Goal: Communication & Community: Share content

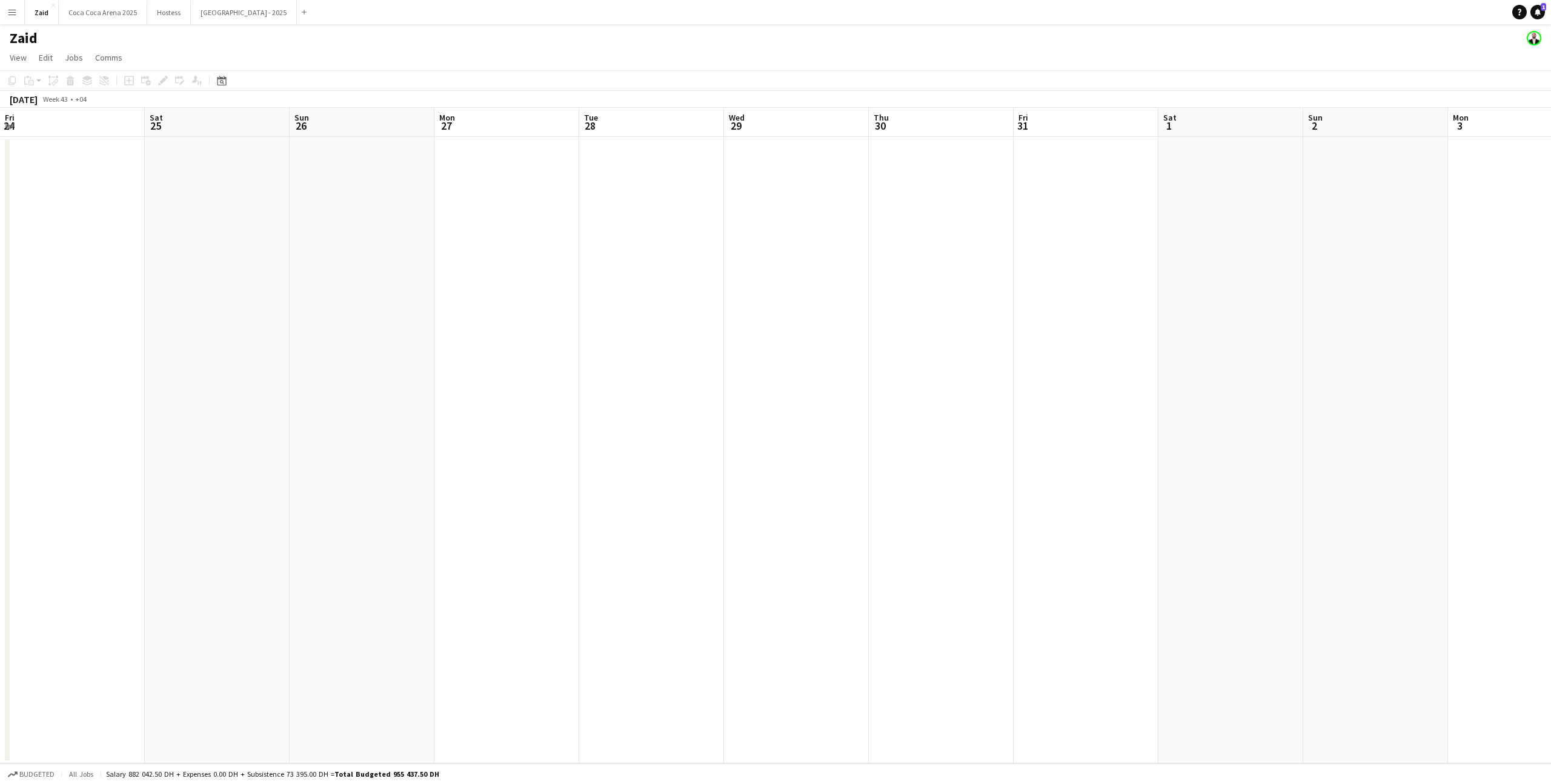
scroll to position [0, 244]
click at [17, 8] on button "Menu" at bounding box center [12, 12] width 25 height 25
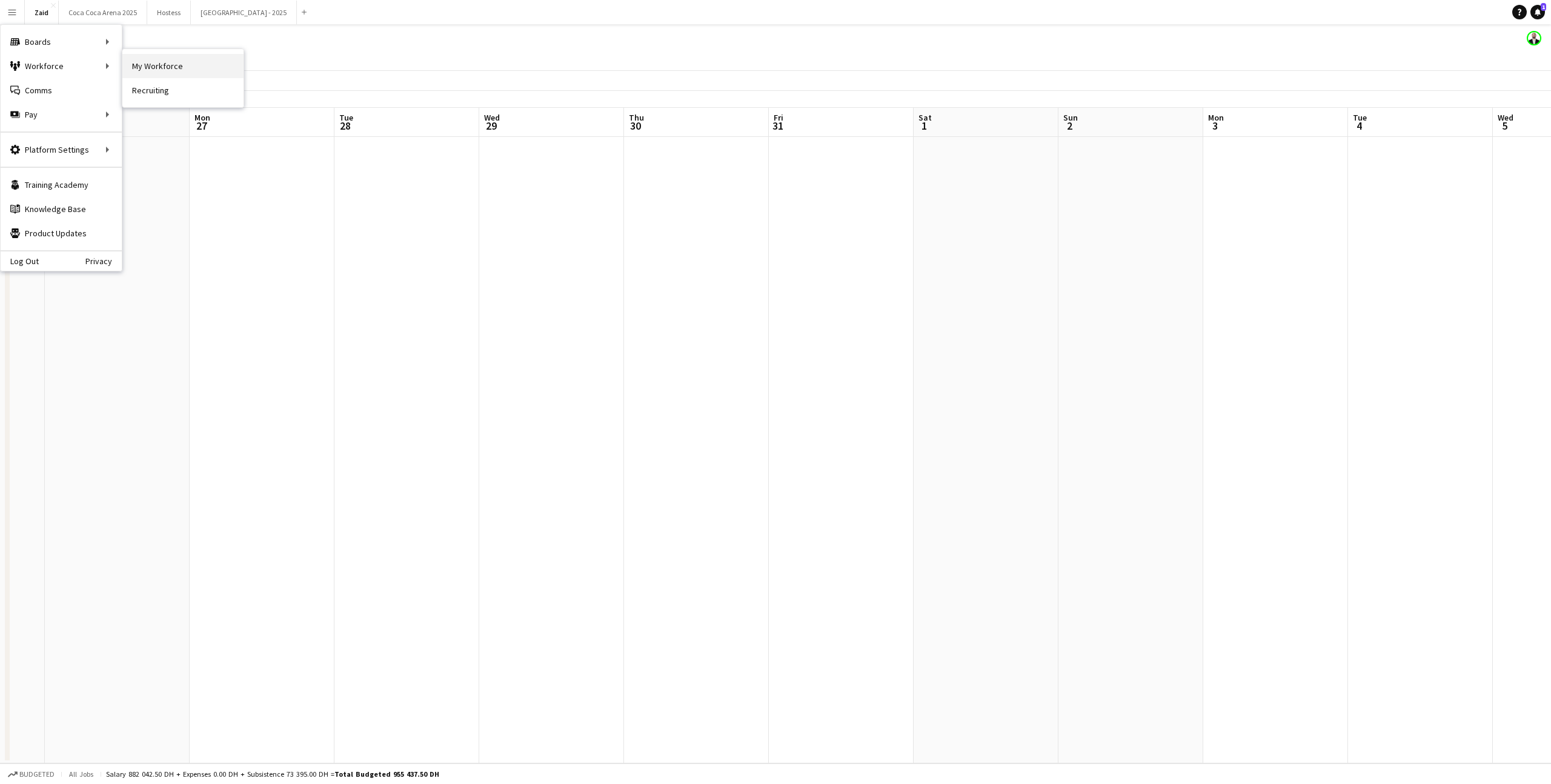
click at [154, 61] on link "My Workforce" at bounding box center [183, 66] width 121 height 25
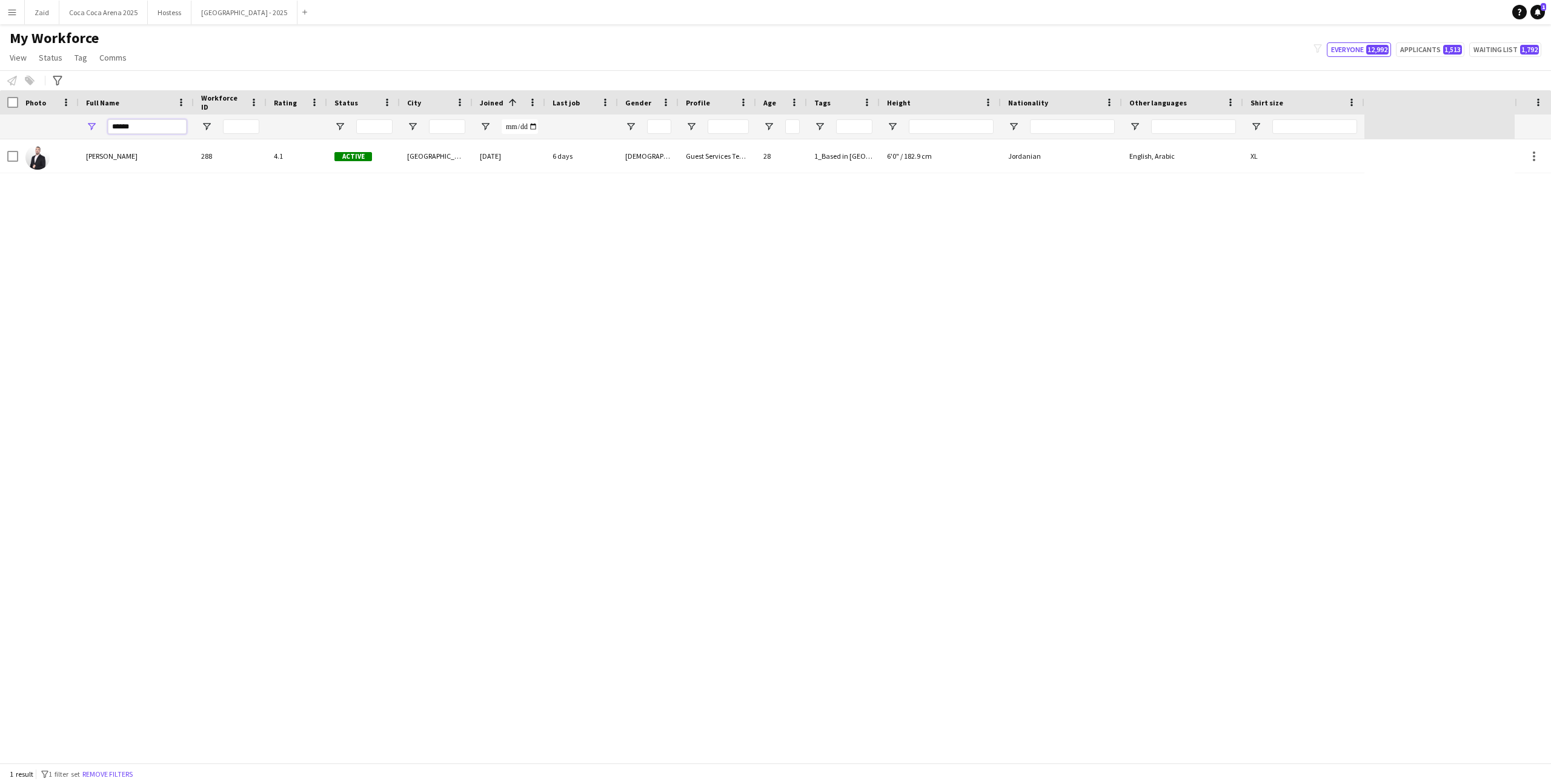
click at [155, 131] on input "******" at bounding box center [146, 125] width 78 height 14
paste input "****"
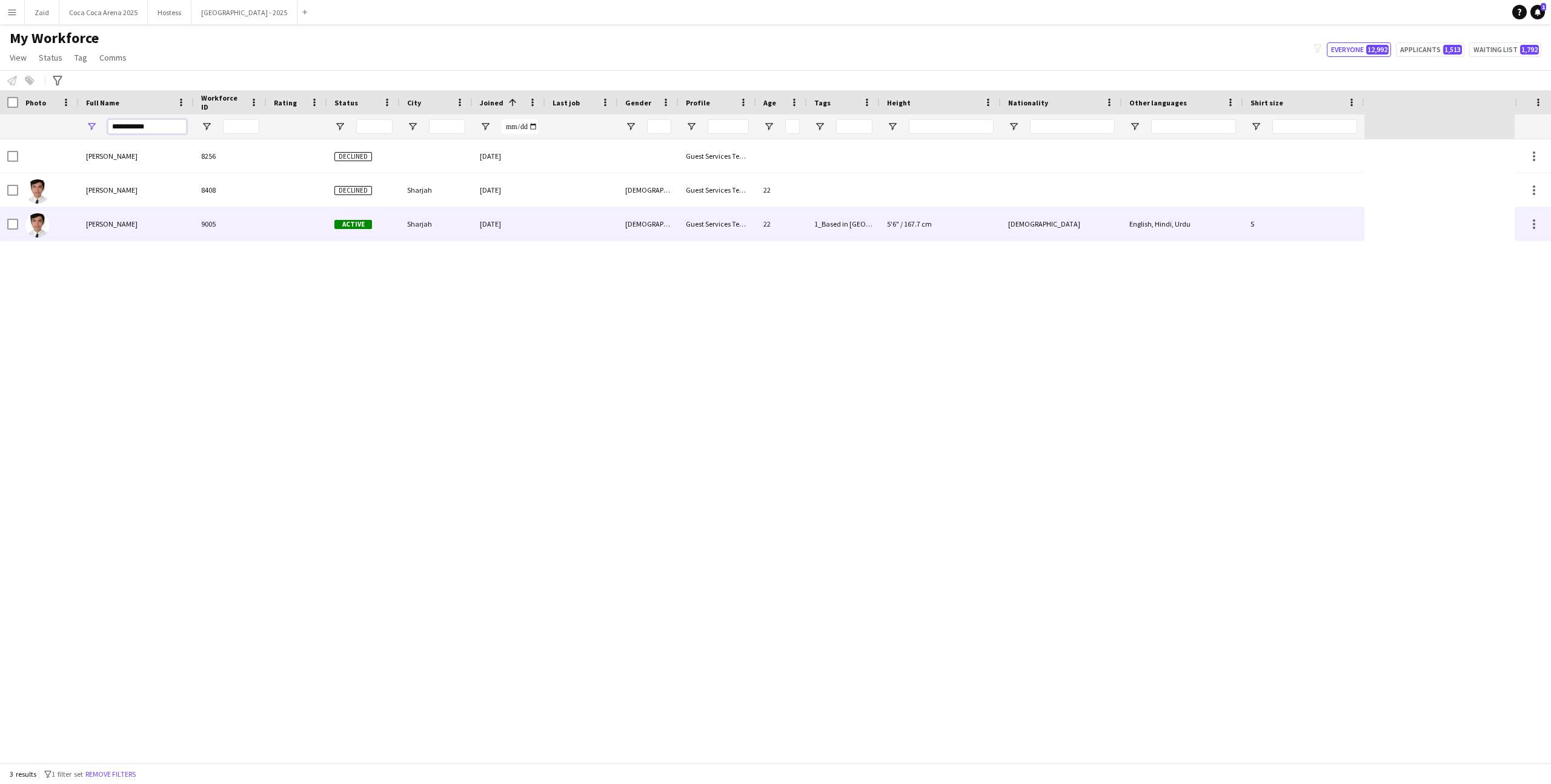
type input "**********"
click at [242, 215] on div "9005" at bounding box center [229, 224] width 73 height 33
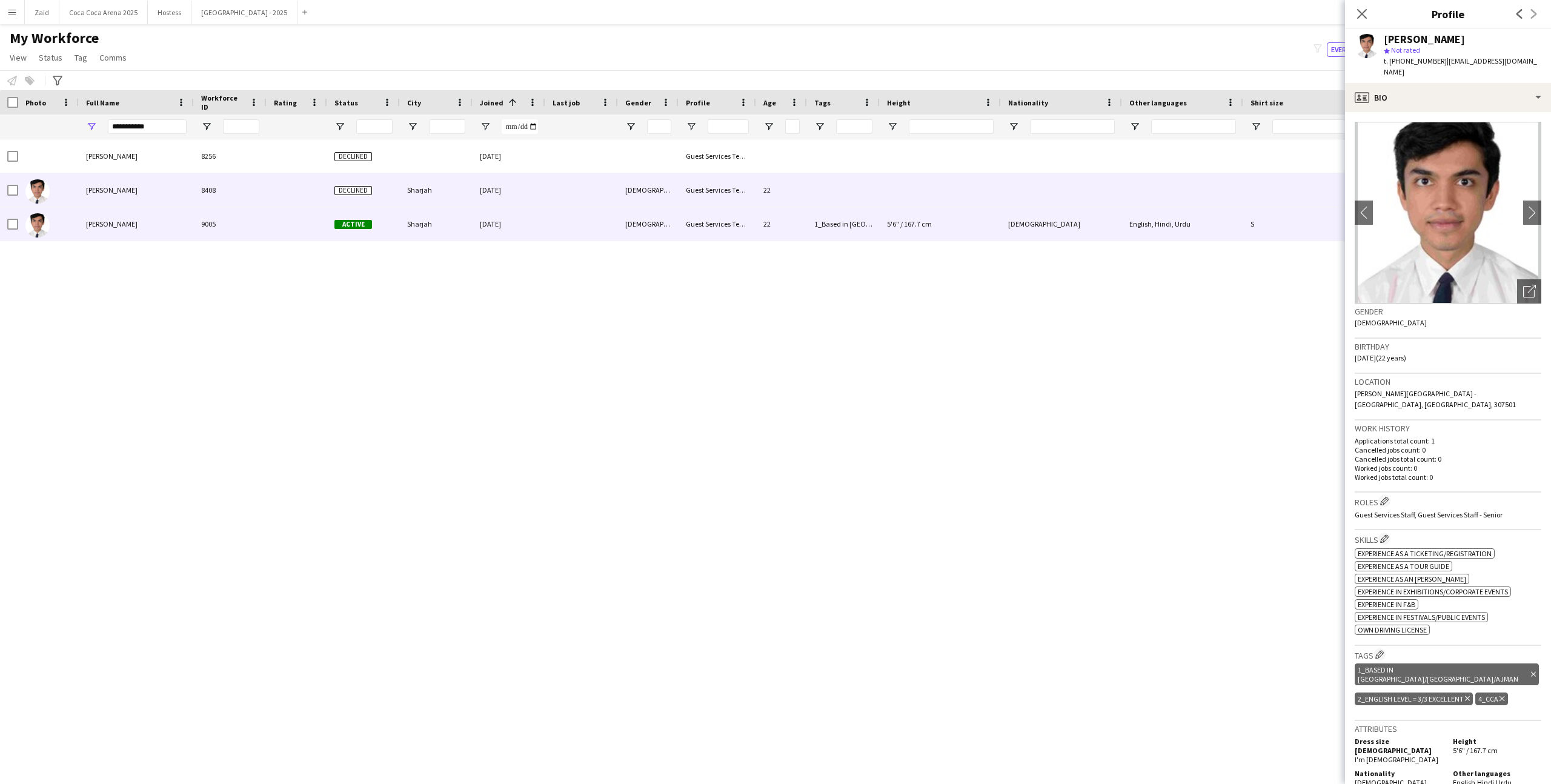
click at [277, 195] on div at bounding box center [296, 190] width 60 height 33
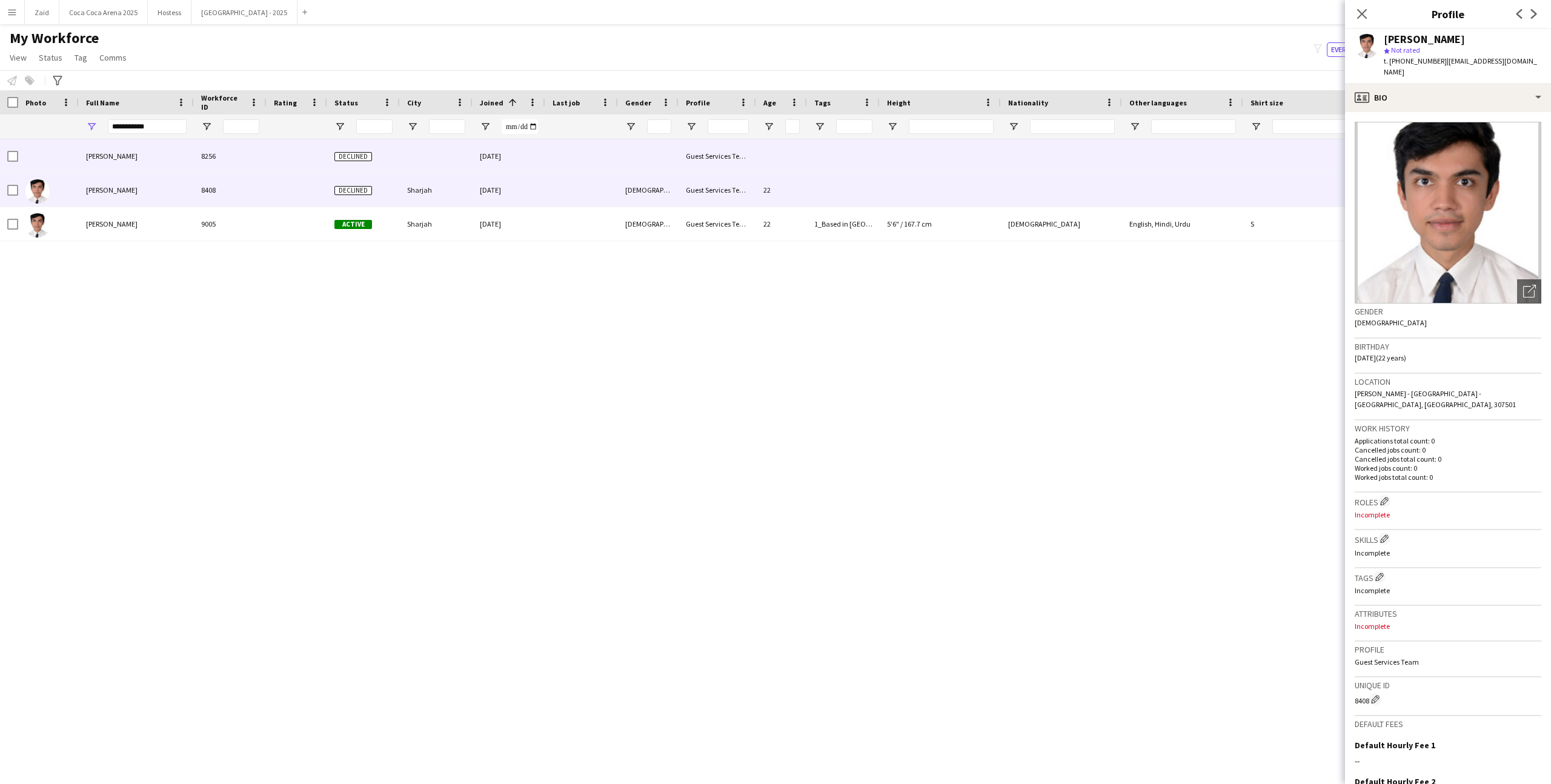
click at [278, 149] on div at bounding box center [296, 156] width 60 height 33
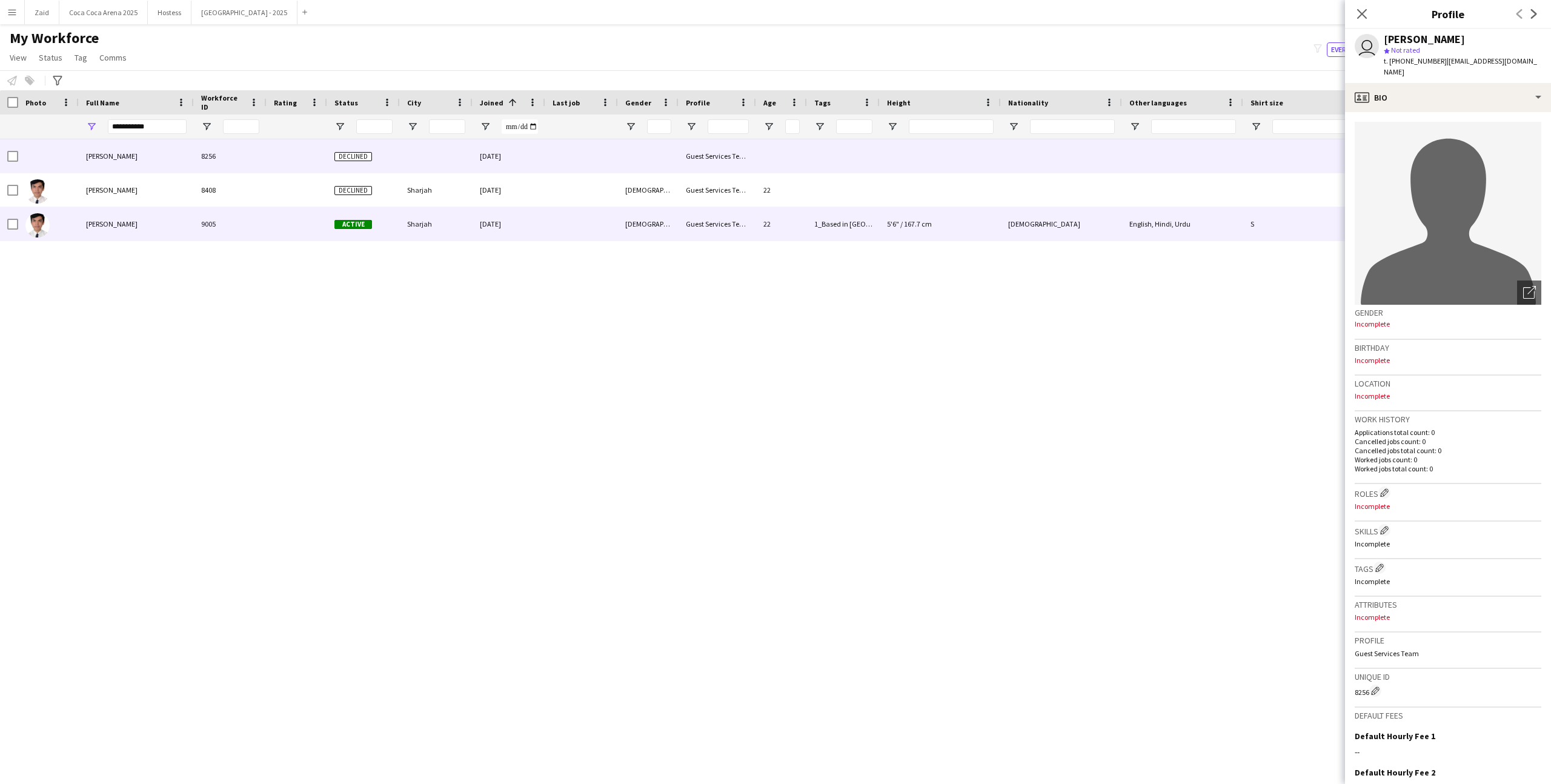
click at [309, 210] on div at bounding box center [296, 224] width 60 height 33
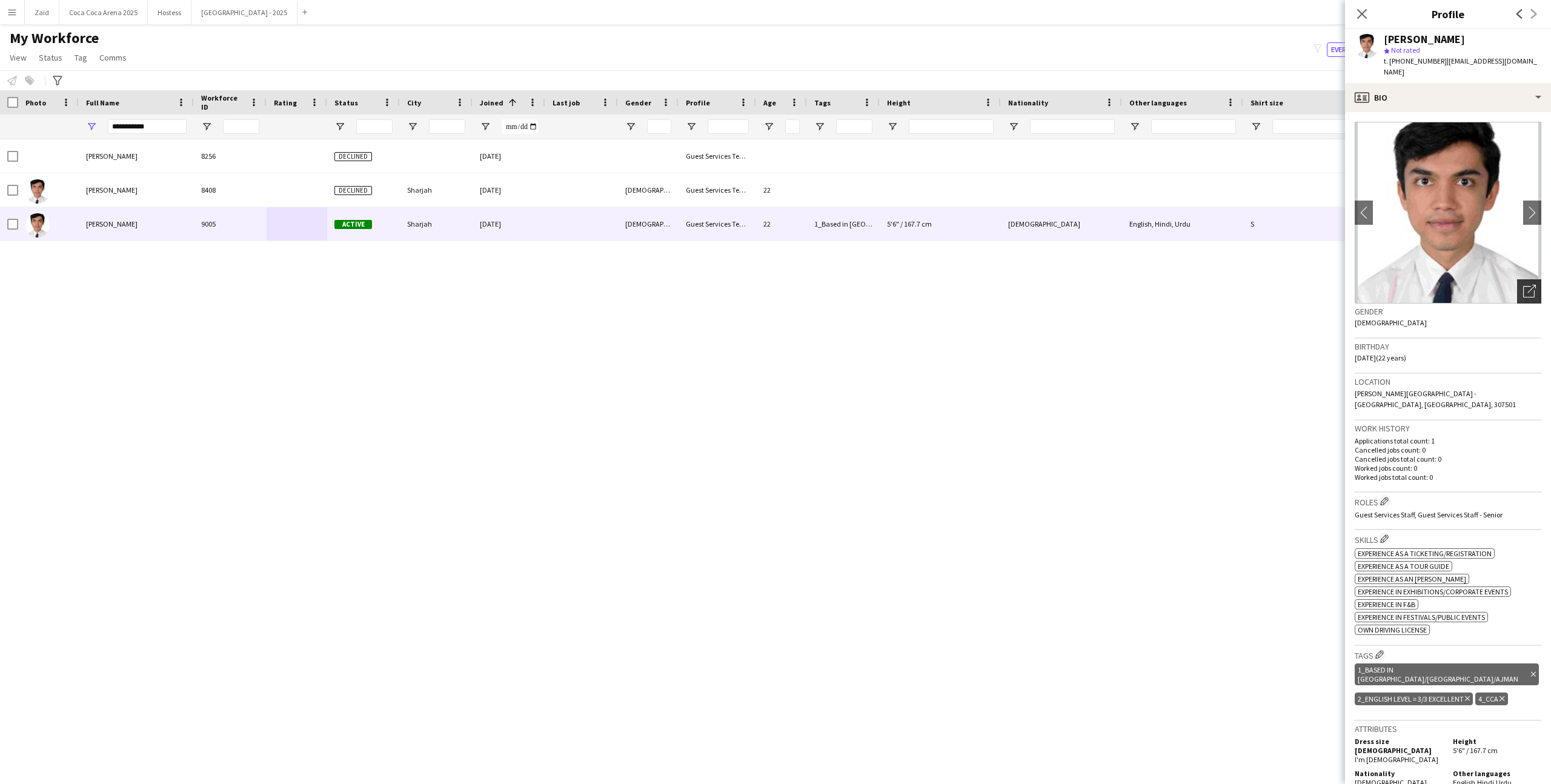
click at [1530, 286] on icon at bounding box center [1529, 292] width 11 height 11
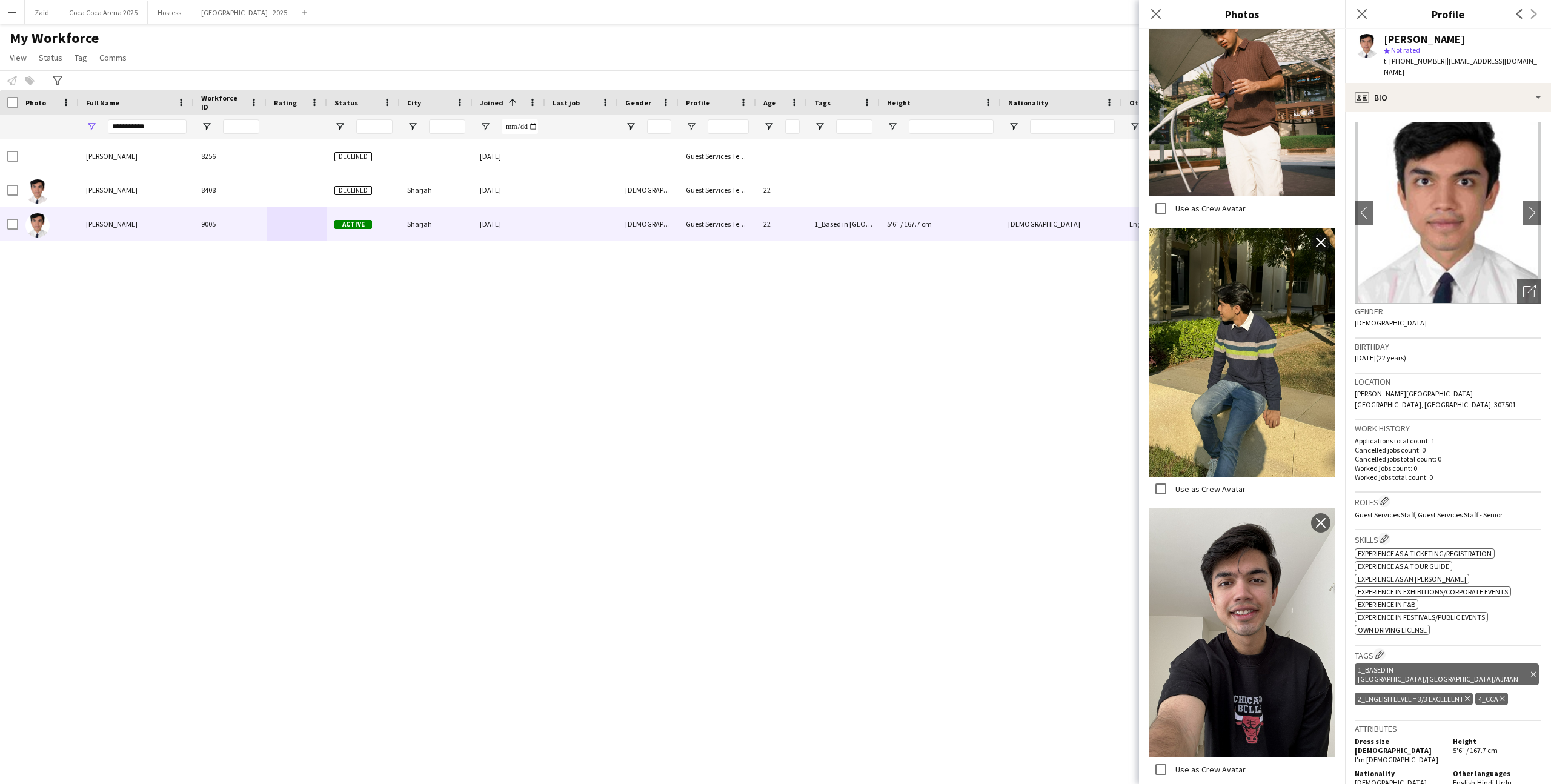
scroll to position [562, 0]
click at [1449, 494] on h3 "Roles Edit crew company roles" at bounding box center [1448, 500] width 187 height 12
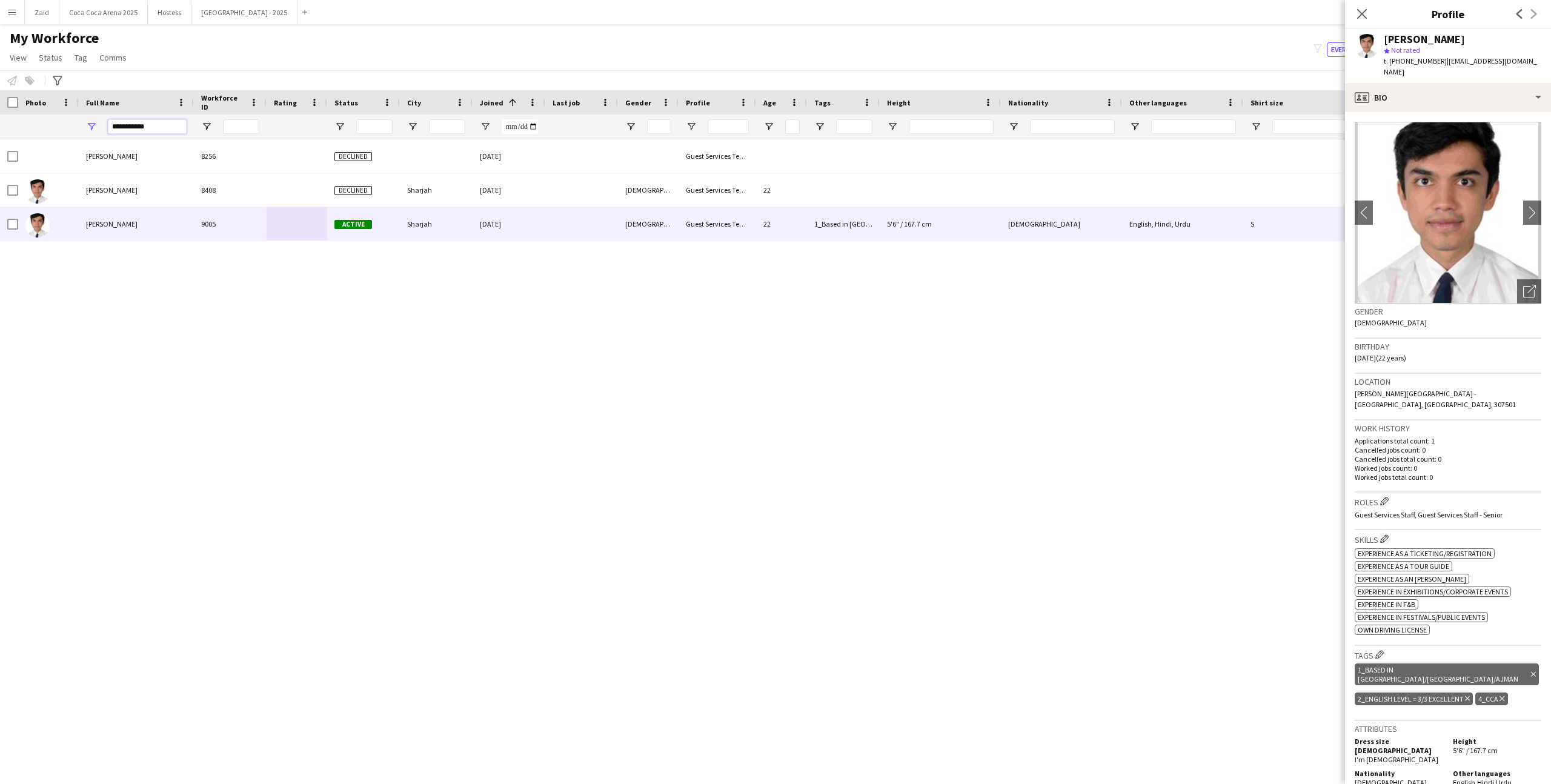
click at [143, 123] on input "**********" at bounding box center [146, 125] width 78 height 14
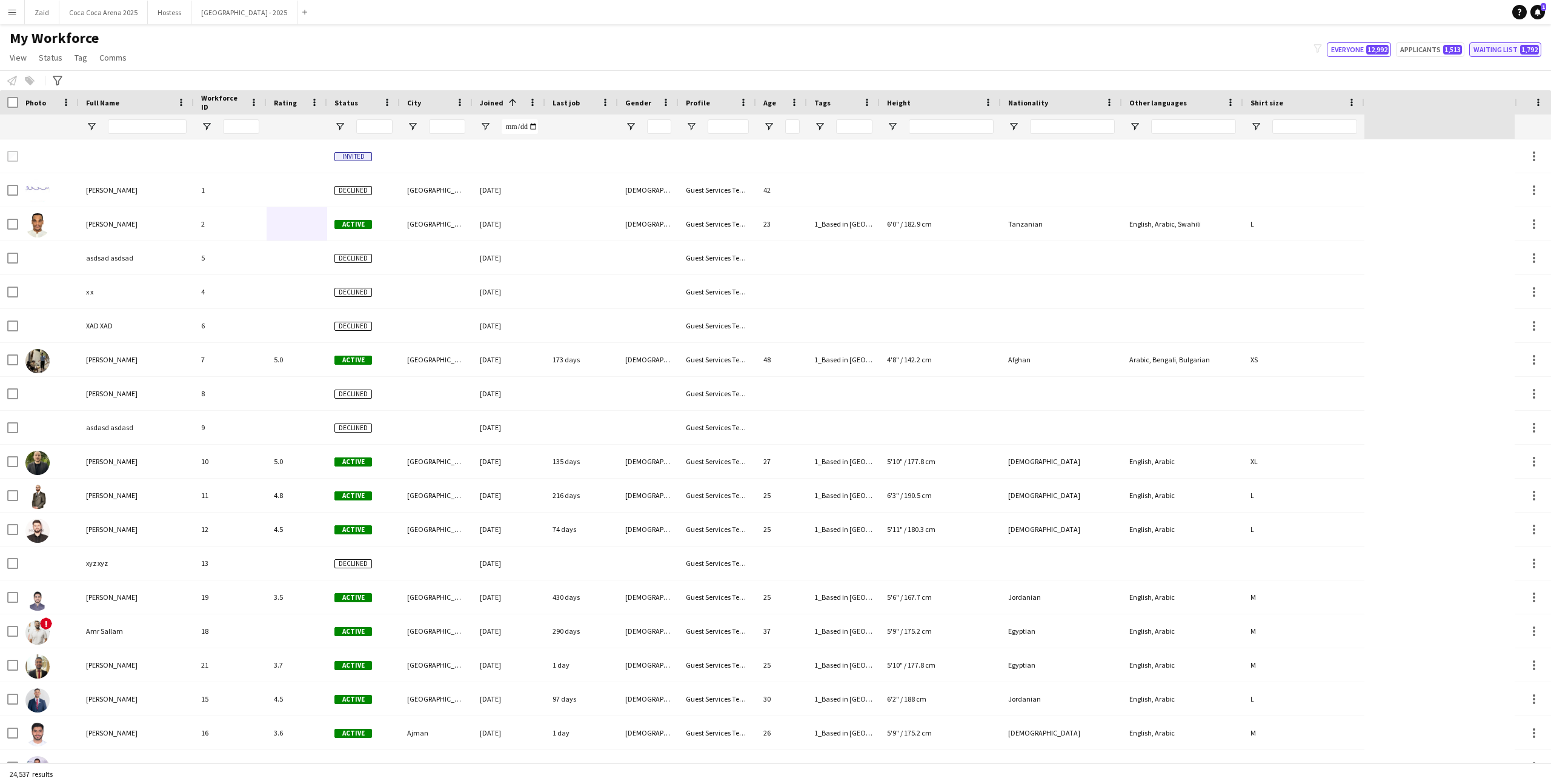
click at [1477, 48] on button "Waiting list 1,792" at bounding box center [1505, 49] width 72 height 14
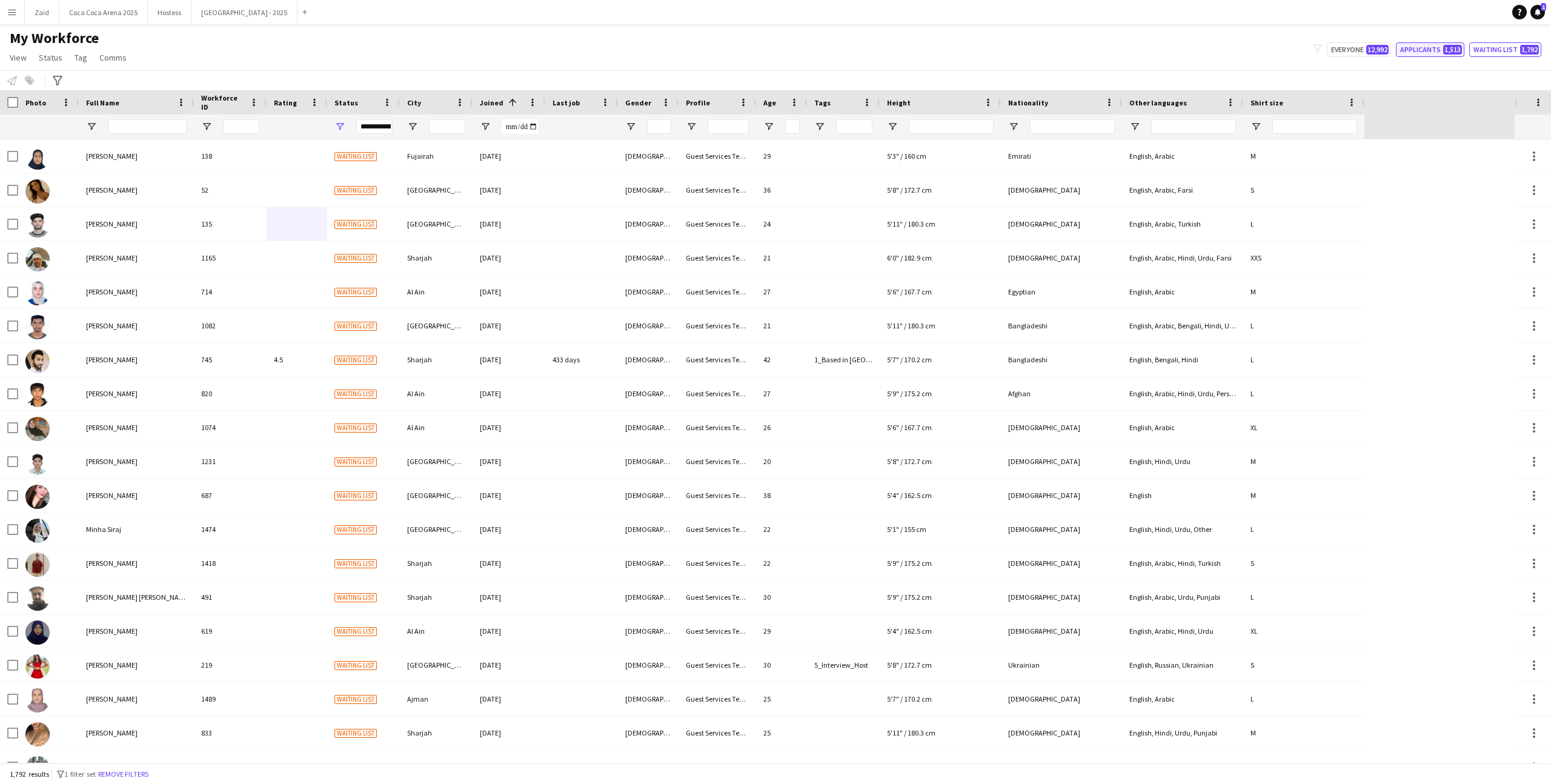
click at [1439, 46] on button "Applicants 1,513" at bounding box center [1430, 49] width 69 height 14
type input "**********"
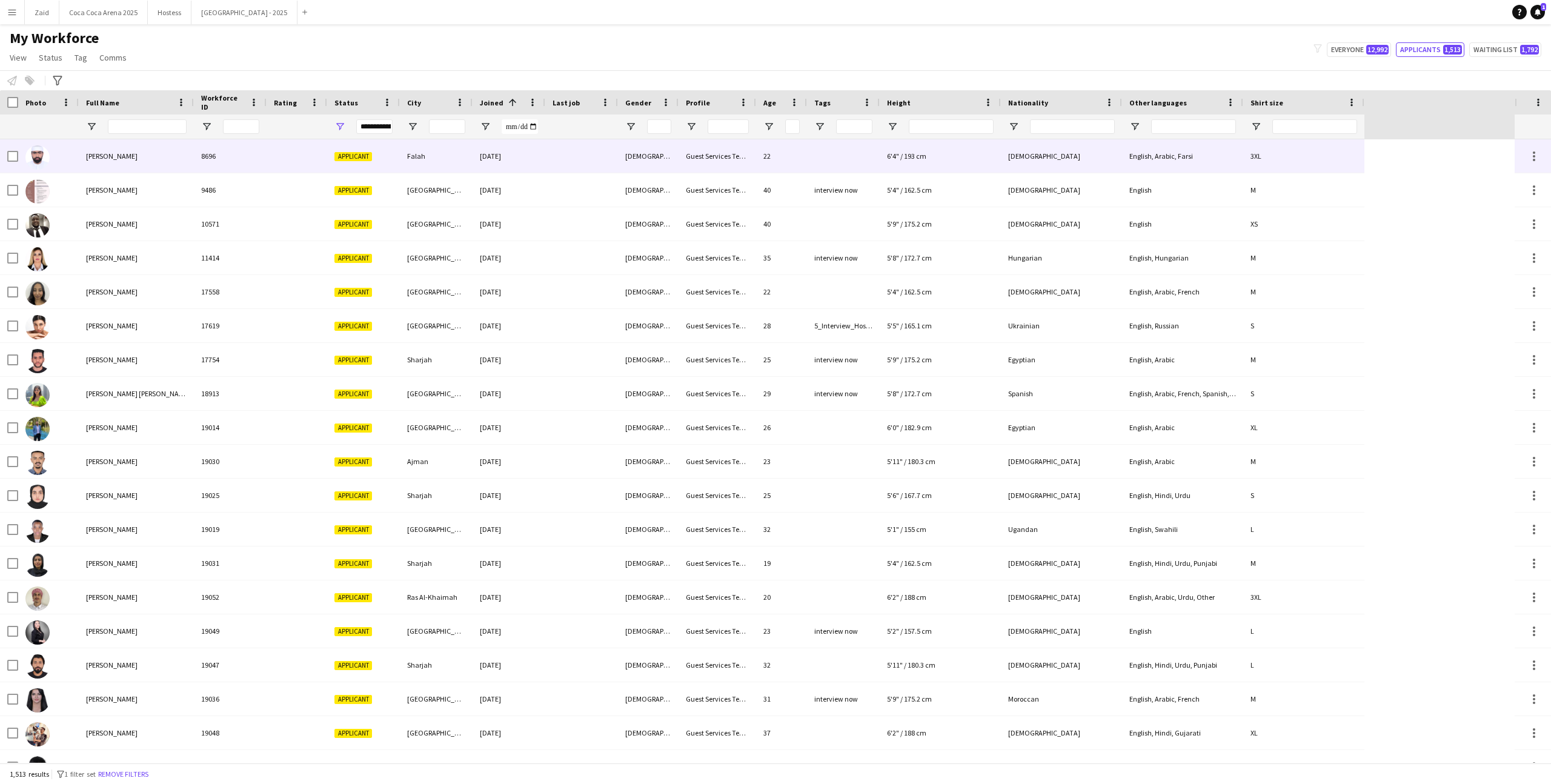
click at [543, 147] on div "[DATE]" at bounding box center [509, 156] width 73 height 33
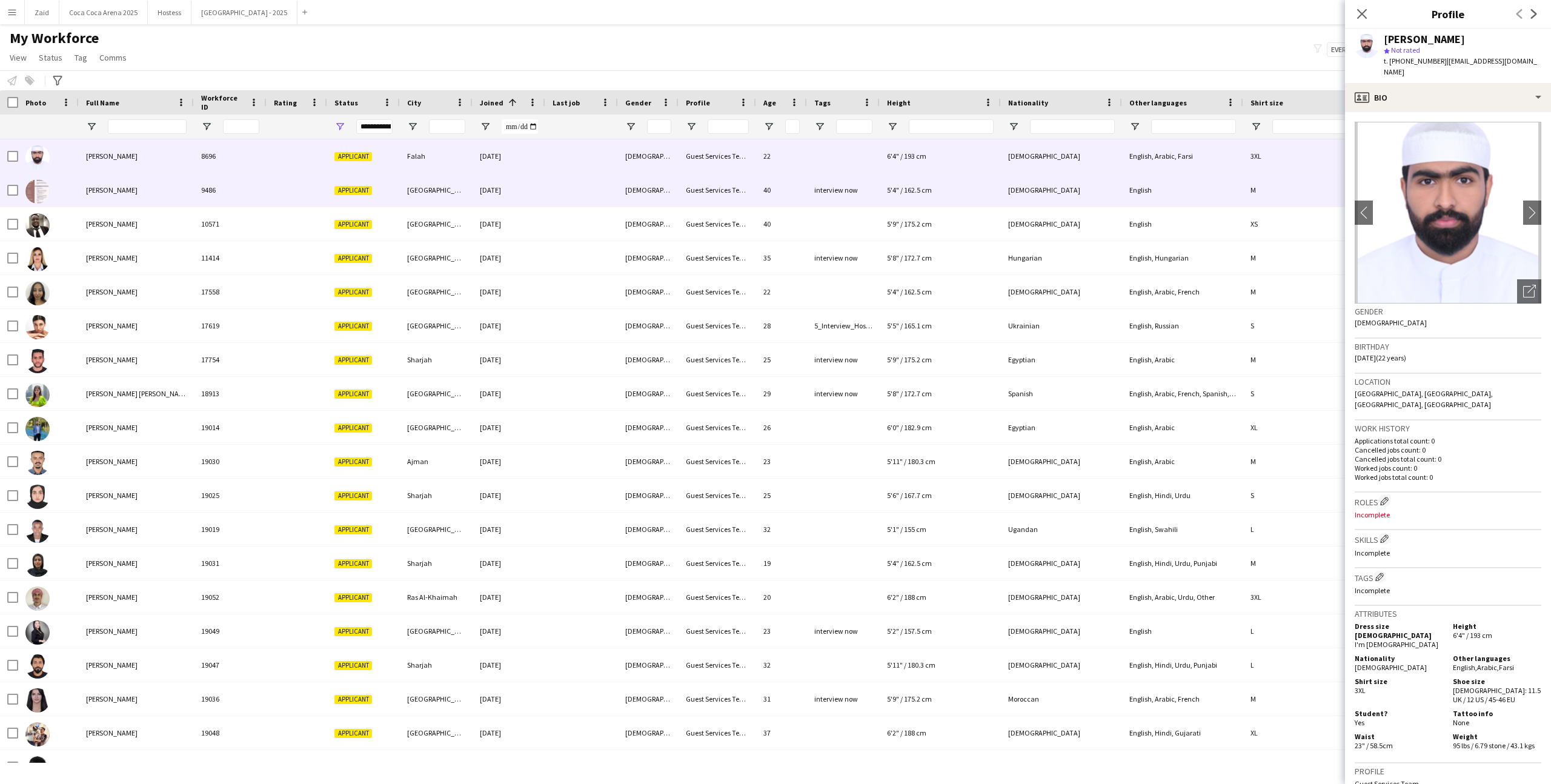
click at [537, 185] on div "[DATE]" at bounding box center [509, 190] width 73 height 33
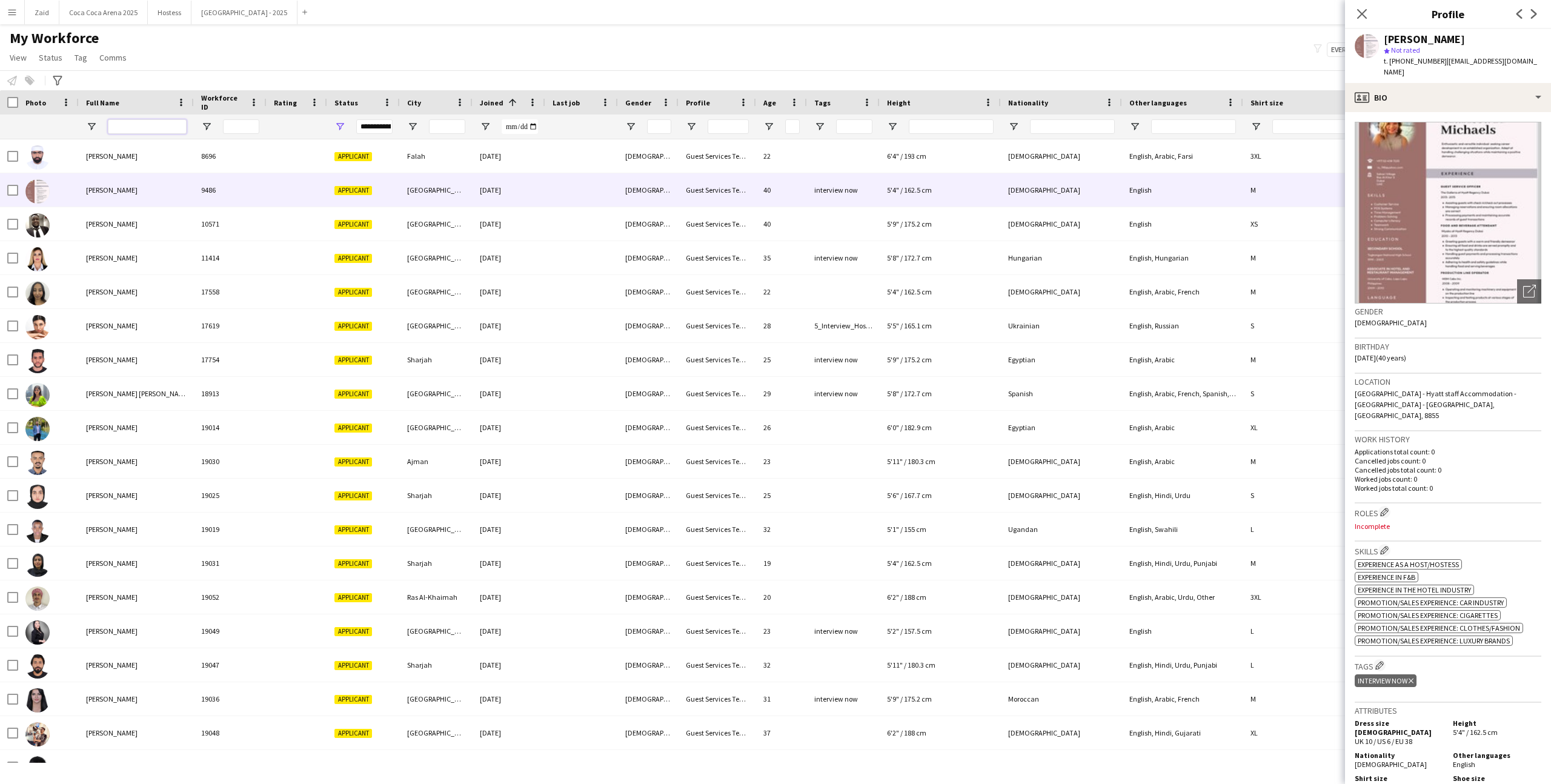
click at [162, 128] on input "Full Name Filter Input" at bounding box center [146, 125] width 78 height 14
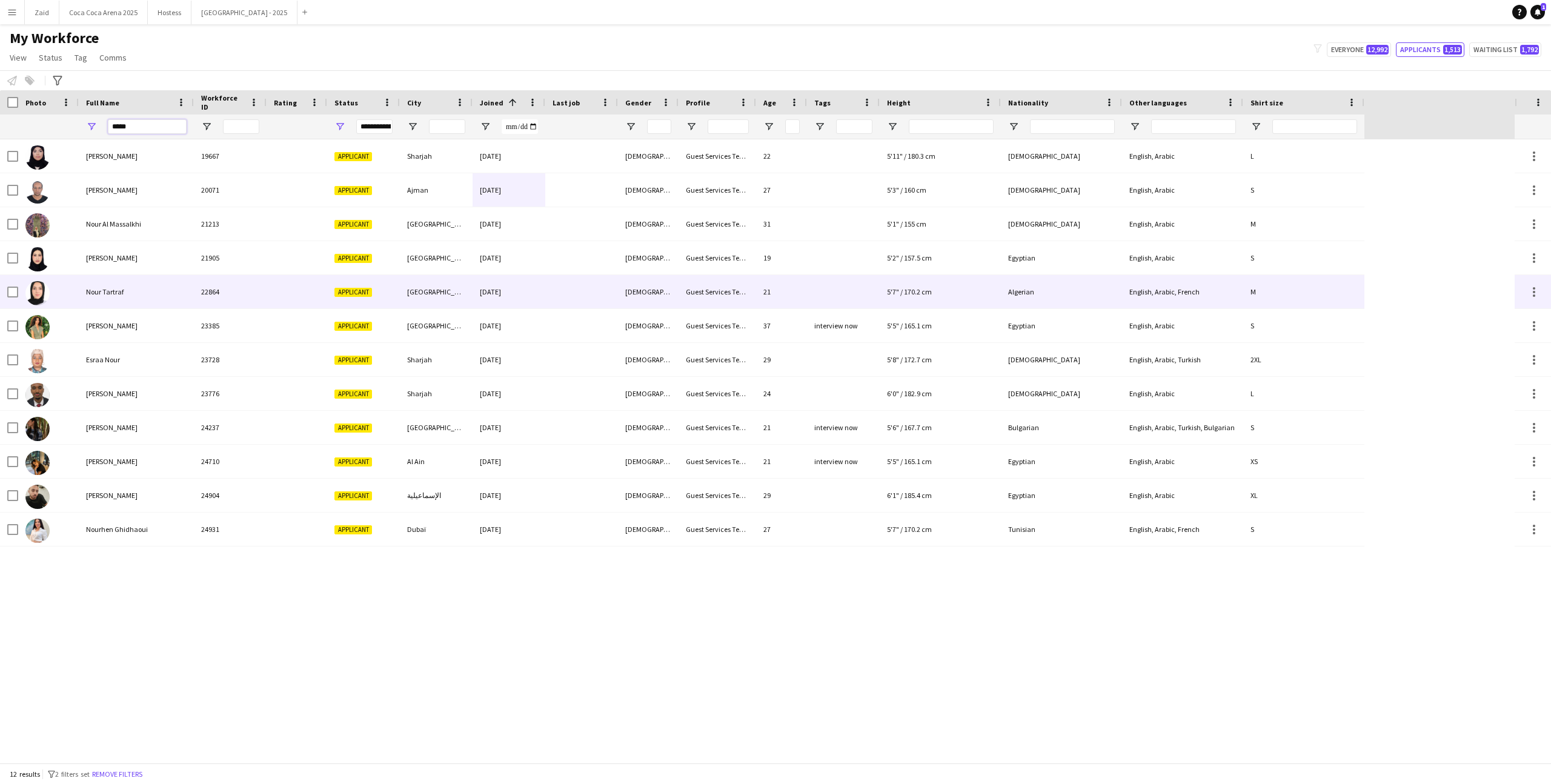
type input "****"
click at [183, 304] on div "Nour Tartraf" at bounding box center [136, 291] width 115 height 33
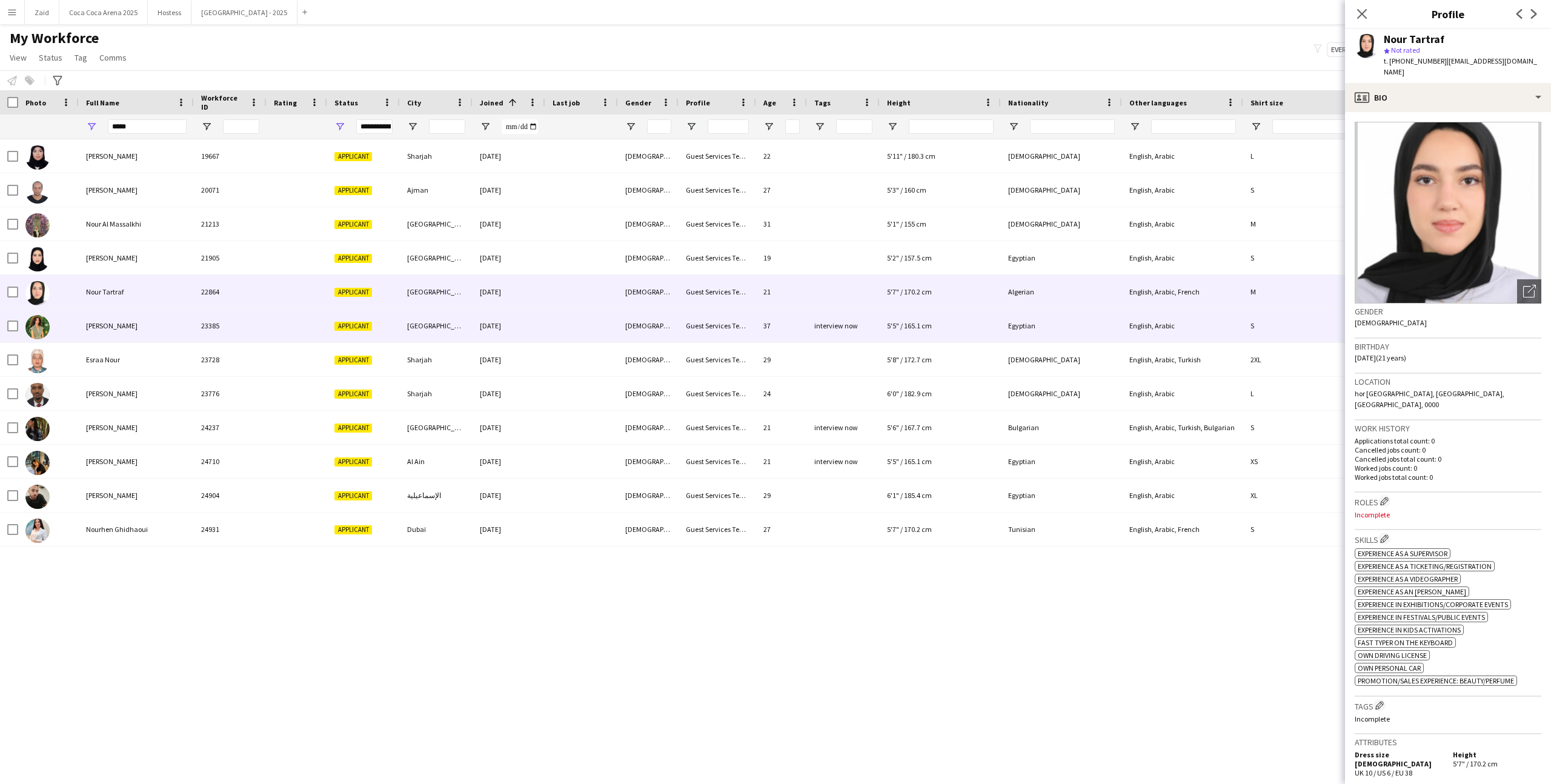
click at [171, 340] on div "[PERSON_NAME]" at bounding box center [136, 325] width 115 height 33
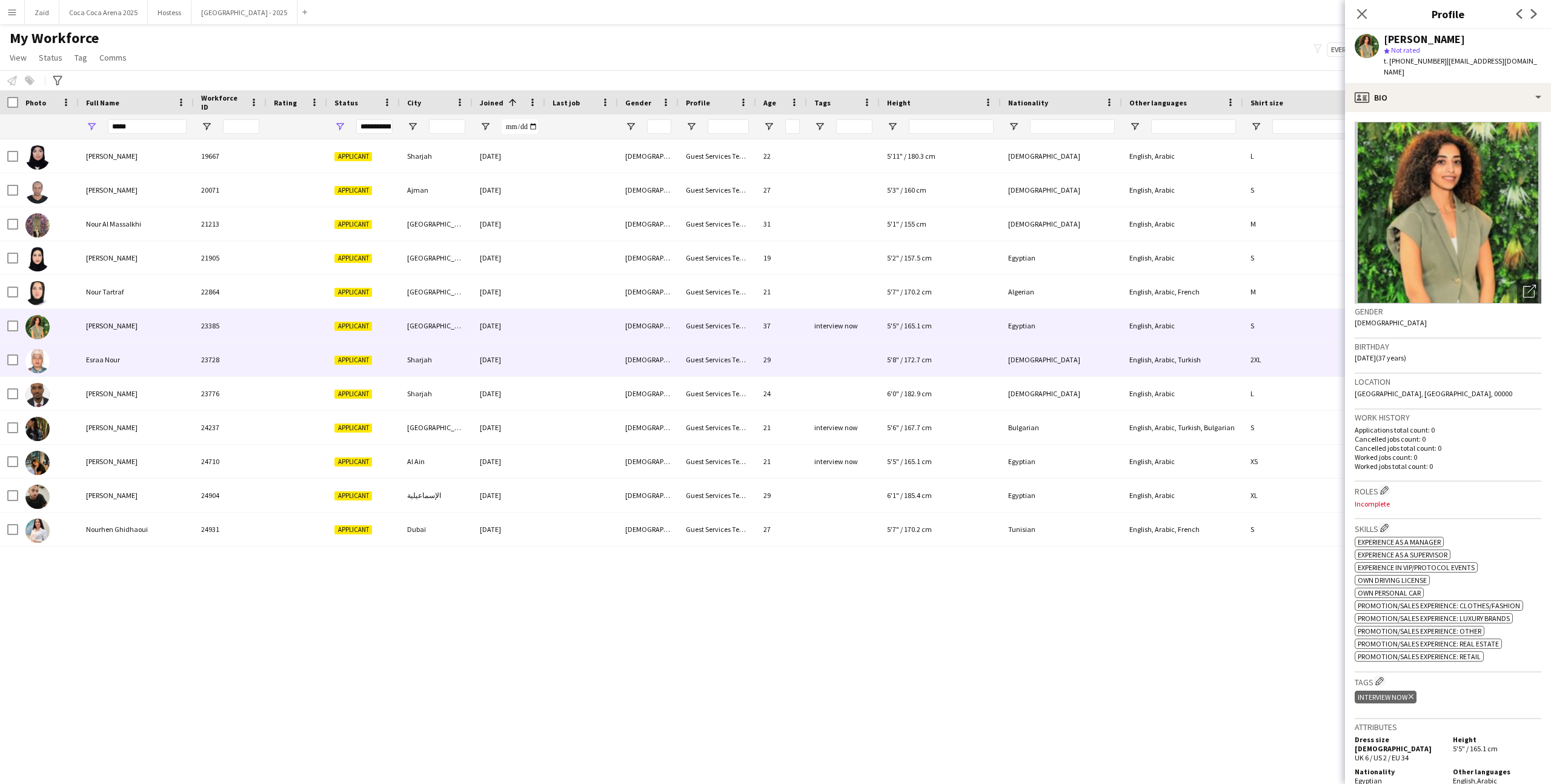
click at [178, 352] on div "Esraa Nour" at bounding box center [136, 359] width 115 height 33
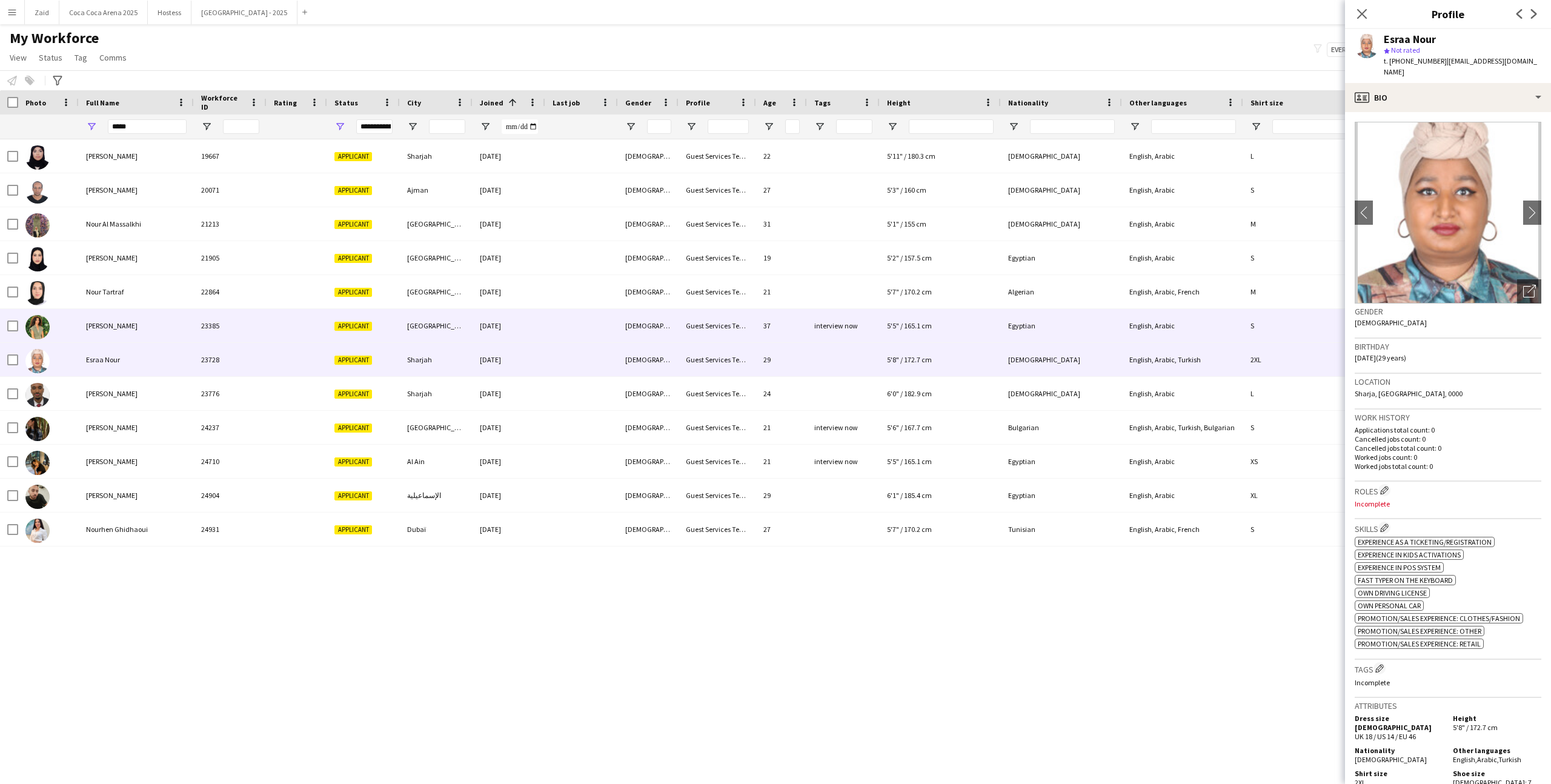
click at [182, 334] on div "[PERSON_NAME]" at bounding box center [136, 325] width 115 height 33
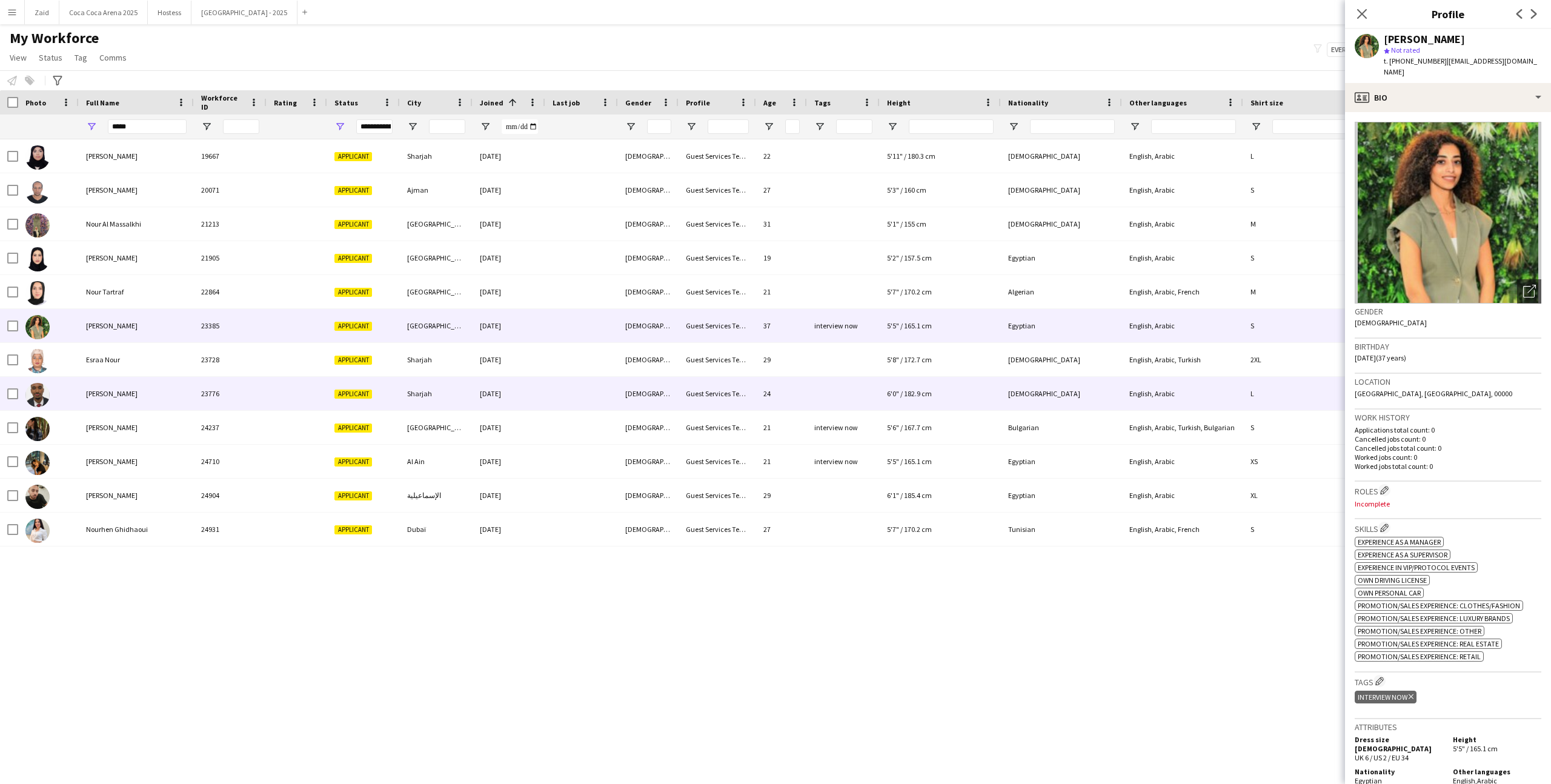
click at [182, 379] on div "[PERSON_NAME]" at bounding box center [136, 392] width 115 height 33
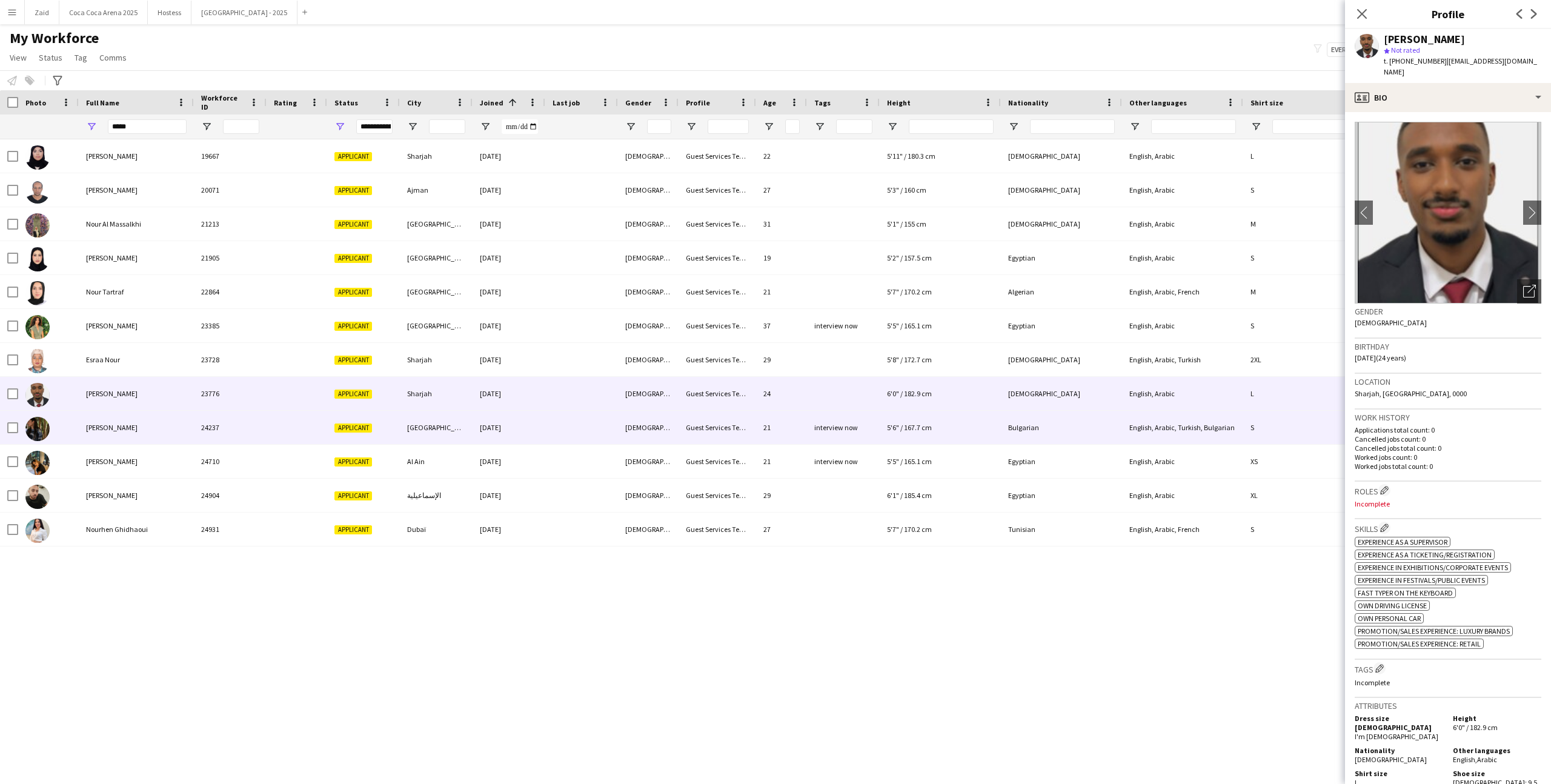
click at [182, 413] on div "[PERSON_NAME]" at bounding box center [136, 426] width 115 height 33
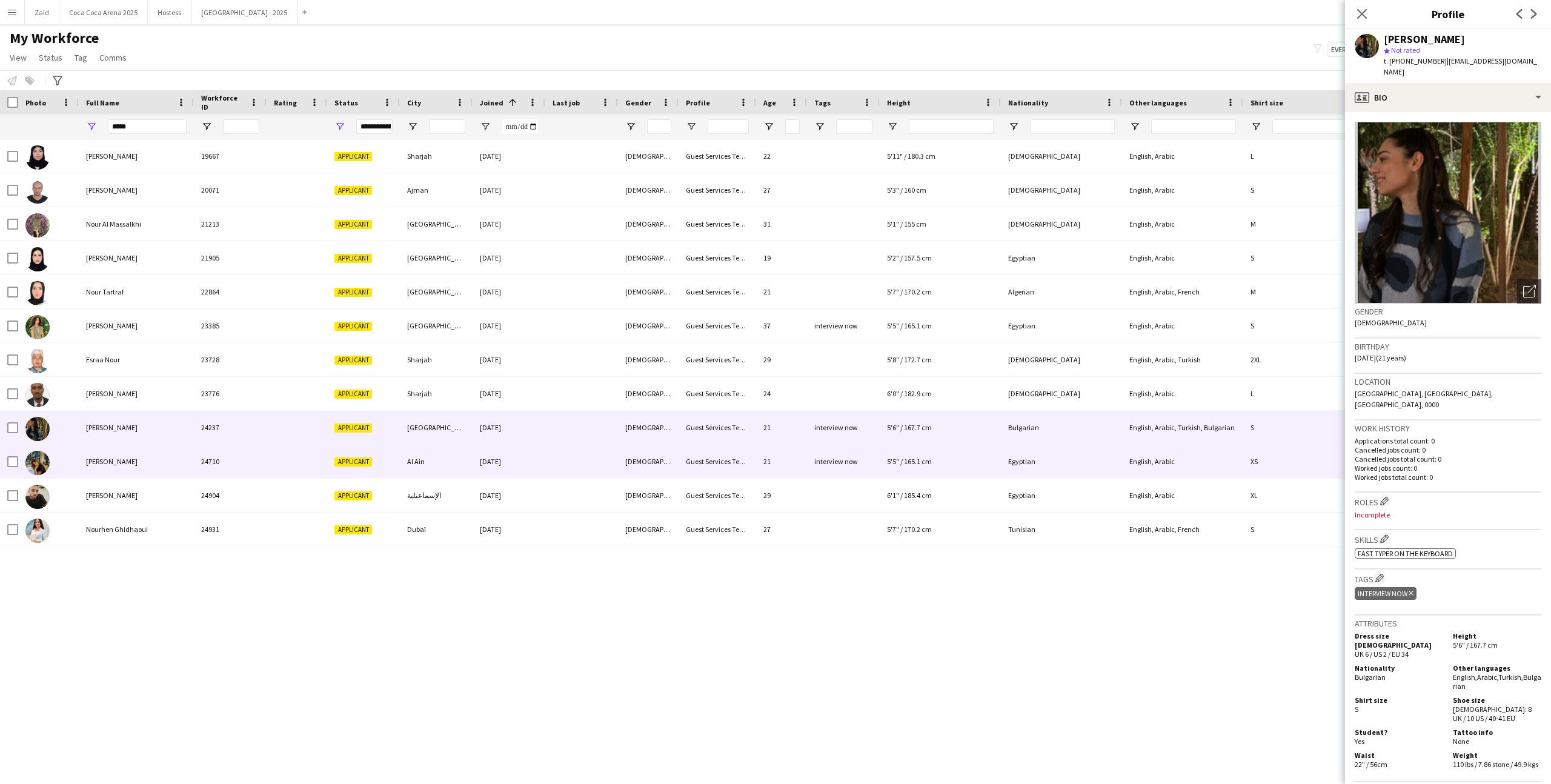
click at [188, 457] on div "[PERSON_NAME]" at bounding box center [136, 460] width 115 height 33
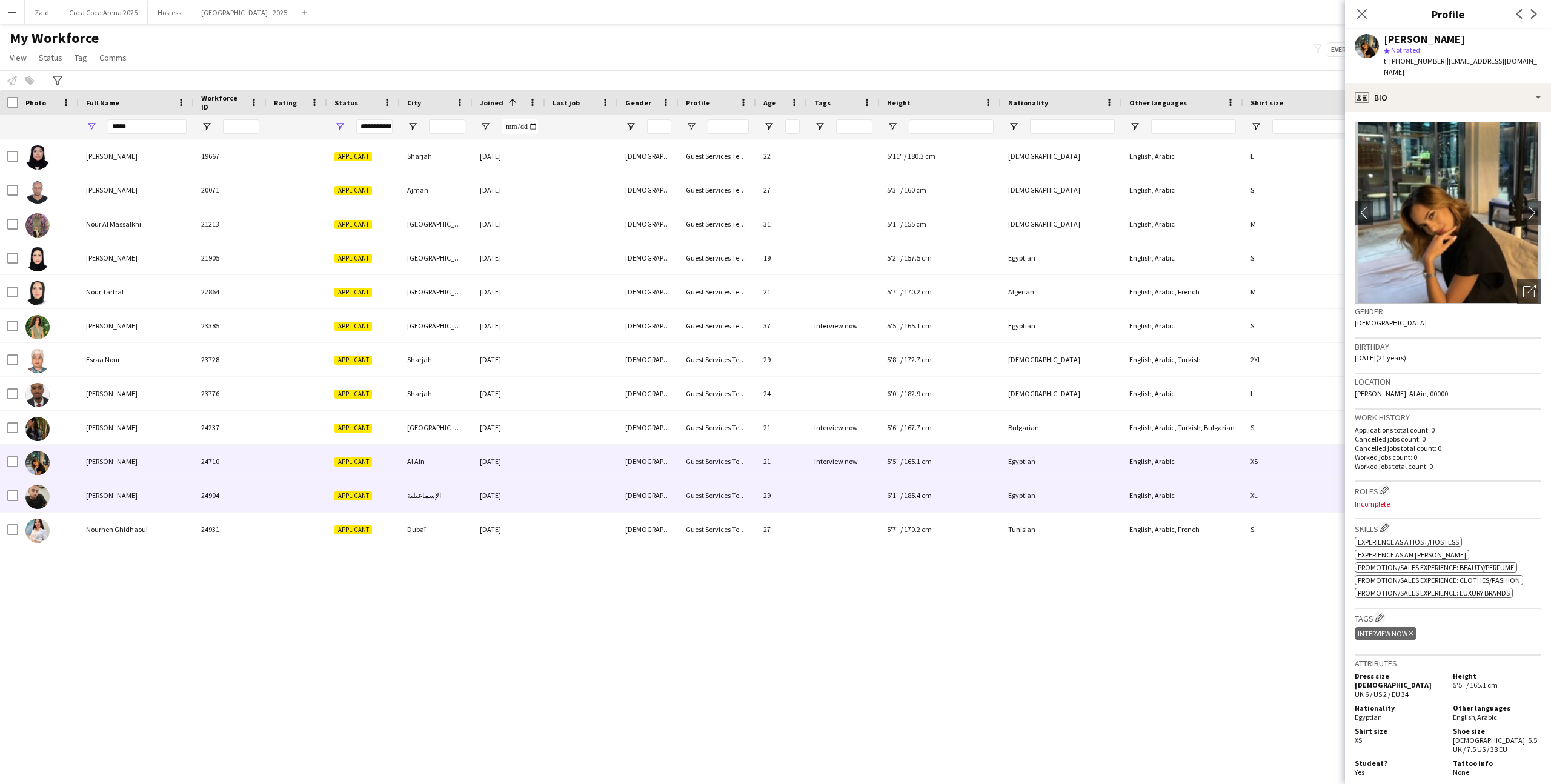
click at [212, 483] on div "24904" at bounding box center [229, 494] width 73 height 33
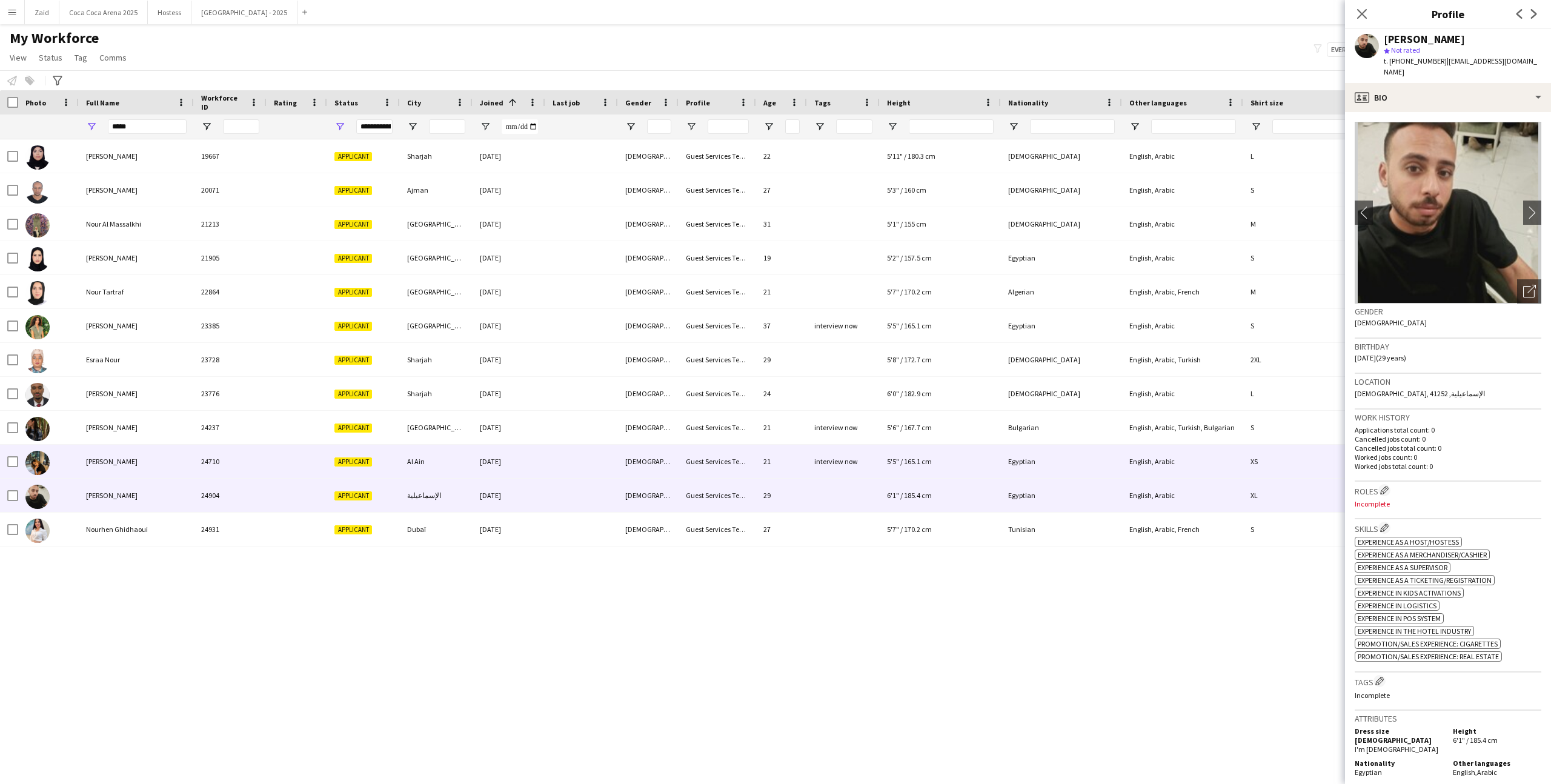
click at [207, 464] on div "24710" at bounding box center [229, 460] width 73 height 33
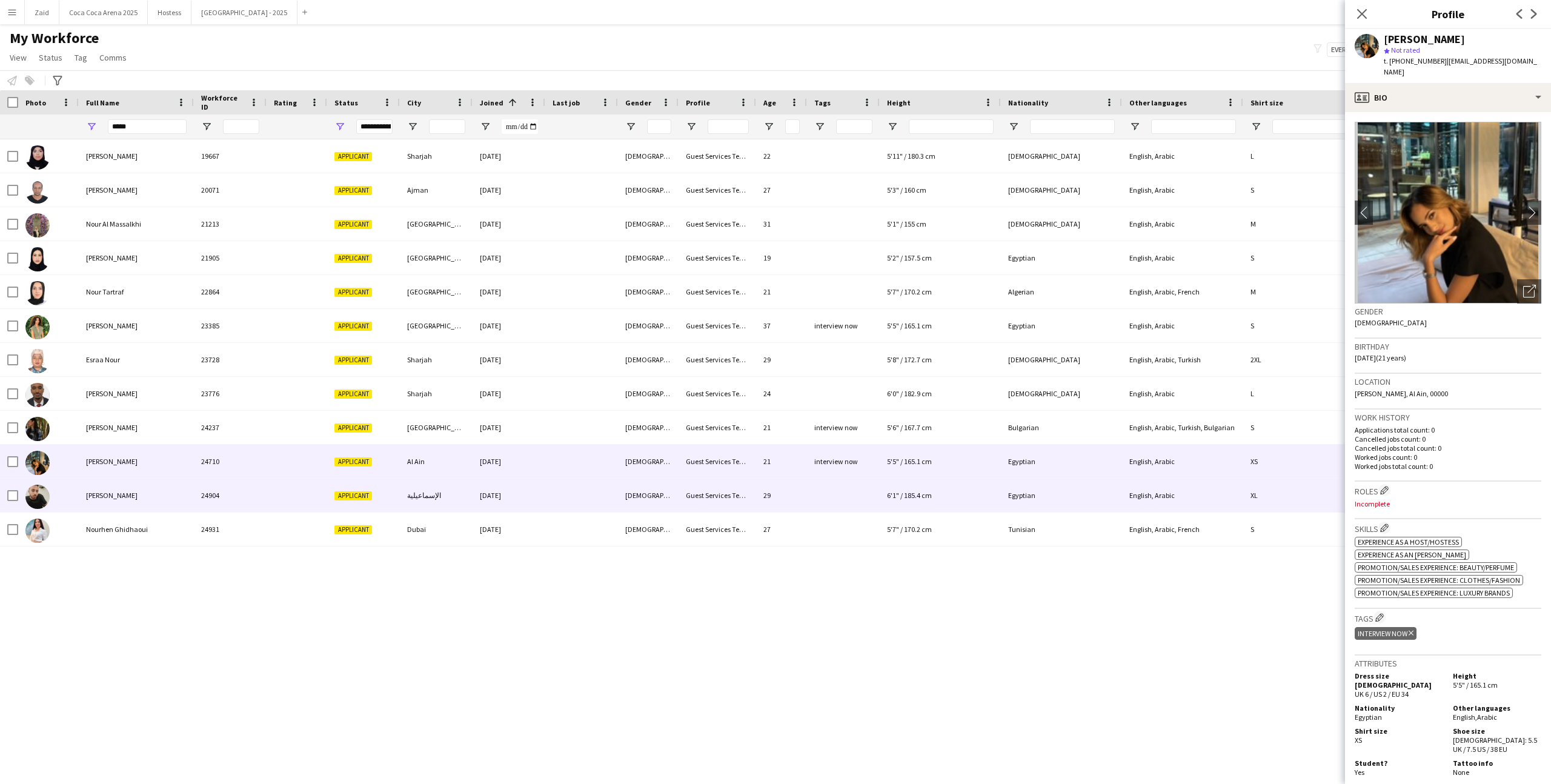
click at [204, 490] on div "24904" at bounding box center [229, 494] width 73 height 33
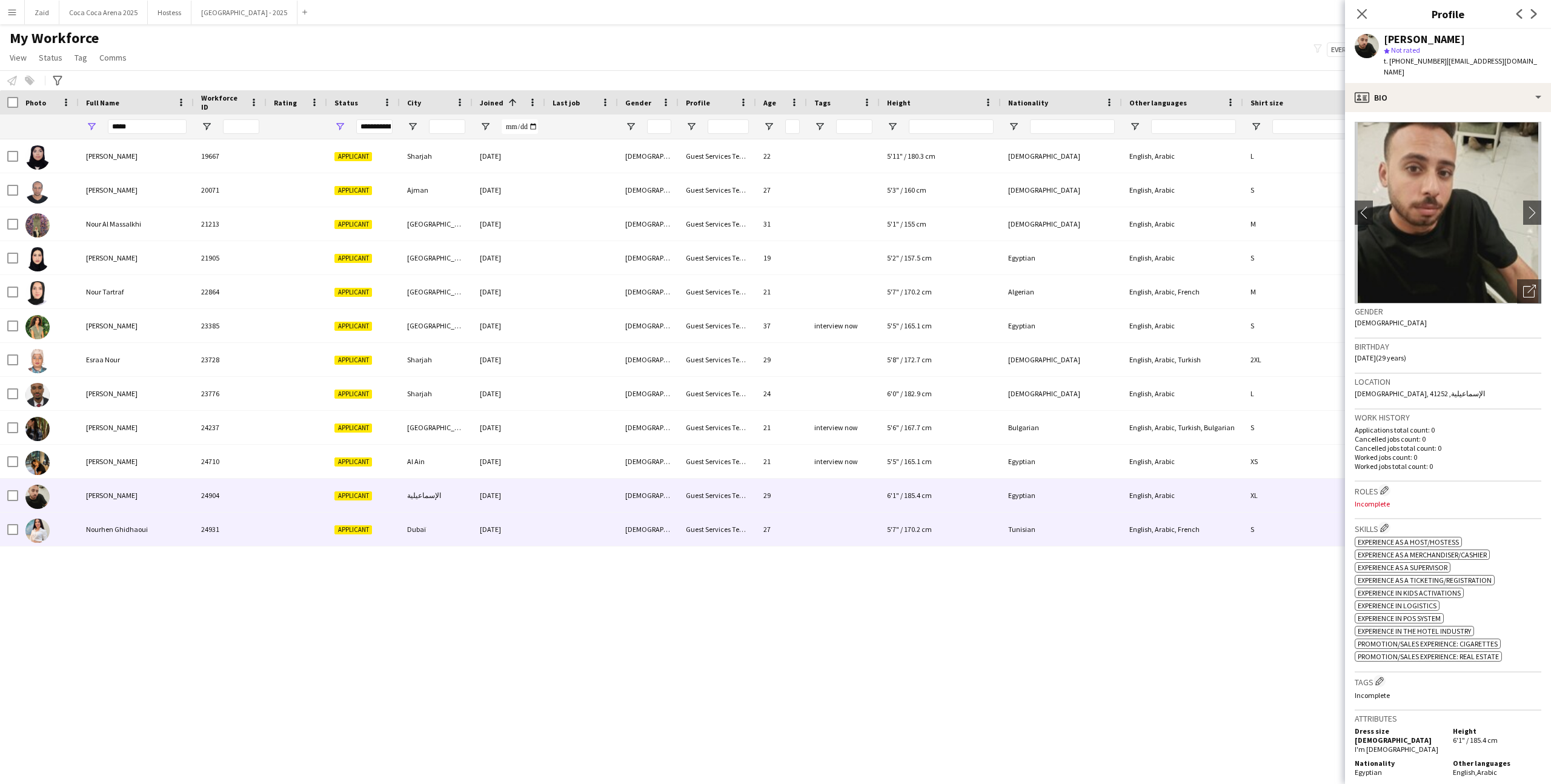
click at [208, 515] on div "24931" at bounding box center [229, 528] width 73 height 33
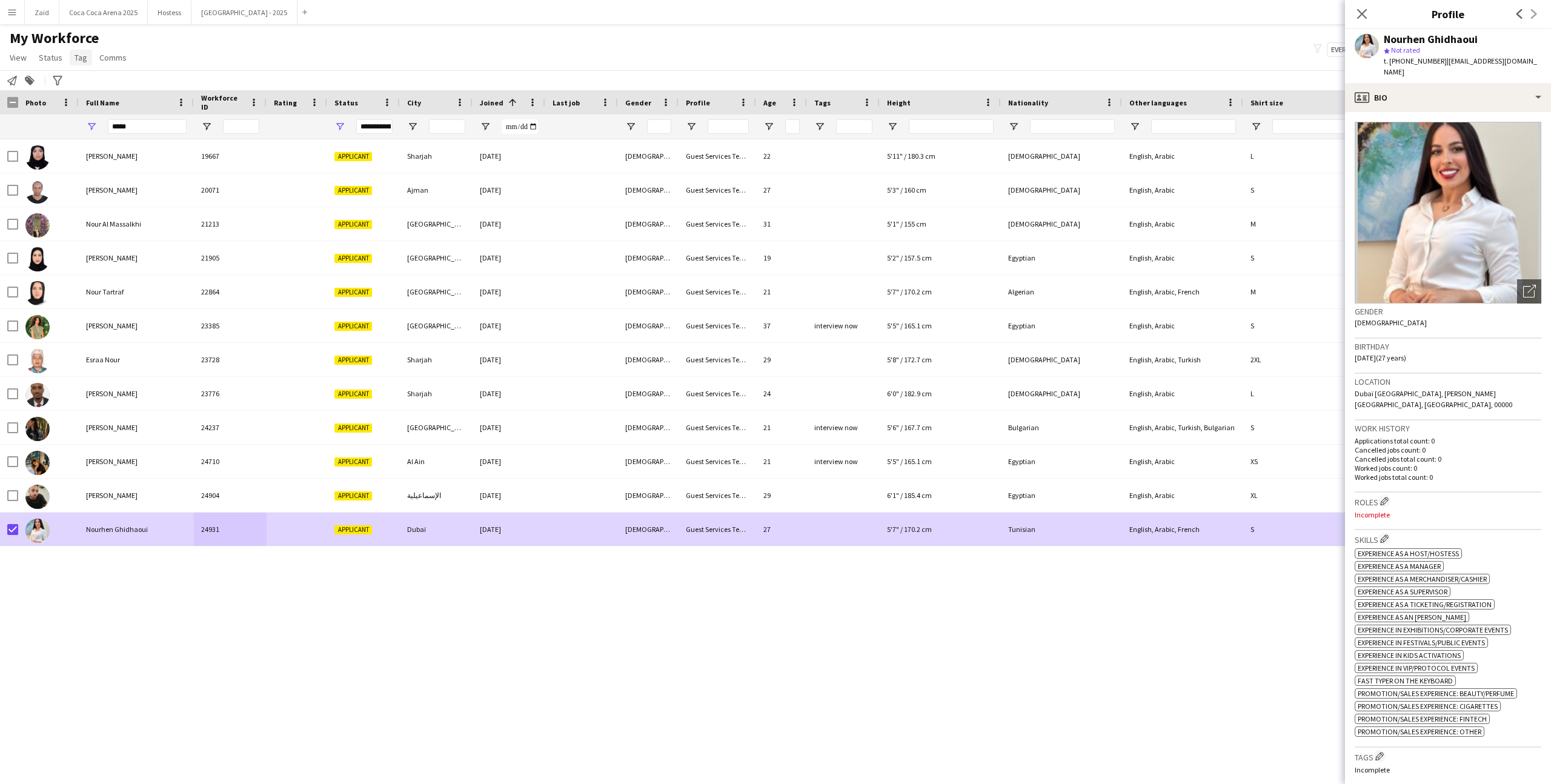
click at [85, 57] on span "Tag" at bounding box center [80, 58] width 12 height 11
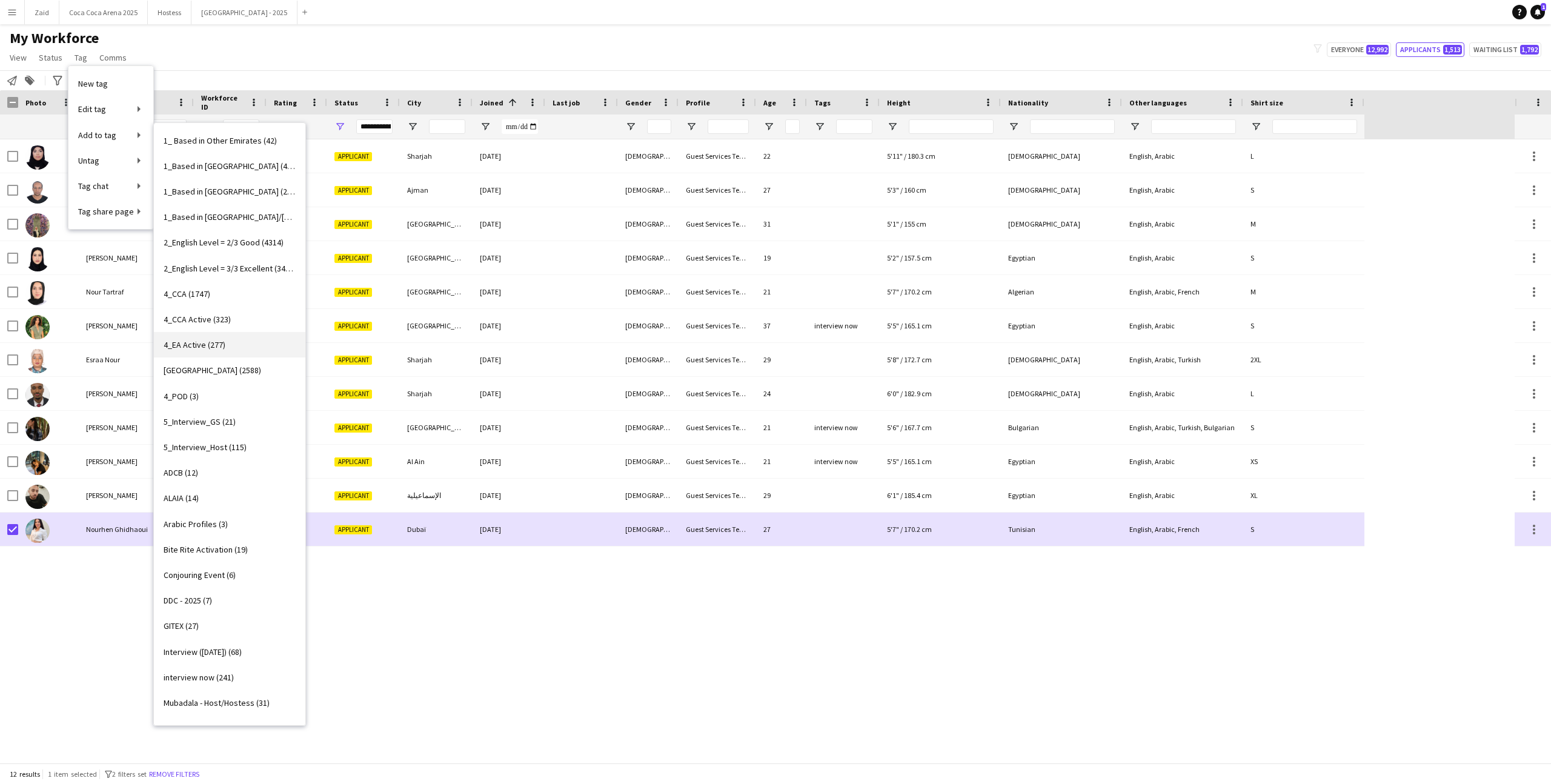
scroll to position [75, 0]
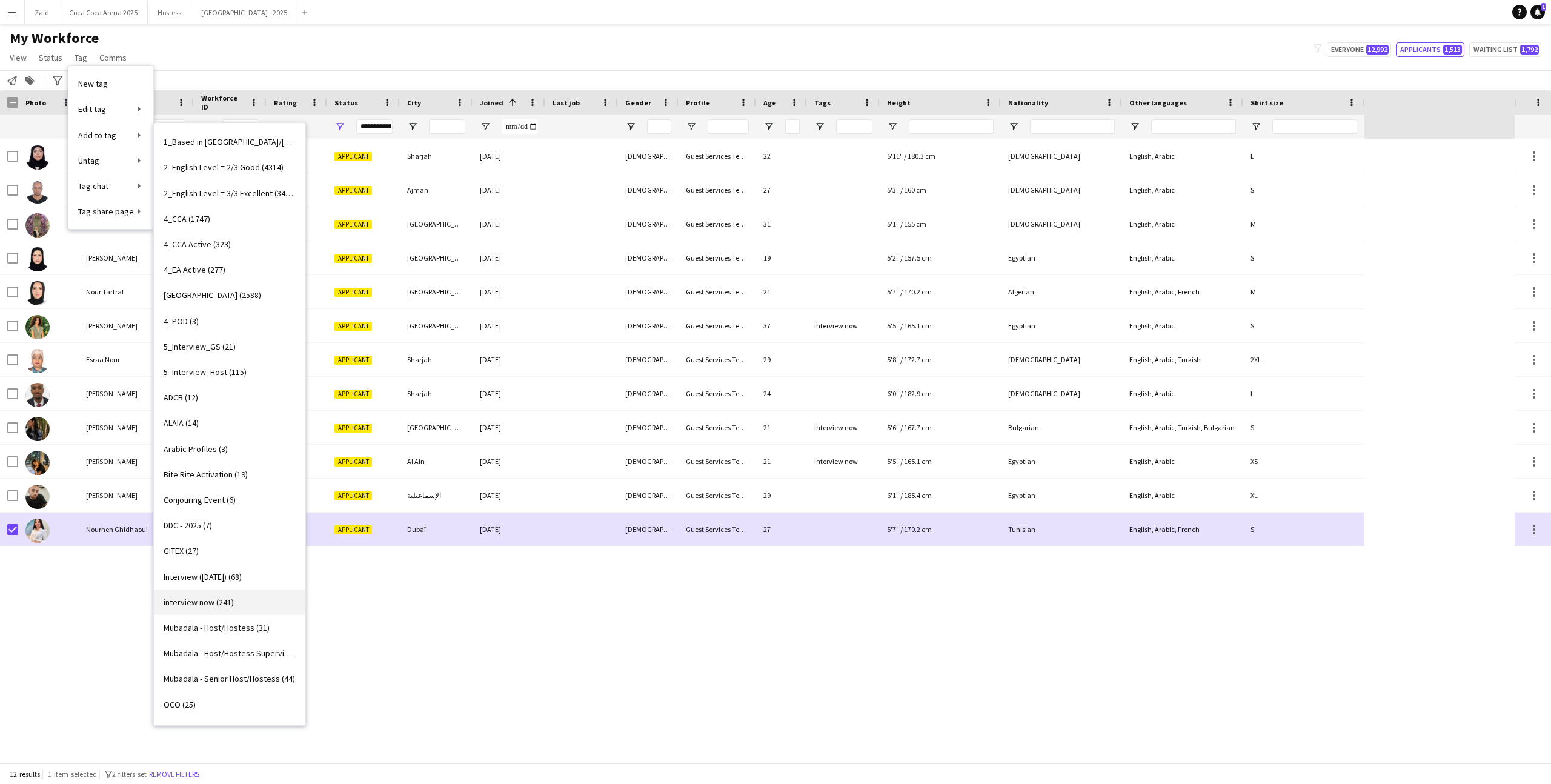
click at [257, 596] on link "interview now (241)" at bounding box center [229, 602] width 151 height 25
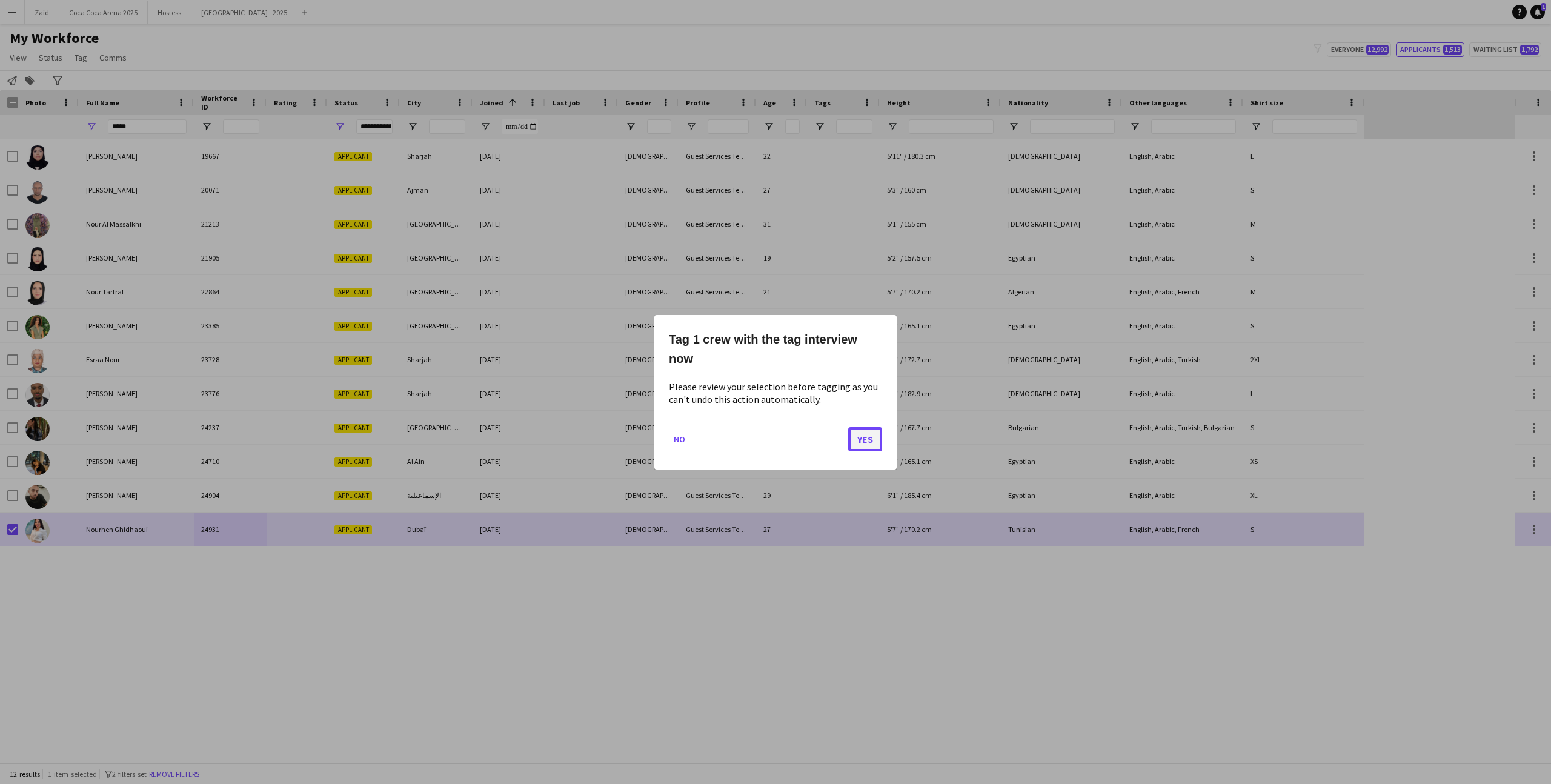
click at [867, 432] on button "Yes" at bounding box center [866, 439] width 34 height 25
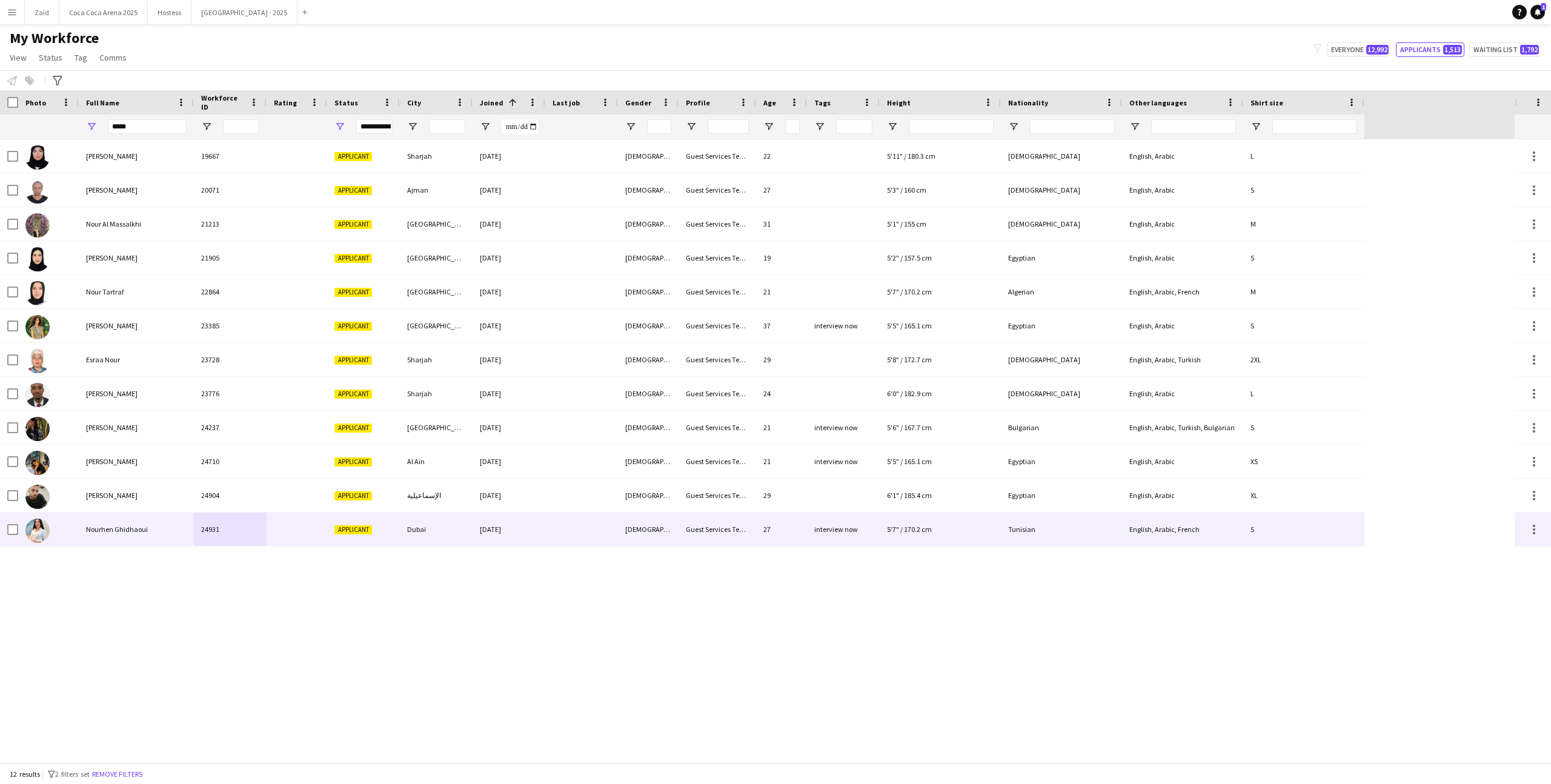
click at [443, 521] on div "Dubaï" at bounding box center [436, 528] width 73 height 33
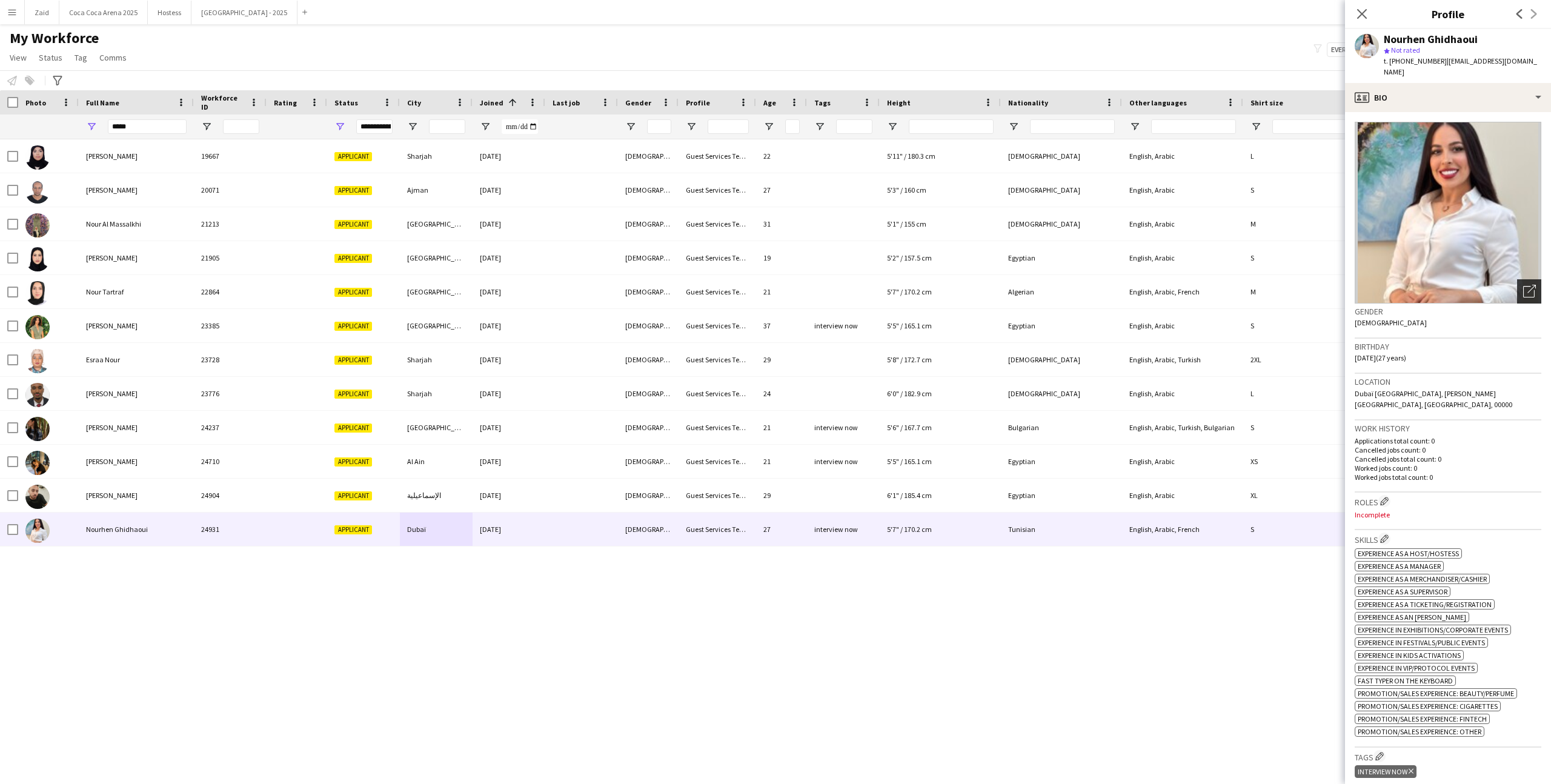
click at [1537, 294] on div "Open photos pop-in" at bounding box center [1529, 292] width 25 height 25
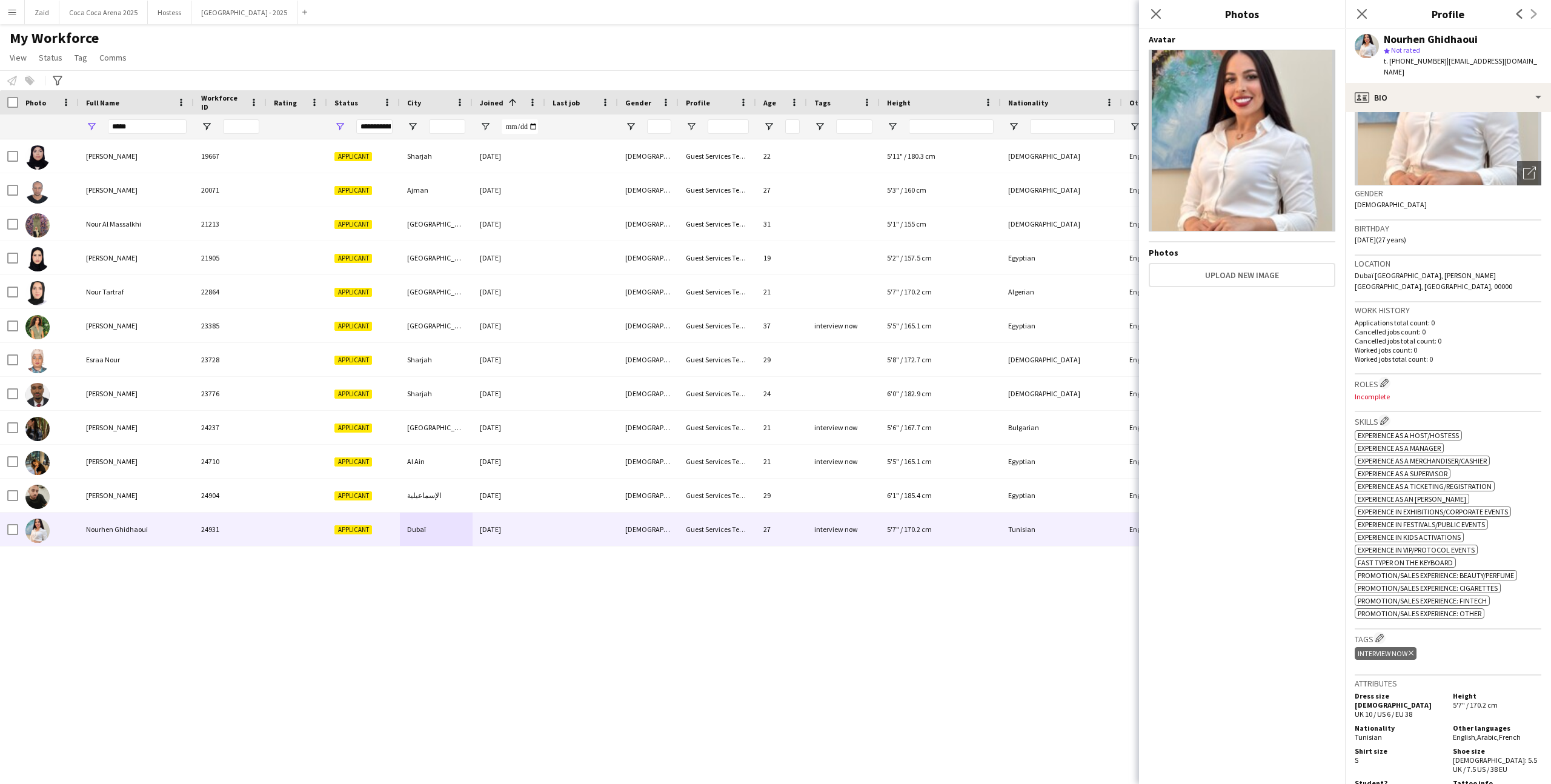
scroll to position [118, 0]
click at [1470, 110] on img at bounding box center [1448, 94] width 187 height 182
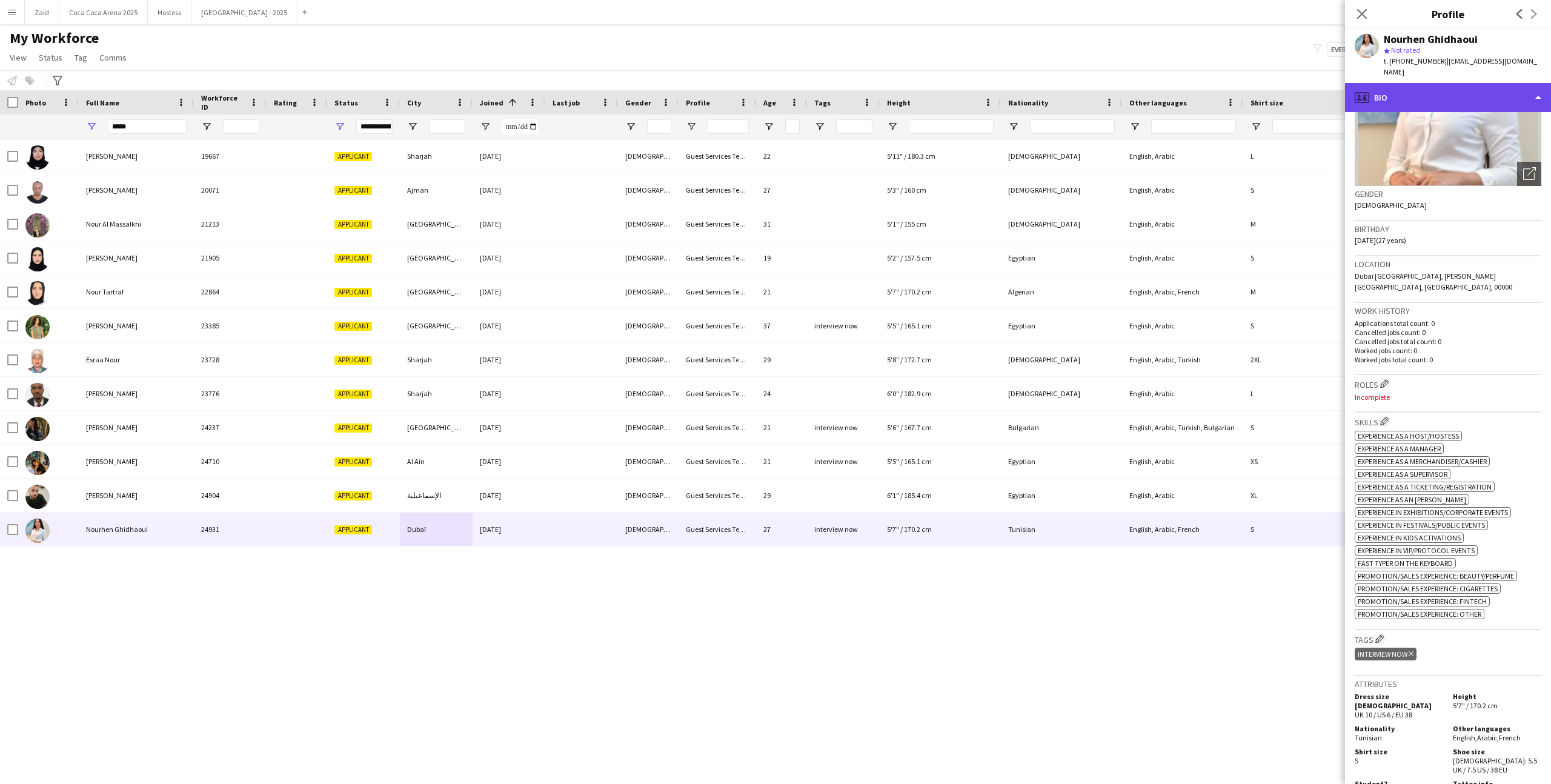
click at [1466, 99] on div "profile Bio" at bounding box center [1448, 97] width 206 height 29
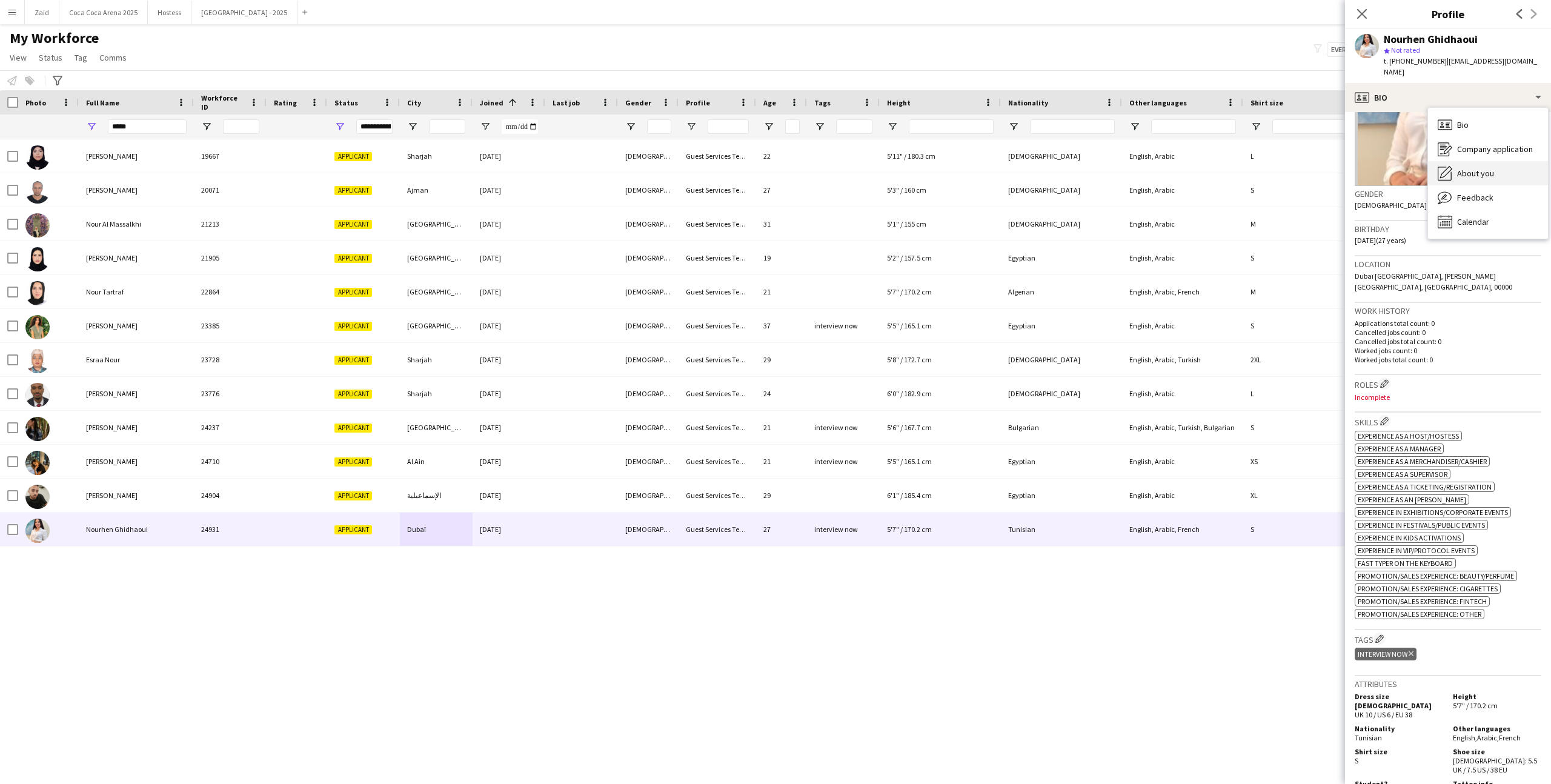
click at [1484, 175] on span "About you" at bounding box center [1475, 174] width 37 height 11
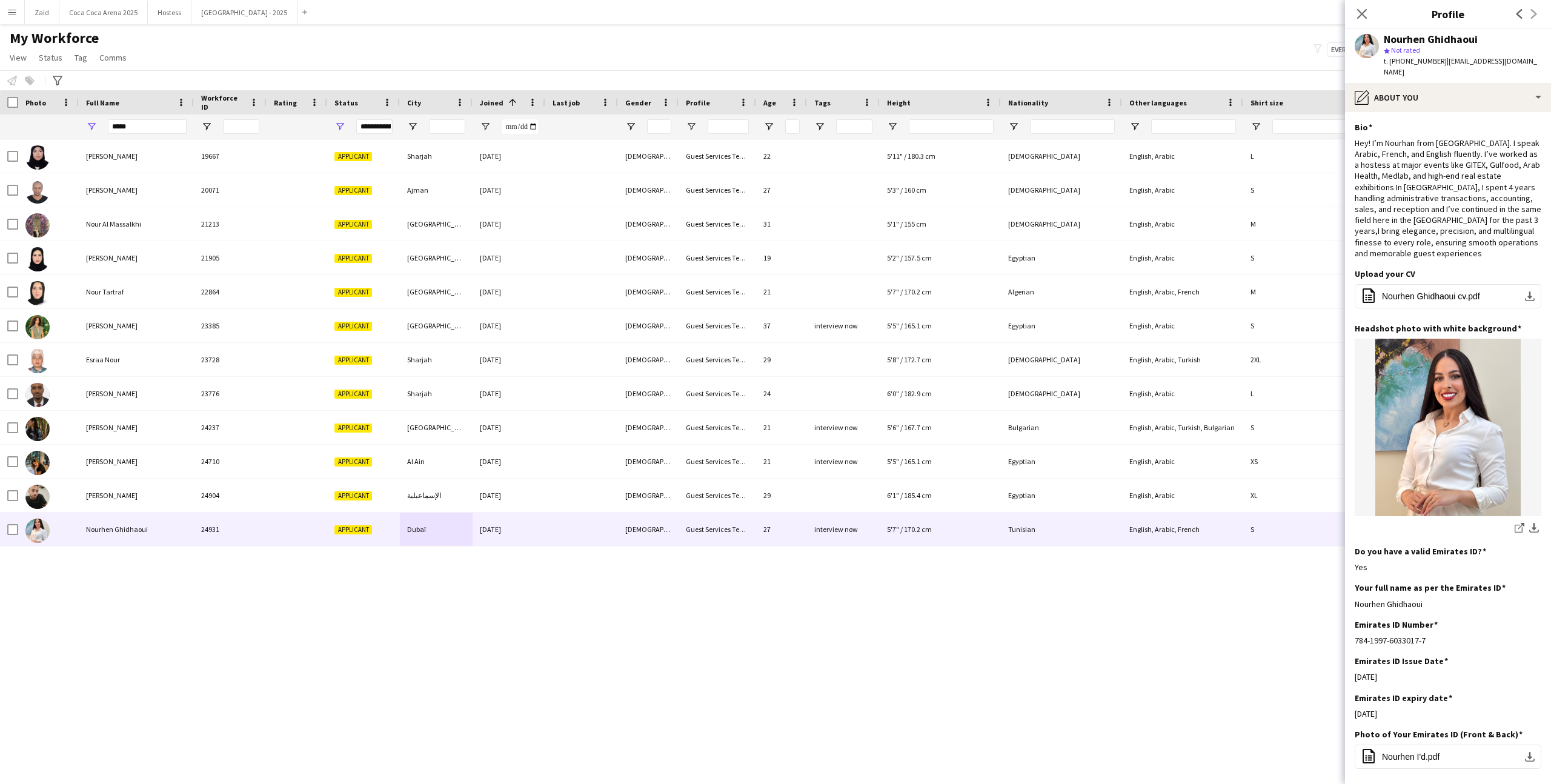
click at [762, 65] on div "My Workforce View Views Default view New view Update view Delete view Edit name…" at bounding box center [775, 50] width 1551 height 42
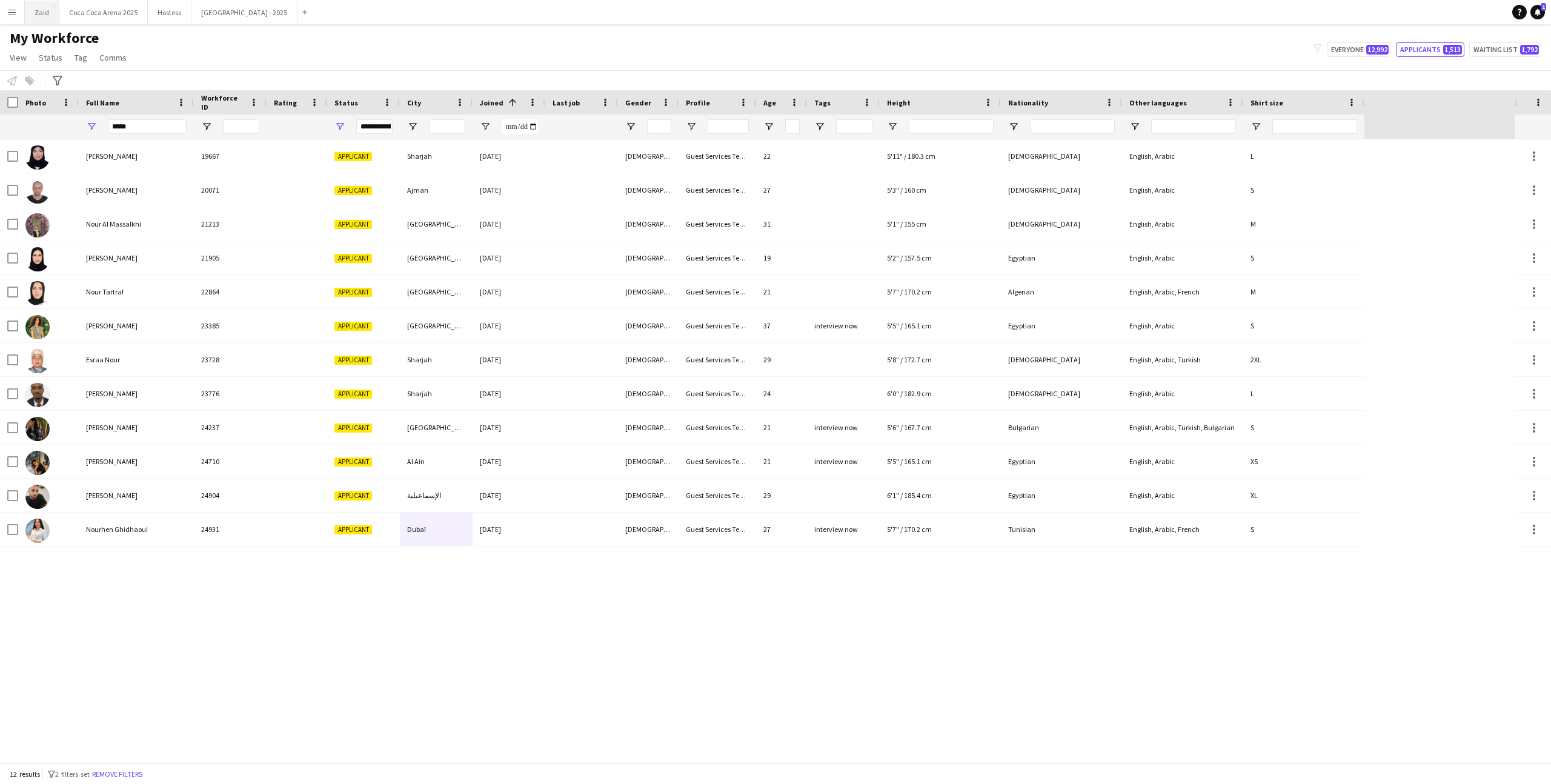
click at [50, 18] on button "Zaid Close" at bounding box center [42, 12] width 35 height 24
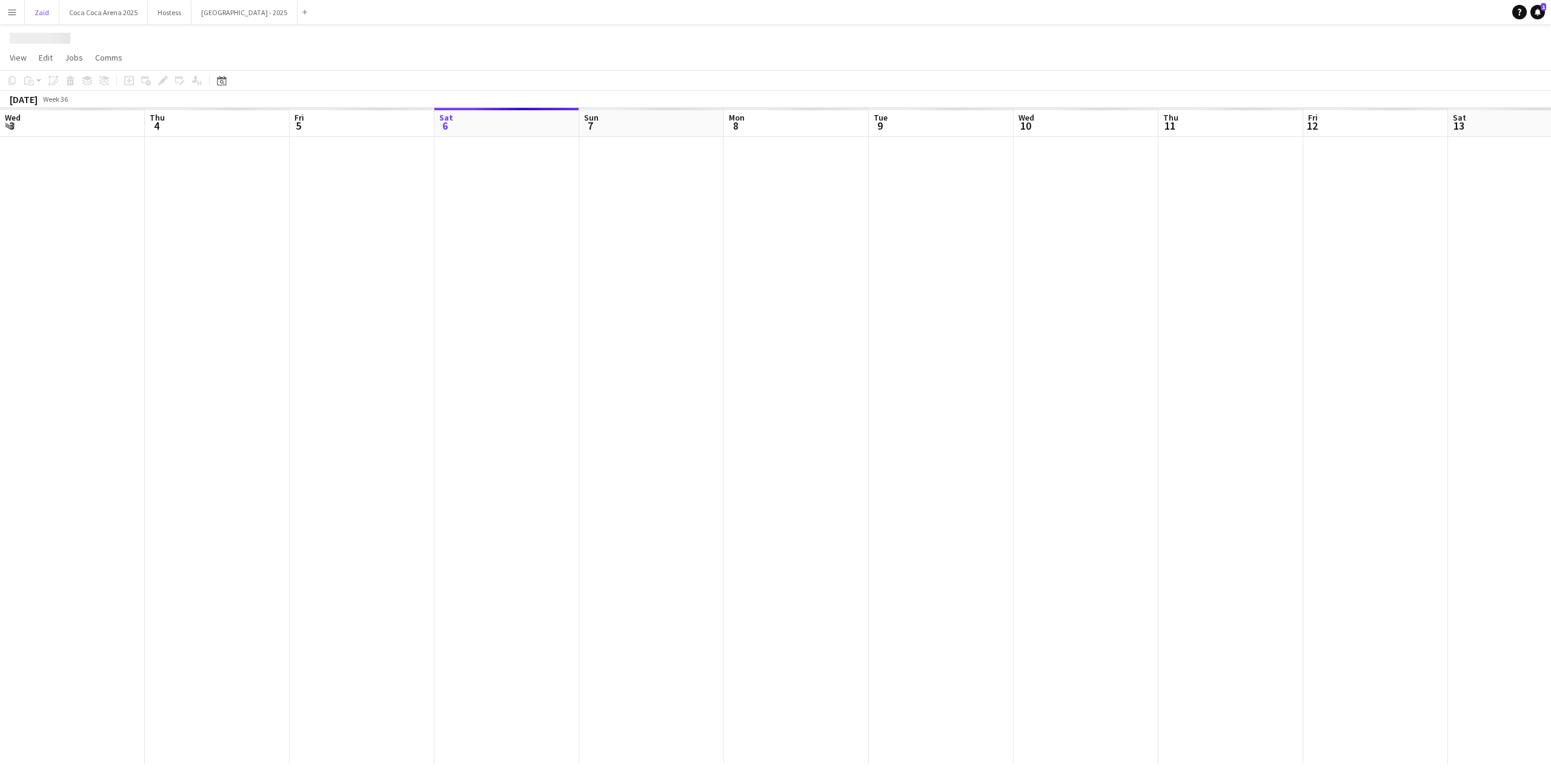
scroll to position [0, 290]
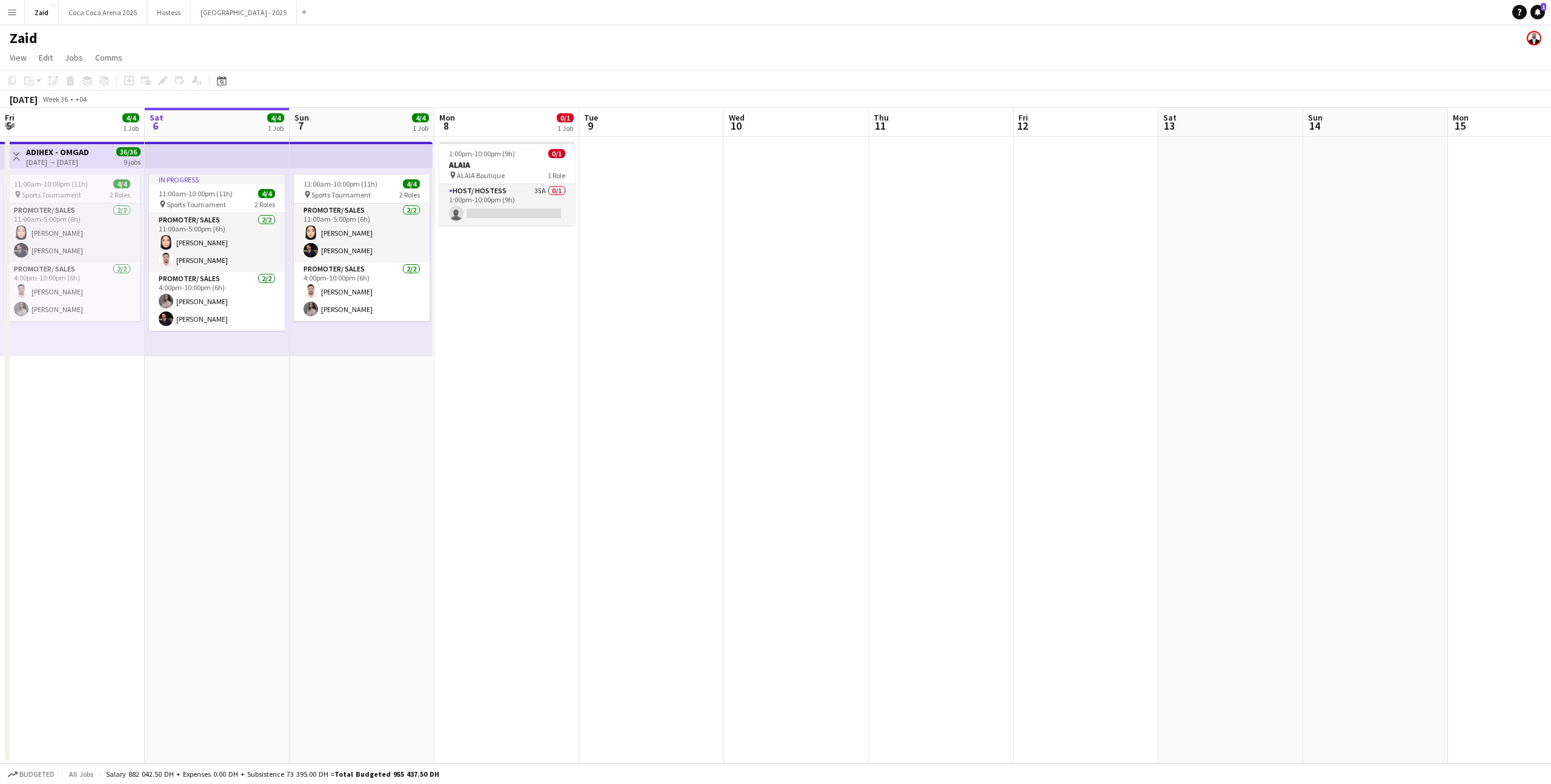
click at [531, 248] on app-date-cell "1:00pm-10:00pm (9h) 0/1 ALAIA pin ALAIA Boutique 1 Role Host/ Hostess 35A 0/1 1…" at bounding box center [506, 450] width 144 height 626
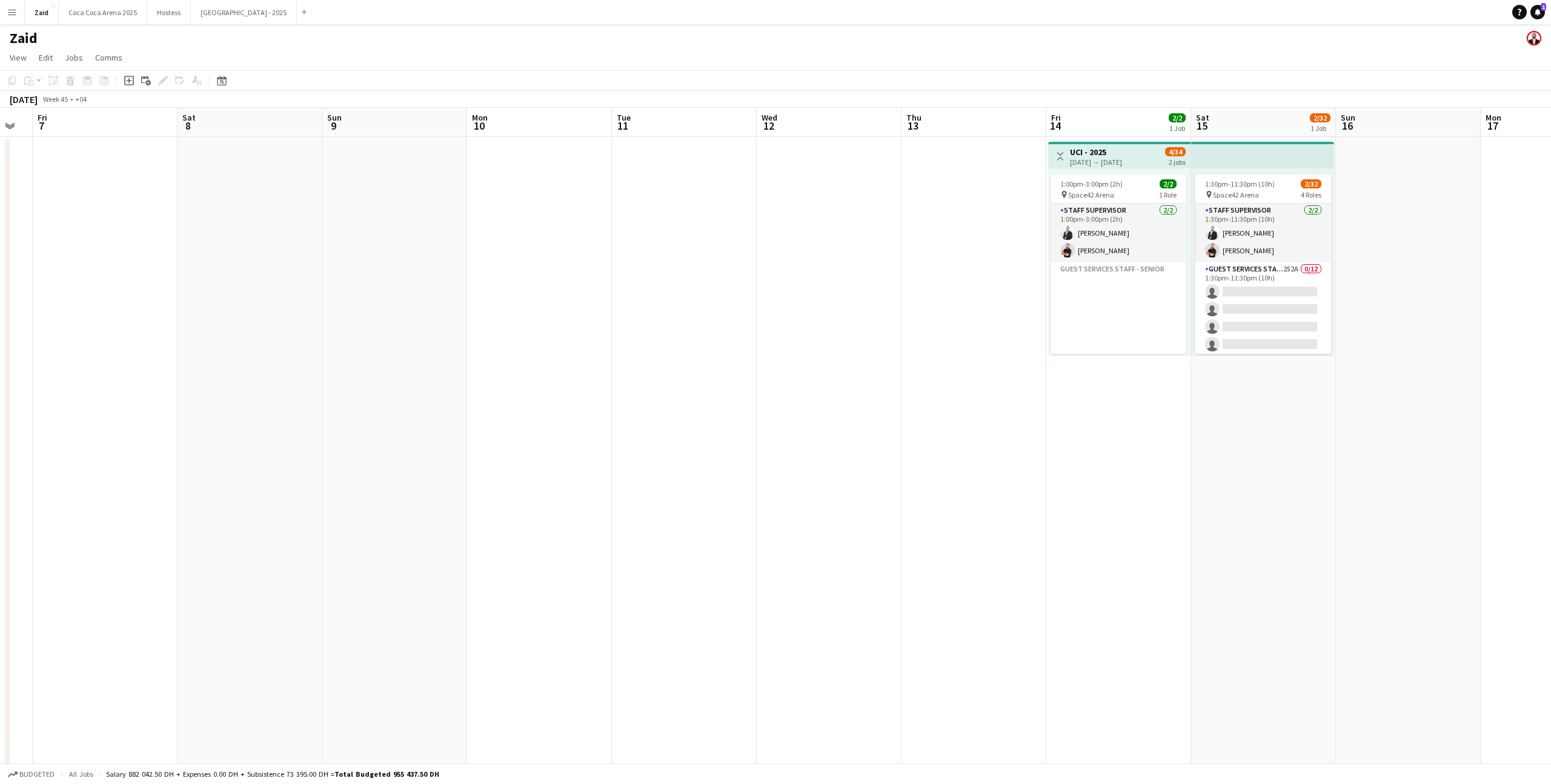
scroll to position [0, 463]
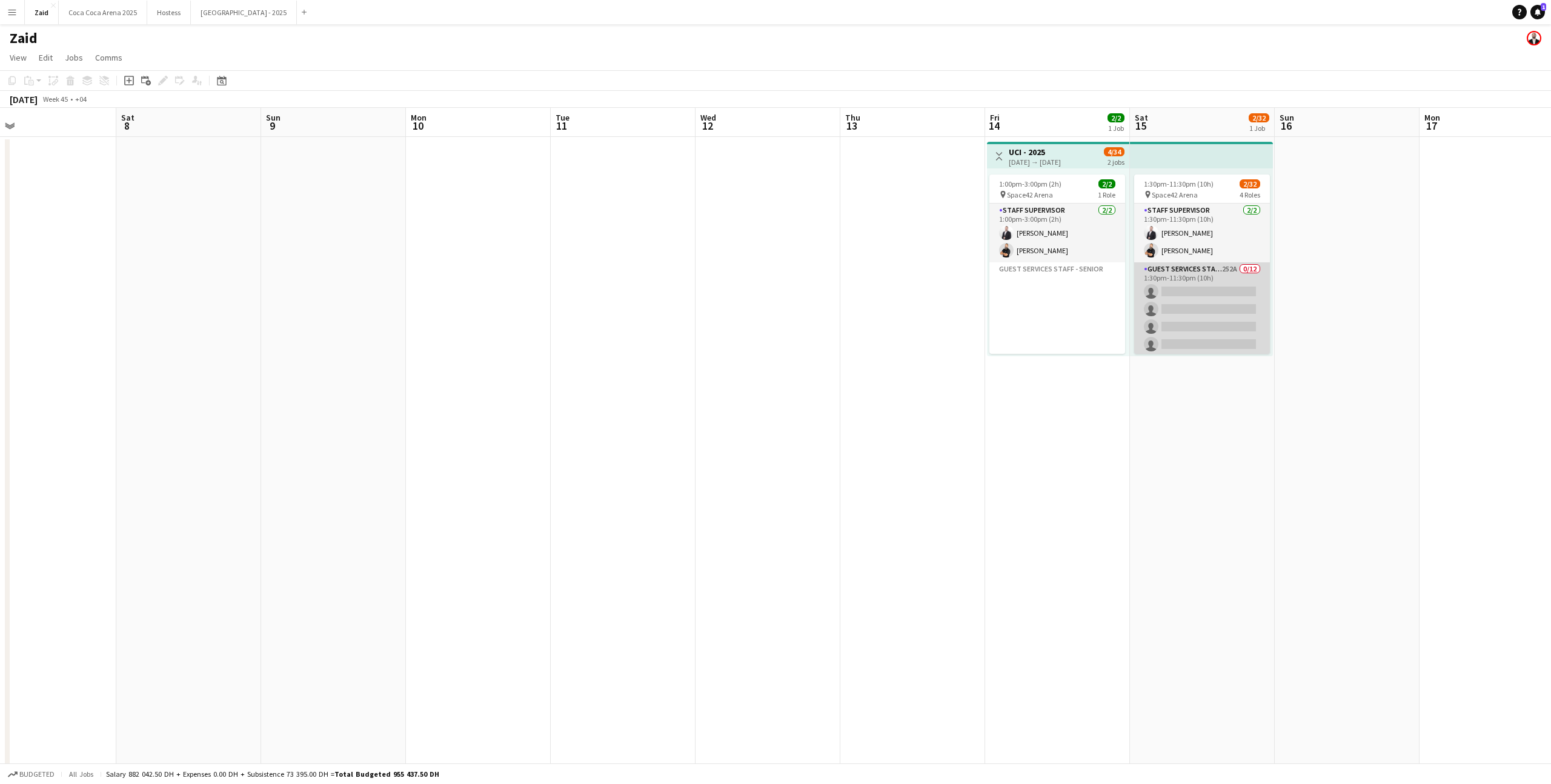
click at [1180, 286] on app-card-role "Guest Services Staff - Senior 252A 0/12 1:30pm-11:30pm (10h) single-neutral-act…" at bounding box center [1203, 379] width 136 height 234
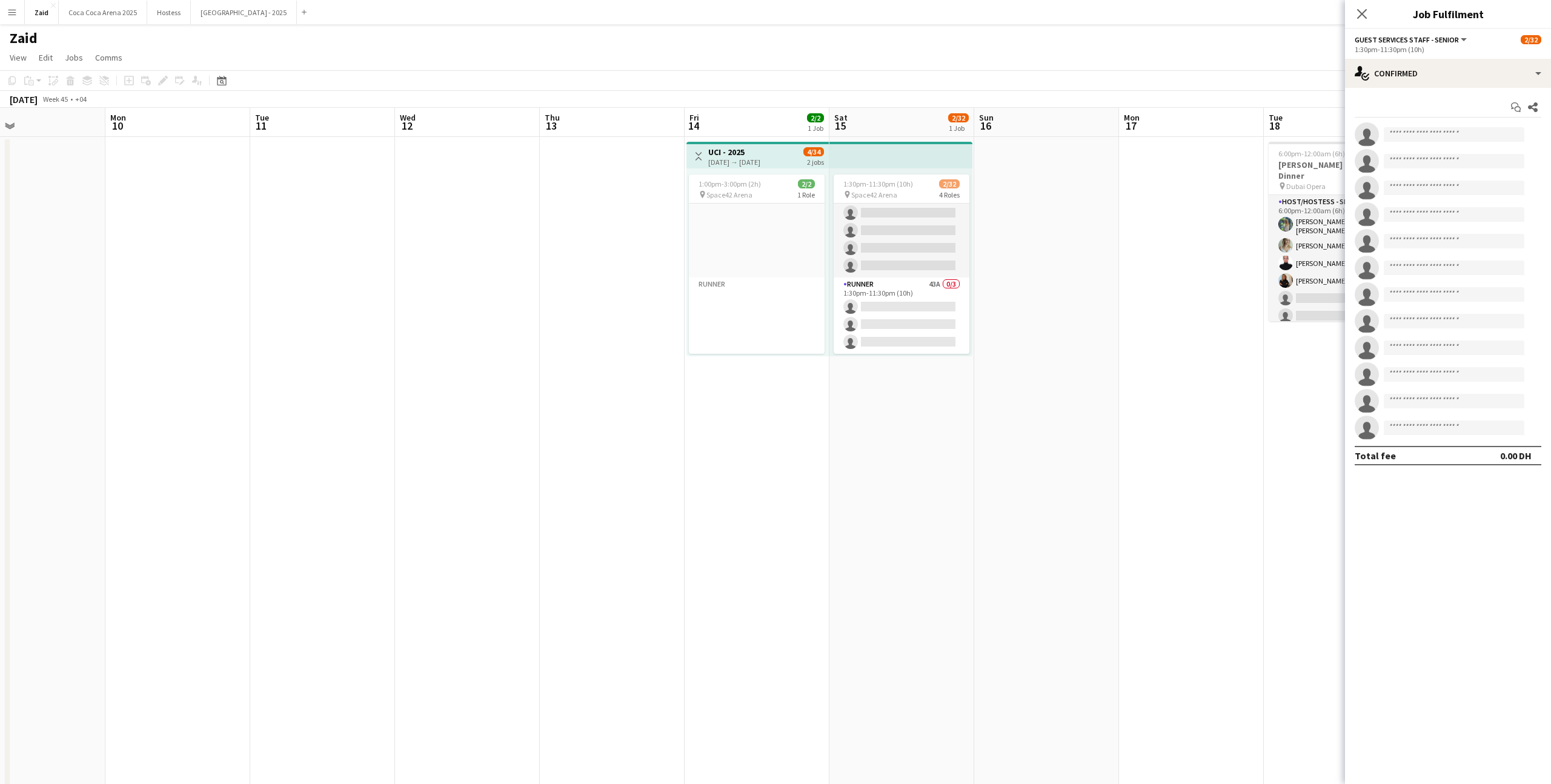
scroll to position [7, 0]
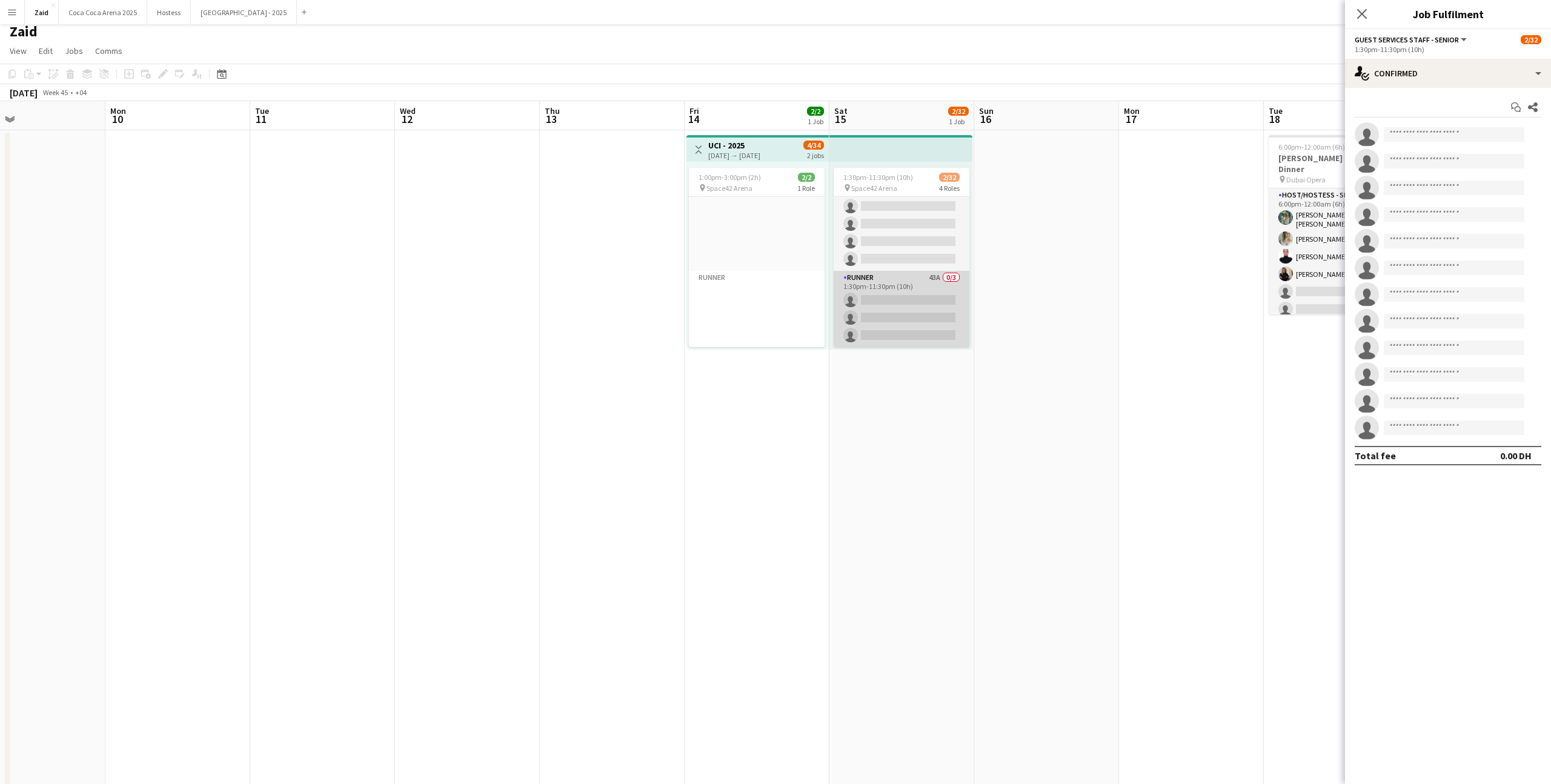
click at [885, 293] on app-card-role "Runner 43A 0/3 1:30pm-11:30pm (10h) single-neutral-actions single-neutral-actio…" at bounding box center [902, 309] width 136 height 76
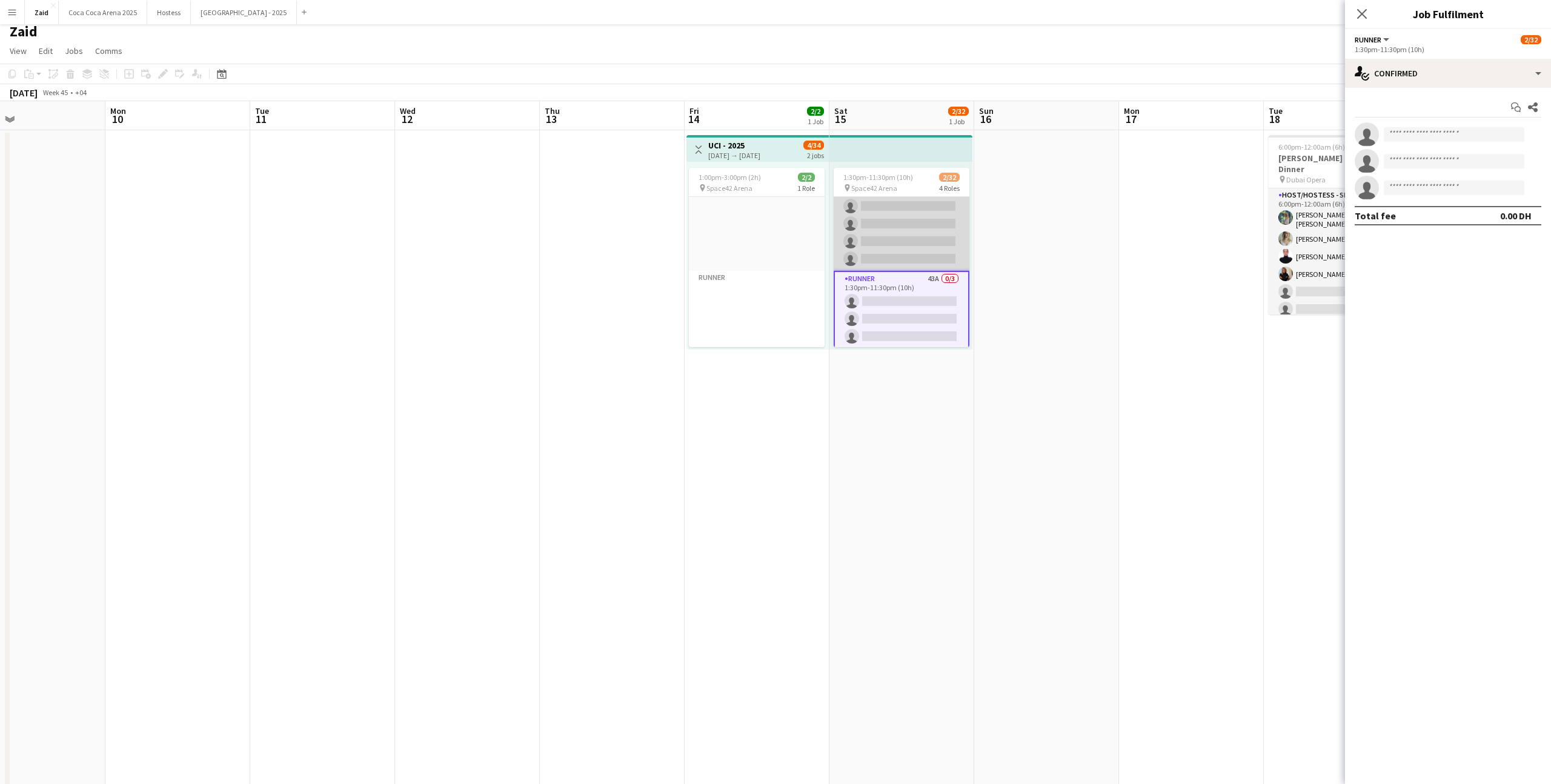
click at [924, 211] on app-card-role "Host/ Hostess 88A 0/15 1:30pm-11:30pm (10h) single-neutral-actions single-neutr…" at bounding box center [902, 127] width 136 height 287
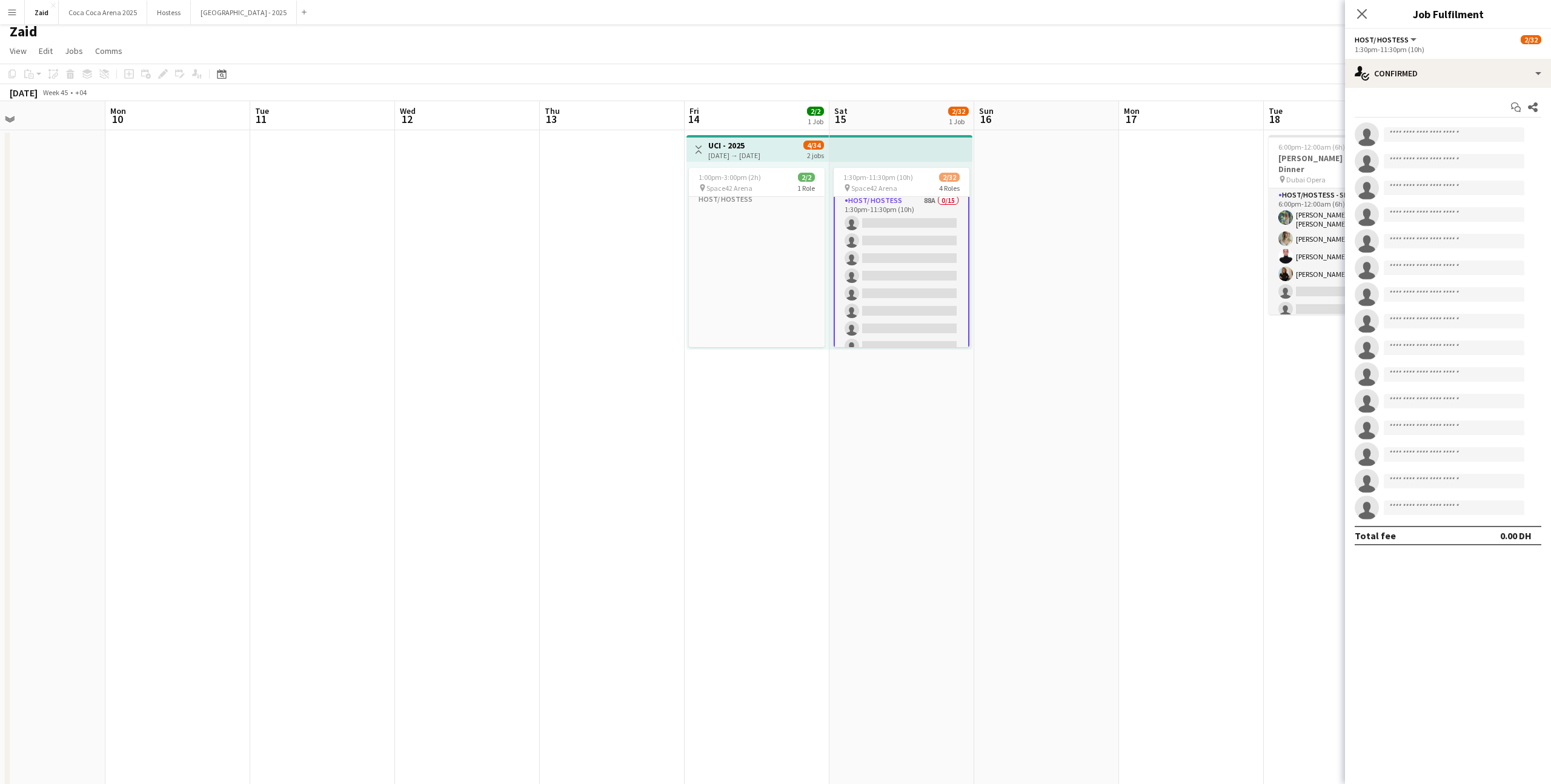
scroll to position [0, 0]
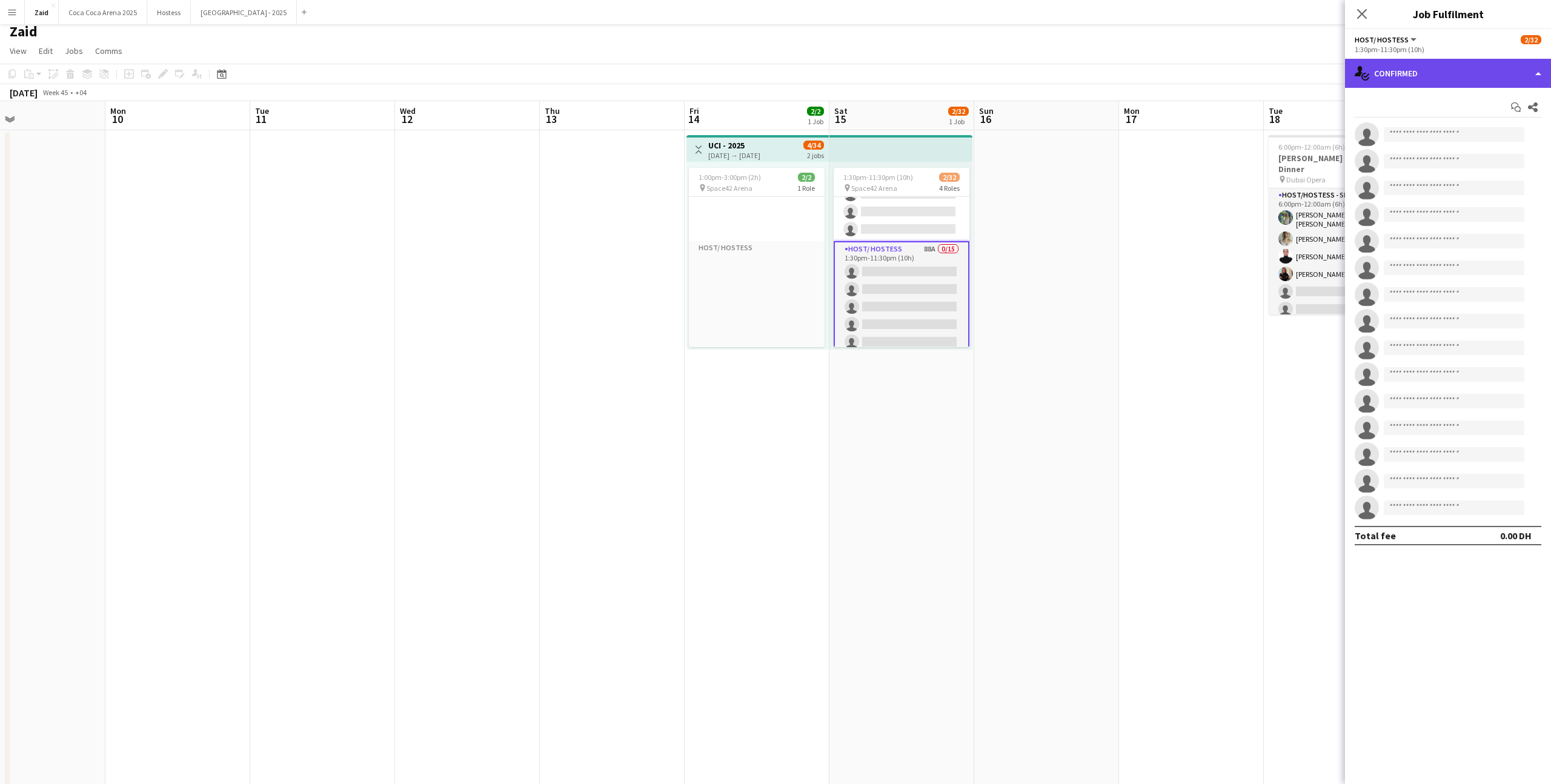
click at [1447, 74] on div "single-neutral-actions-check-2 Confirmed" at bounding box center [1448, 73] width 206 height 29
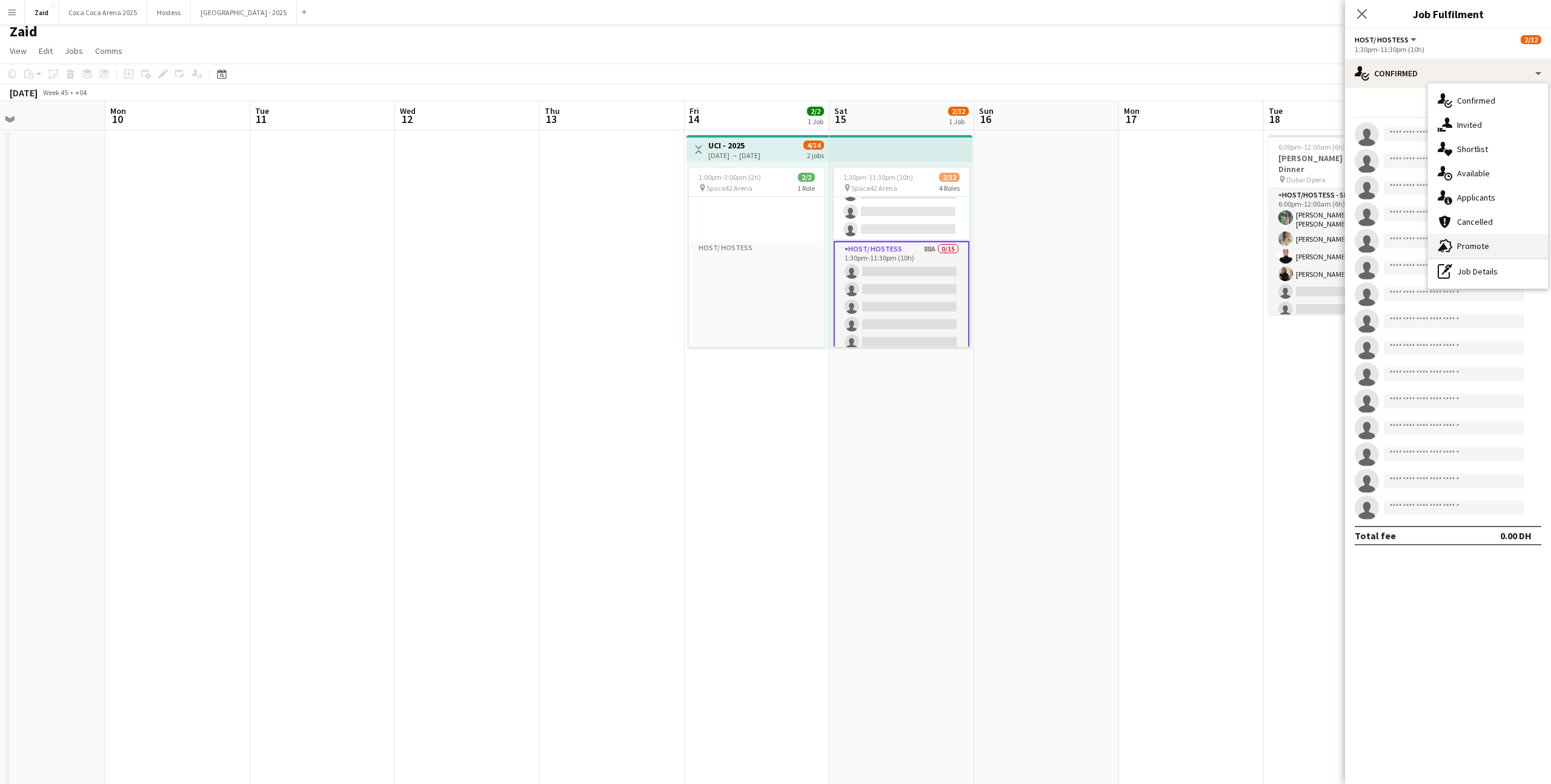
click at [1505, 244] on div "advertising-megaphone Promote" at bounding box center [1488, 246] width 120 height 25
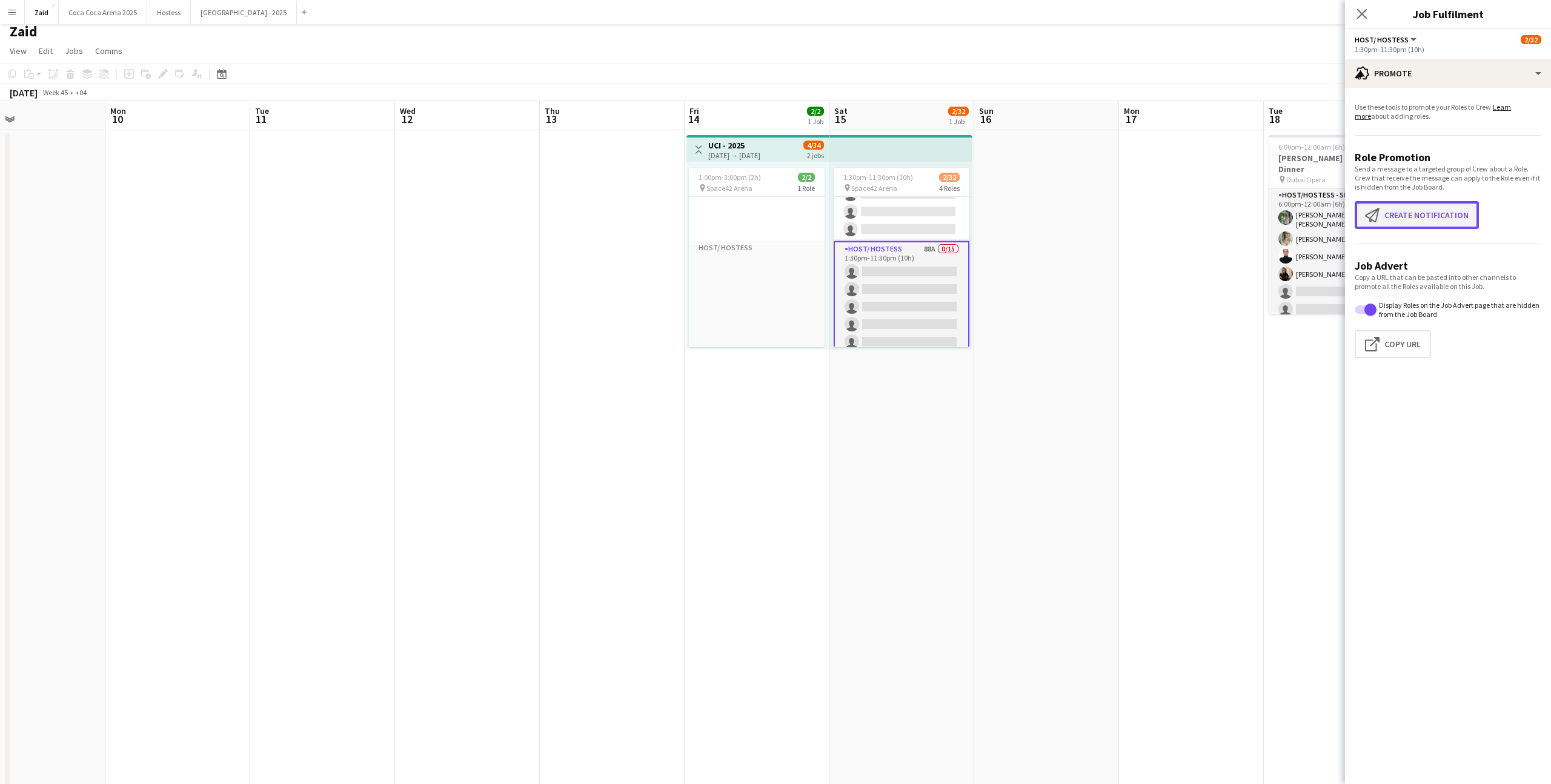
click at [1405, 209] on button "Create notification Create notification" at bounding box center [1417, 215] width 125 height 28
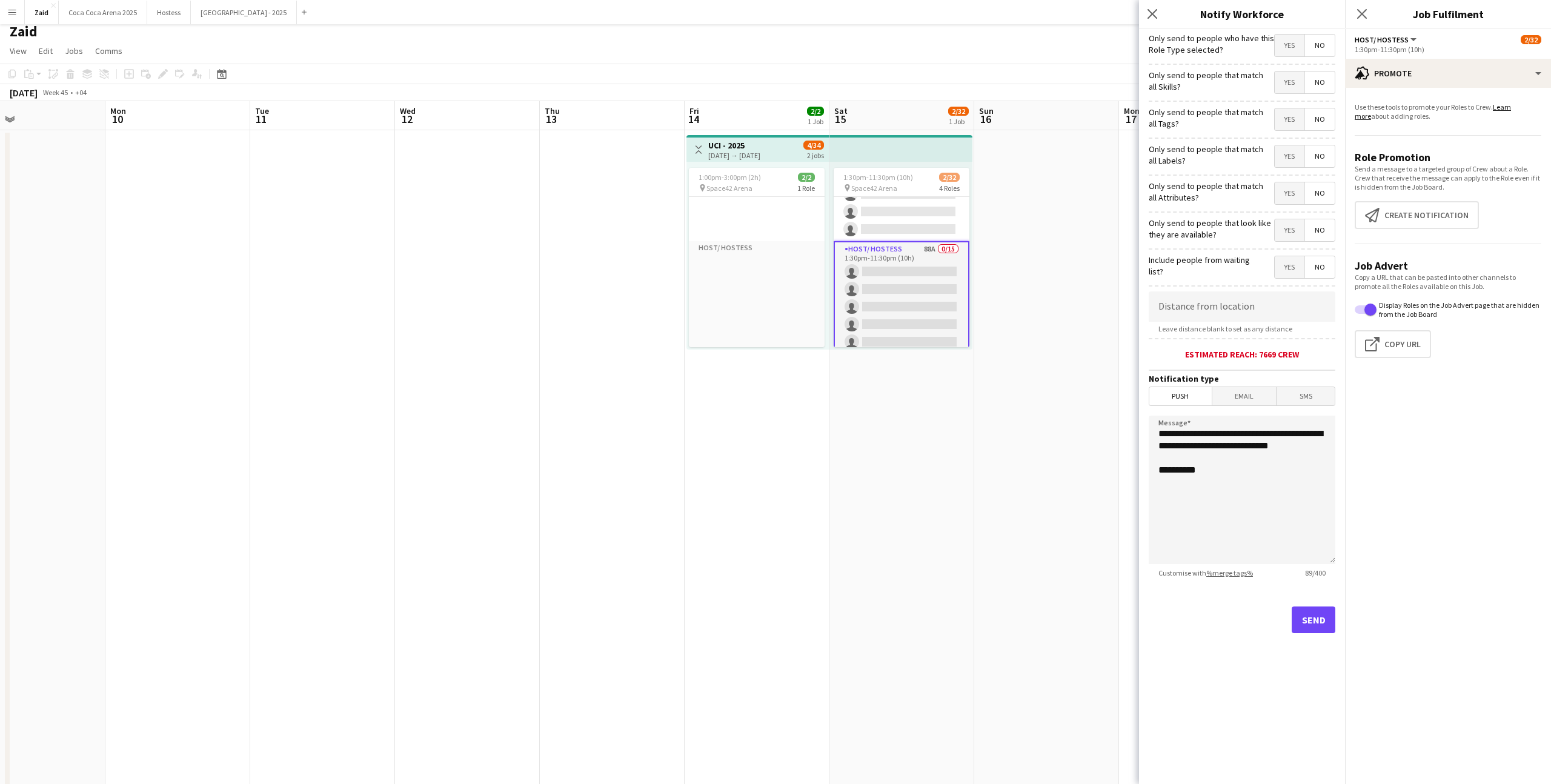
click at [1289, 236] on span "Yes" at bounding box center [1289, 229] width 29 height 22
click at [1291, 197] on span "Yes" at bounding box center [1289, 192] width 29 height 22
click at [1289, 149] on span "Yes" at bounding box center [1289, 156] width 29 height 22
click at [1289, 118] on span "Yes" at bounding box center [1289, 119] width 29 height 22
click at [1290, 83] on span "Yes" at bounding box center [1289, 82] width 29 height 22
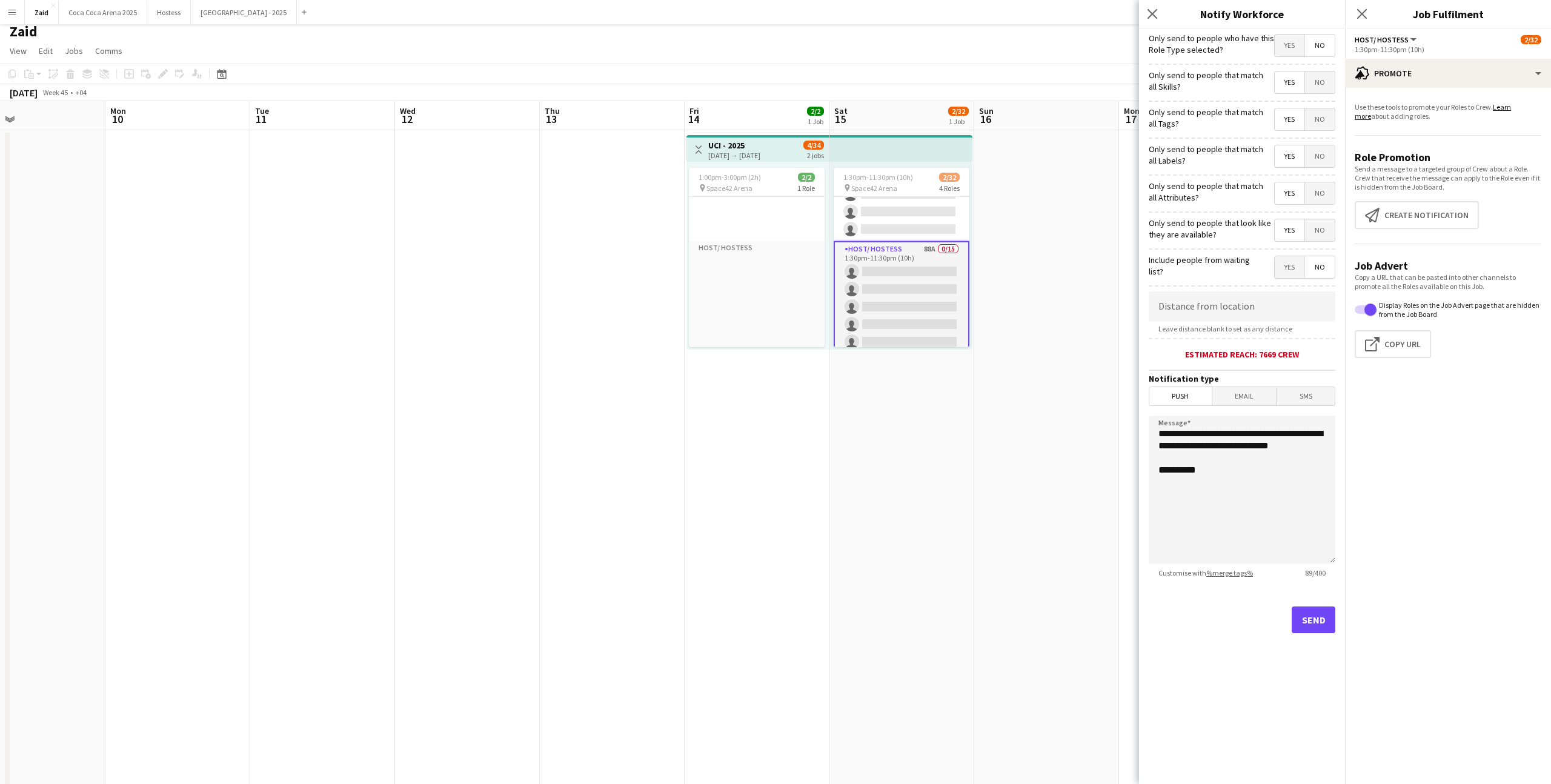
click at [1291, 57] on mat-button-toggle-group "Yes No" at bounding box center [1305, 45] width 61 height 23
click at [1291, 47] on span "Yes" at bounding box center [1289, 45] width 29 height 22
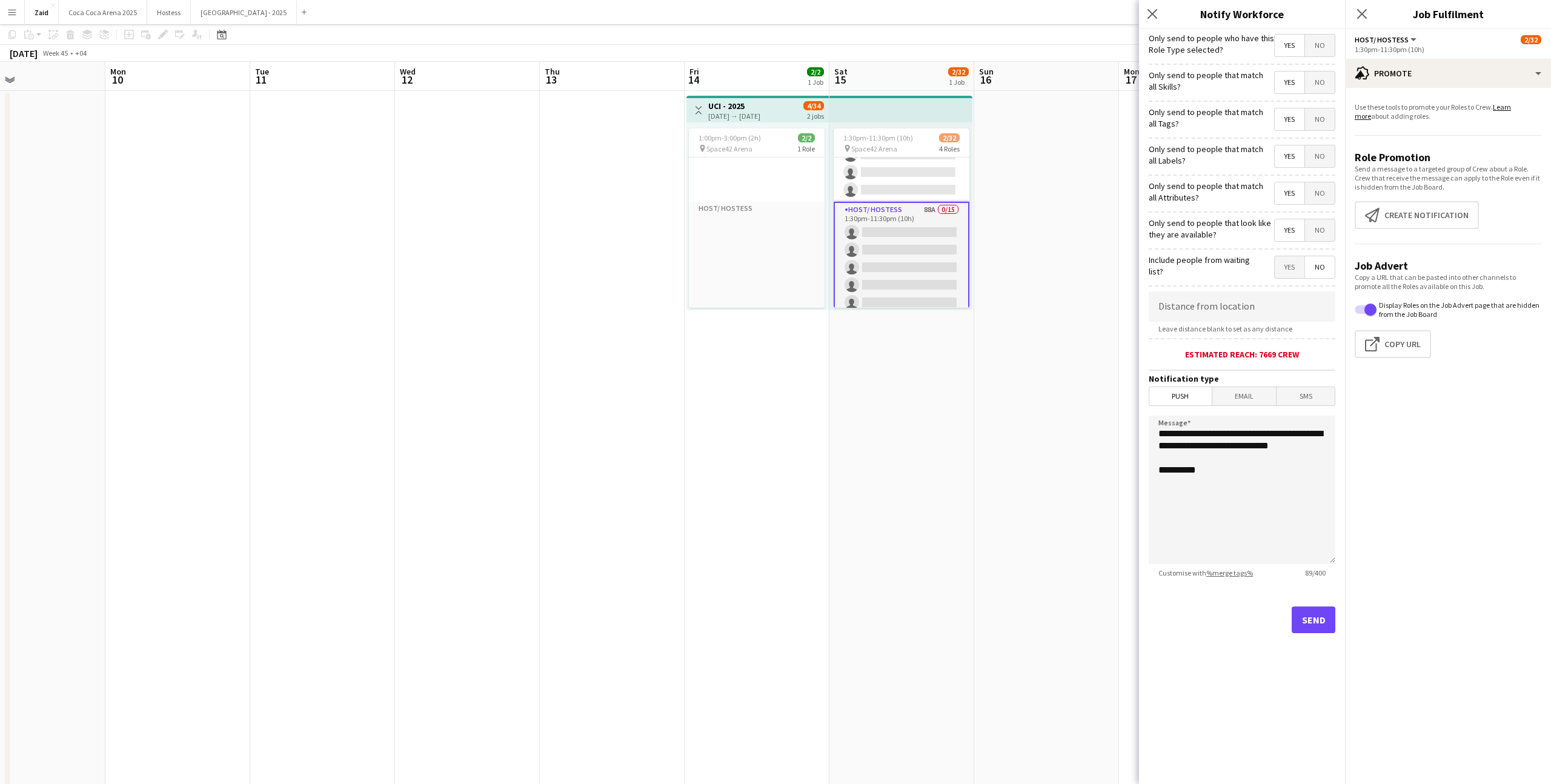
scroll to position [48, 0]
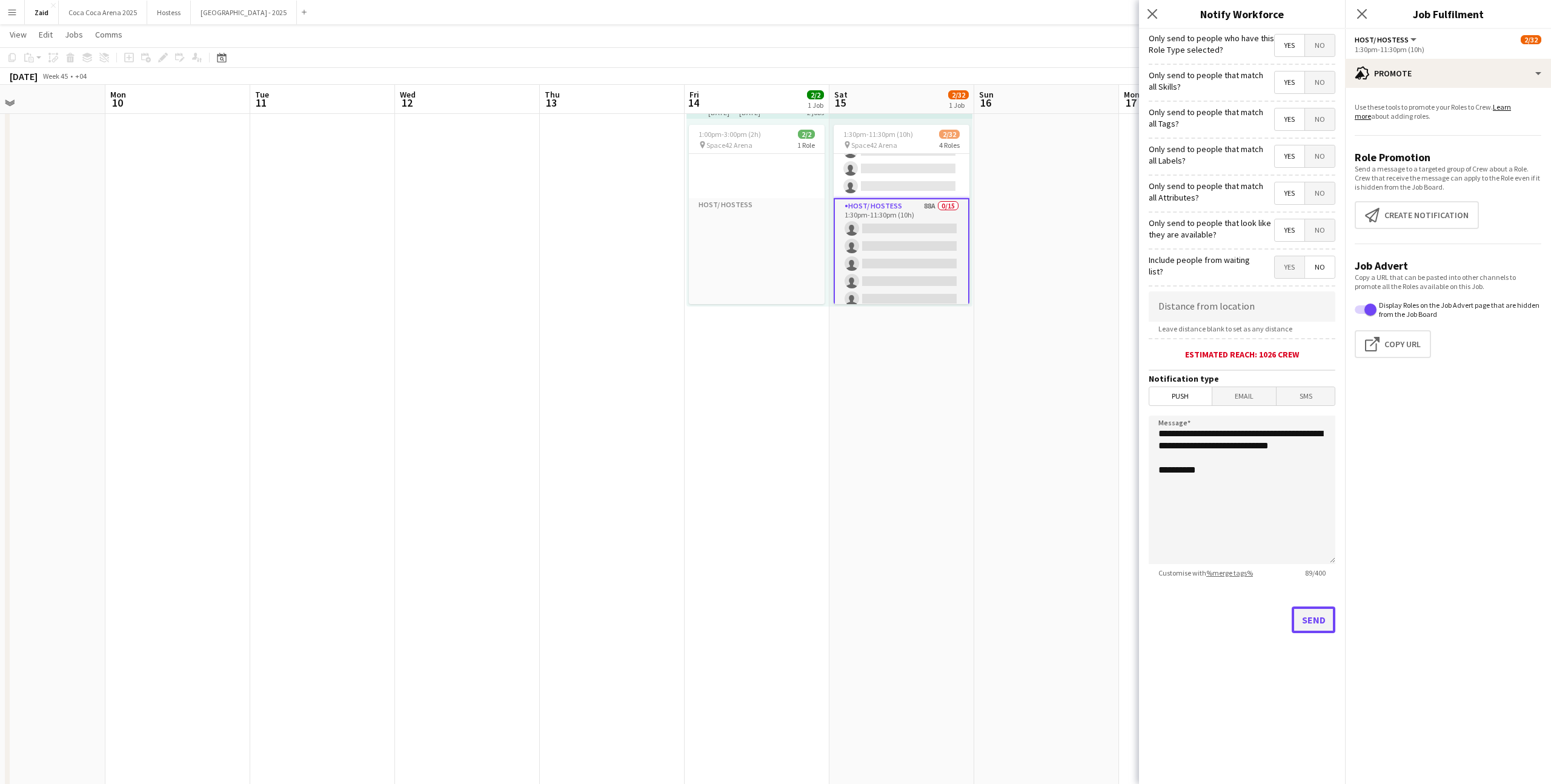
click at [1311, 630] on button "Send" at bounding box center [1313, 619] width 43 height 26
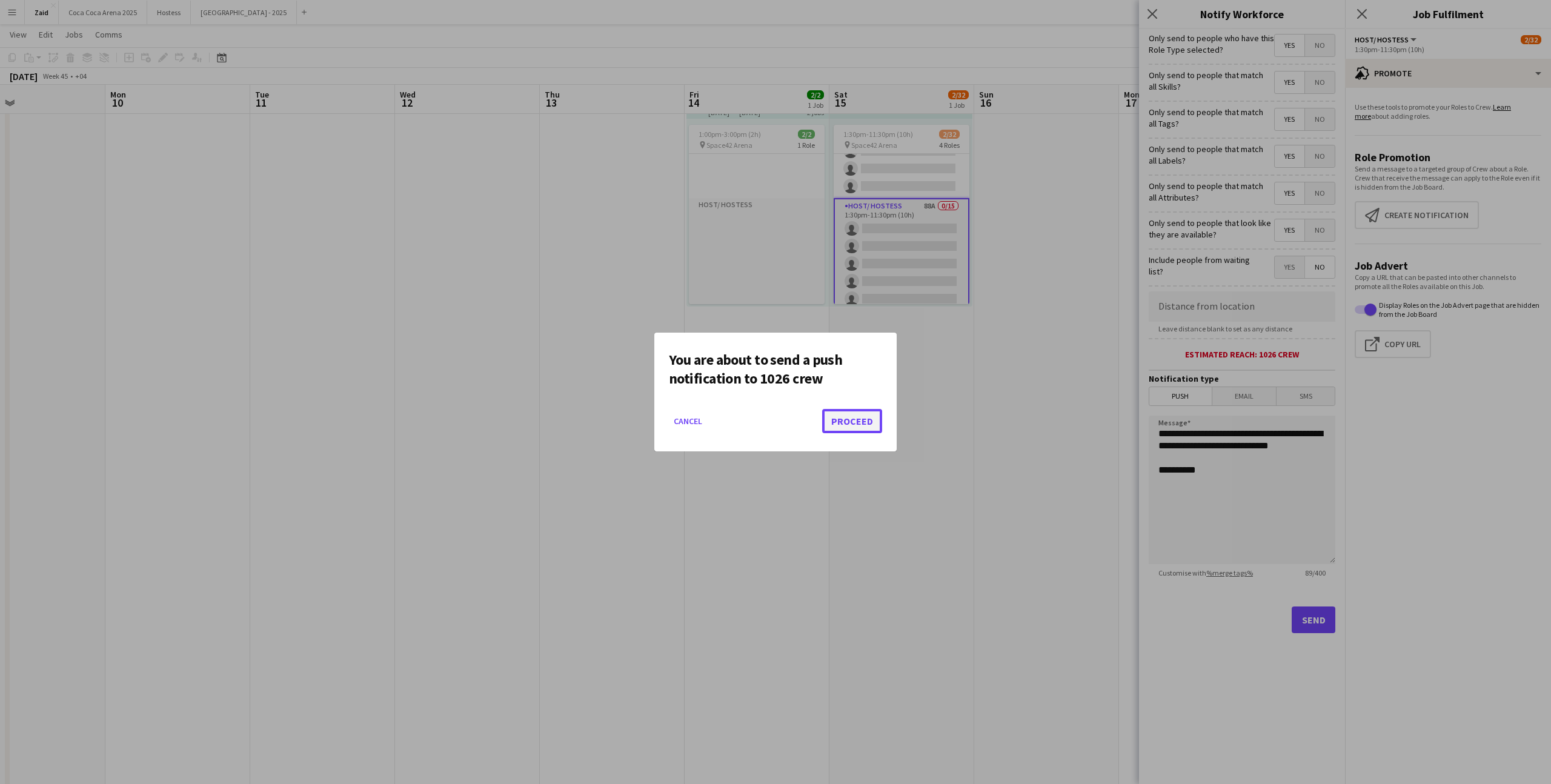
click at [877, 430] on button "Proceed" at bounding box center [852, 421] width 60 height 25
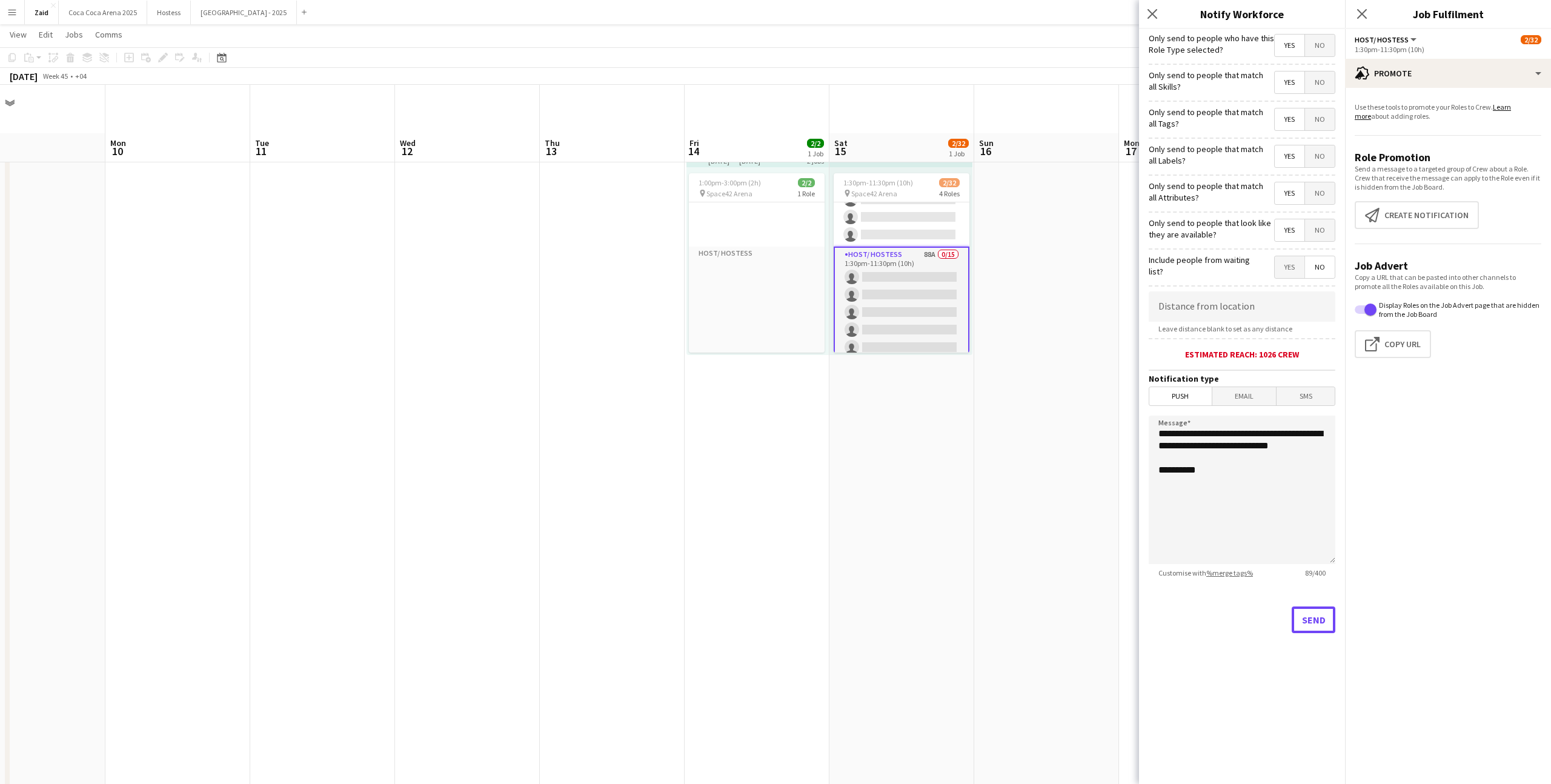
scroll to position [48, 0]
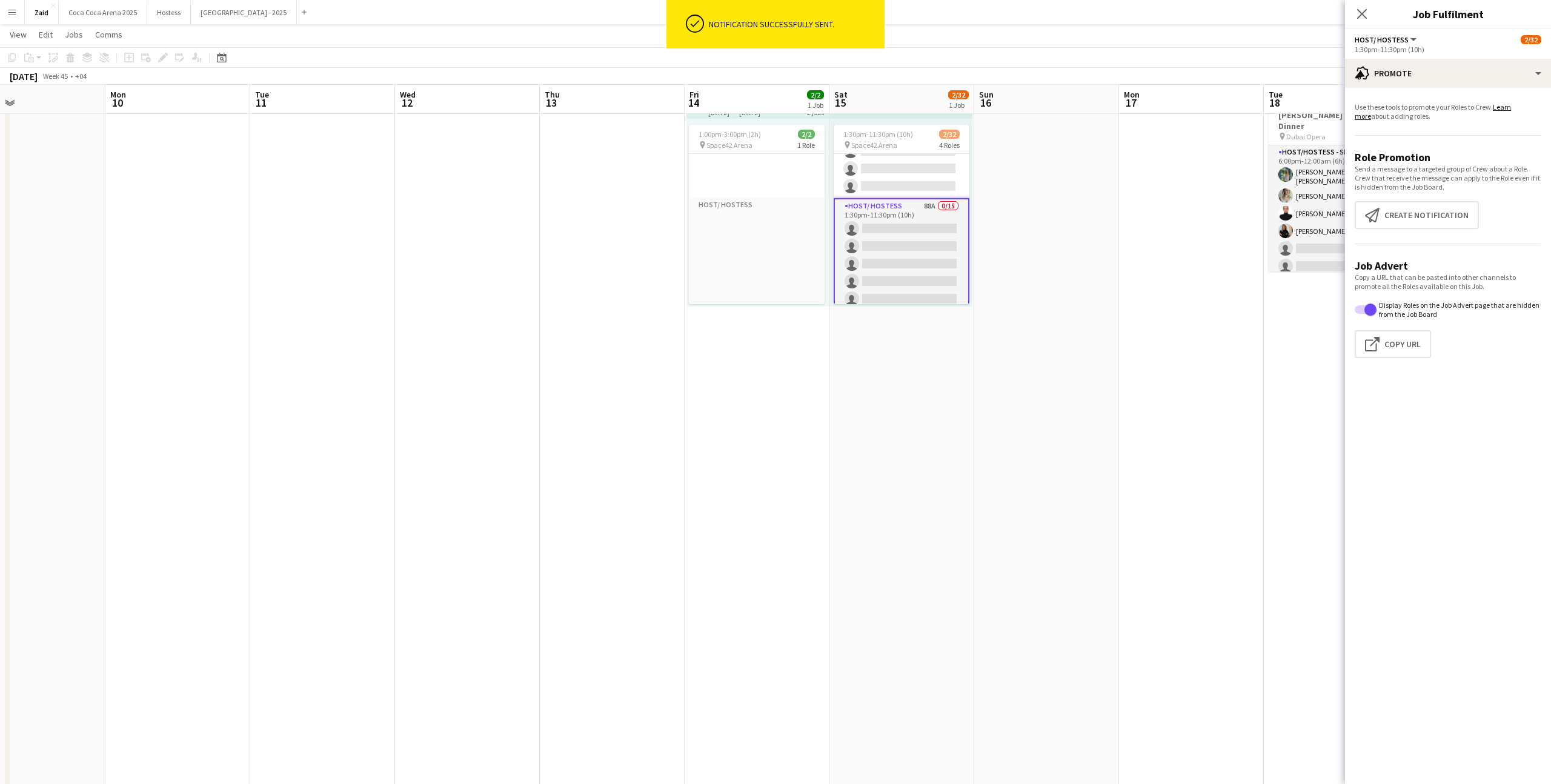
click at [1004, 444] on app-date-cell at bounding box center [1046, 724] width 144 height 1274
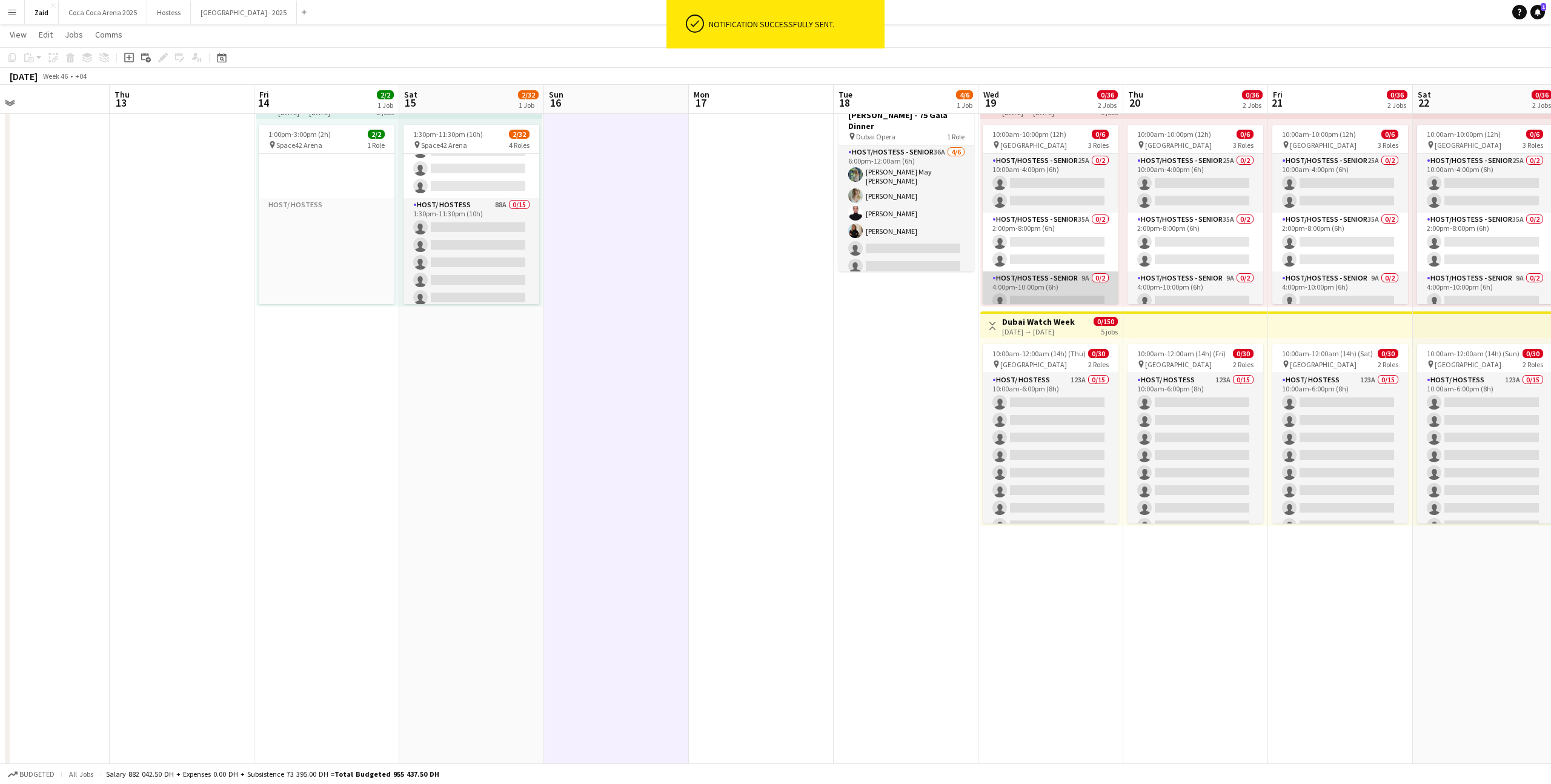
scroll to position [0, 498]
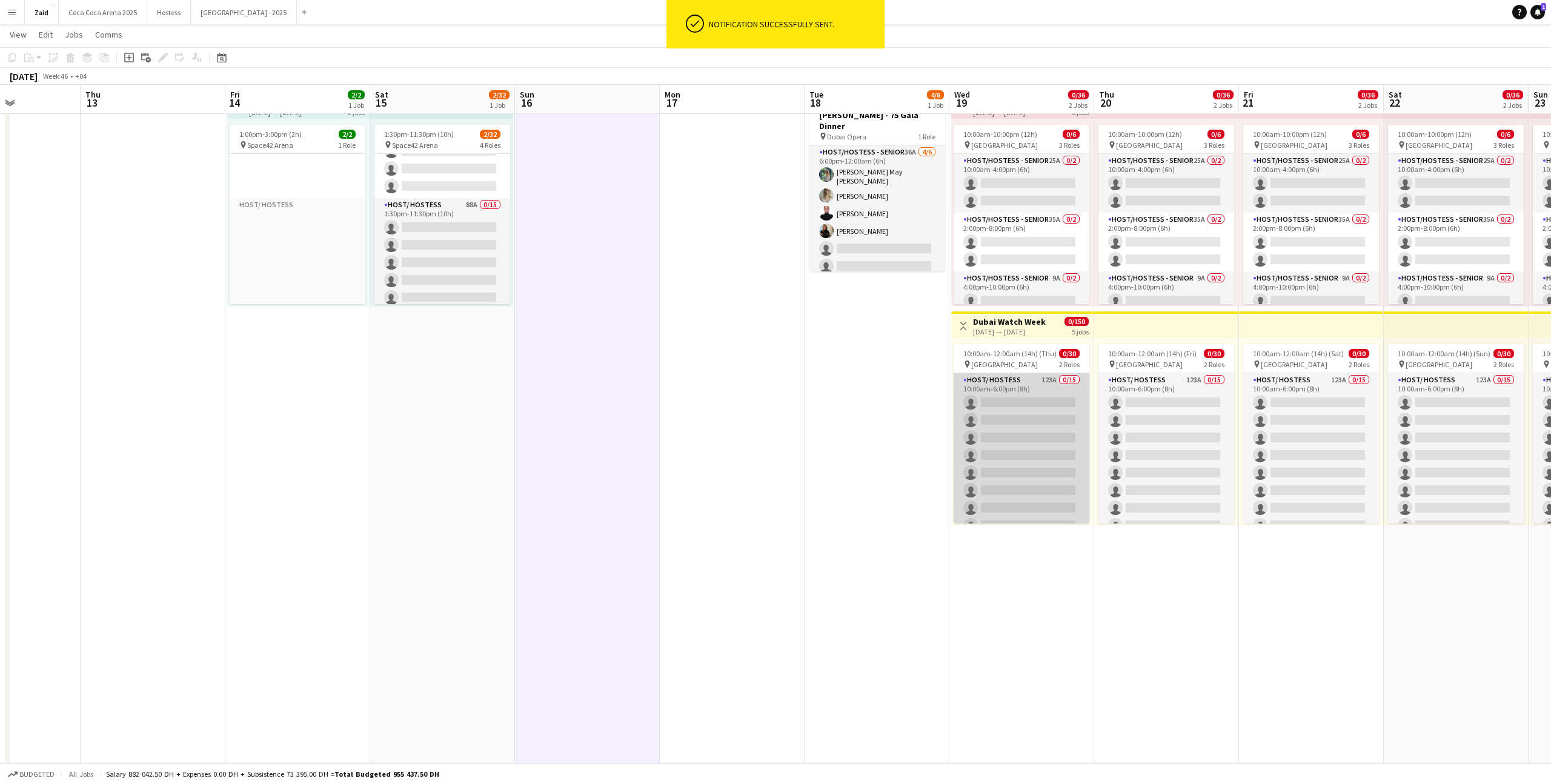
click at [1073, 415] on app-card-role "Host/ Hostess 123A 0/15 10:00am-6:00pm (8h) single-neutral-actions single-neutr…" at bounding box center [1021, 516] width 136 height 287
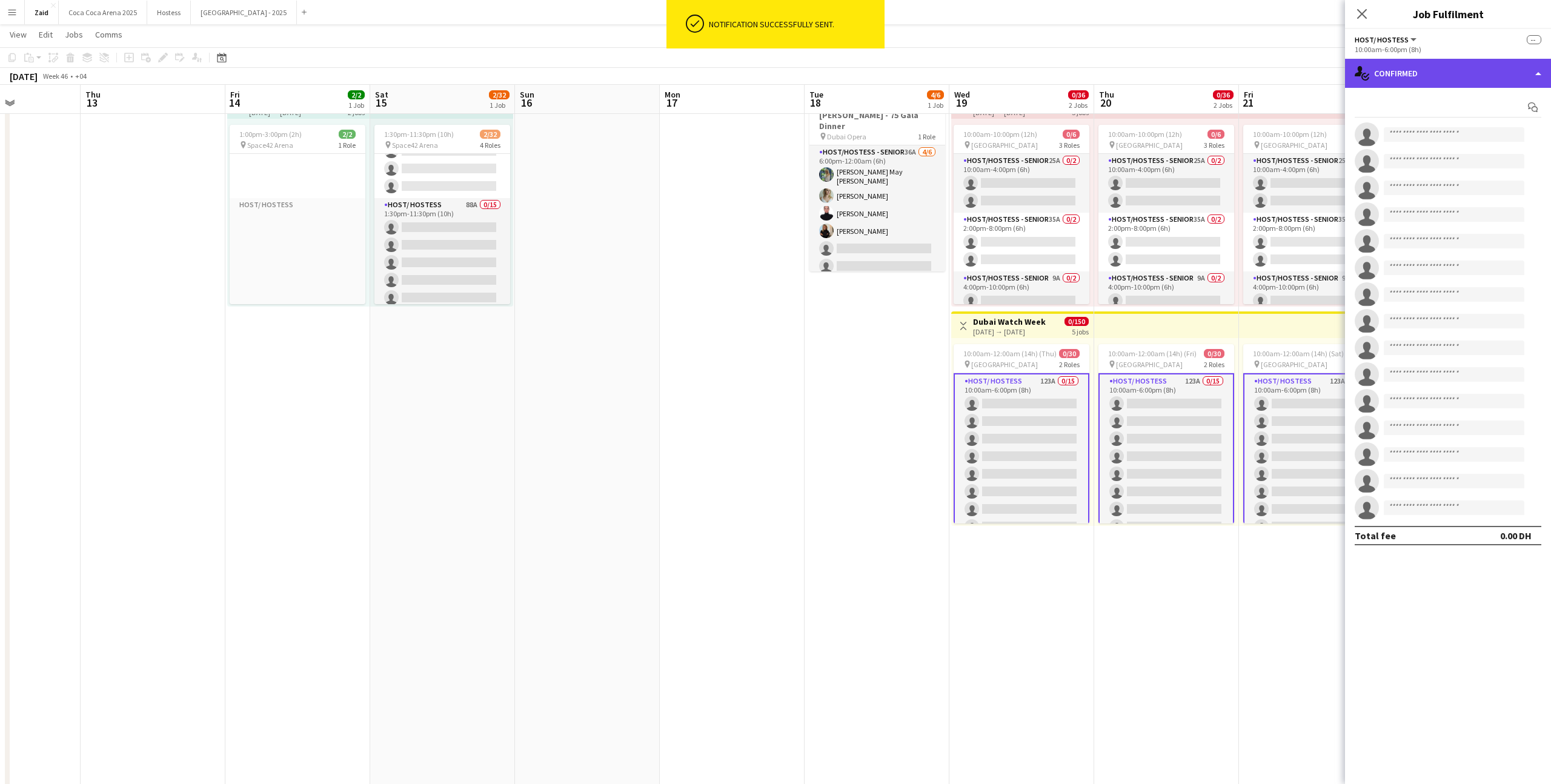
click at [1400, 76] on div "single-neutral-actions-check-2 Confirmed" at bounding box center [1448, 73] width 206 height 29
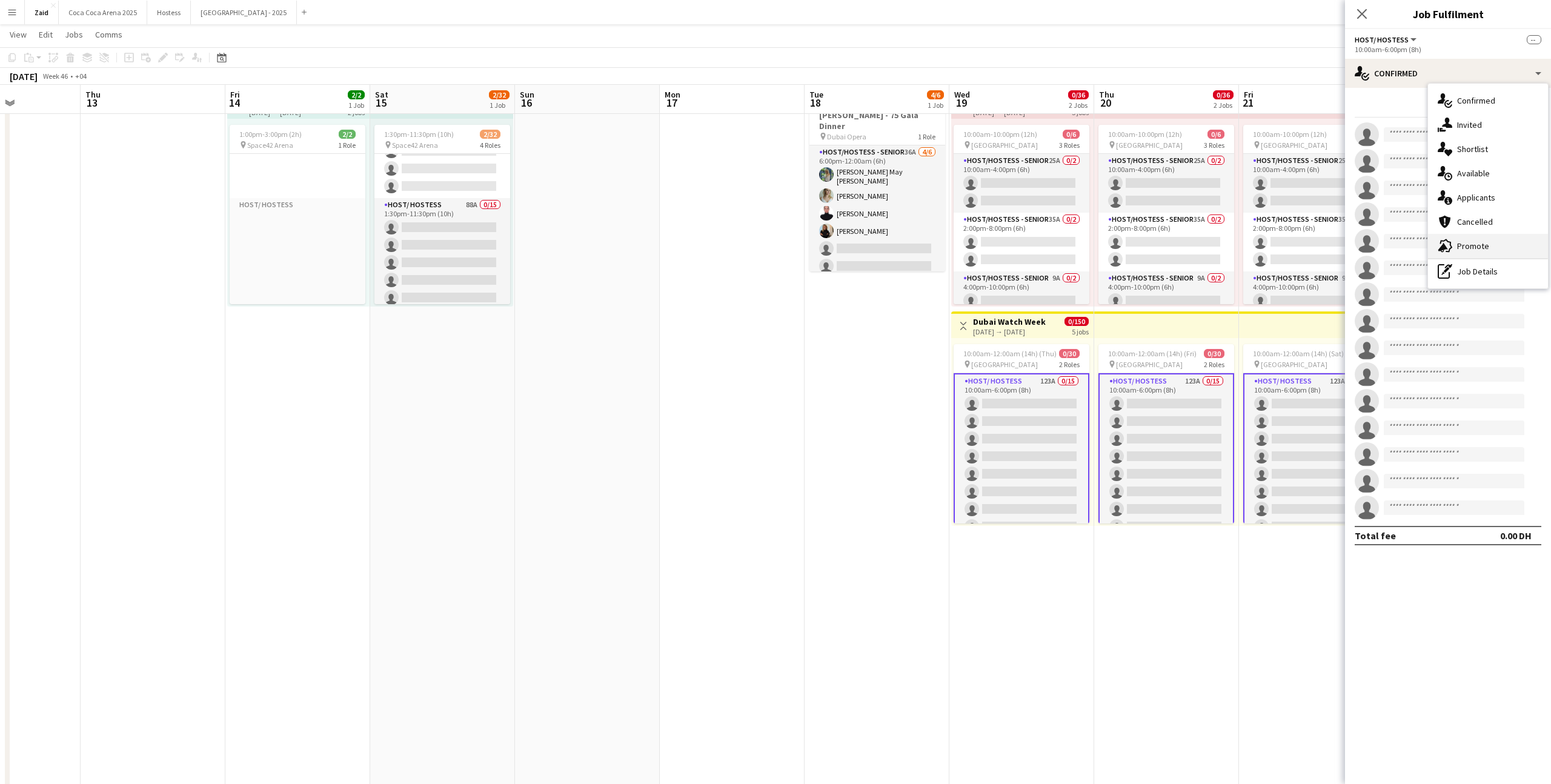
click at [1492, 237] on div "advertising-megaphone Promote" at bounding box center [1488, 246] width 120 height 25
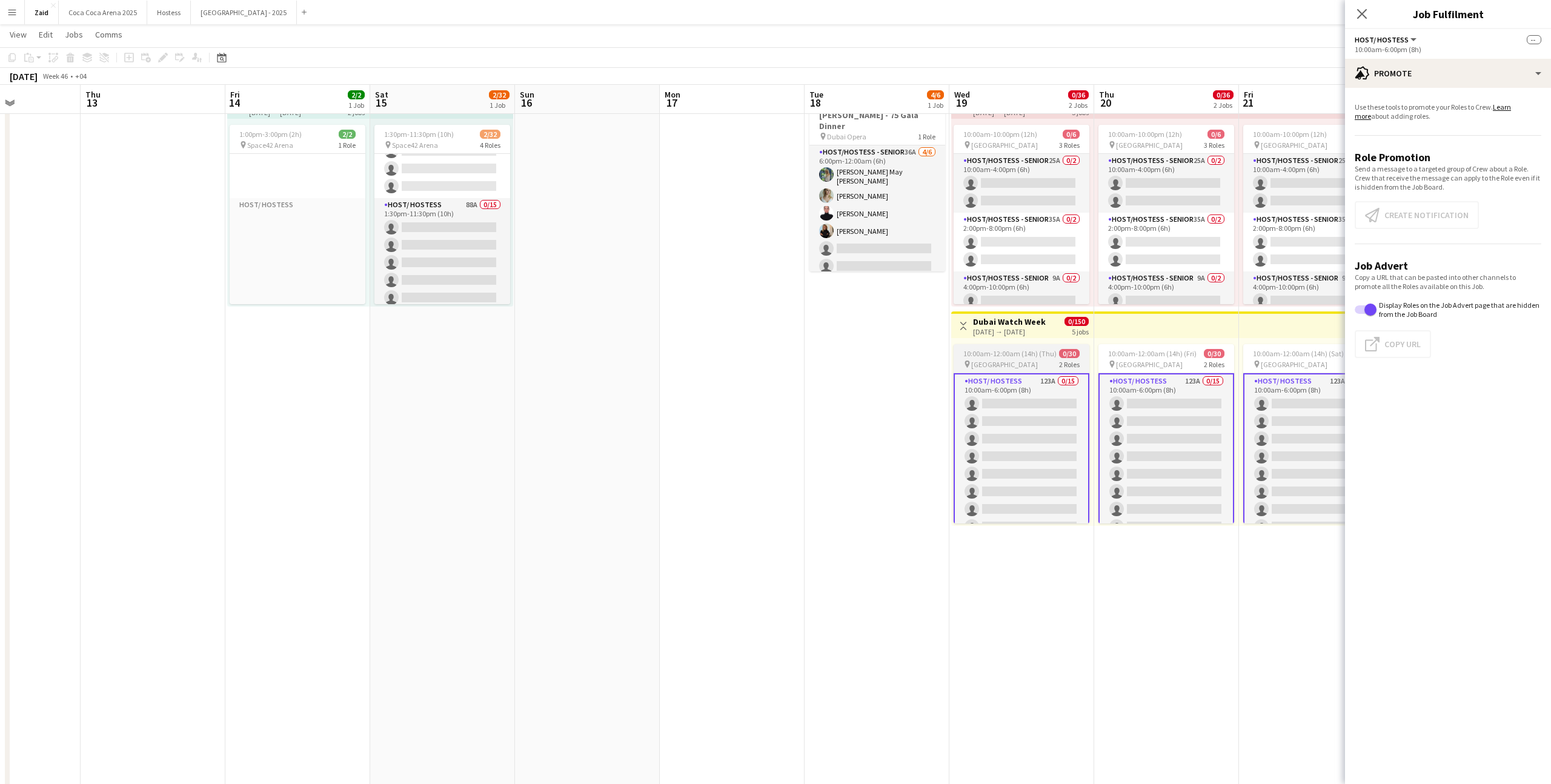
click at [1069, 378] on app-card-role "Host/ Hostess 123A 0/15 10:00am-6:00pm (8h) single-neutral-actions single-neutr…" at bounding box center [1021, 517] width 136 height 290
click at [1358, 223] on button "Create notification Create notification" at bounding box center [1417, 215] width 125 height 28
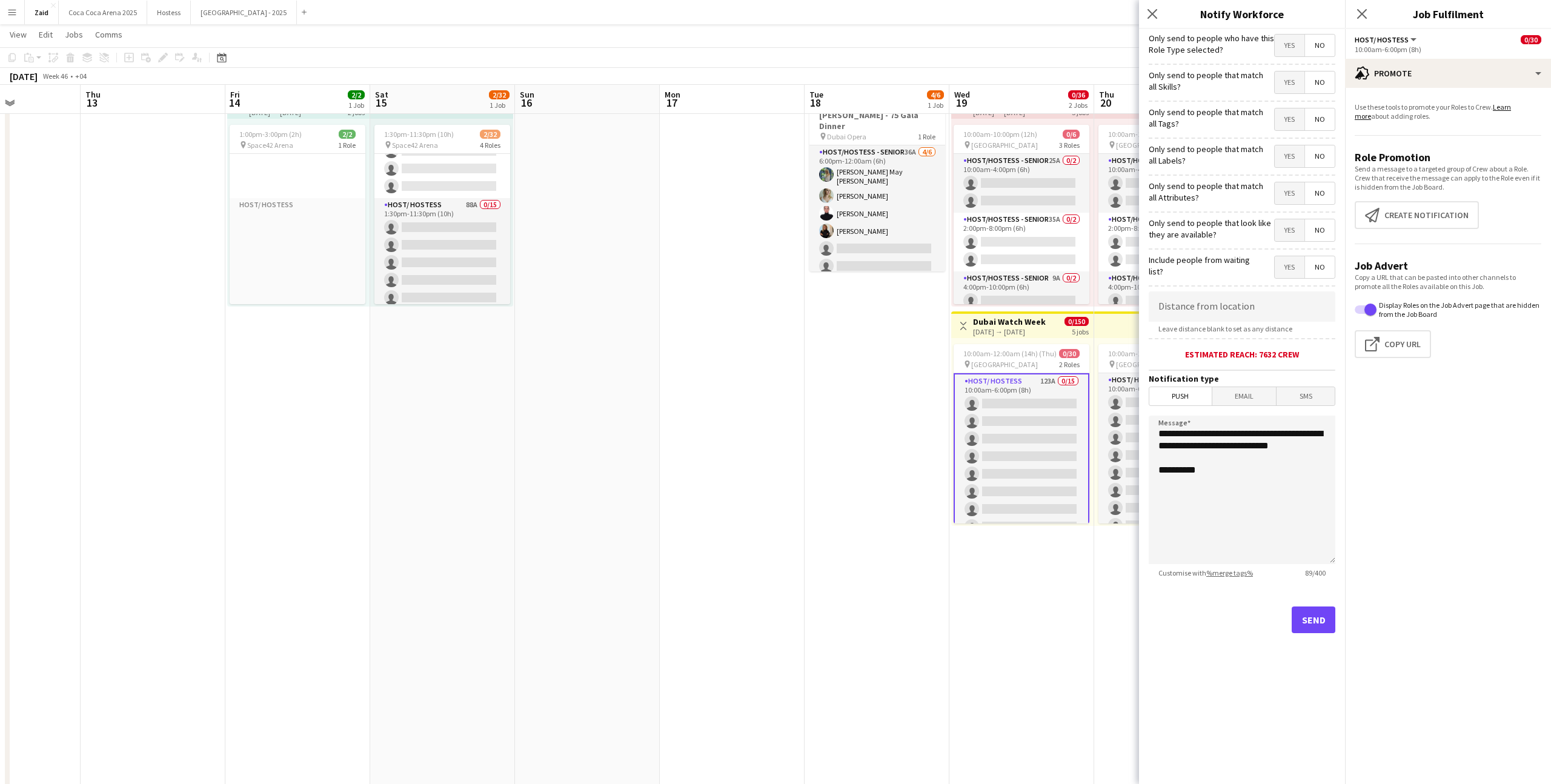
click at [1277, 239] on span "Yes" at bounding box center [1289, 229] width 29 height 22
click at [1282, 191] on span "Yes" at bounding box center [1289, 192] width 29 height 22
click at [1289, 163] on span "Yes" at bounding box center [1289, 156] width 29 height 22
click at [1290, 124] on span "Yes" at bounding box center [1289, 119] width 29 height 22
click at [1291, 82] on span "Yes" at bounding box center [1289, 82] width 29 height 22
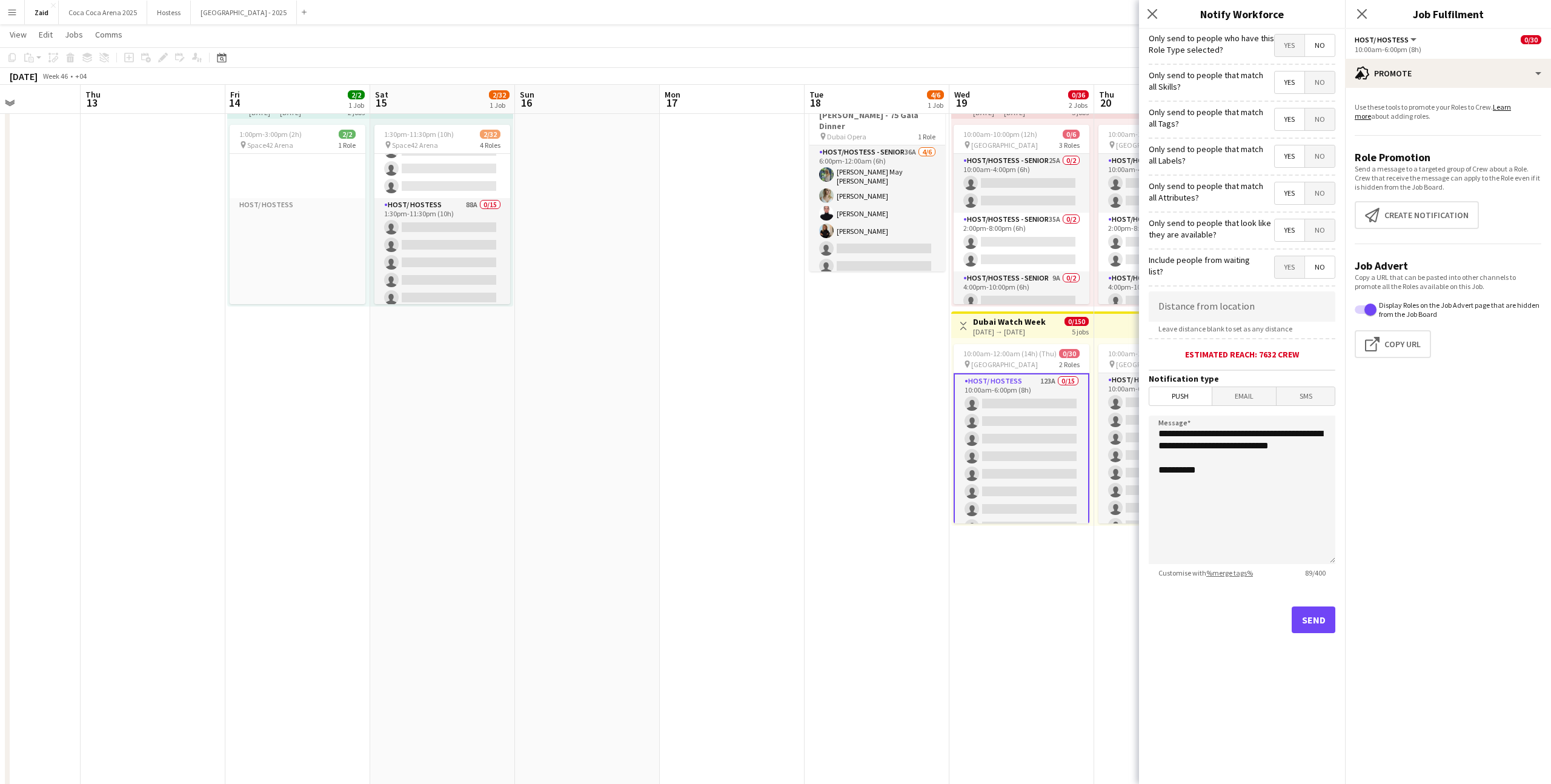
click at [1287, 44] on span "Yes" at bounding box center [1289, 45] width 29 height 22
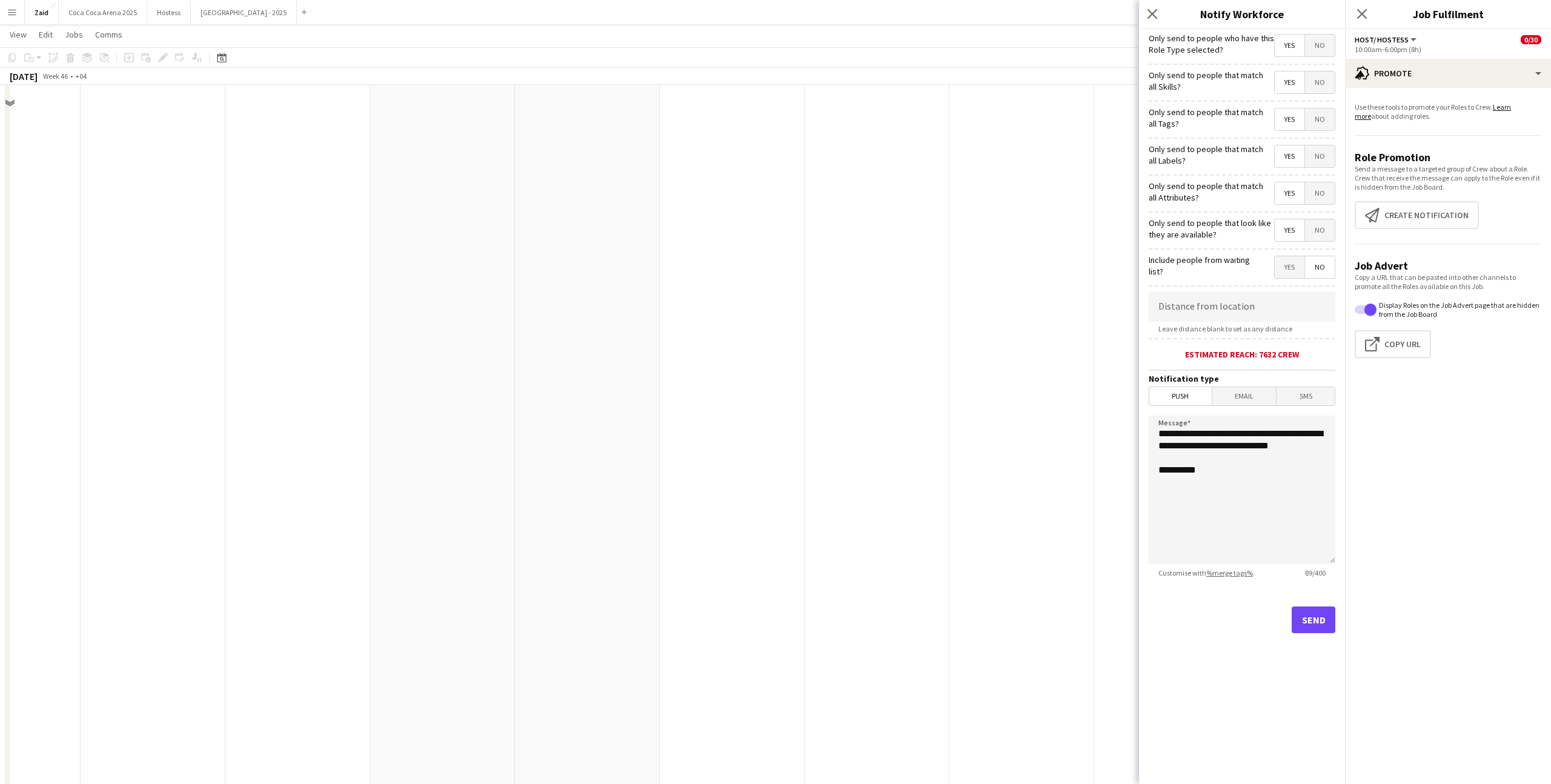
scroll to position [646, 0]
click at [1310, 620] on button "Send" at bounding box center [1313, 619] width 43 height 26
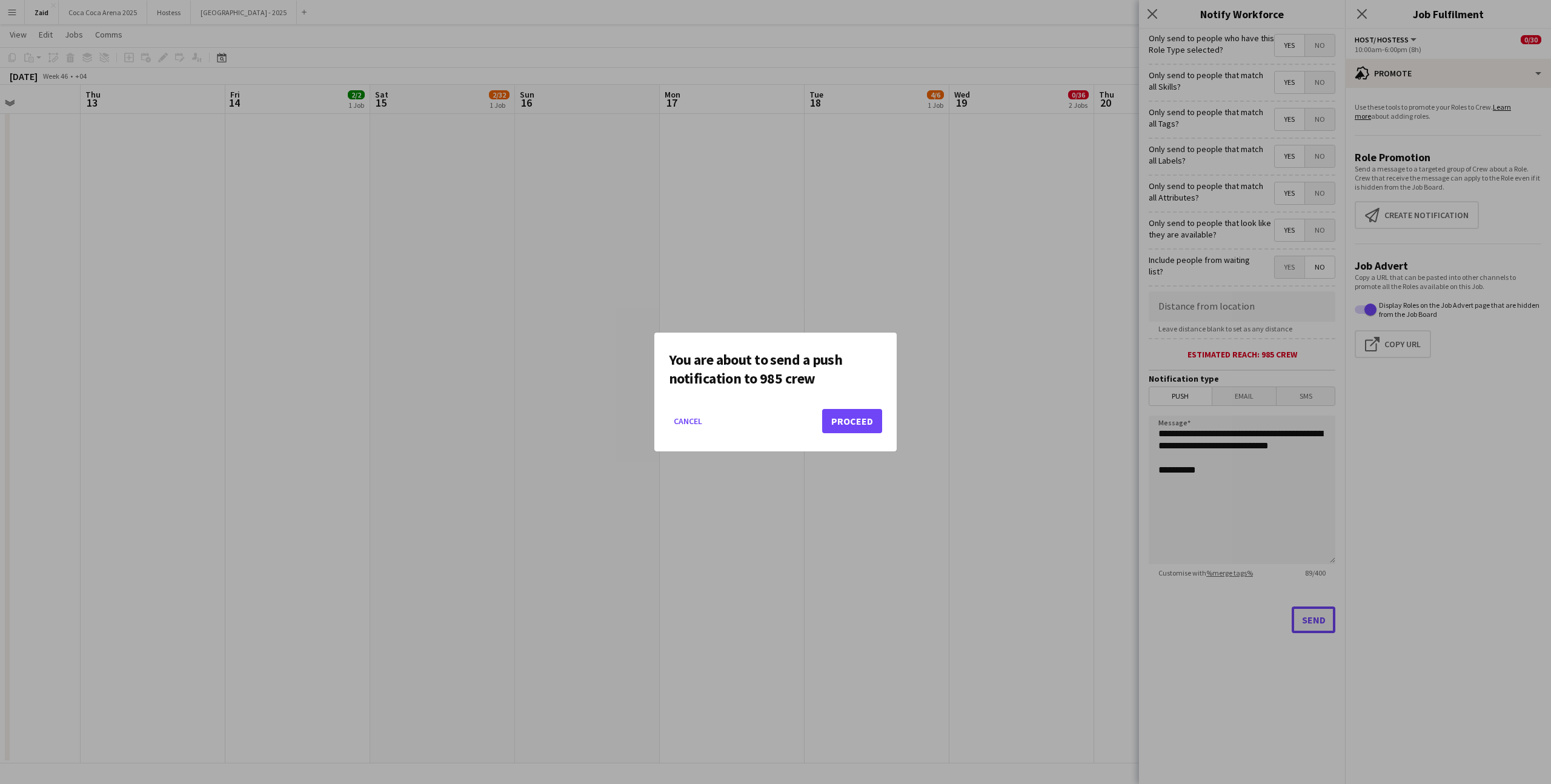
scroll to position [0, 0]
click at [855, 427] on button "Proceed" at bounding box center [852, 421] width 60 height 25
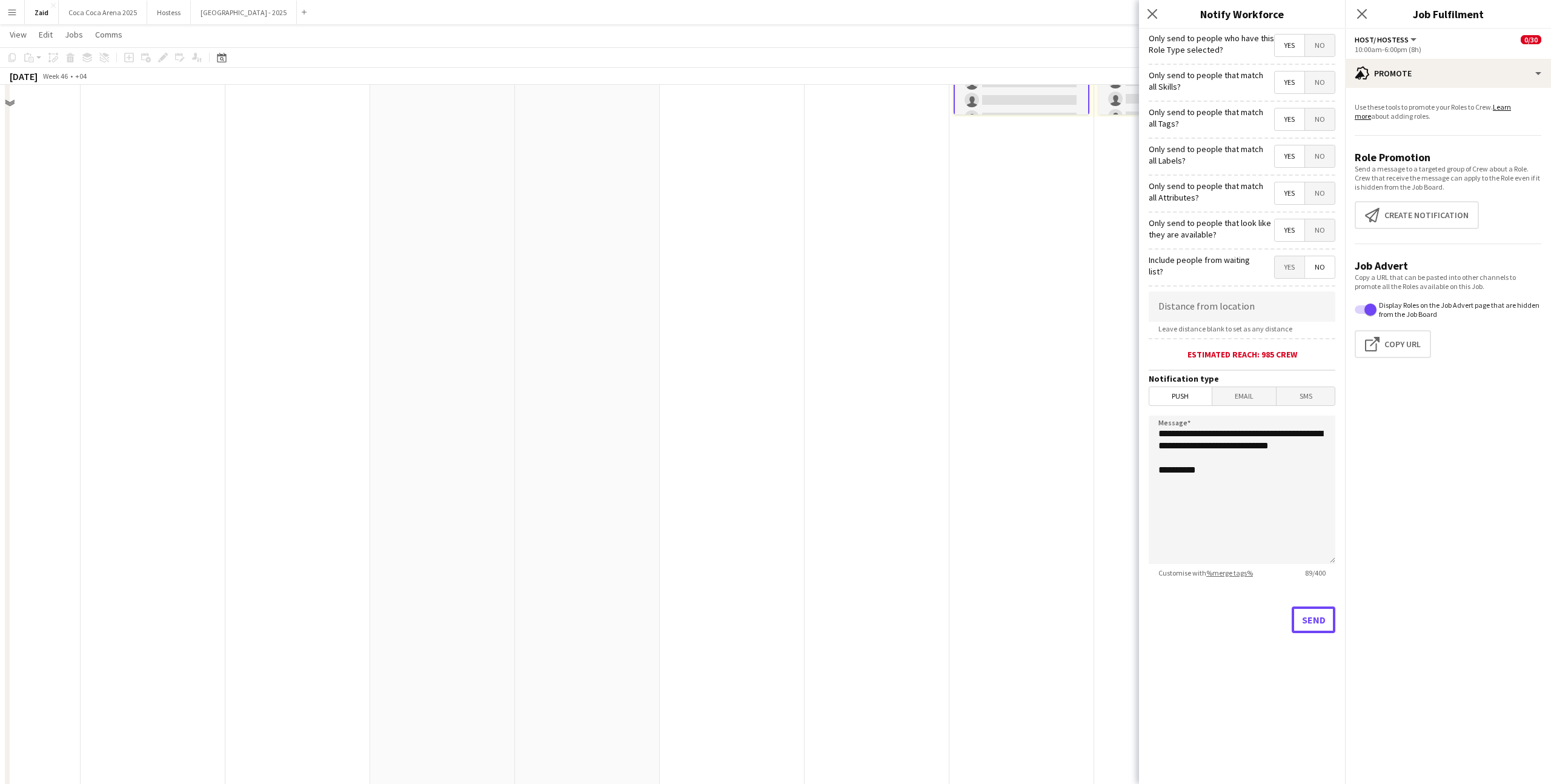
scroll to position [357, 0]
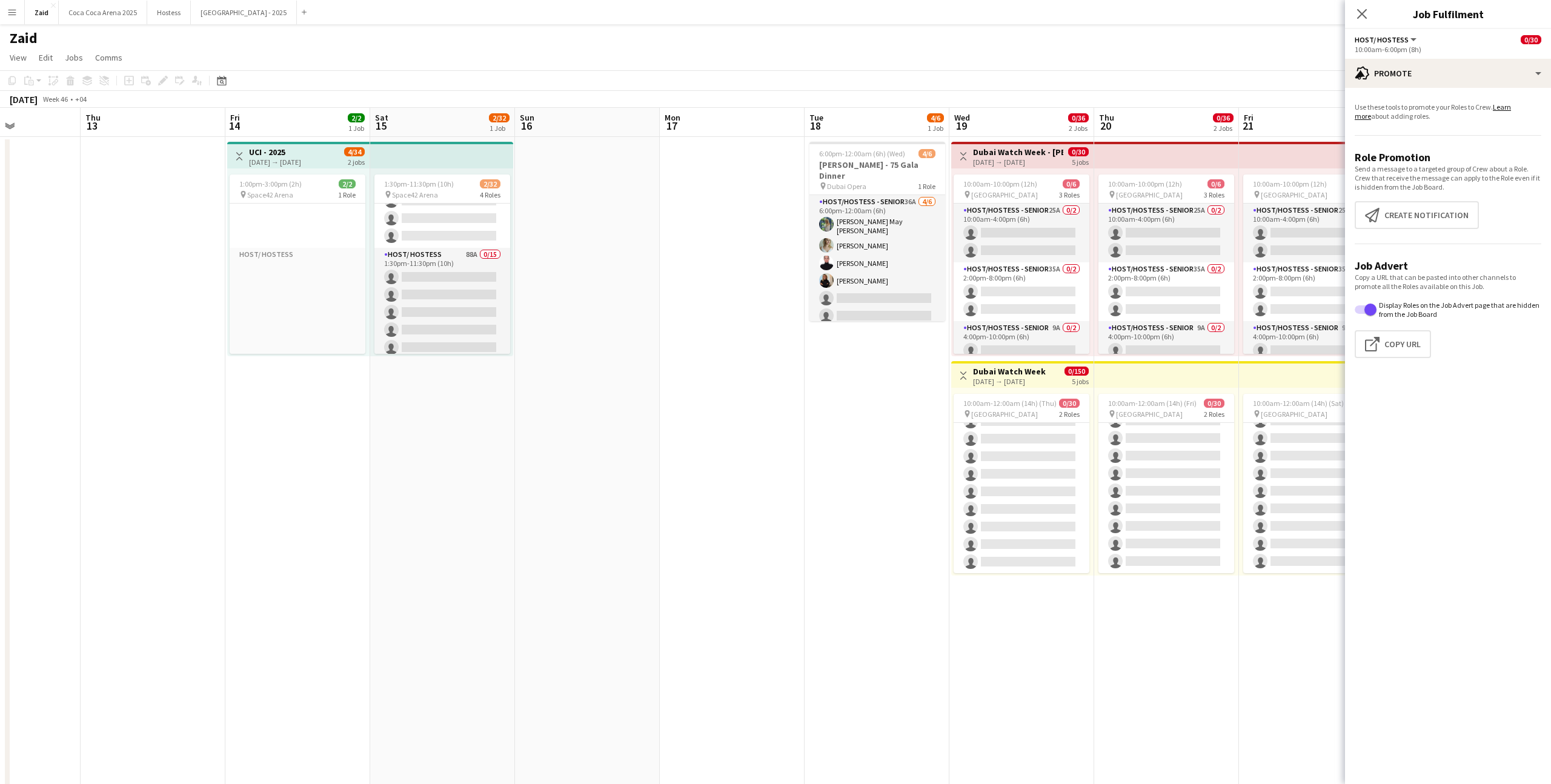
click at [1048, 455] on app-card-role "Host/ Hostess 137A 0/15 4:00pm-12:00am (8h) single-neutral-actions single-neutr…" at bounding box center [1021, 430] width 136 height 287
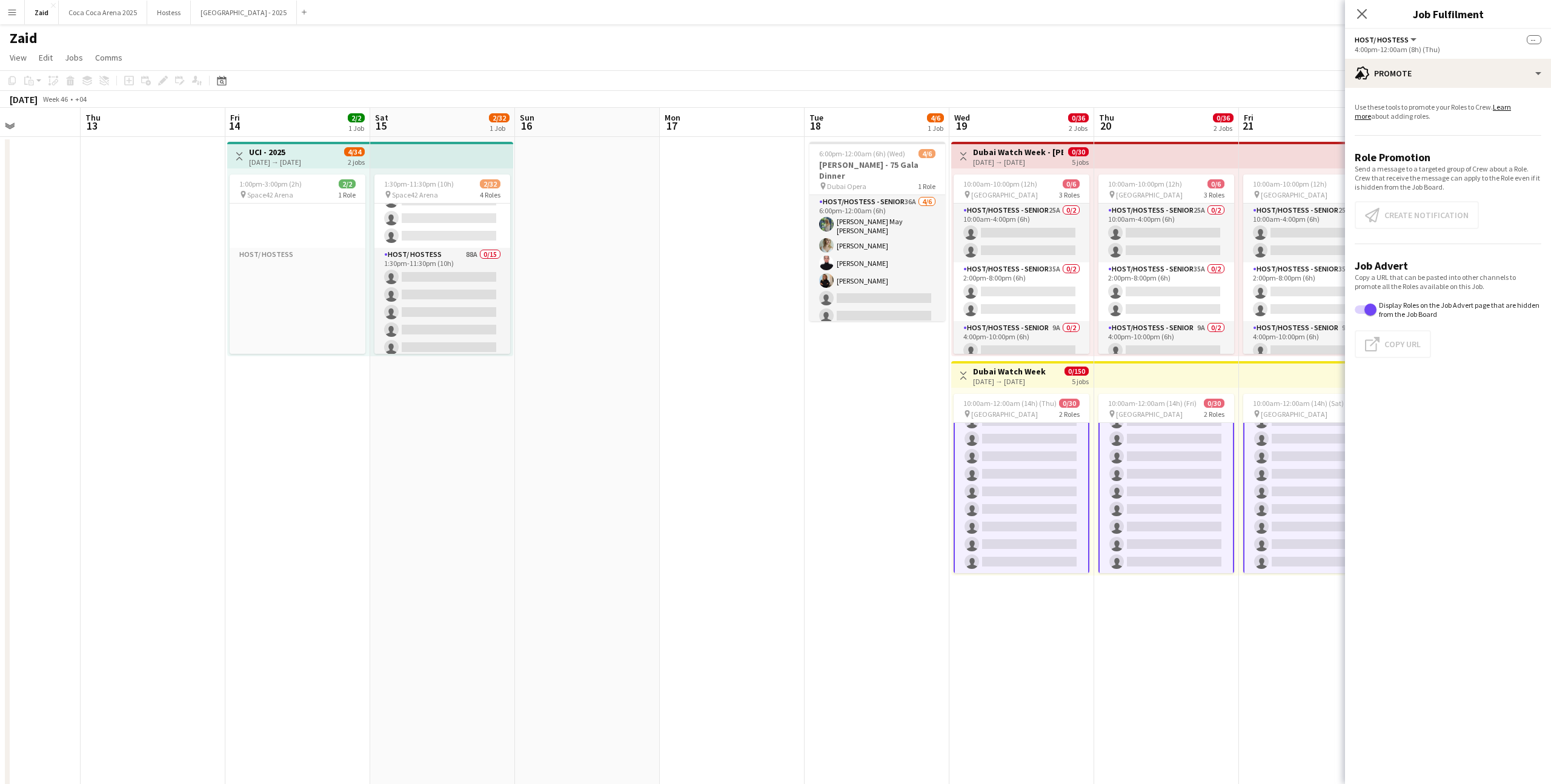
click at [1048, 515] on app-card-role "Host/ Hostess 137A 0/15 4:00pm-12:00am (8h) single-neutral-actions single-neutr…" at bounding box center [1021, 429] width 136 height 290
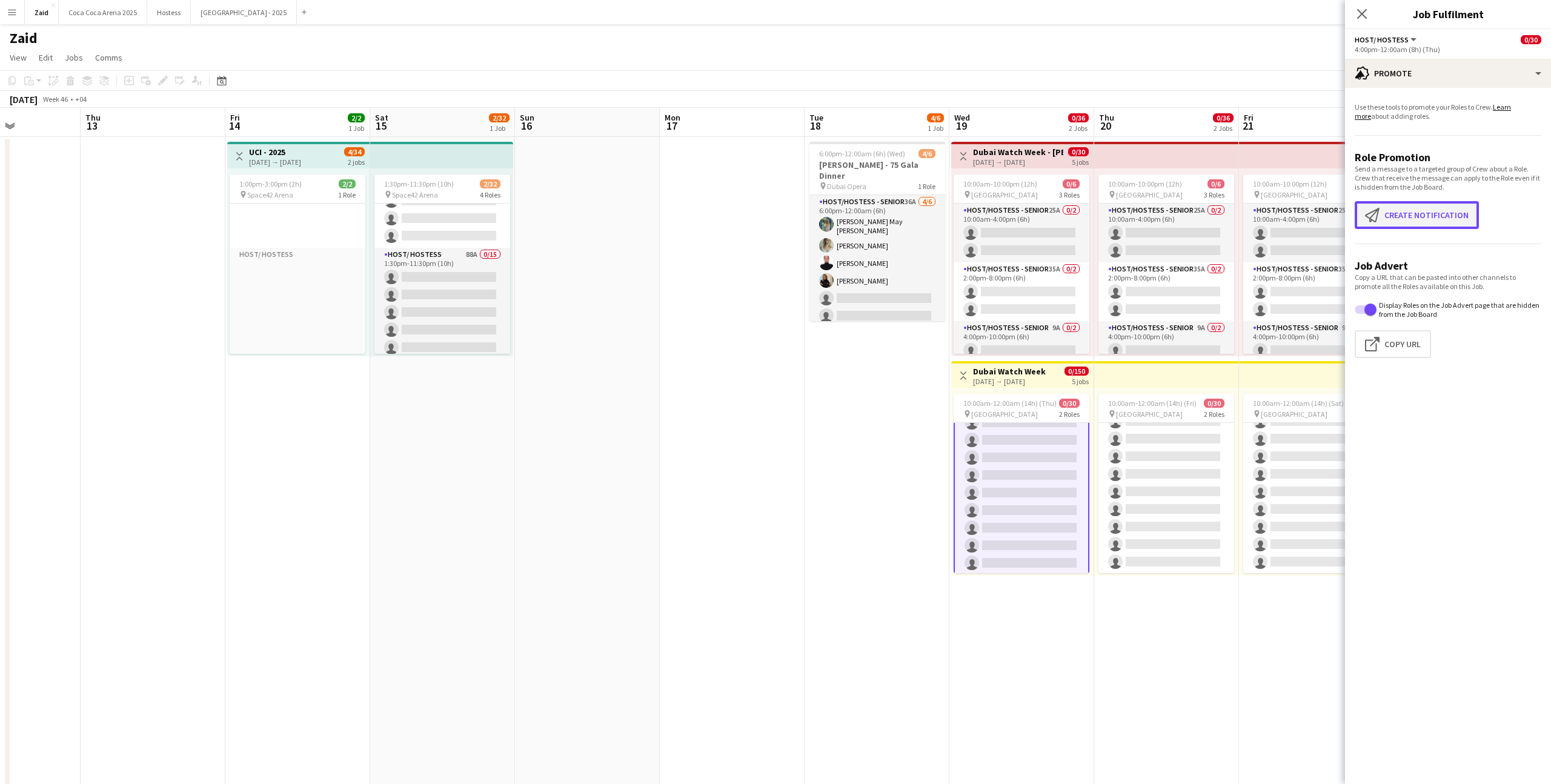
click at [1404, 225] on button "Create notification Create notification" at bounding box center [1417, 215] width 125 height 28
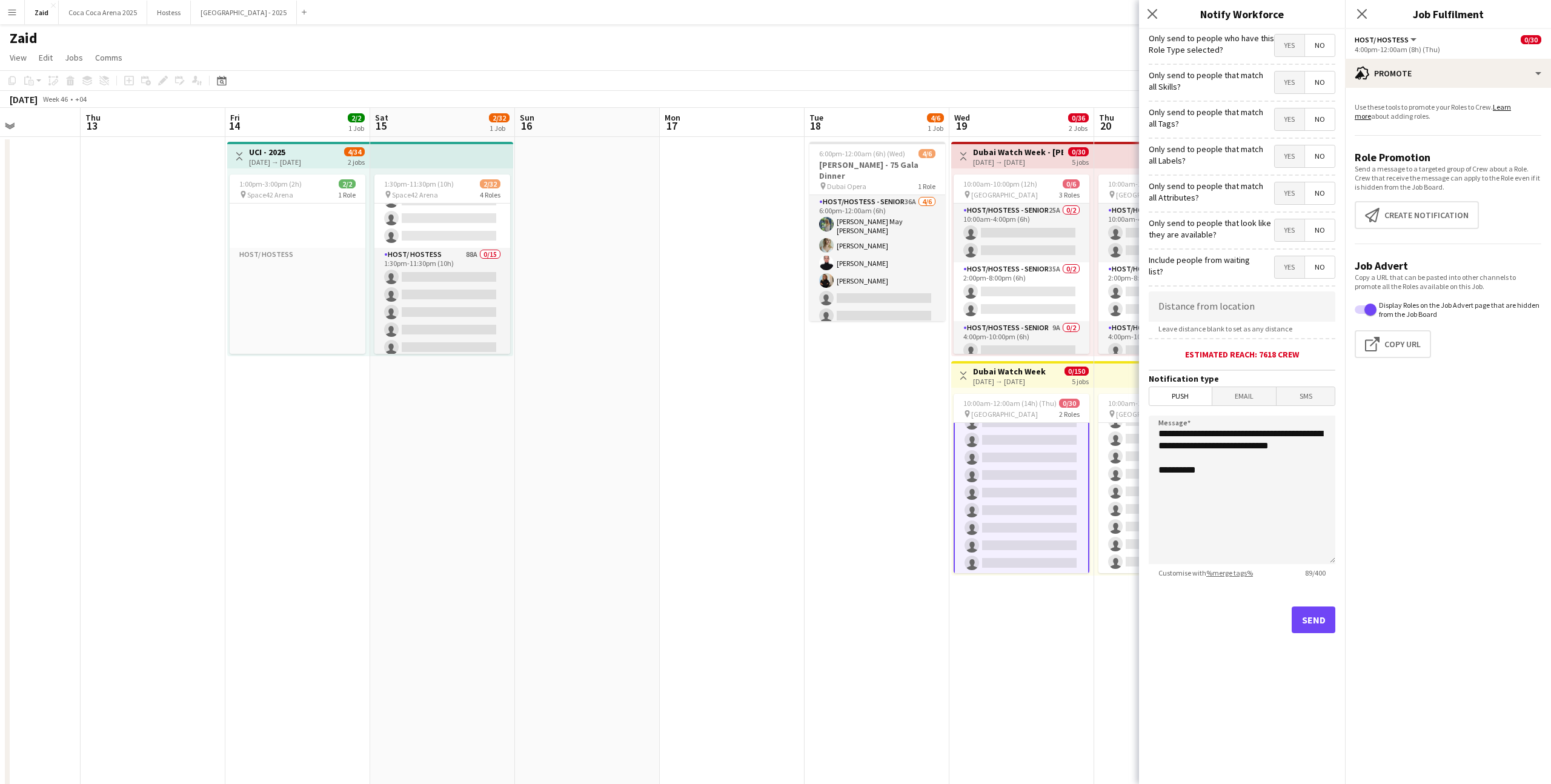
click at [1298, 212] on hr at bounding box center [1242, 211] width 187 height 1
click at [1298, 226] on span "Yes" at bounding box center [1289, 229] width 29 height 22
click at [1300, 200] on span "Yes" at bounding box center [1289, 192] width 29 height 22
click at [1300, 145] on span "Yes" at bounding box center [1289, 156] width 29 height 22
click at [1290, 121] on span "Yes" at bounding box center [1289, 119] width 29 height 22
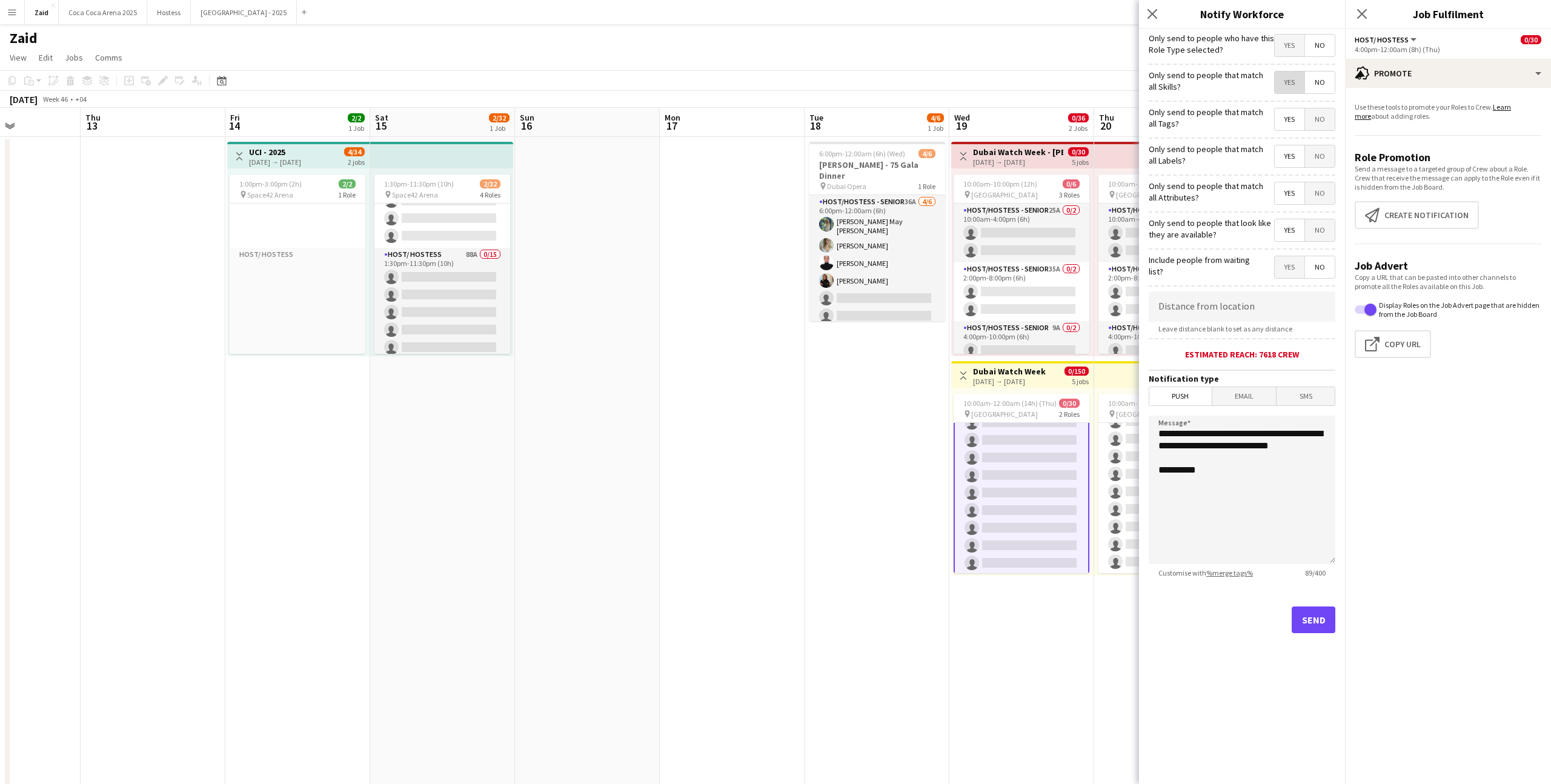
click at [1291, 87] on span "Yes" at bounding box center [1289, 82] width 29 height 22
click at [1291, 61] on form "**********" at bounding box center [1242, 348] width 206 height 638
click at [1291, 44] on span "Yes" at bounding box center [1289, 45] width 29 height 22
click at [1319, 626] on button "Send" at bounding box center [1313, 619] width 43 height 26
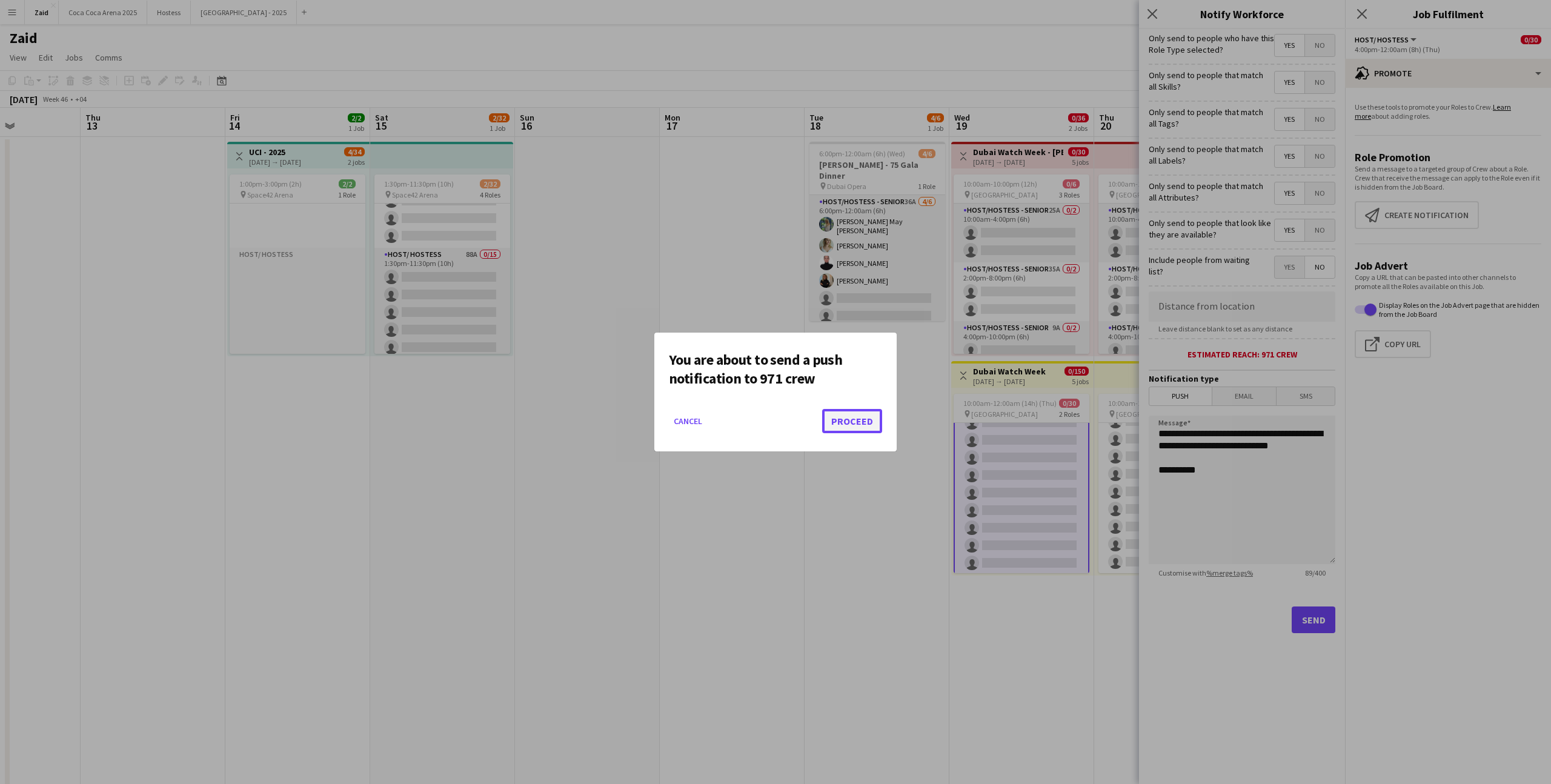
click at [854, 424] on button "Proceed" at bounding box center [852, 421] width 60 height 25
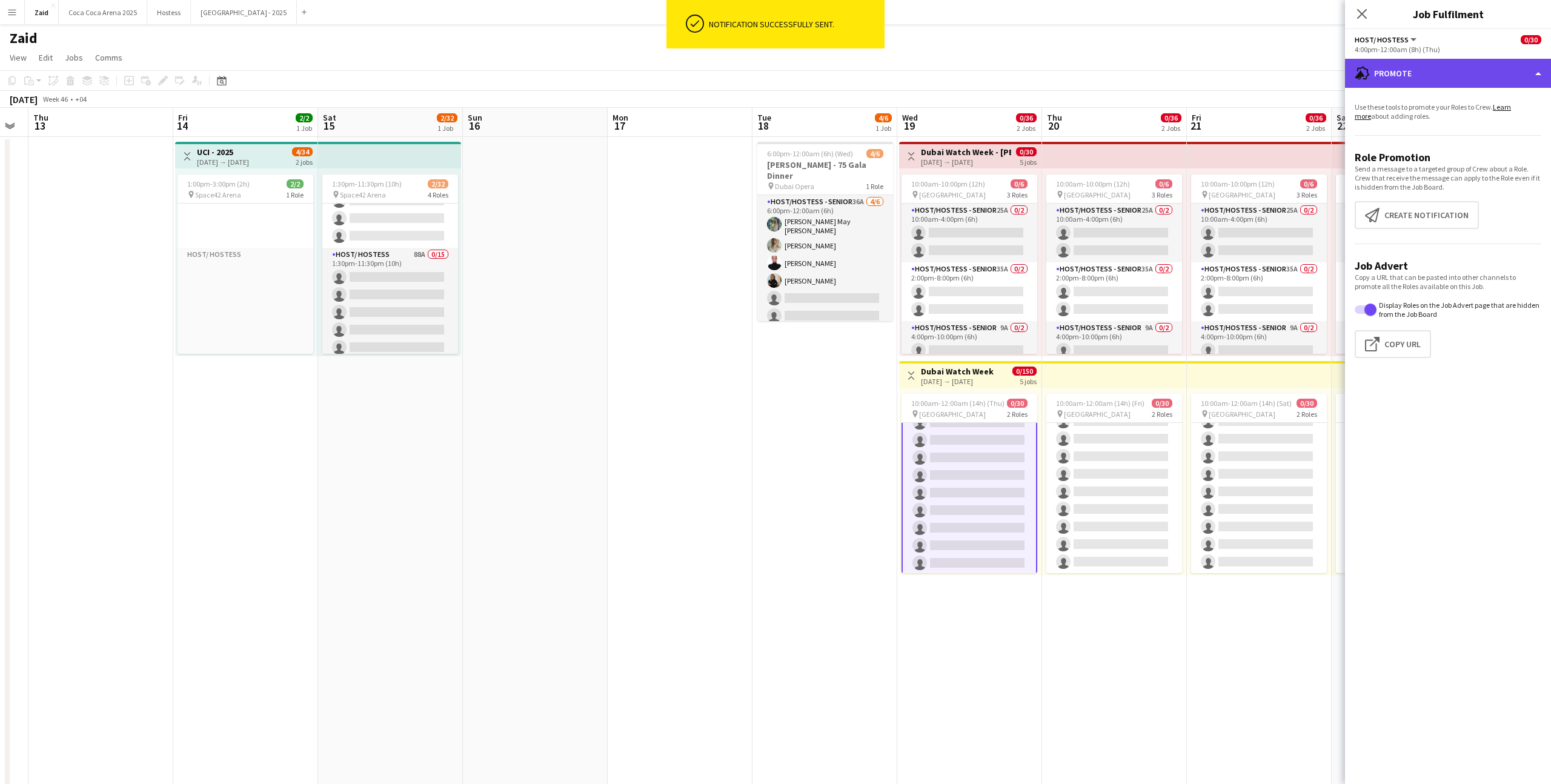
click at [1412, 74] on div "advertising-megaphone Promote" at bounding box center [1448, 73] width 206 height 29
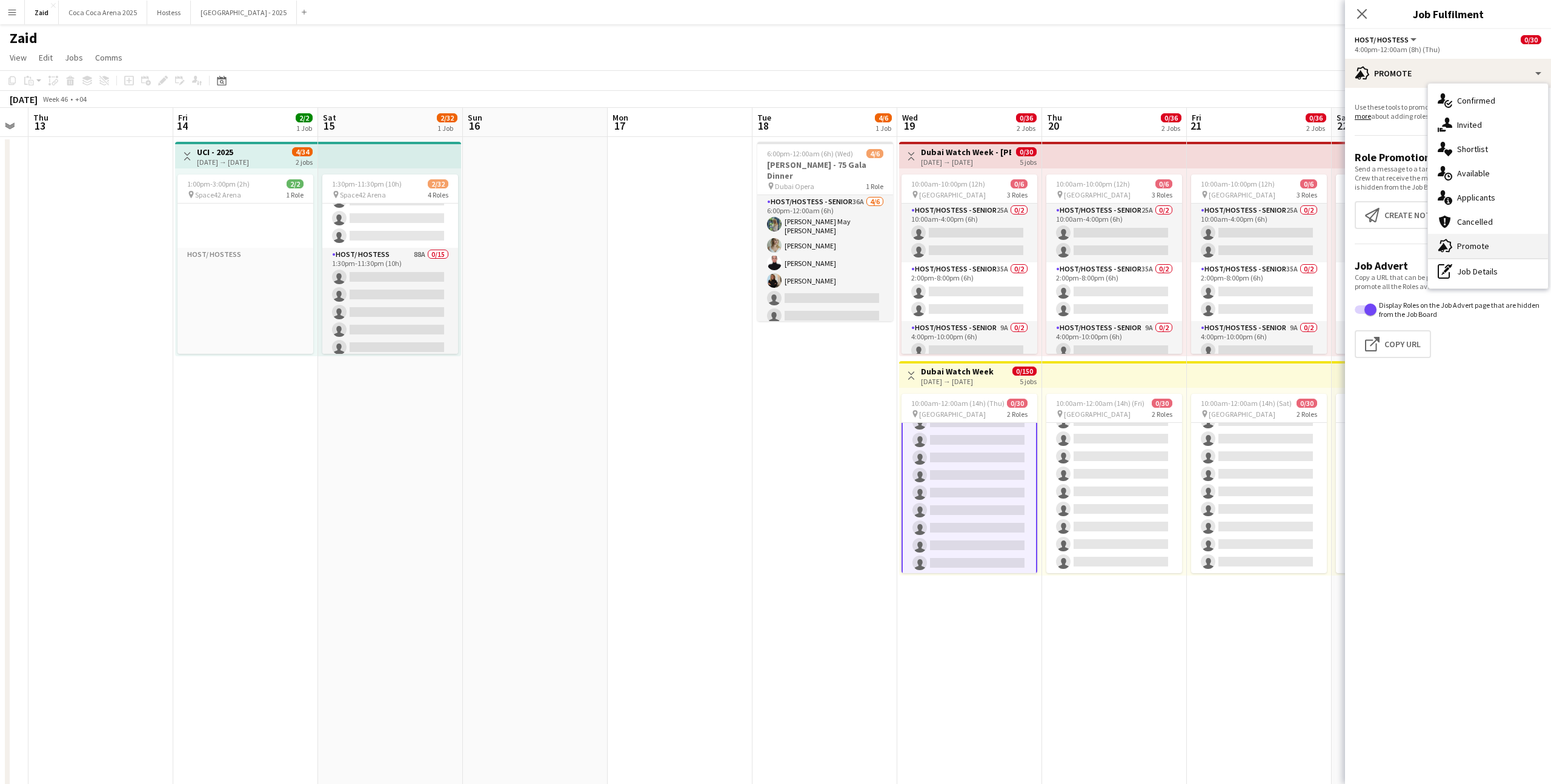
click at [1478, 256] on div "advertising-megaphone Promote" at bounding box center [1488, 246] width 120 height 25
click at [1478, 256] on app-promote-tab "Use these tools to promote your Roles to Crew. Learn more about adding roles. R…" at bounding box center [1448, 232] width 206 height 270
click at [1466, 92] on div "Use these tools to promote your Roles to Crew. Learn more about adding roles. R…" at bounding box center [1448, 235] width 206 height 294
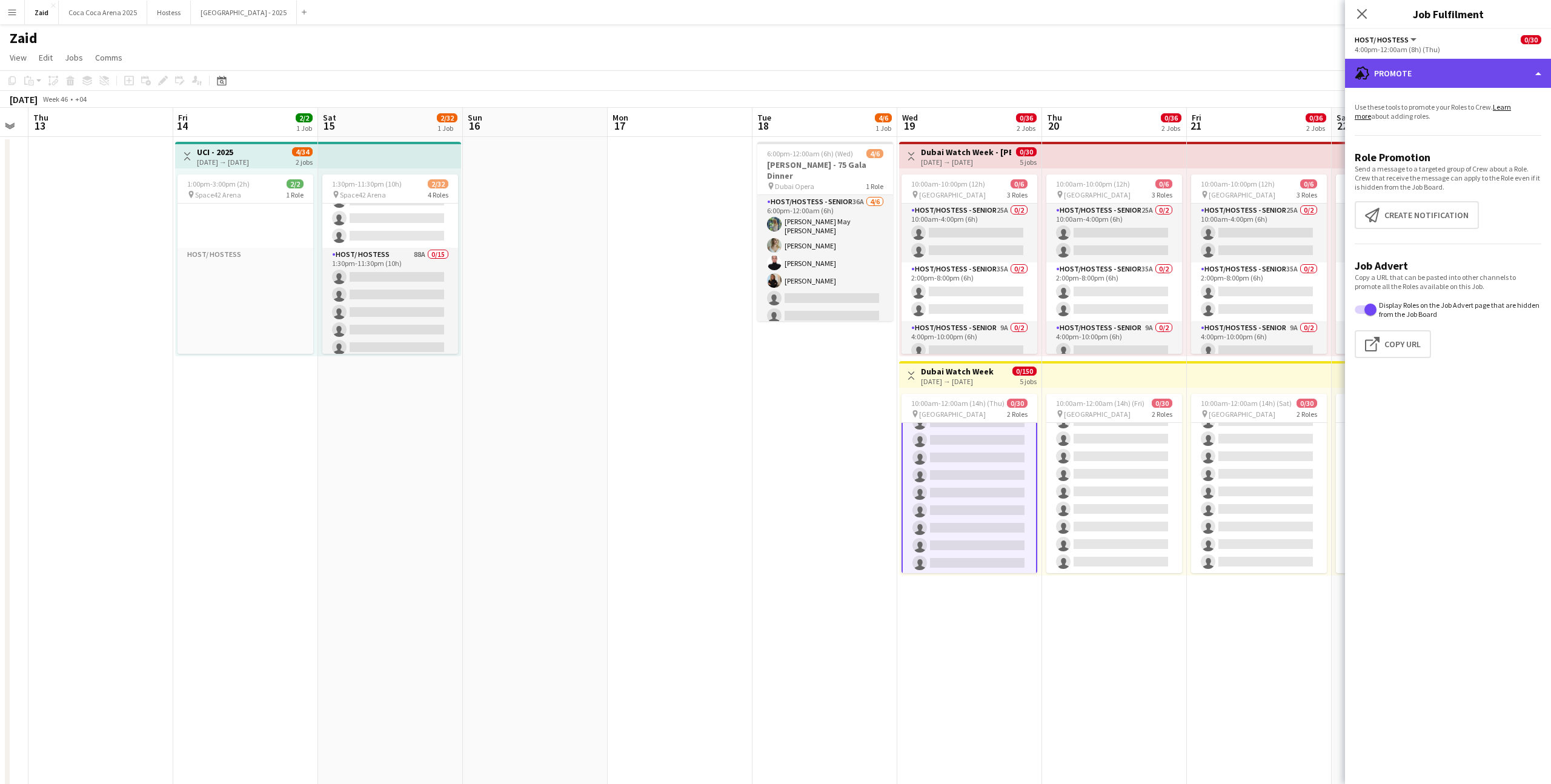
click at [1466, 82] on div "advertising-megaphone Promote" at bounding box center [1448, 73] width 206 height 29
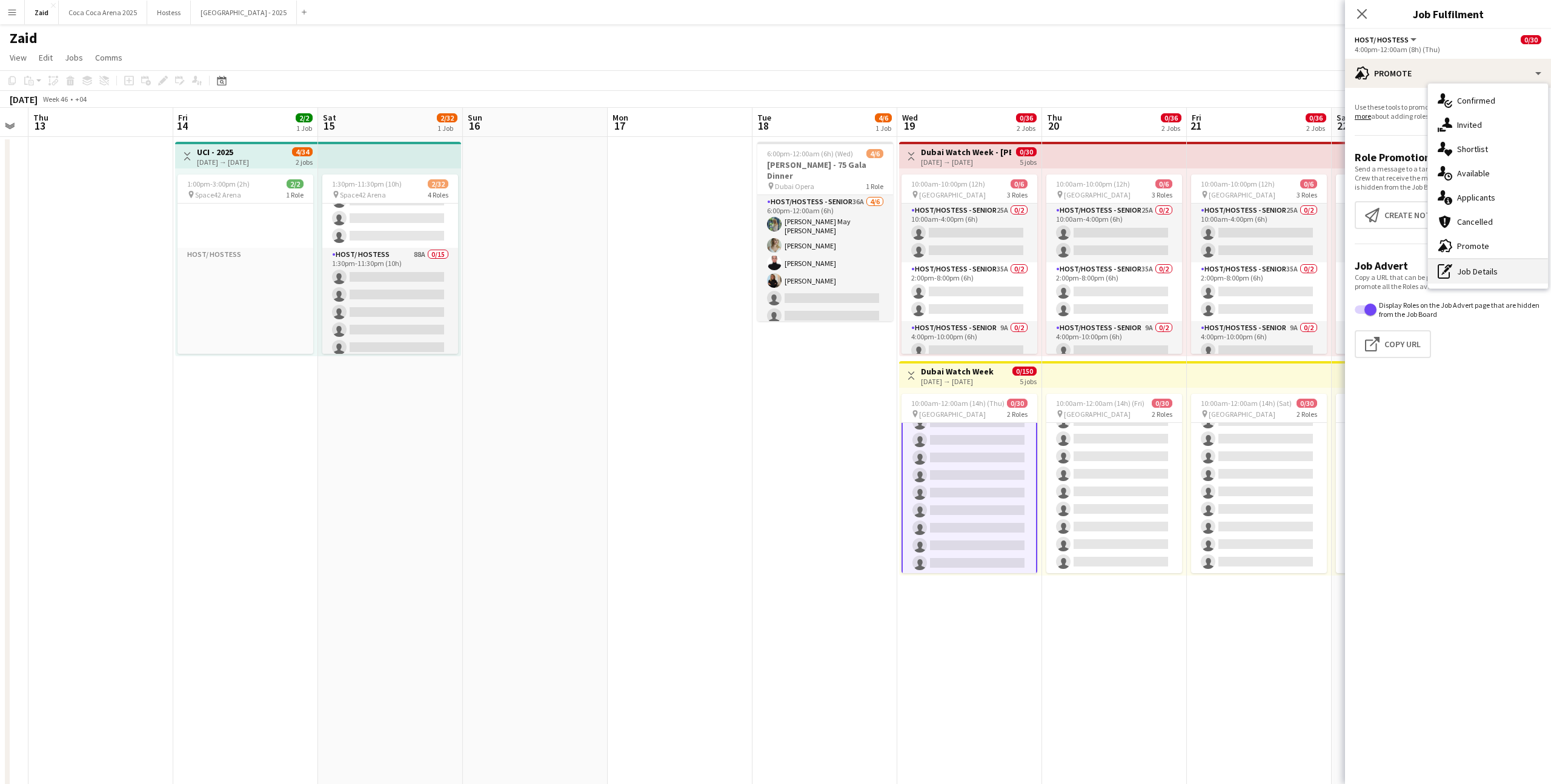
click at [1484, 267] on div "pen-write Job Details" at bounding box center [1488, 272] width 120 height 25
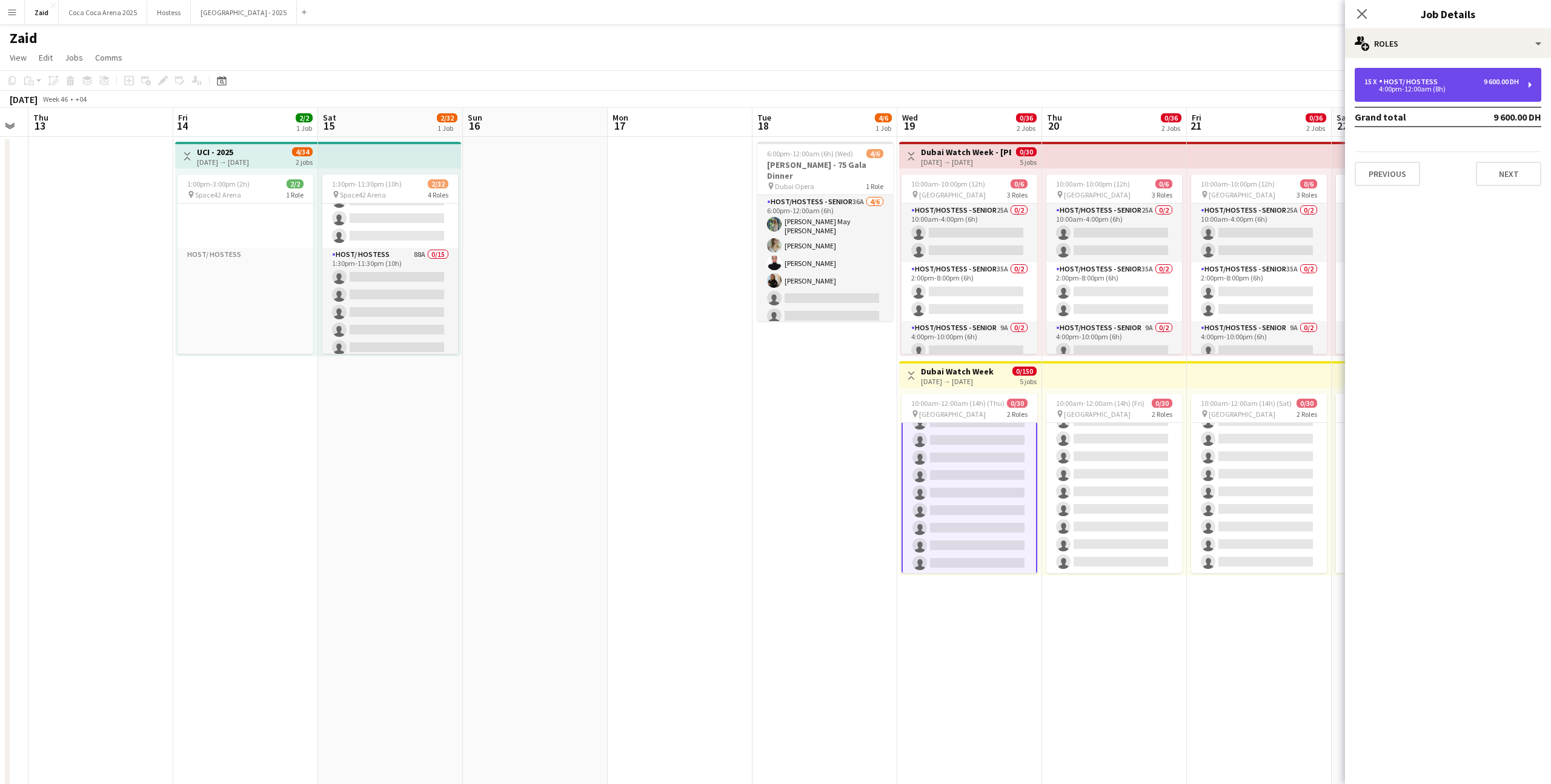
click at [1444, 101] on div "15 x Host/ Hostess 9 600.00 DH 4:00pm-12:00am (8h)" at bounding box center [1448, 85] width 187 height 34
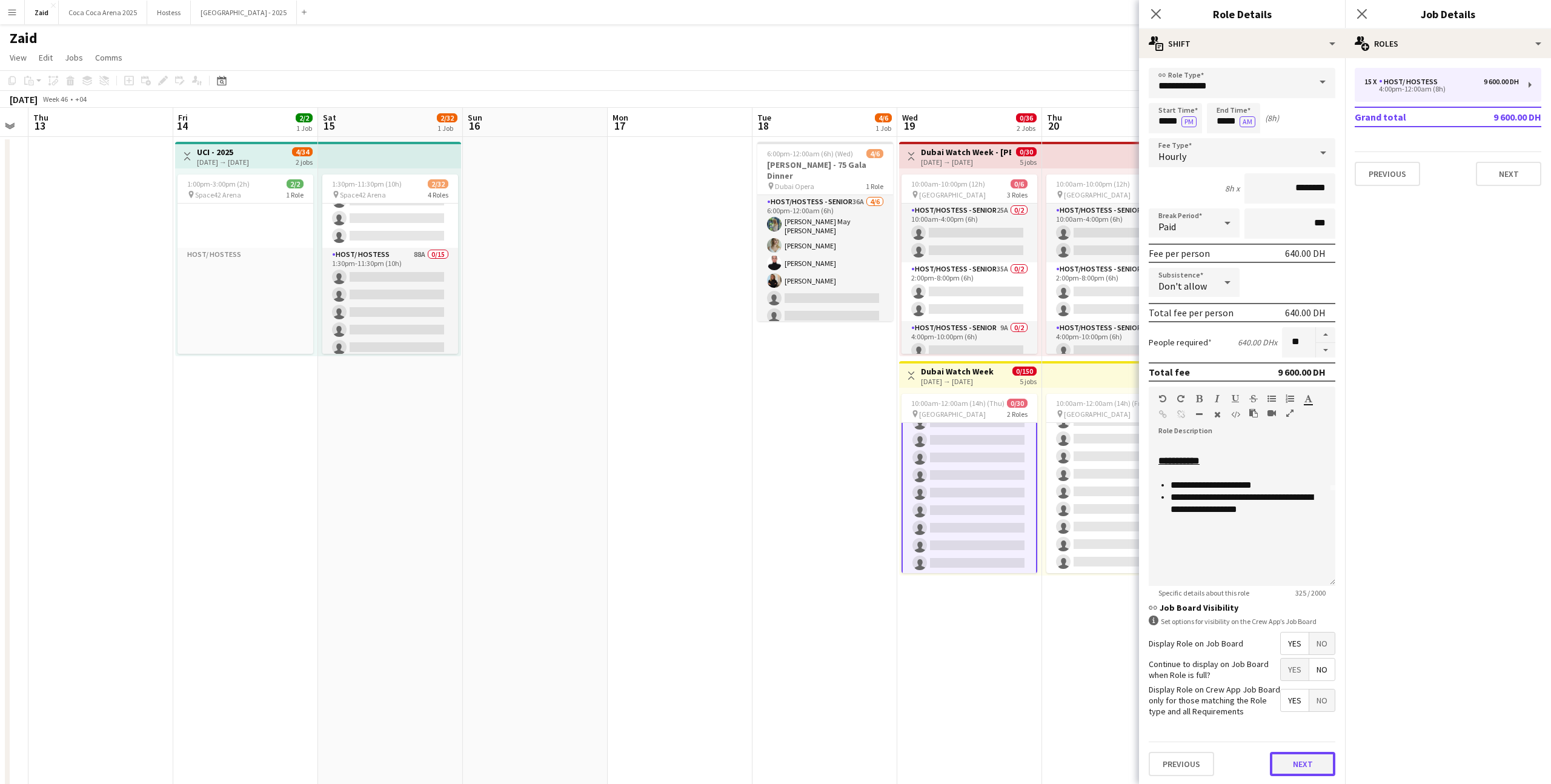
click at [1300, 752] on button "Next" at bounding box center [1302, 764] width 65 height 25
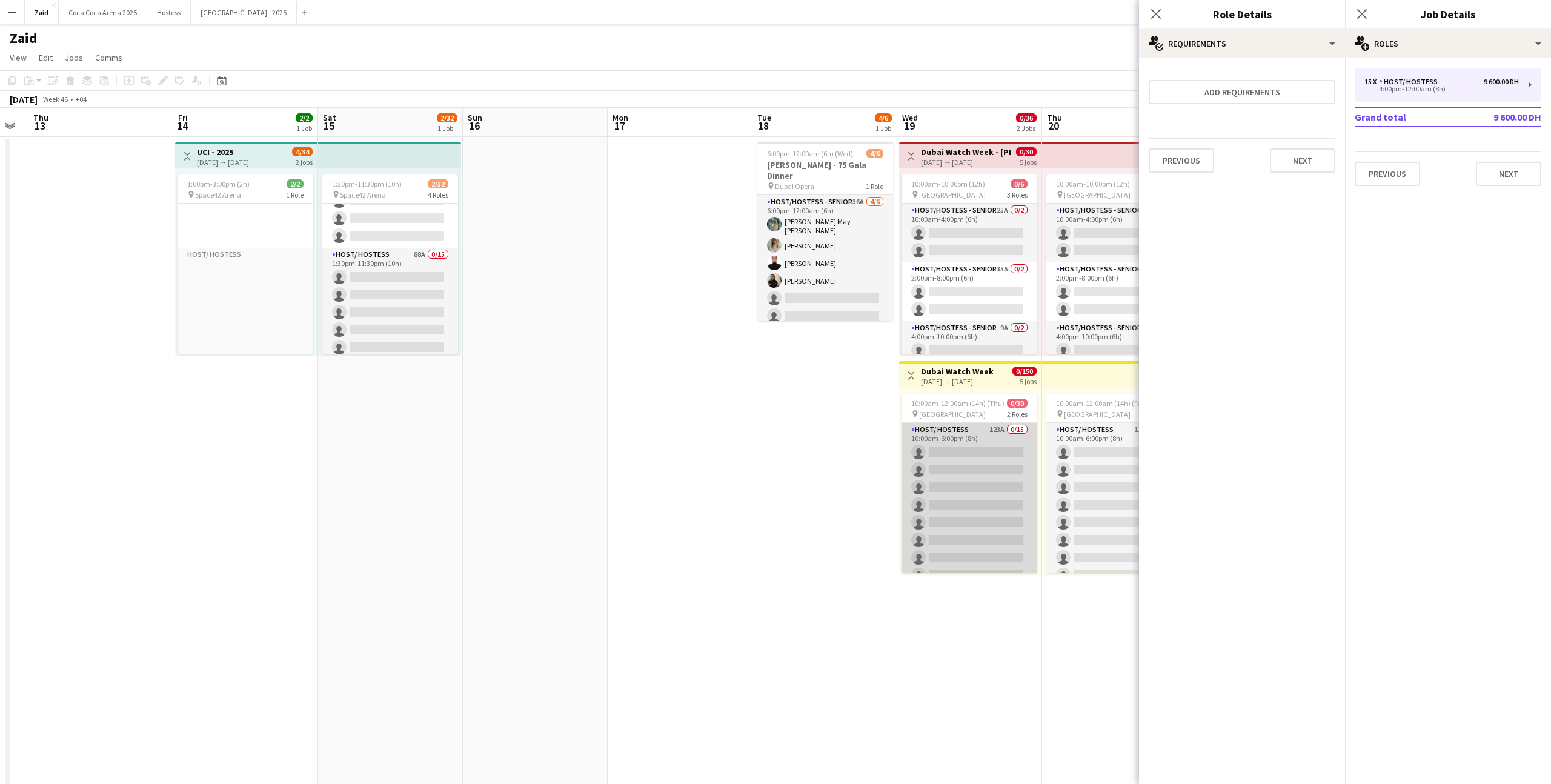
click at [979, 474] on app-card-role "Host/ Hostess 123A 0/15 10:00am-6:00pm (8h) single-neutral-actions single-neutr…" at bounding box center [969, 566] width 136 height 287
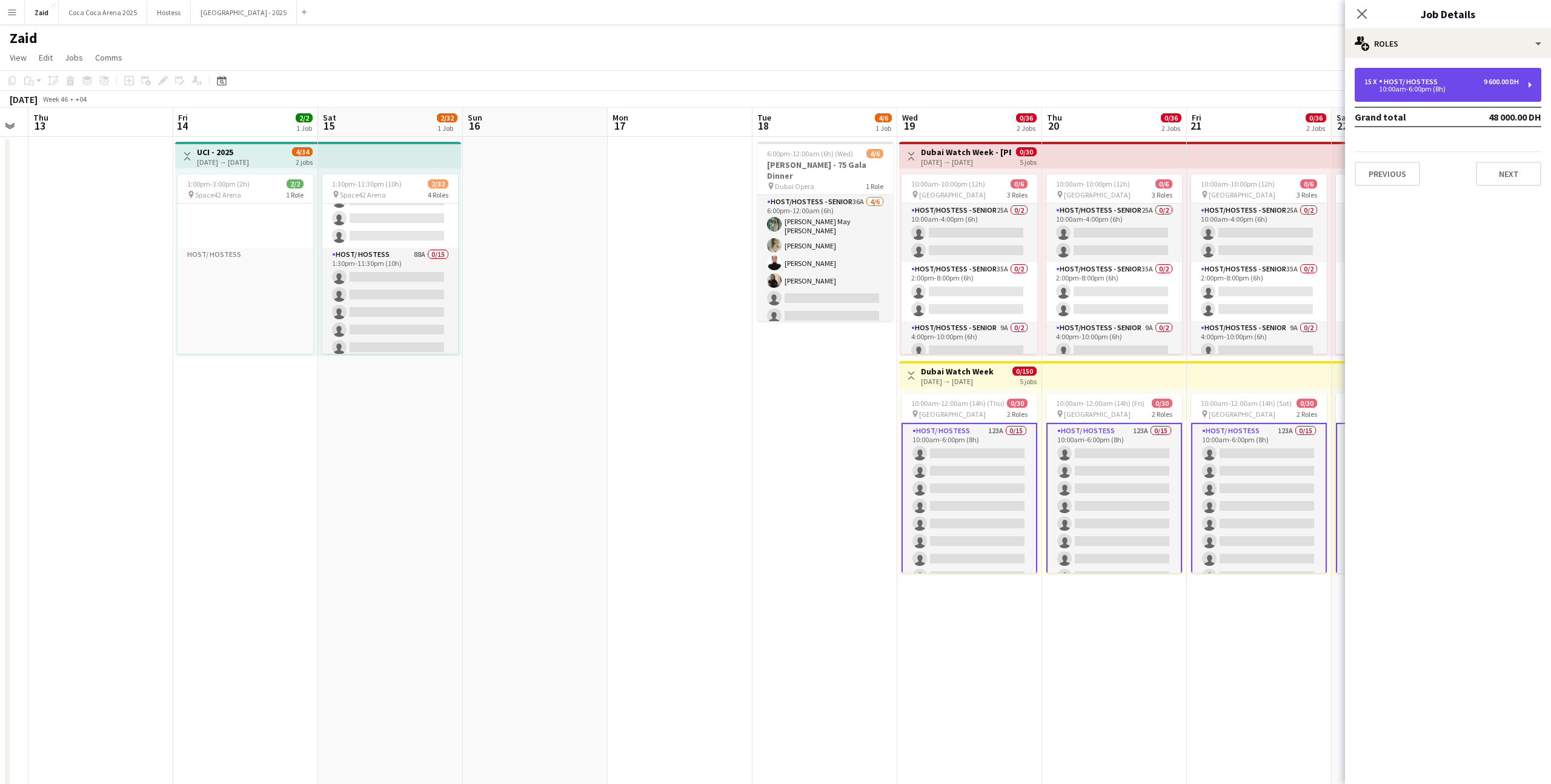
click at [1388, 85] on div "Host/ Hostess" at bounding box center [1410, 81] width 63 height 8
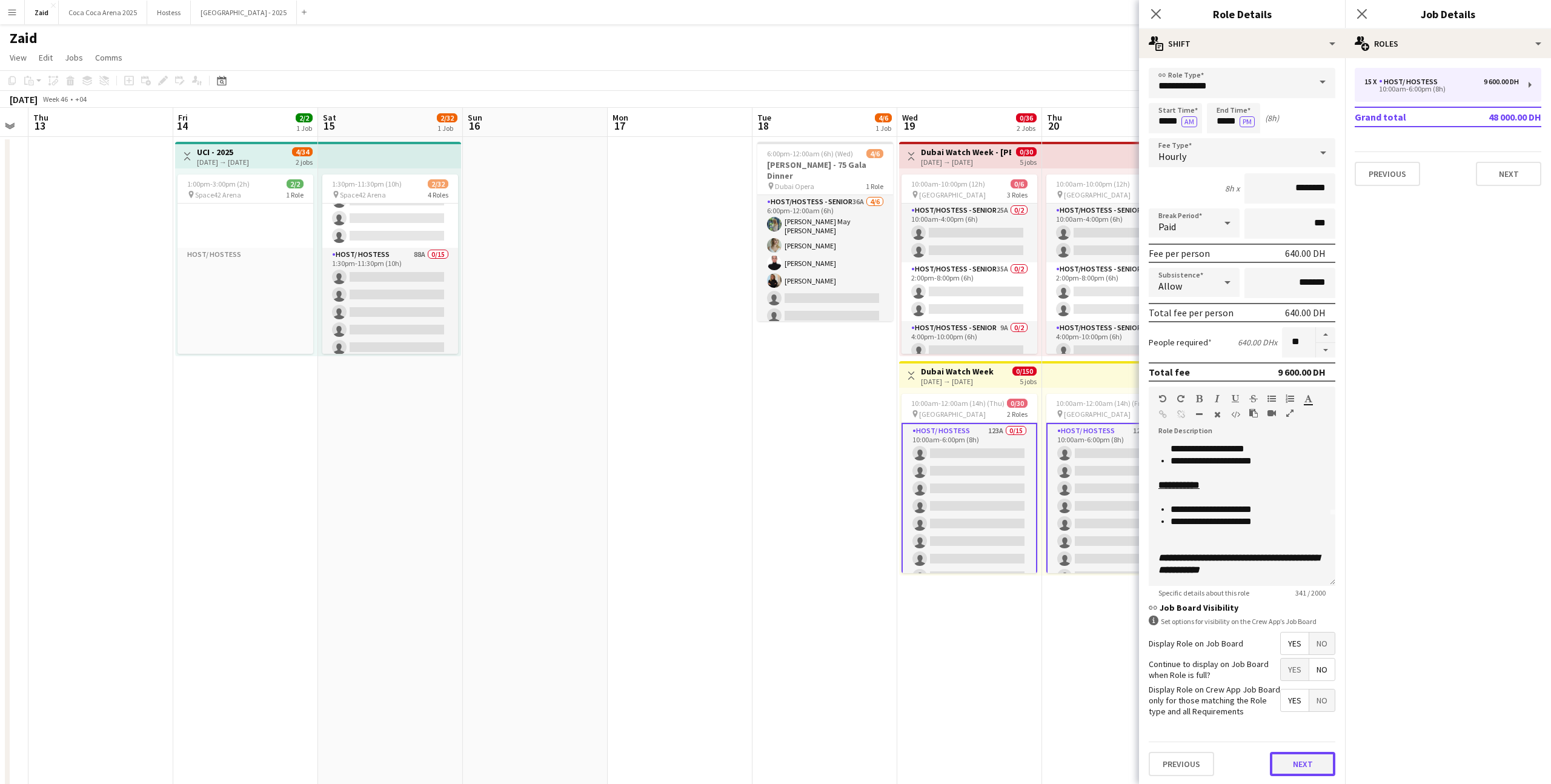
click at [1297, 765] on button "Next" at bounding box center [1302, 764] width 65 height 25
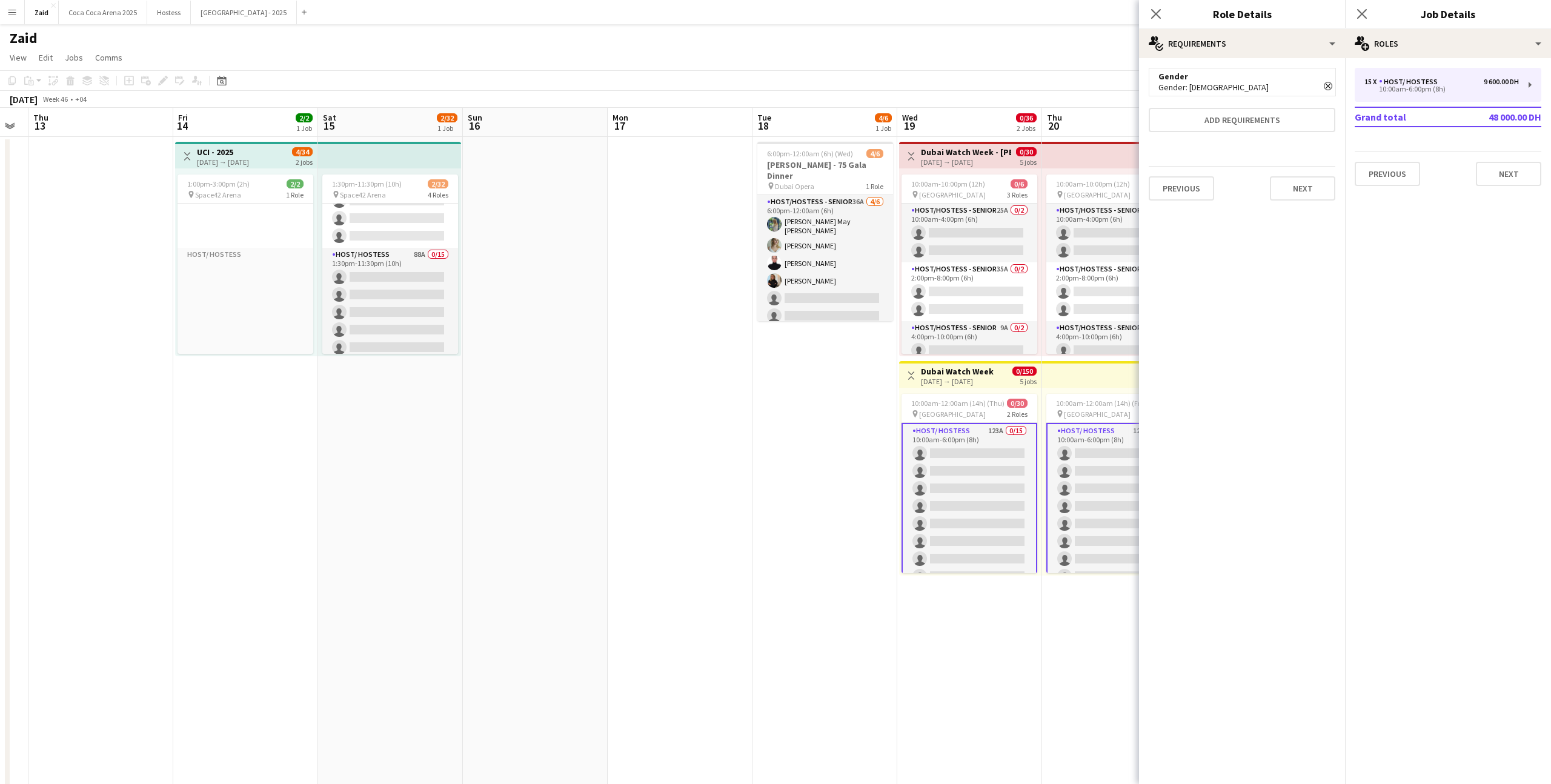
click at [1325, 85] on icon "Remove" at bounding box center [1327, 86] width 8 height 8
click at [847, 473] on app-date-cell "6:00pm-12:00am (6h) (Wed) 4/6 [PERSON_NAME] - 75 [PERSON_NAME] pin Dubai Opera …" at bounding box center [824, 774] width 144 height 1274
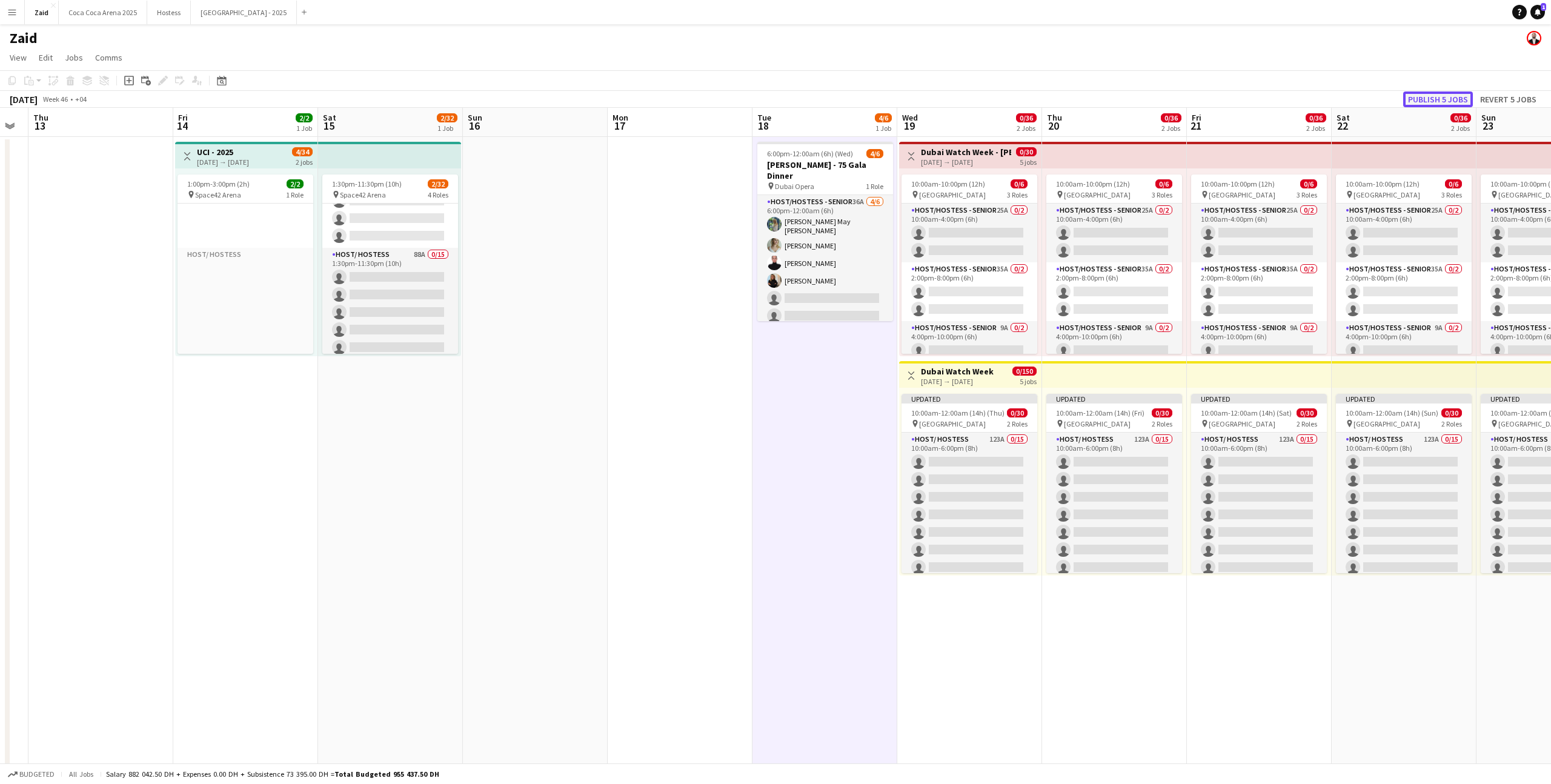
click at [1427, 97] on button "Publish 5 jobs" at bounding box center [1438, 99] width 70 height 16
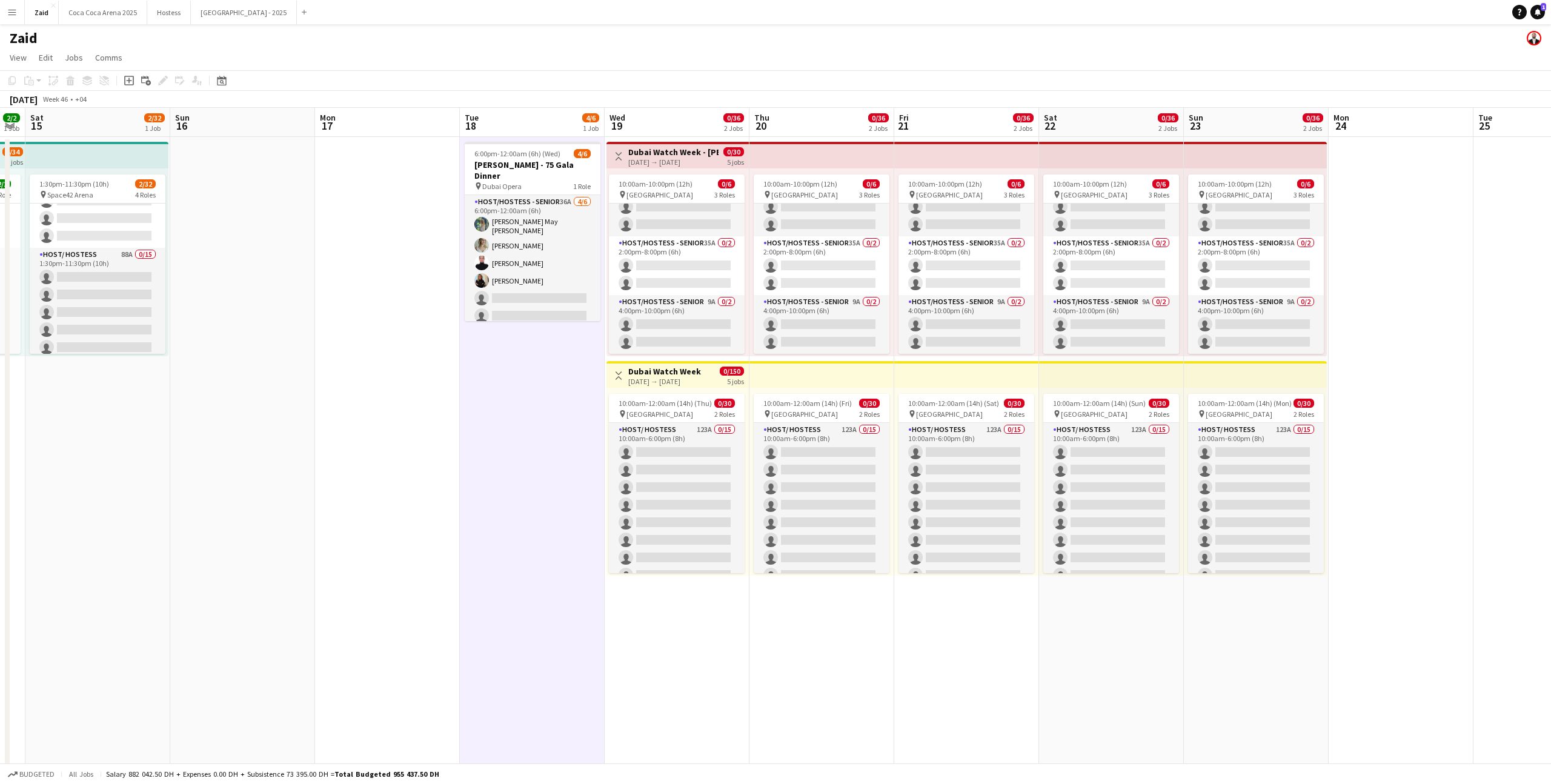
click at [608, 284] on div "10:00am-10:00pm (12h) 0/6 pin [GEOGRAPHIC_DATA] 3 Roles Host/Hostess - Senior 2…" at bounding box center [677, 261] width 143 height 188
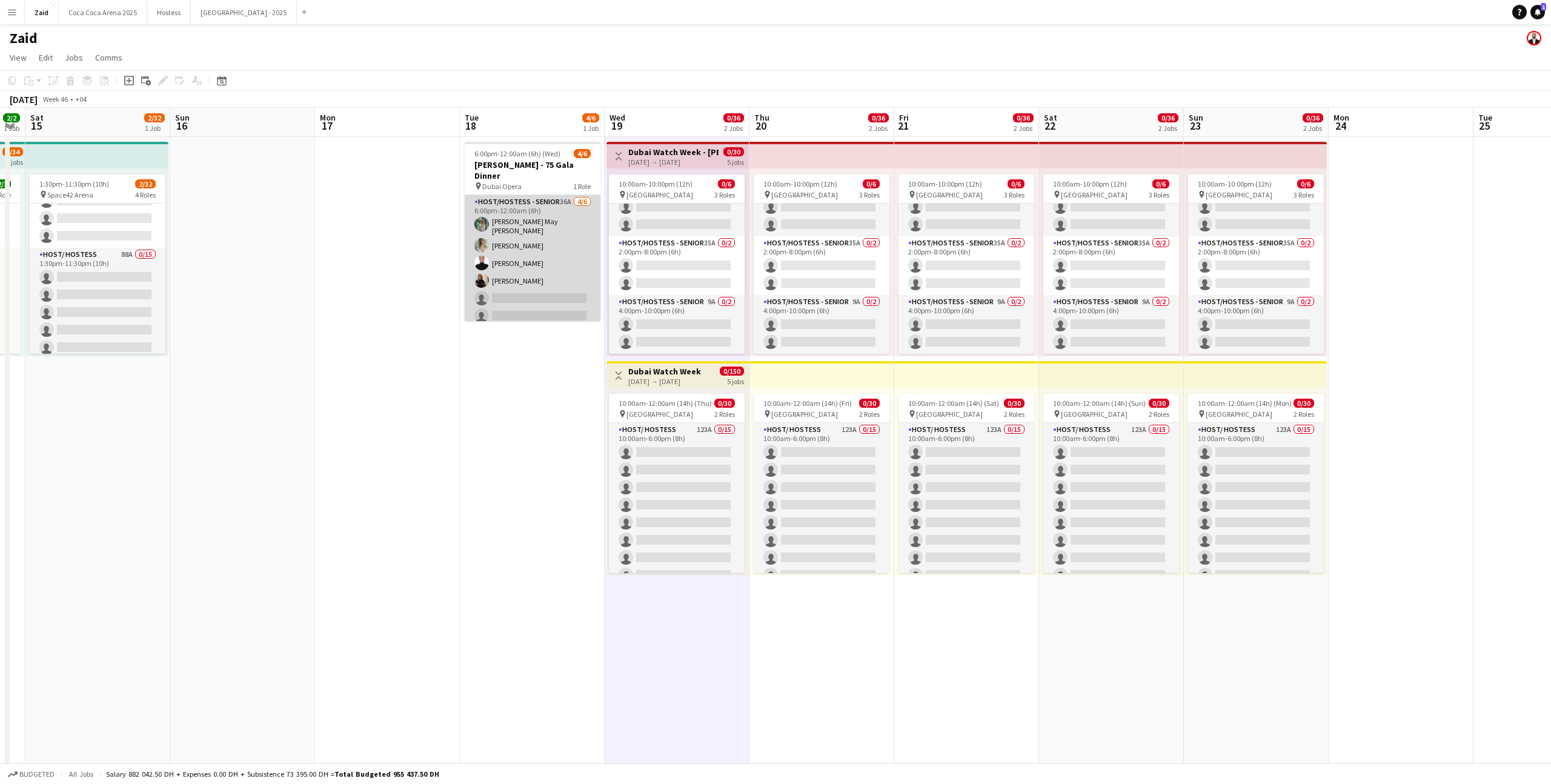
click at [575, 283] on app-card-role "Host/Hostess - Senior 36A [DATE] 6:00pm-12:00am (6h) [PERSON_NAME] May [PERSON_…" at bounding box center [532, 261] width 136 height 133
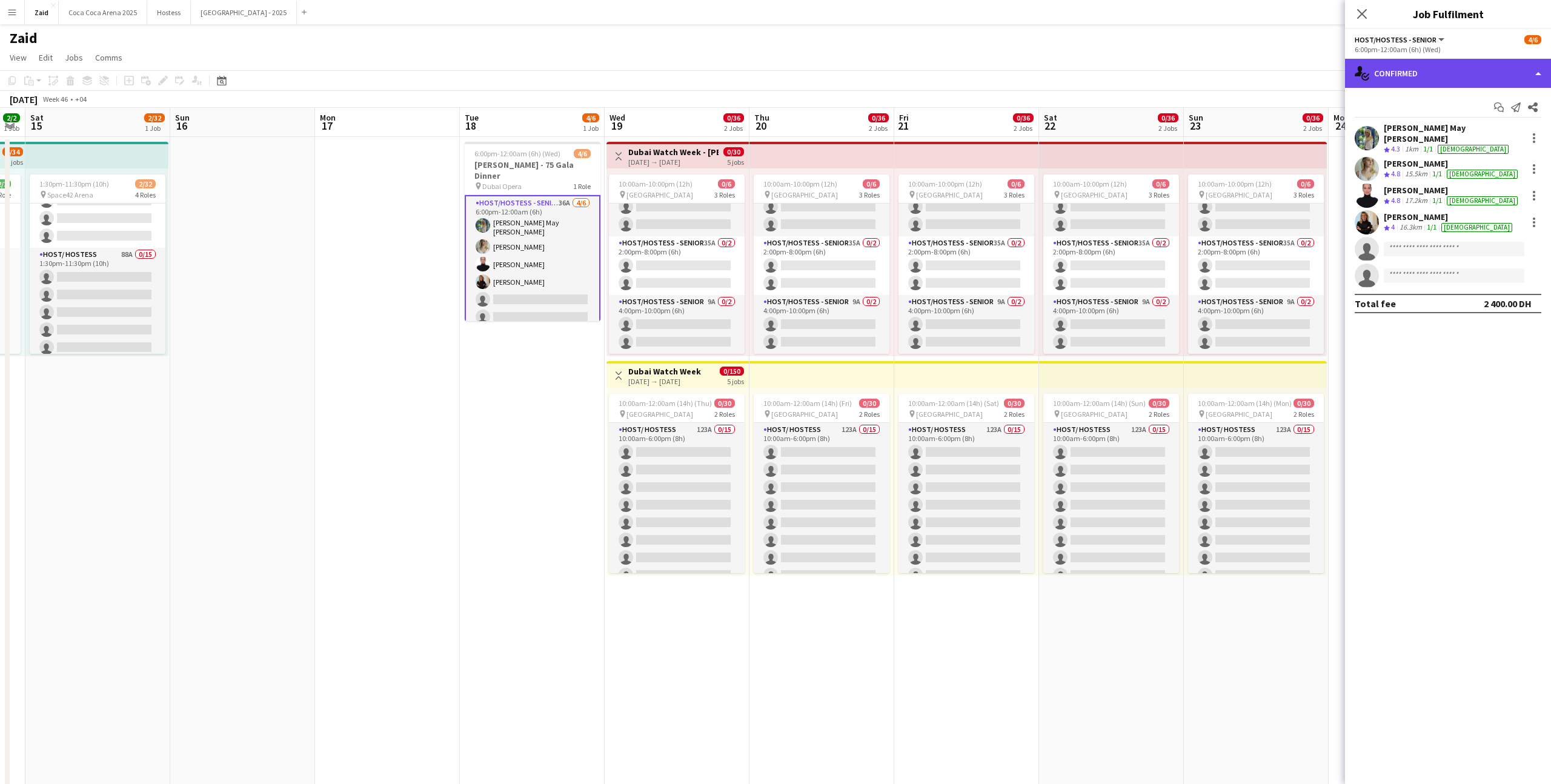
click at [1402, 69] on div "single-neutral-actions-check-2 Confirmed" at bounding box center [1448, 73] width 206 height 29
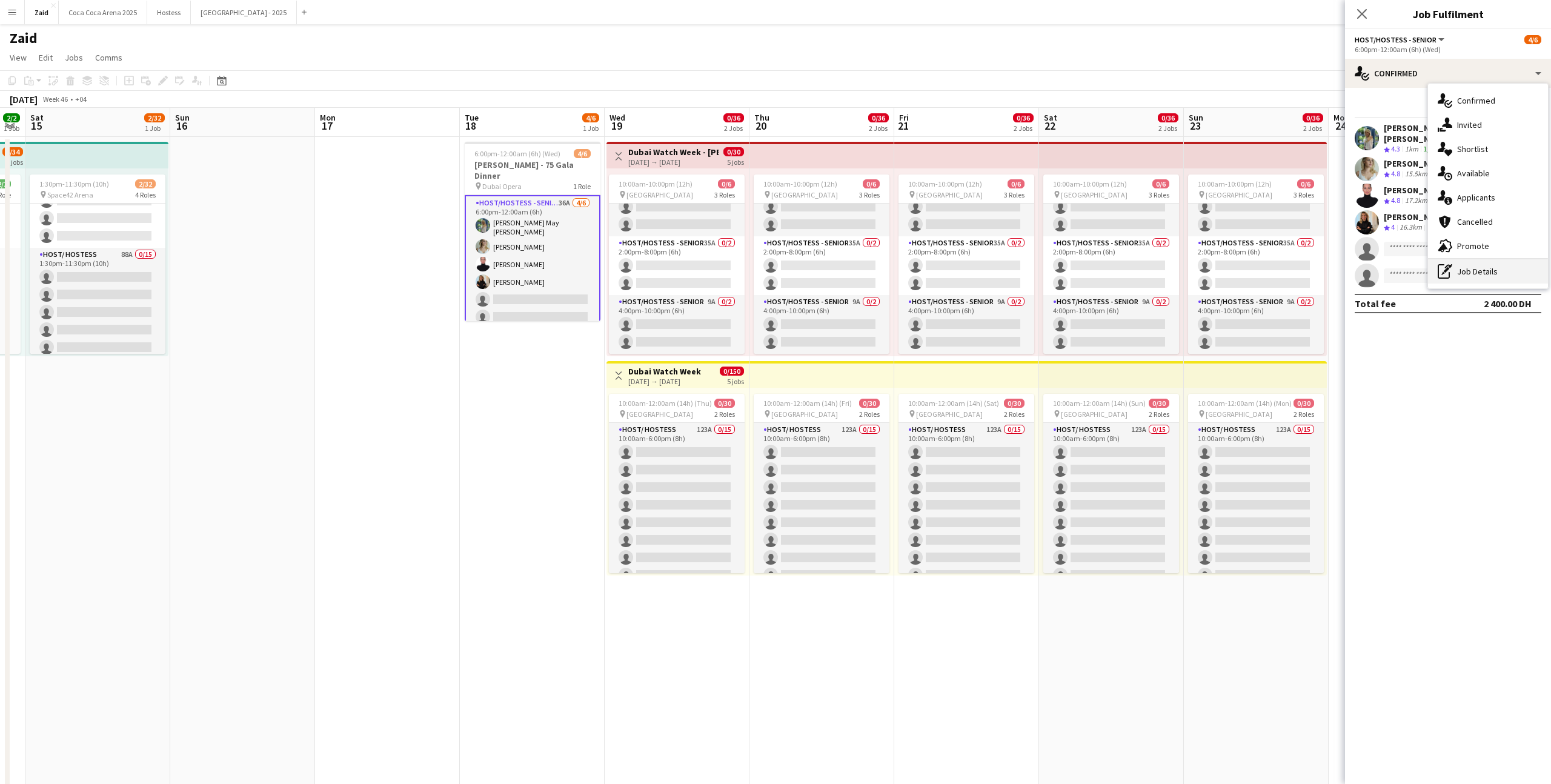
click at [1503, 262] on div "pen-write Job Details" at bounding box center [1488, 272] width 120 height 25
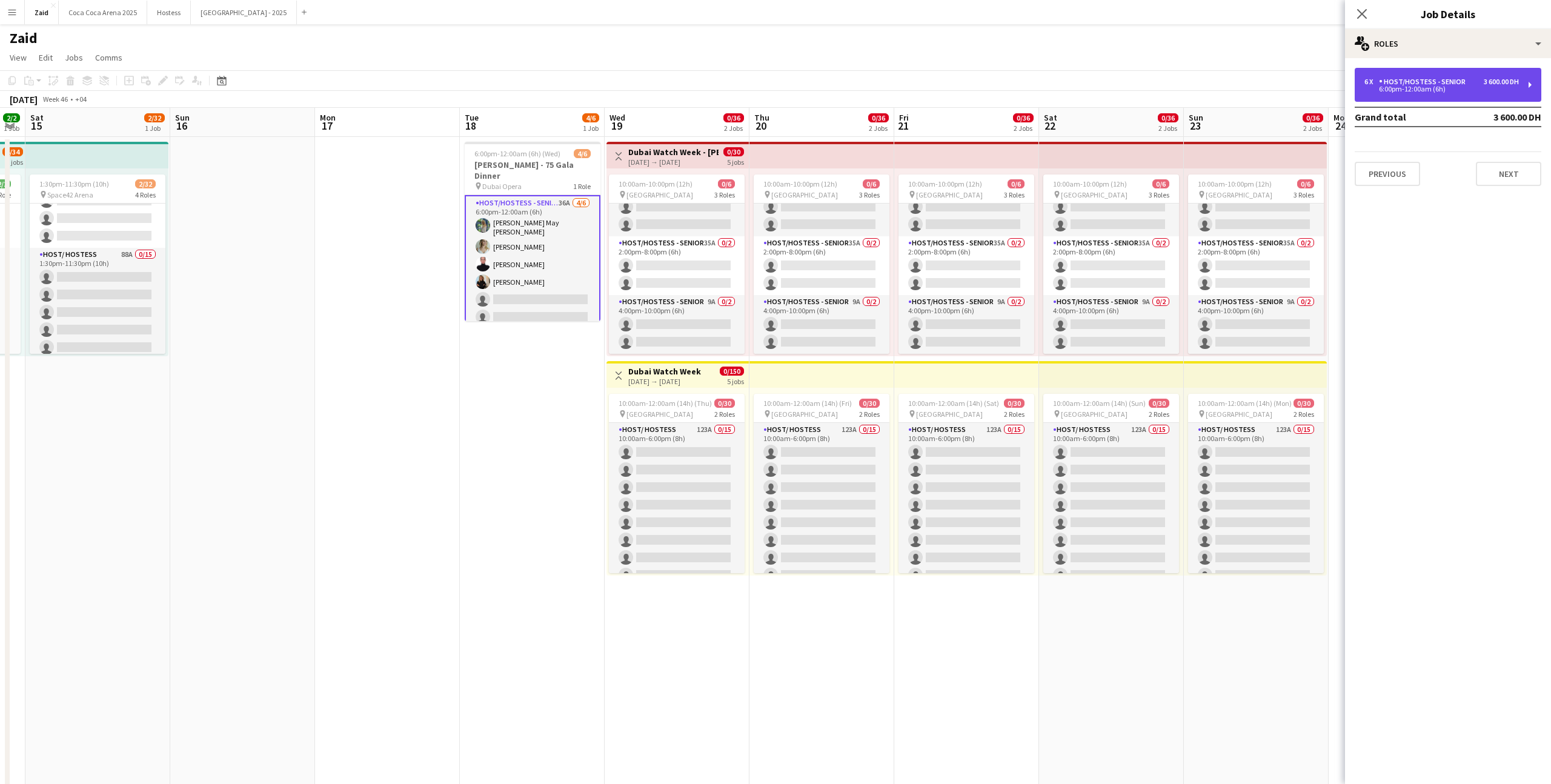
click at [1430, 99] on div "6 x Host/Hostess - Senior 3 600.00 DH 6:00pm-12:00am (6h)" at bounding box center [1448, 85] width 187 height 34
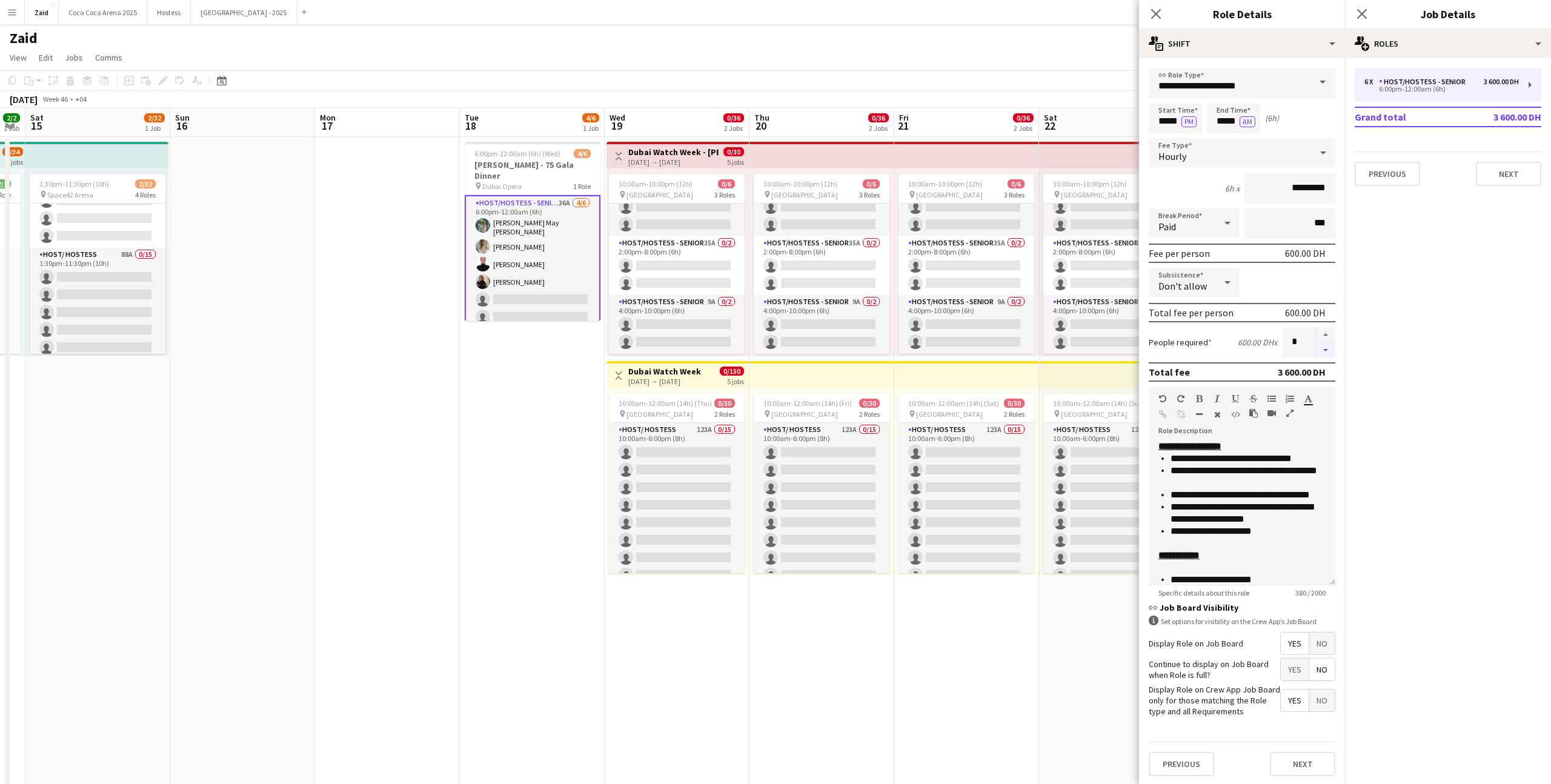
click at [1323, 351] on button "button" at bounding box center [1325, 350] width 20 height 15
type input "*"
click at [1264, 289] on div "Subsistence Don't allow" at bounding box center [1242, 283] width 187 height 30
click at [545, 432] on app-date-cell "6:00pm-12:00am (6h) (Wed) 4/6 [PERSON_NAME] - 75 [PERSON_NAME] pin Dubai Opera …" at bounding box center [531, 774] width 144 height 1274
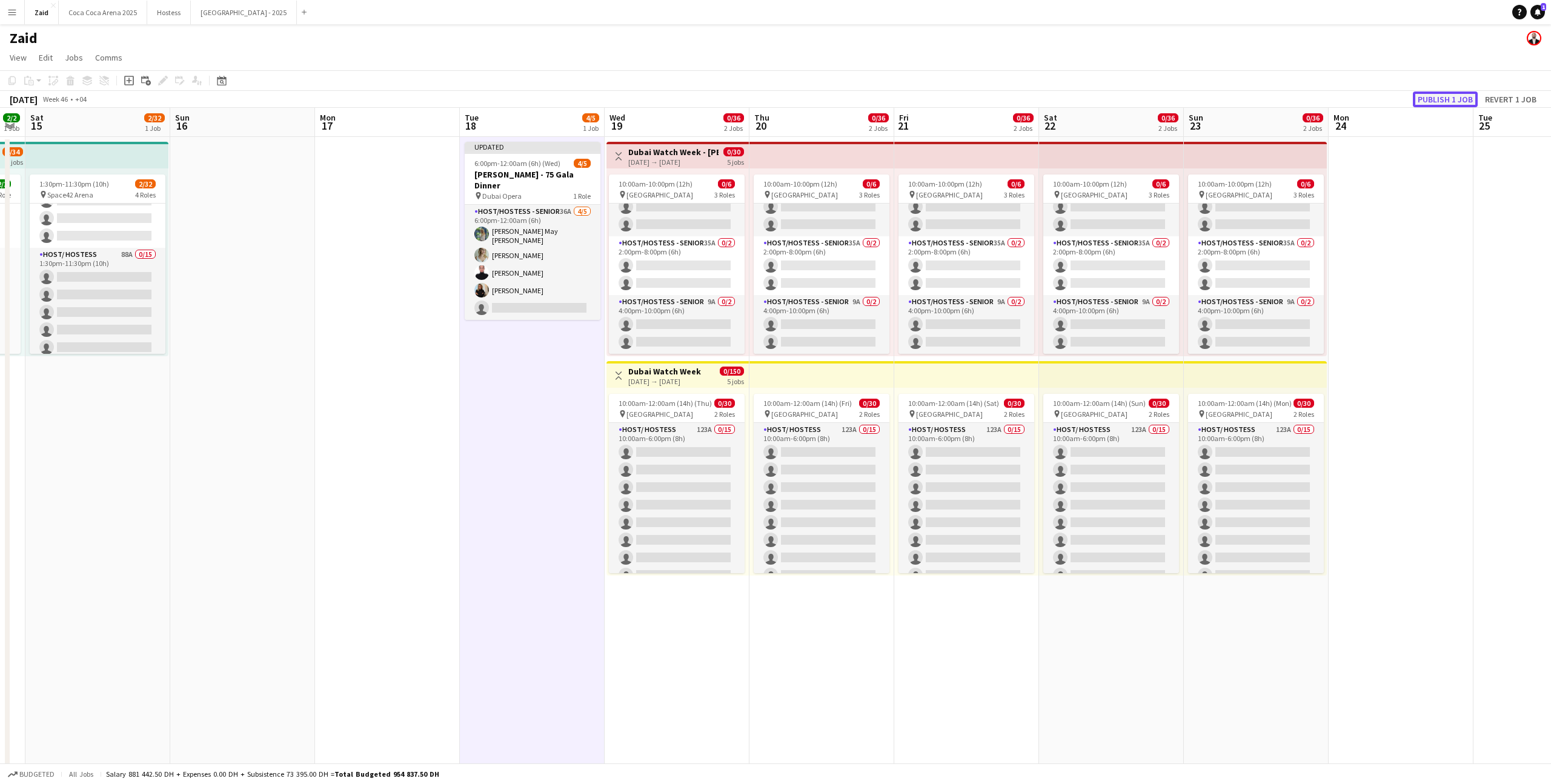
click at [1449, 97] on button "Publish 1 job" at bounding box center [1445, 99] width 65 height 16
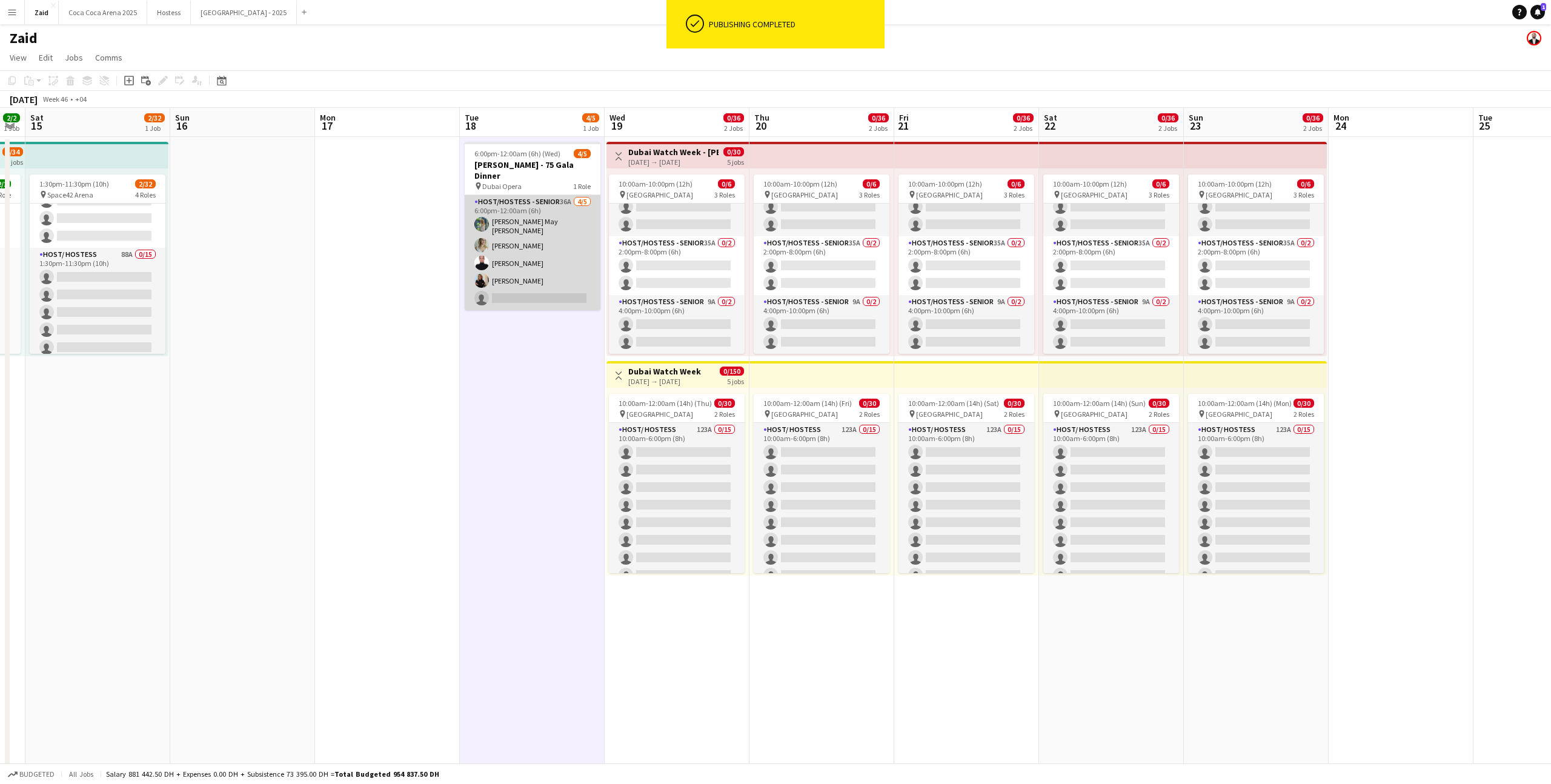
click at [546, 278] on app-card-role "Host/Hostess - Senior 36A [DATE] 6:00pm-12:00am (6h) [PERSON_NAME] May [PERSON_…" at bounding box center [532, 253] width 136 height 115
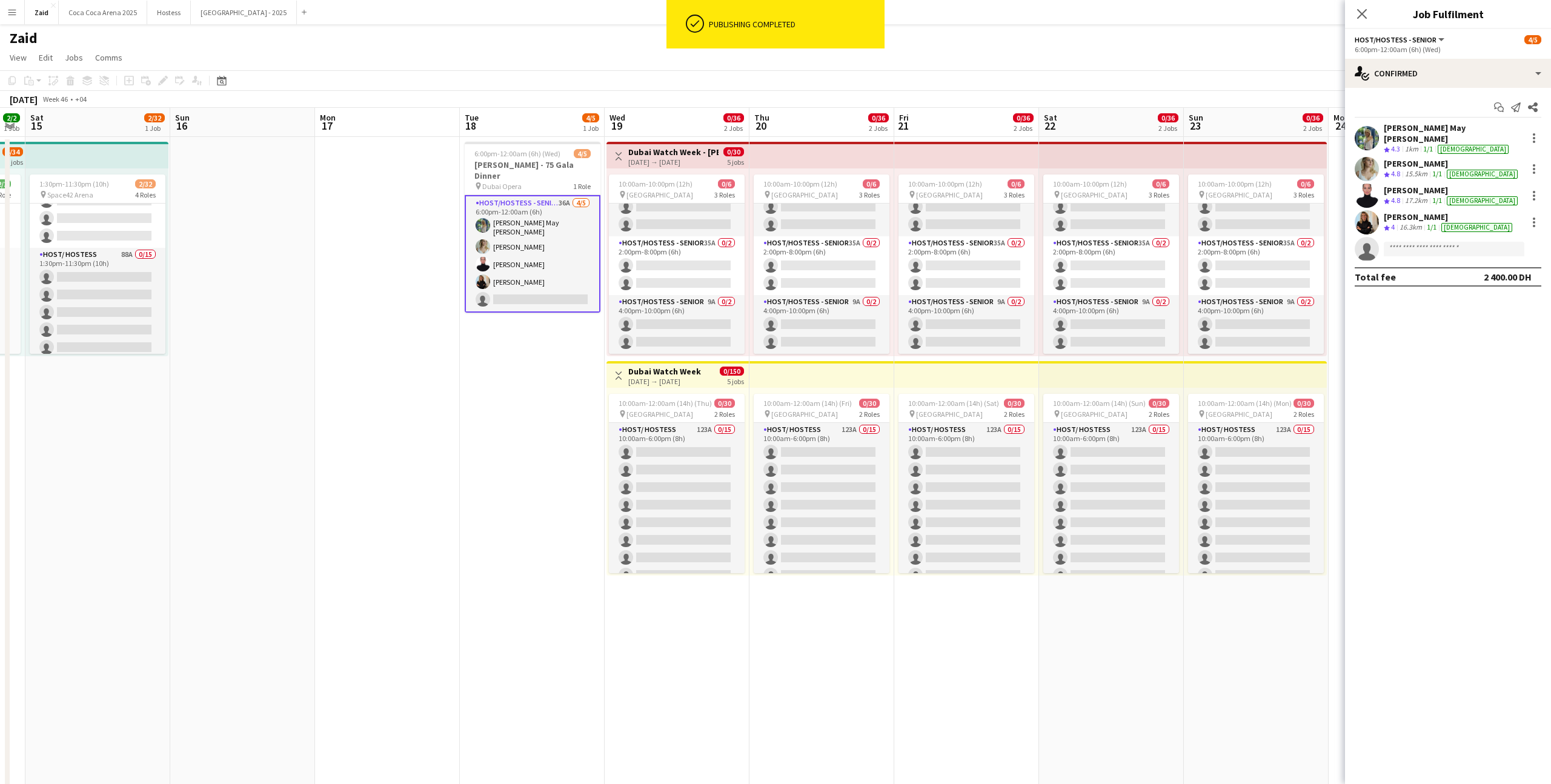
click at [1541, 169] on div "[PERSON_NAME] Crew rating 4.8 15.5km 1/1 [DEMOGRAPHIC_DATA]" at bounding box center [1448, 169] width 206 height 25
click at [1534, 172] on div at bounding box center [1534, 173] width 3 height 3
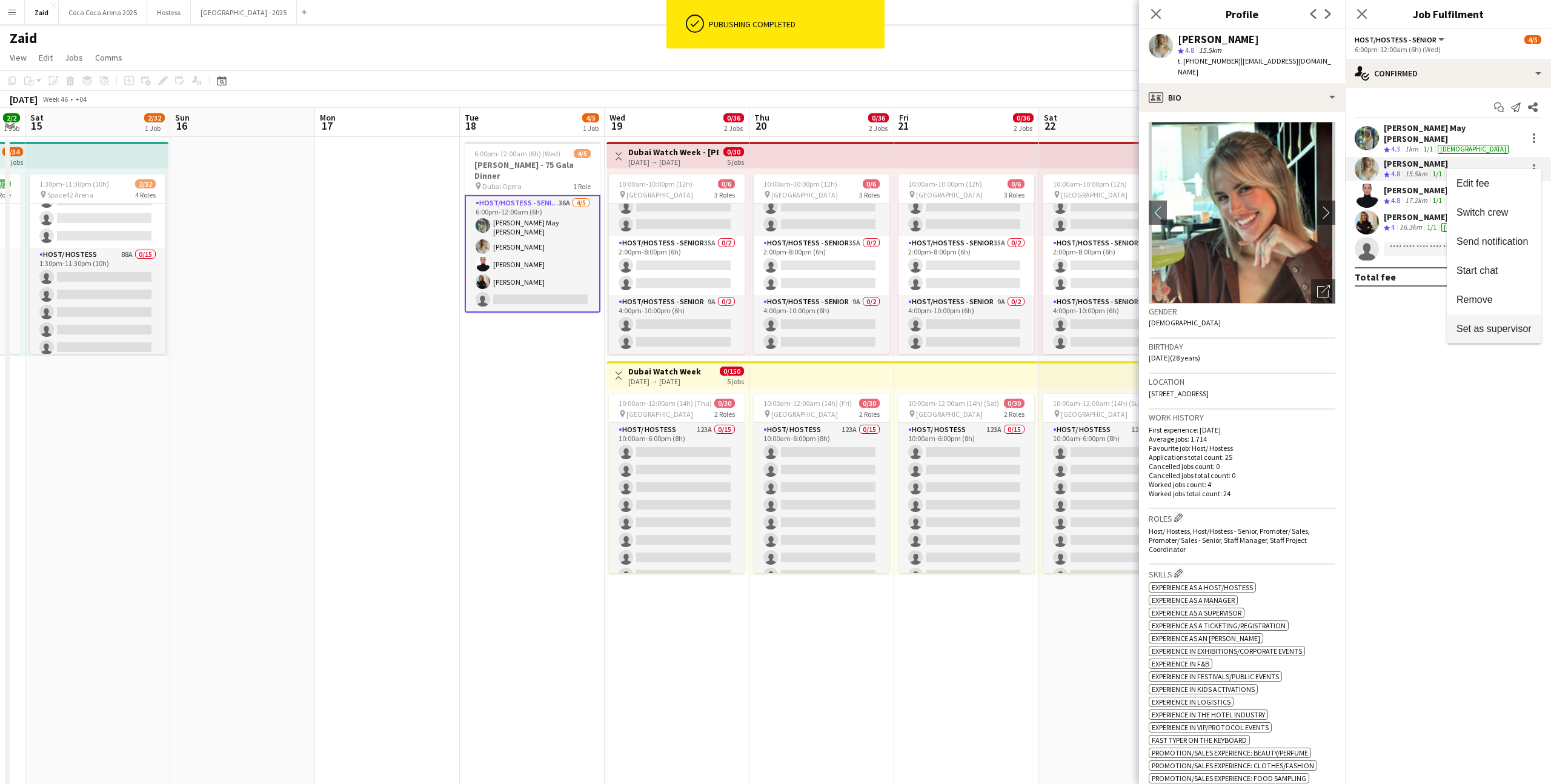
click at [1514, 332] on span "Set as supervisor" at bounding box center [1494, 328] width 76 height 10
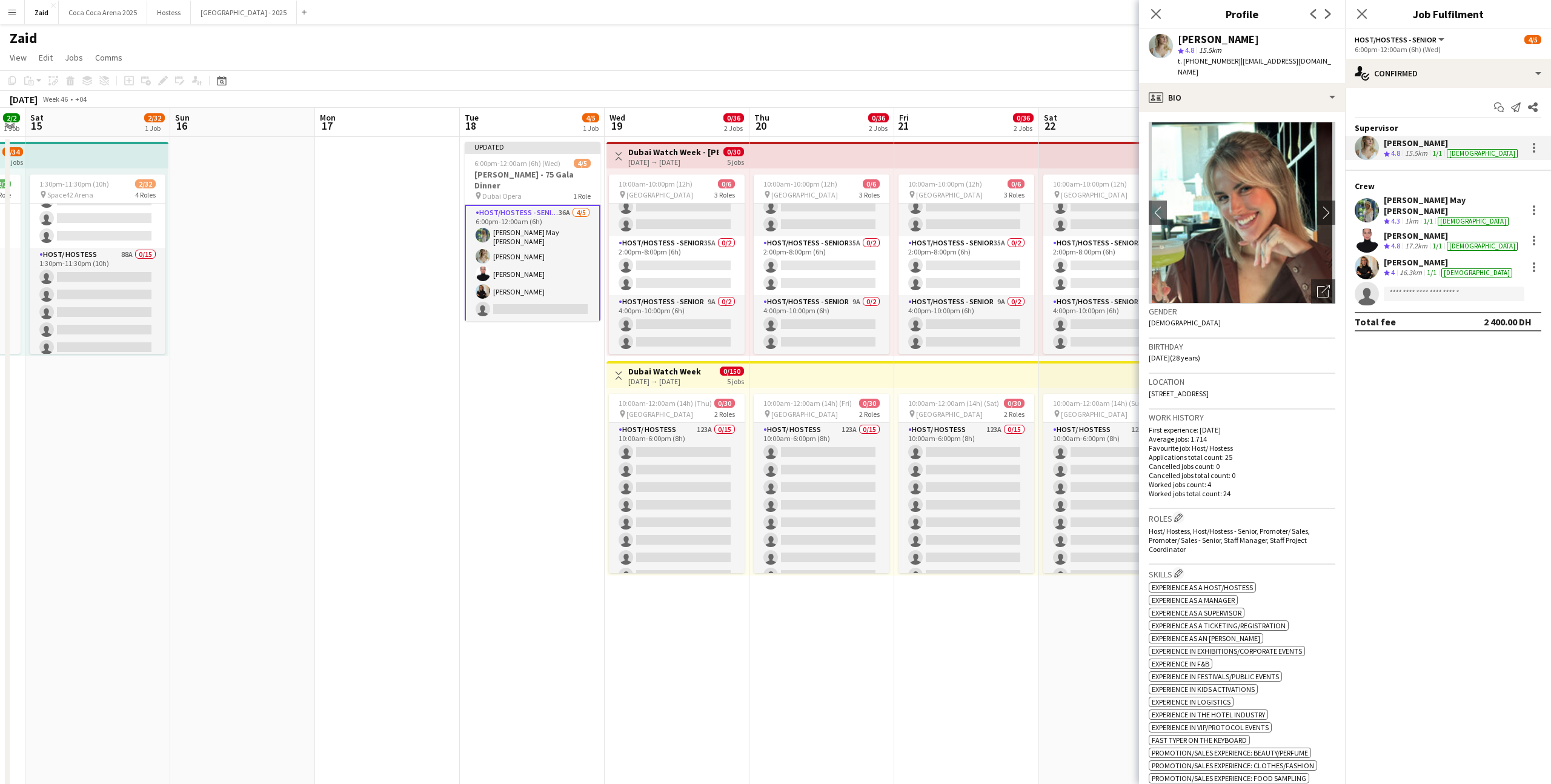
click at [988, 614] on app-date-cell "10:00am-10:00pm (12h) 0/6 pin [GEOGRAPHIC_DATA] 3 Roles Host/Hostess - Senior 2…" at bounding box center [966, 774] width 144 height 1274
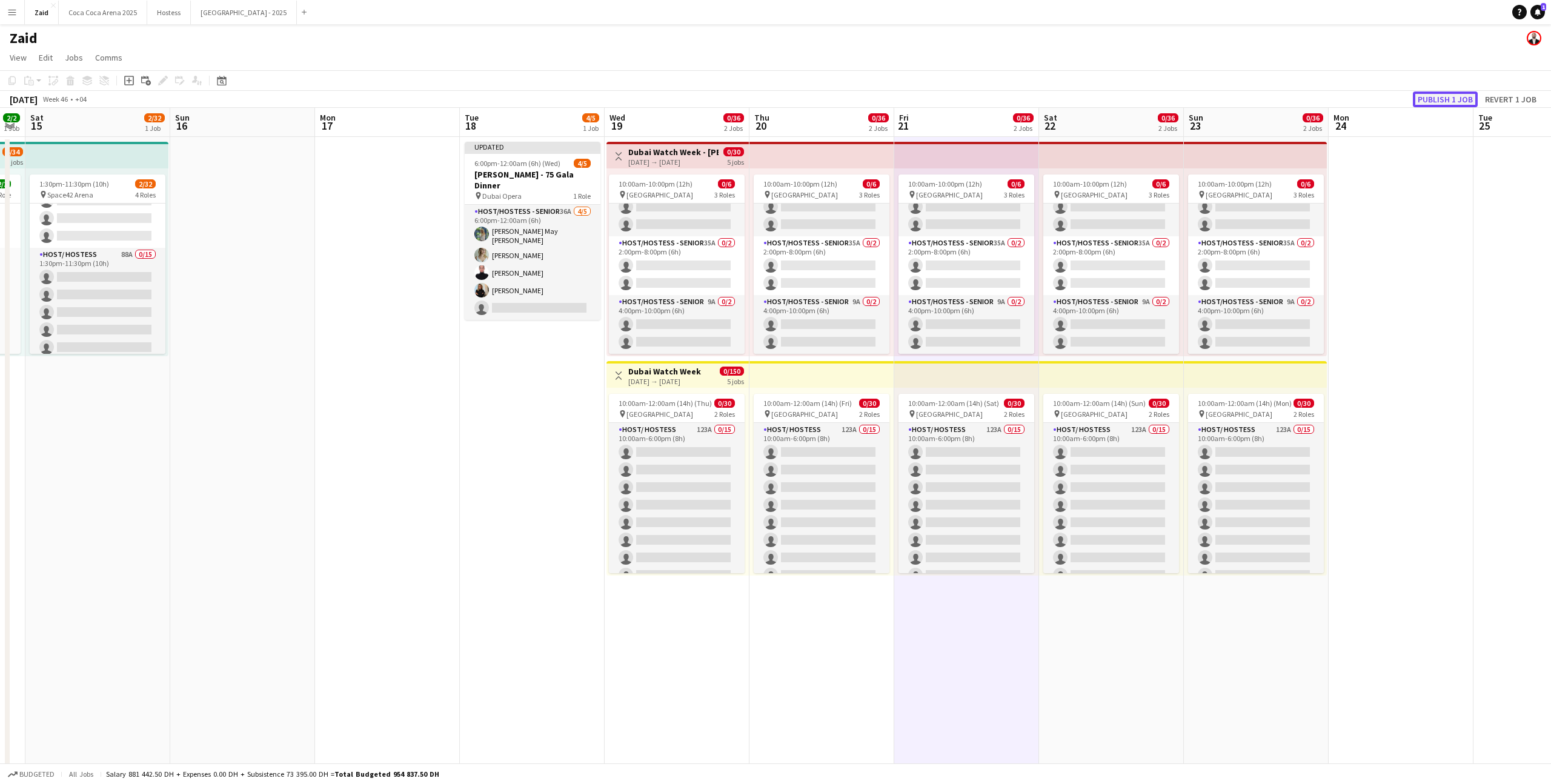
click at [1419, 95] on button "Publish 1 job" at bounding box center [1445, 99] width 65 height 16
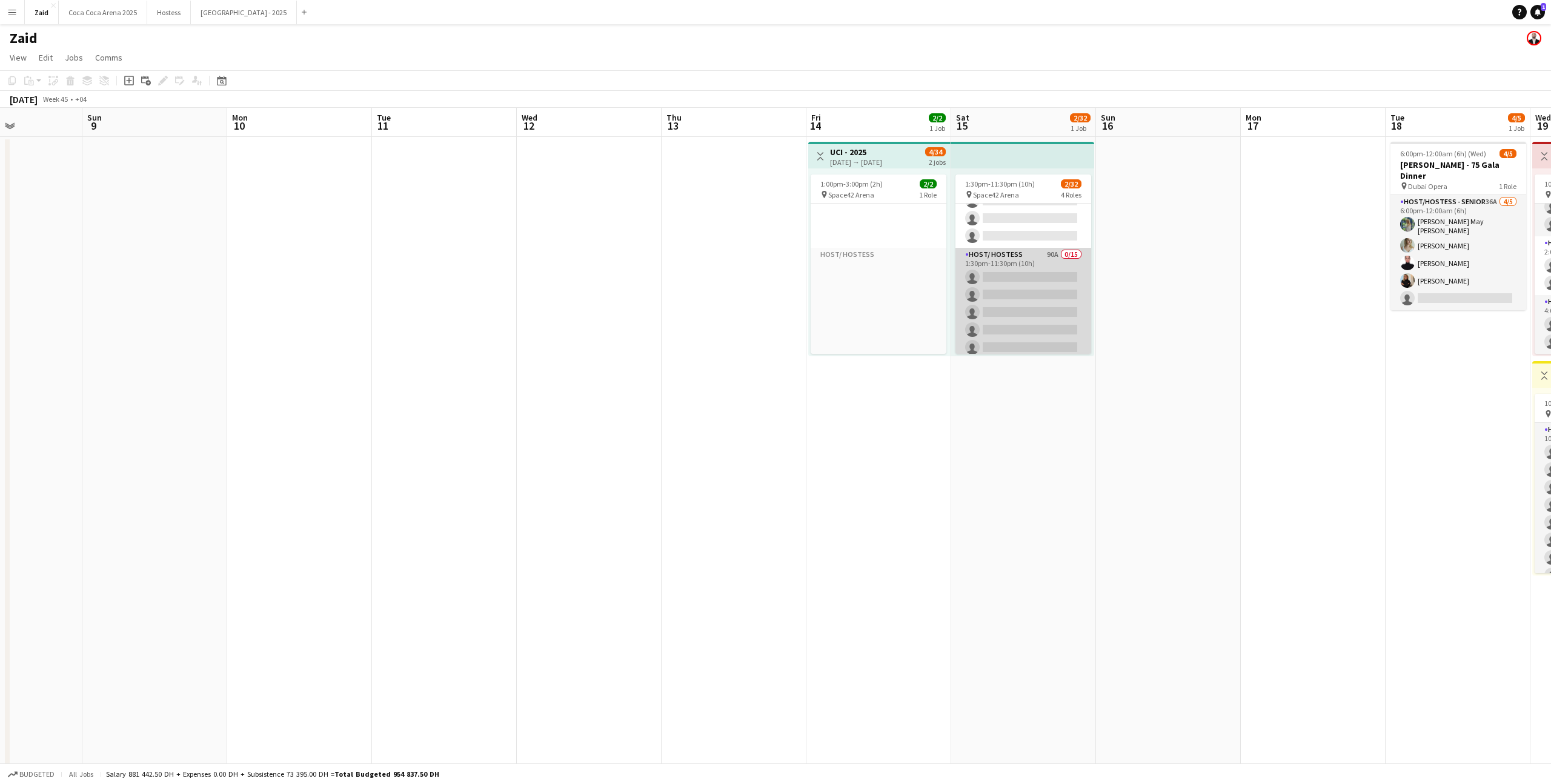
click at [1054, 308] on app-card-role "Host/ Hostess 90A 0/15 1:30pm-11:30pm (10h) single-neutral-actions single-neutr…" at bounding box center [1023, 392] width 136 height 287
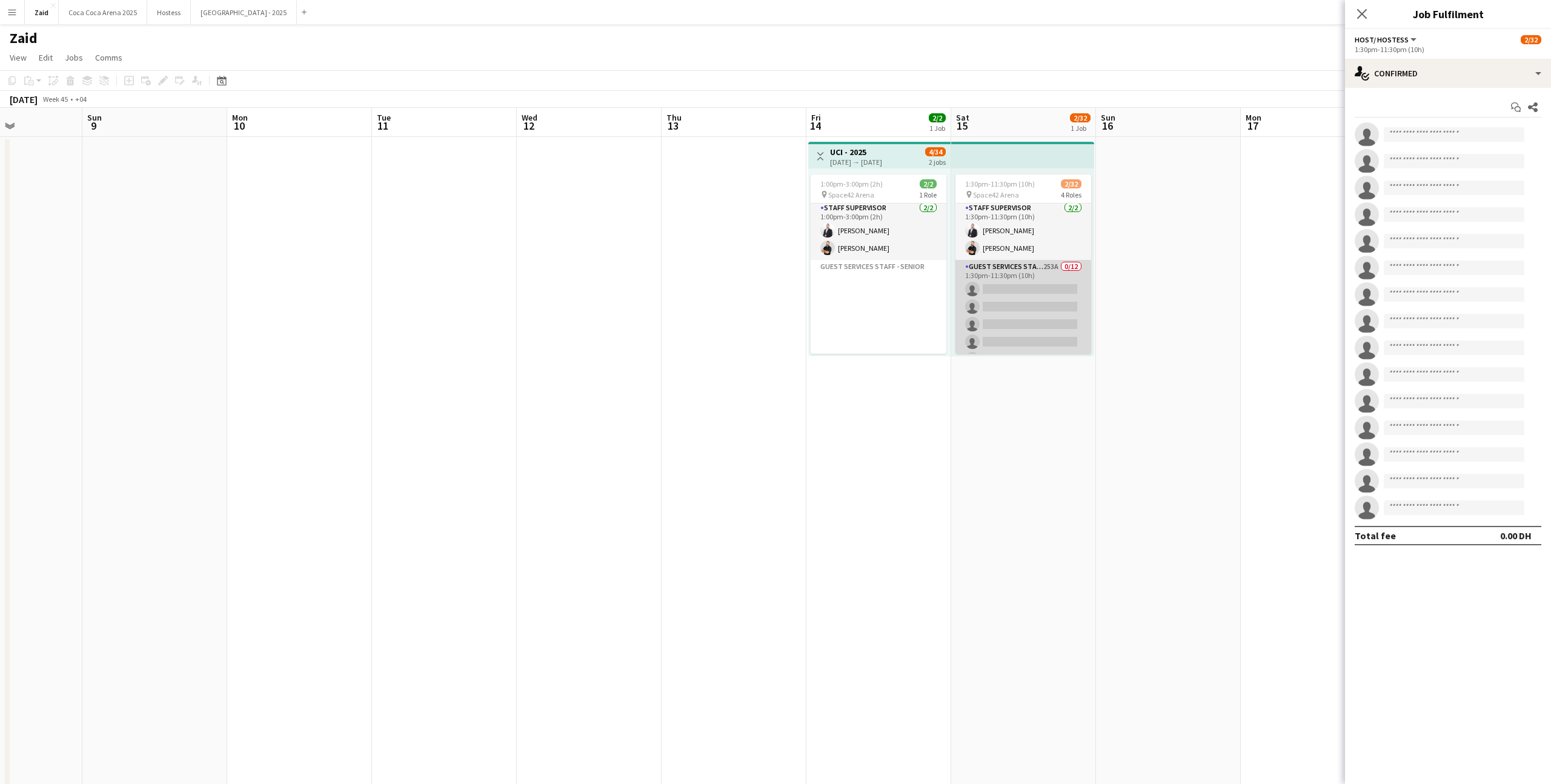
scroll to position [0, 0]
click at [1080, 305] on app-card-role "Guest Services Staff - Senior 253A 0/12 1:30pm-11:30pm (10h) single-neutral-act…" at bounding box center [1023, 379] width 136 height 234
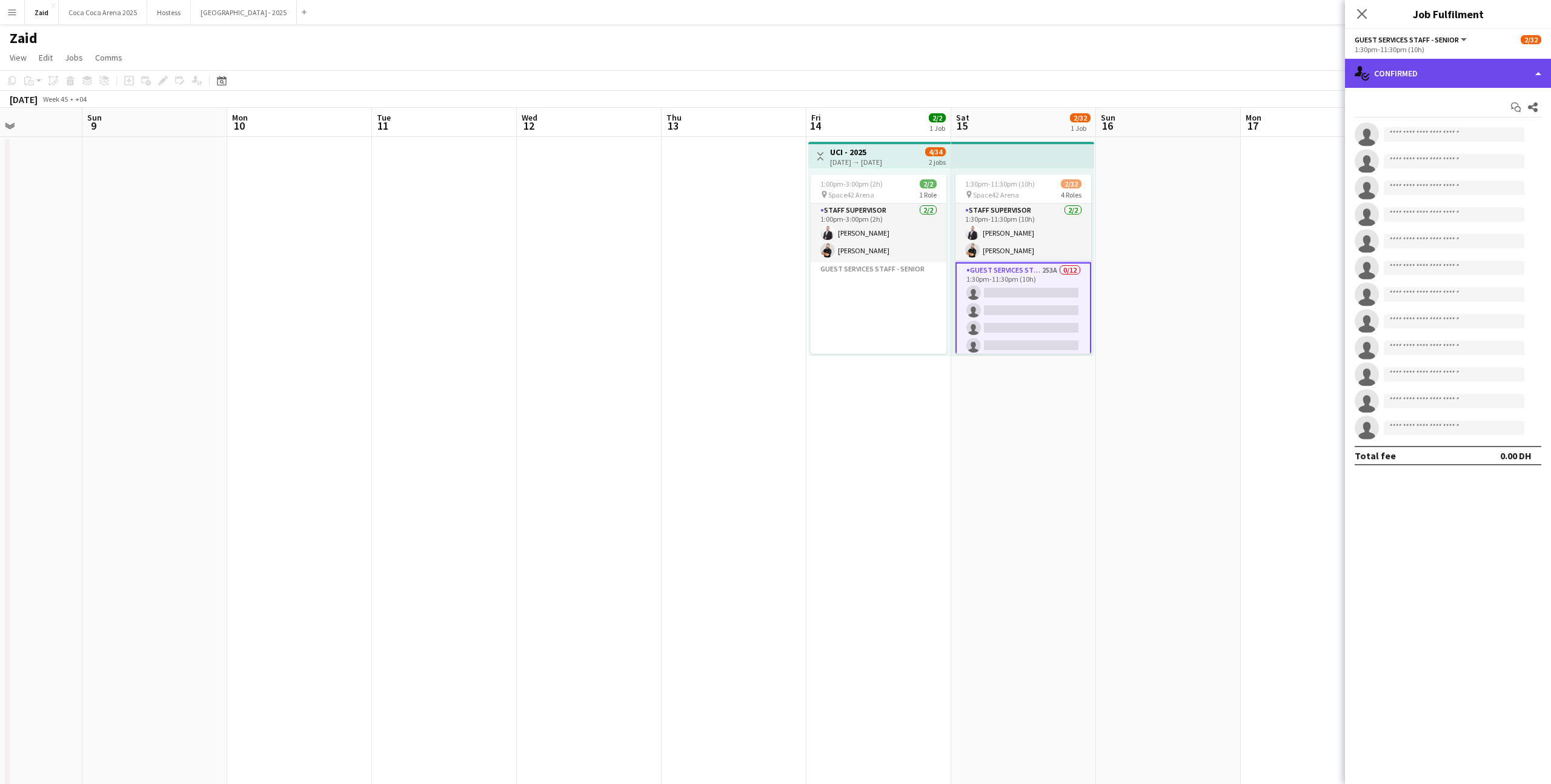
click at [1447, 85] on div "single-neutral-actions-check-2 Confirmed" at bounding box center [1448, 73] width 206 height 29
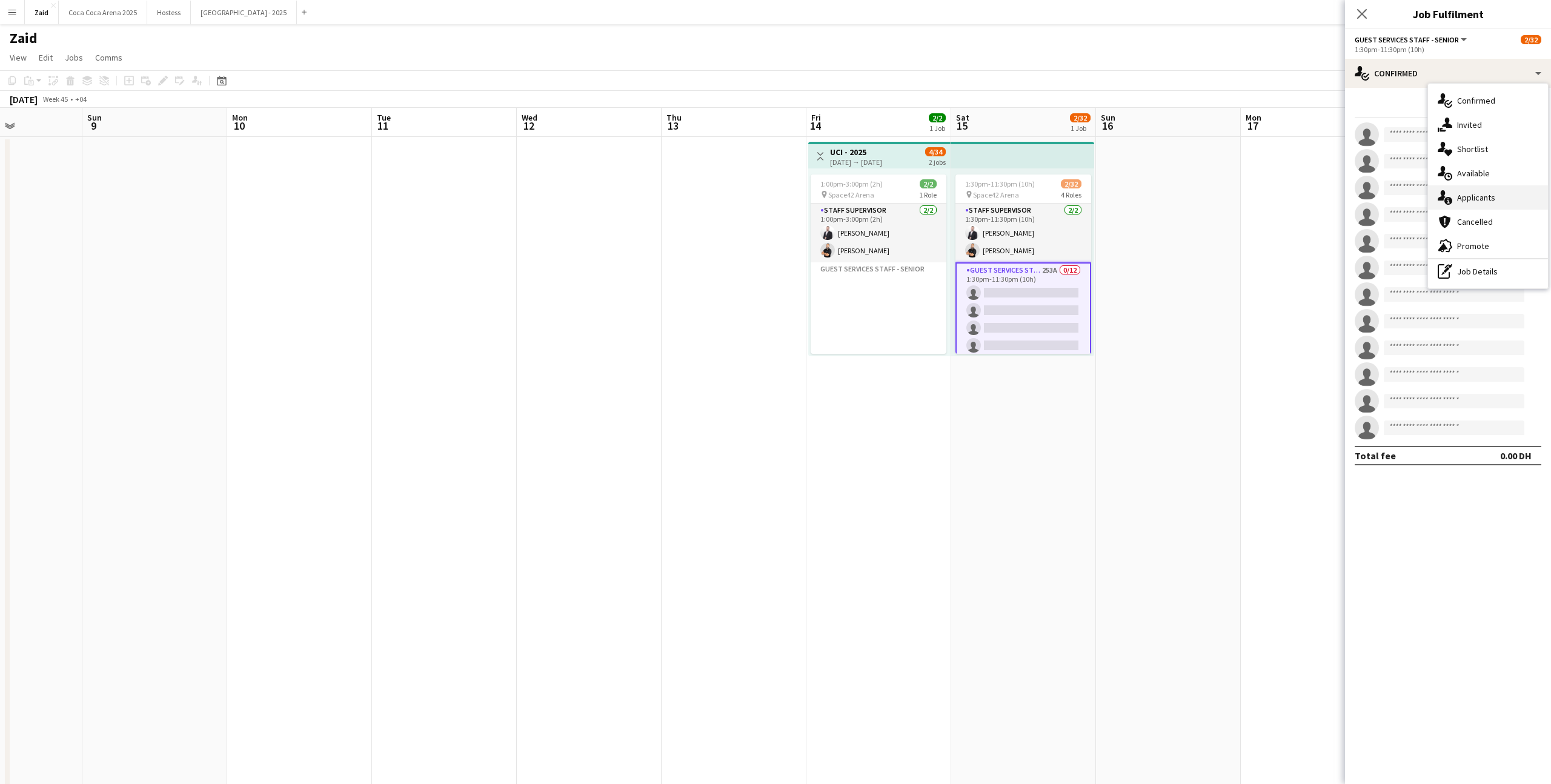
click at [1497, 208] on div "single-neutral-actions-information Applicants" at bounding box center [1488, 197] width 120 height 25
click at [1497, 783] on mat-expansion-panel "users2 Applicants Applicants Declined Unavailable ! Amr Sallam Not rated 91.2km…" at bounding box center [1448, 784] width 206 height 0
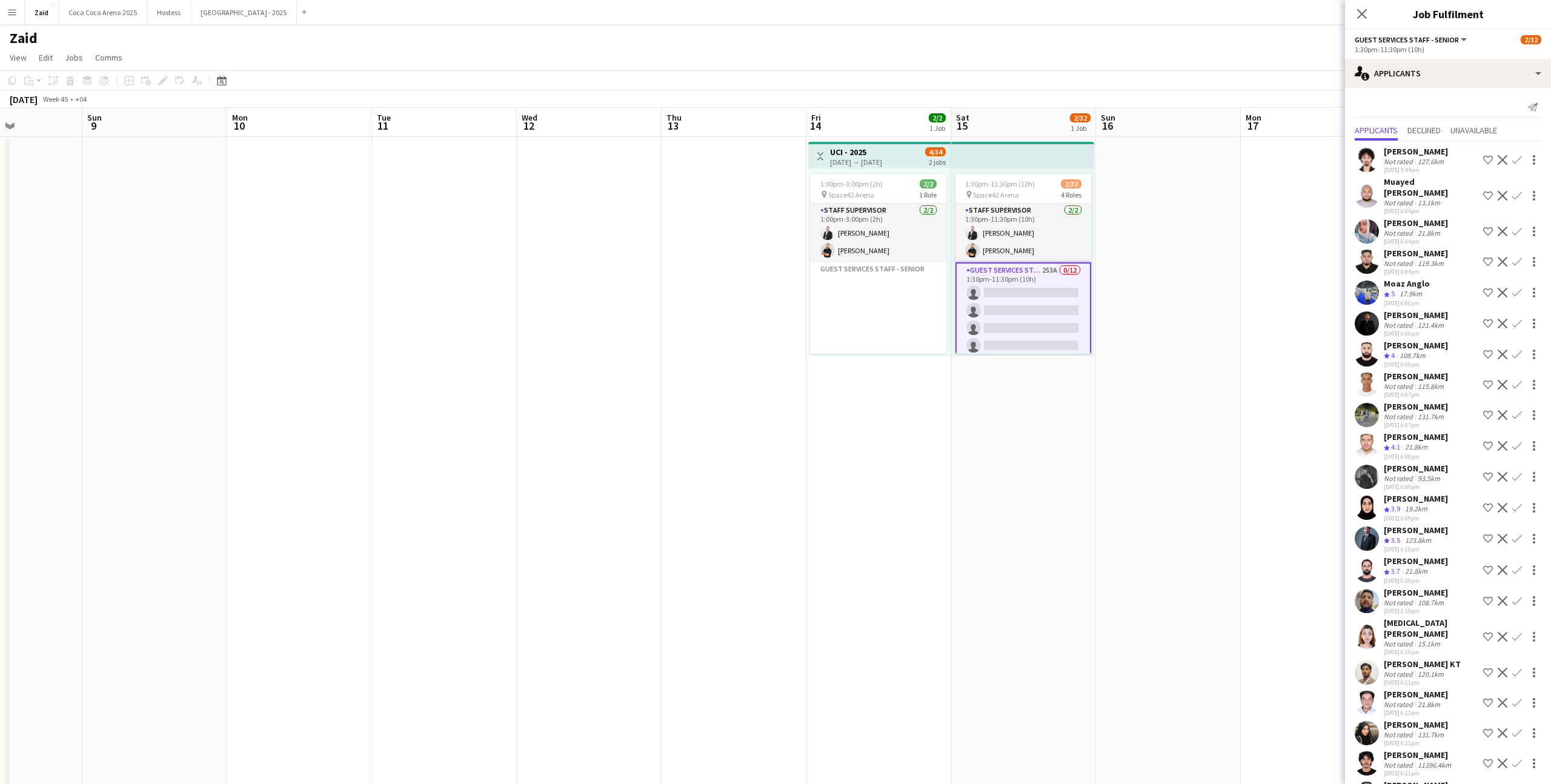
scroll to position [38, 0]
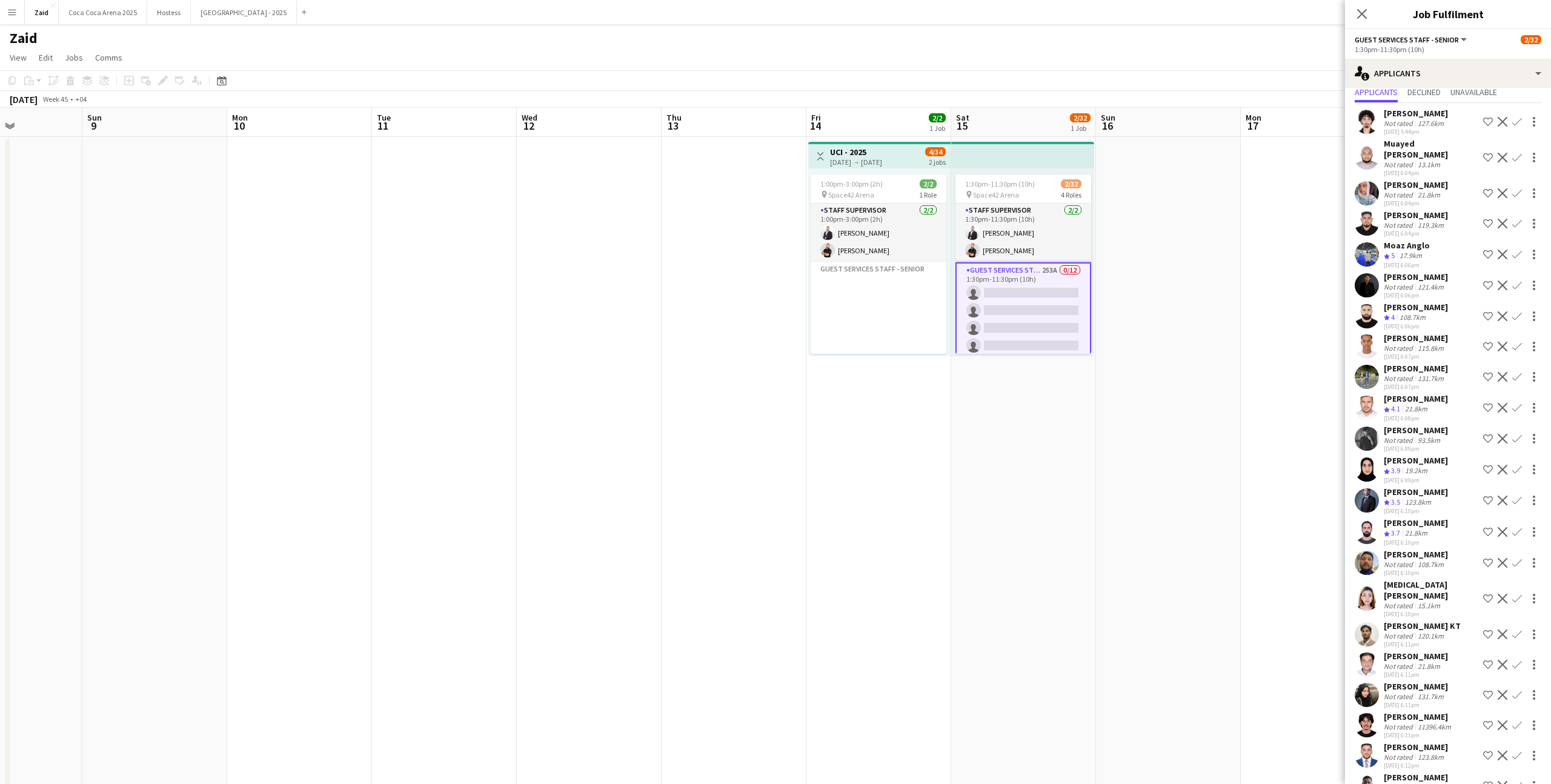
click at [1416, 240] on div "Moaz Anglo" at bounding box center [1407, 245] width 46 height 11
click at [1425, 311] on div "[PERSON_NAME]" at bounding box center [1416, 308] width 64 height 11
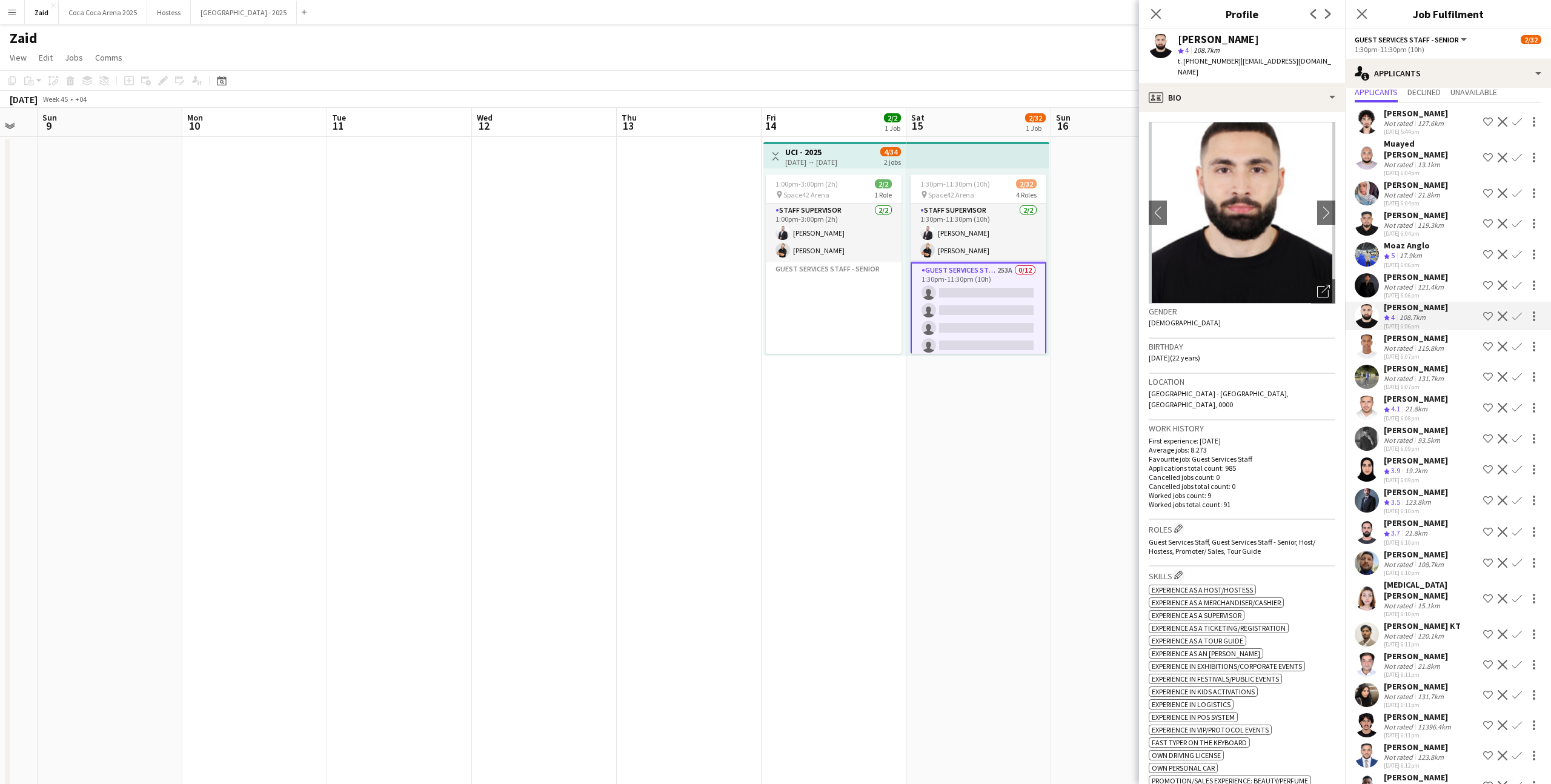
scroll to position [0, 403]
click at [1041, 409] on app-date-cell "1:30pm-11:30pm (10h) 2/32 pin Space42 Arena 4 Roles Staff Supervisor [DATE] 1:3…" at bounding box center [971, 774] width 144 height 1274
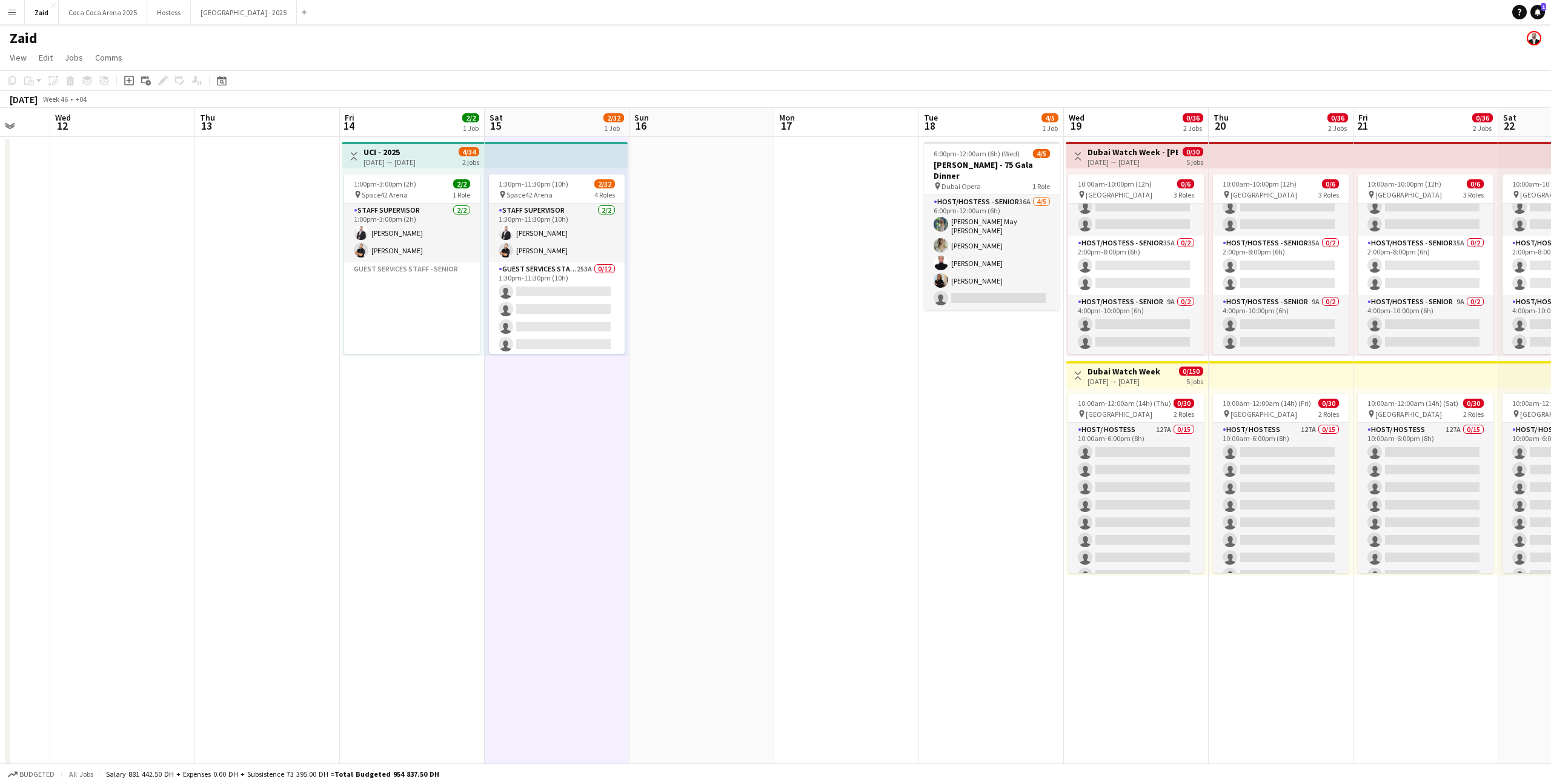
scroll to position [0, 385]
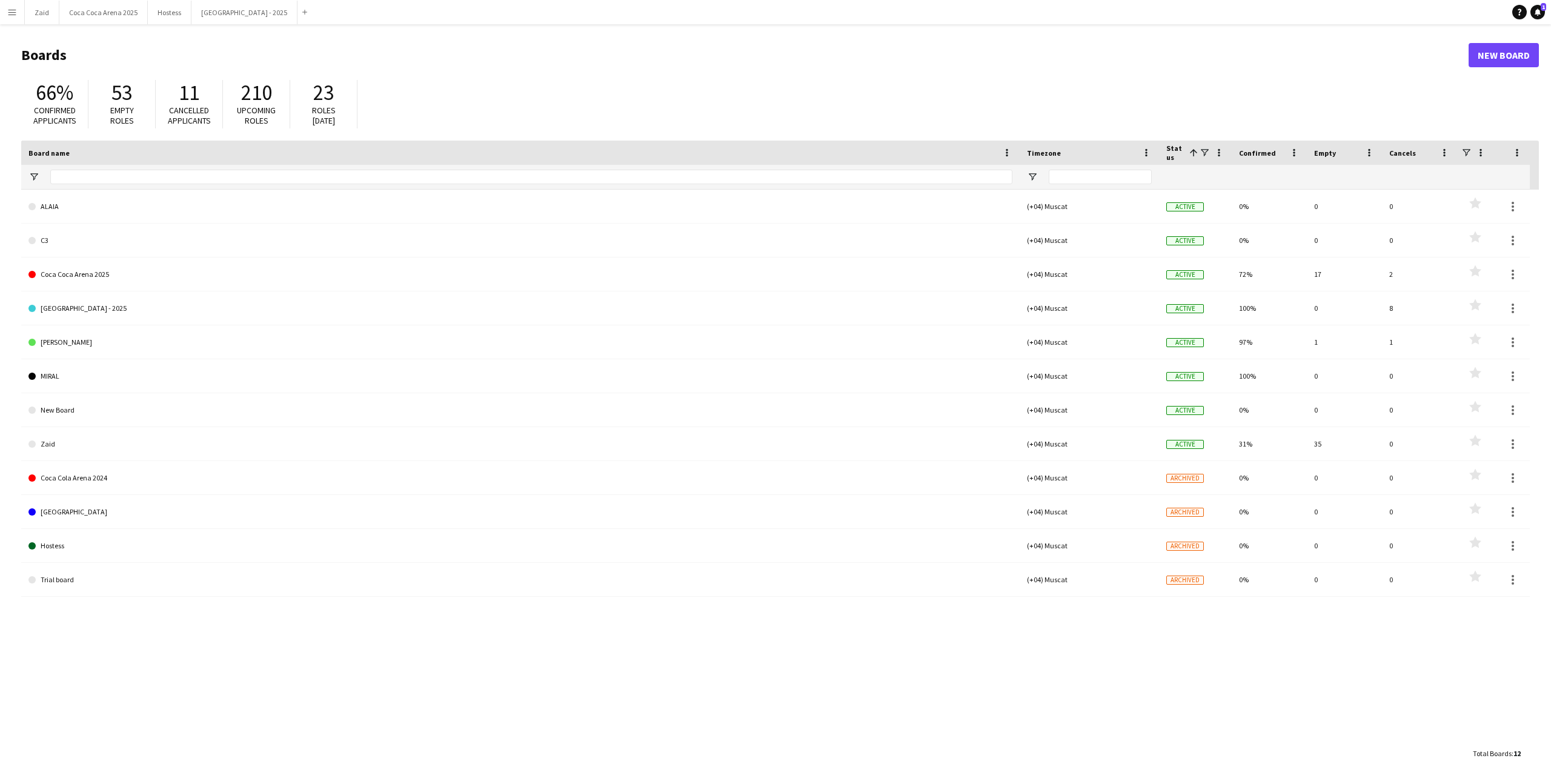
click at [3, 9] on button "Menu" at bounding box center [12, 12] width 25 height 25
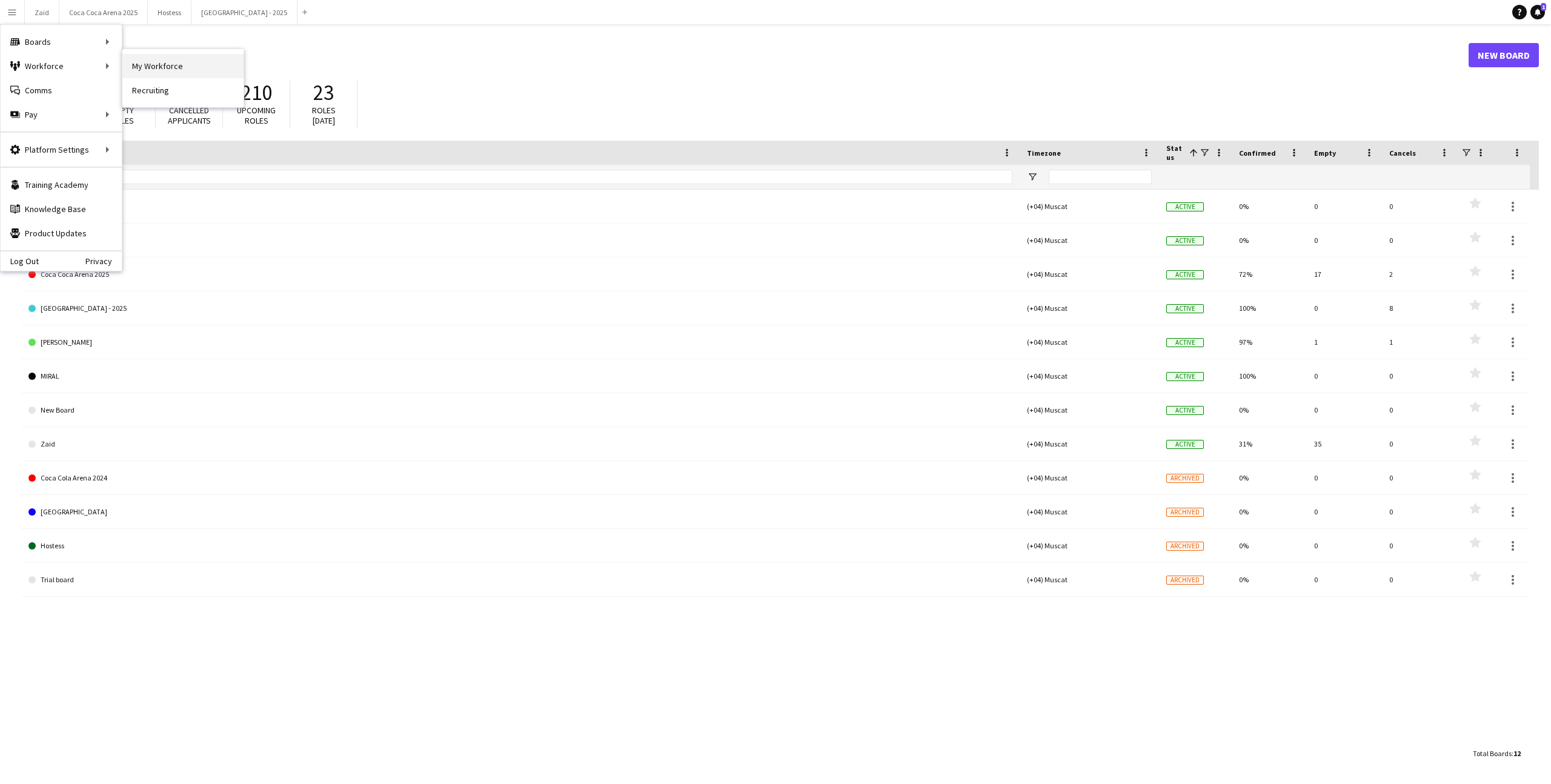
click at [168, 65] on link "My Workforce" at bounding box center [183, 66] width 121 height 25
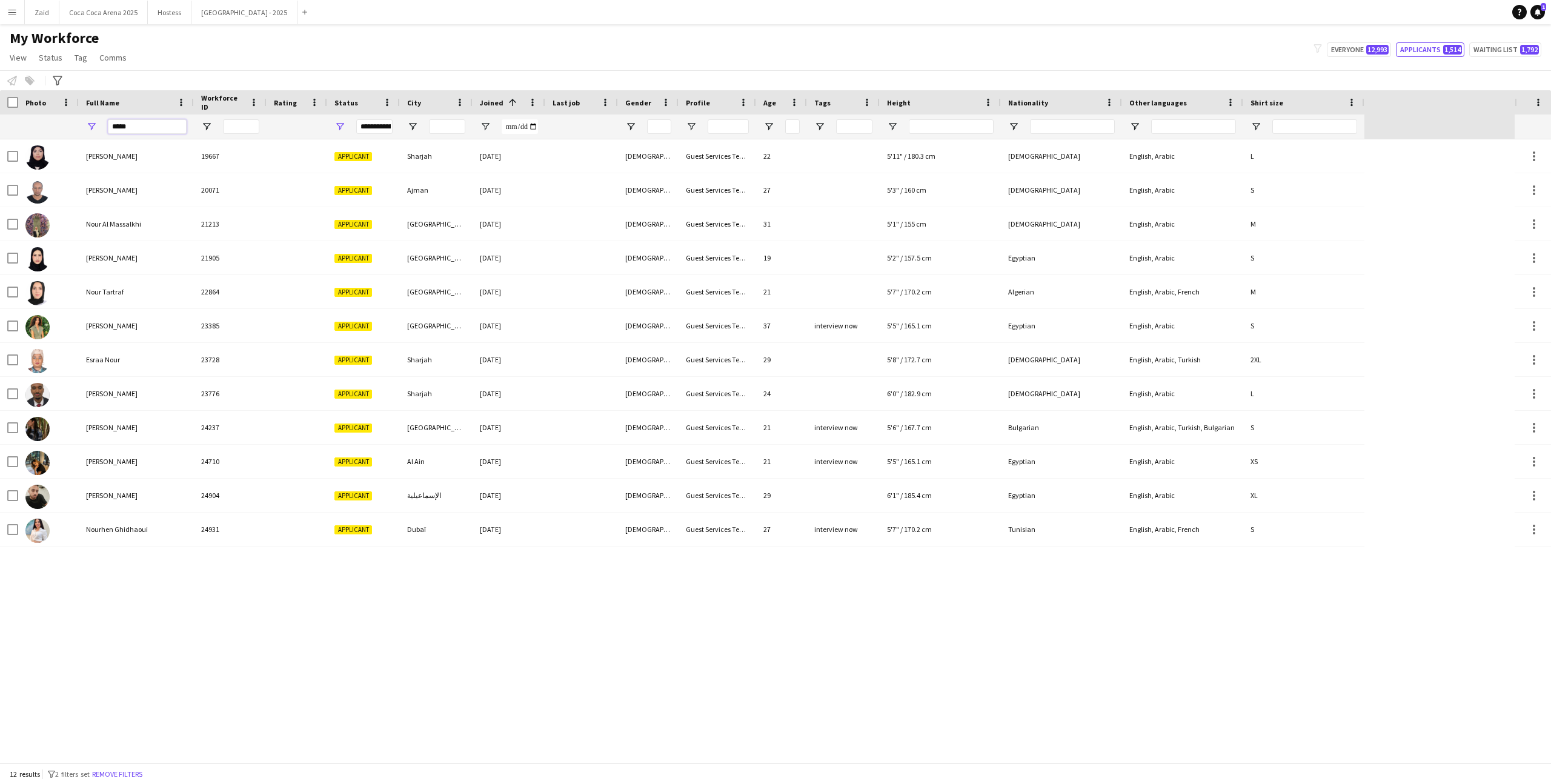
click at [159, 129] on input "****" at bounding box center [146, 125] width 78 height 14
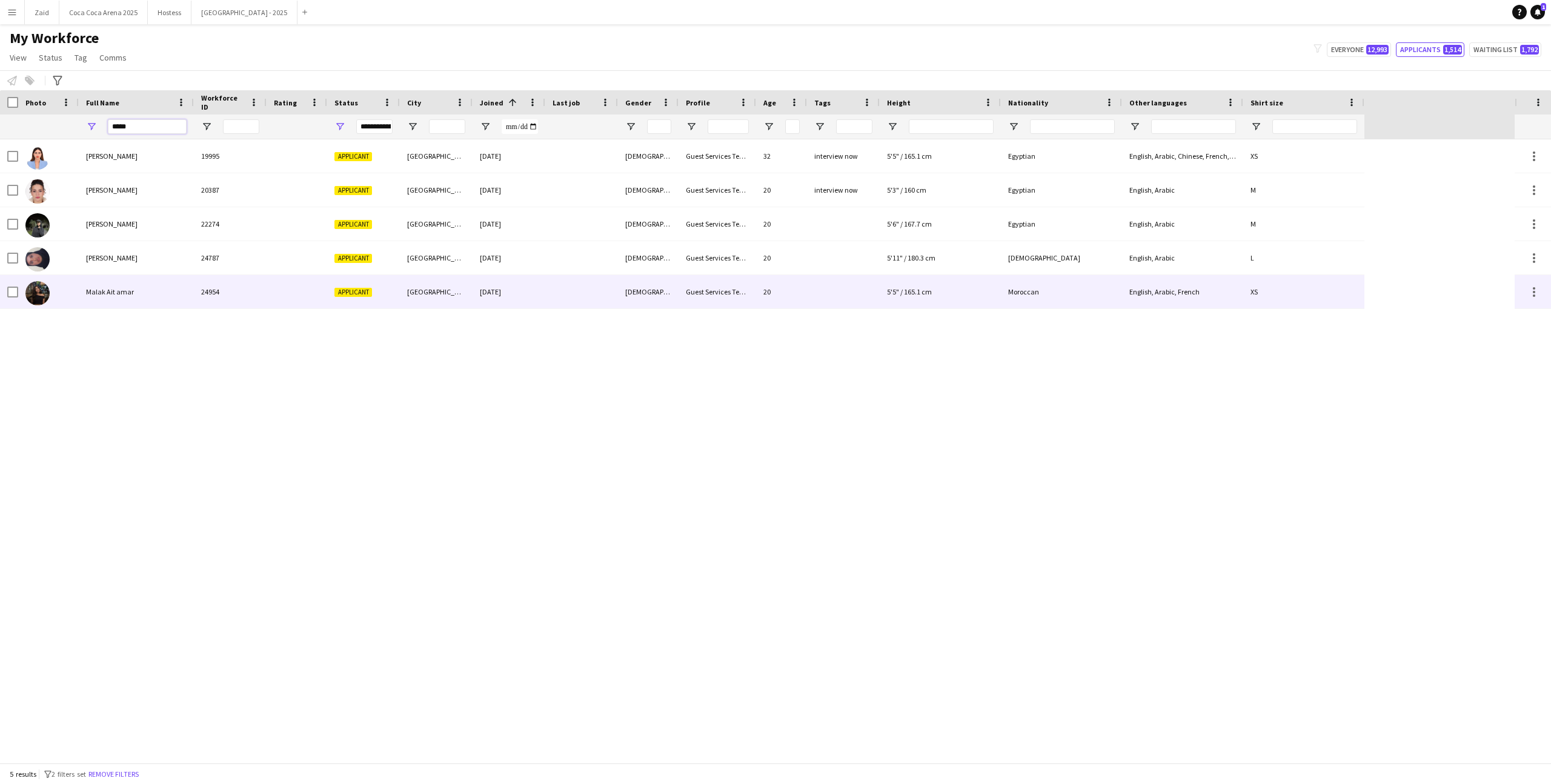
type input "*****"
click at [241, 287] on div "24954" at bounding box center [229, 291] width 73 height 33
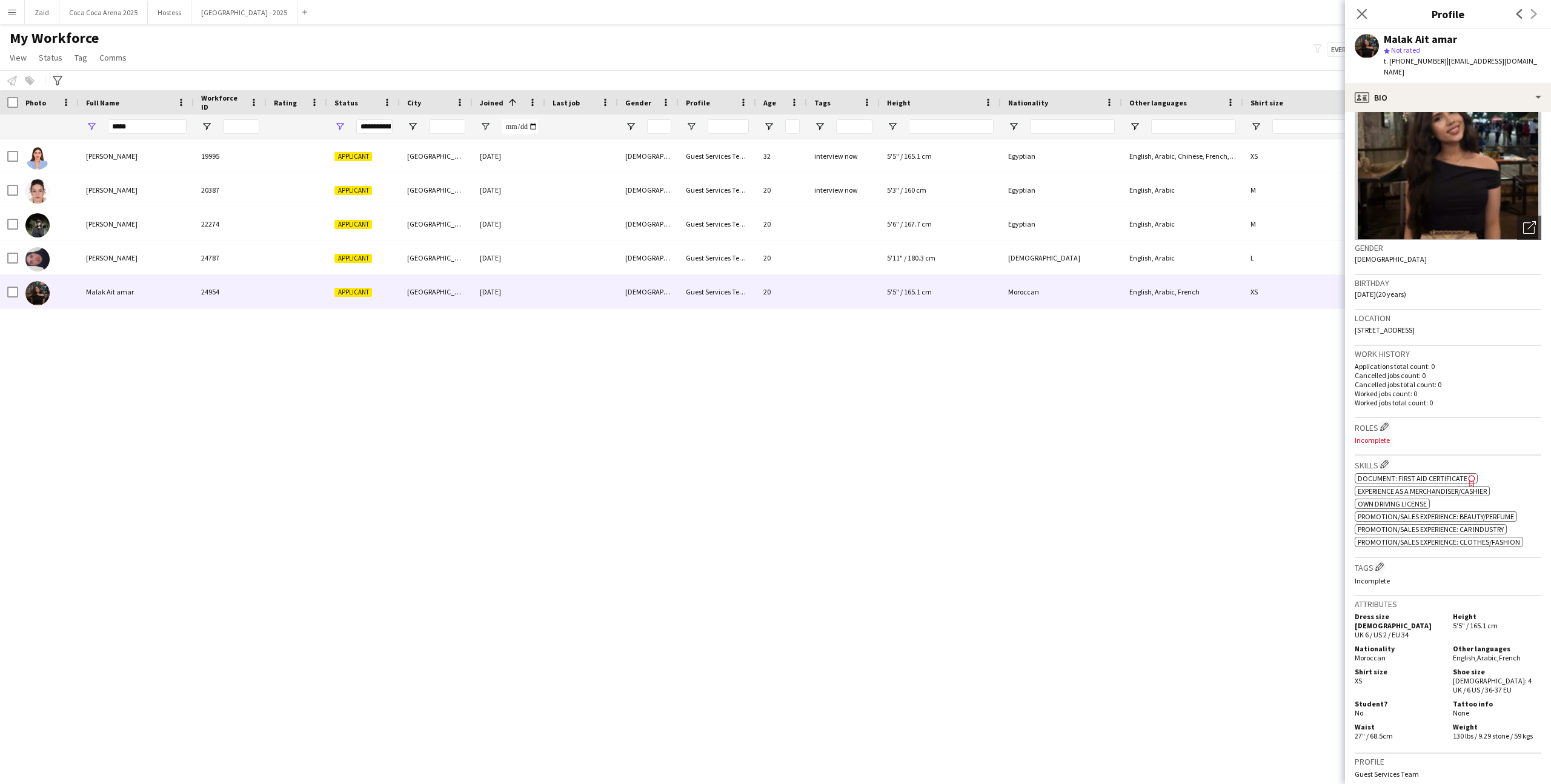
scroll to position [66, 0]
click at [1393, 102] on img at bounding box center [1448, 146] width 187 height 182
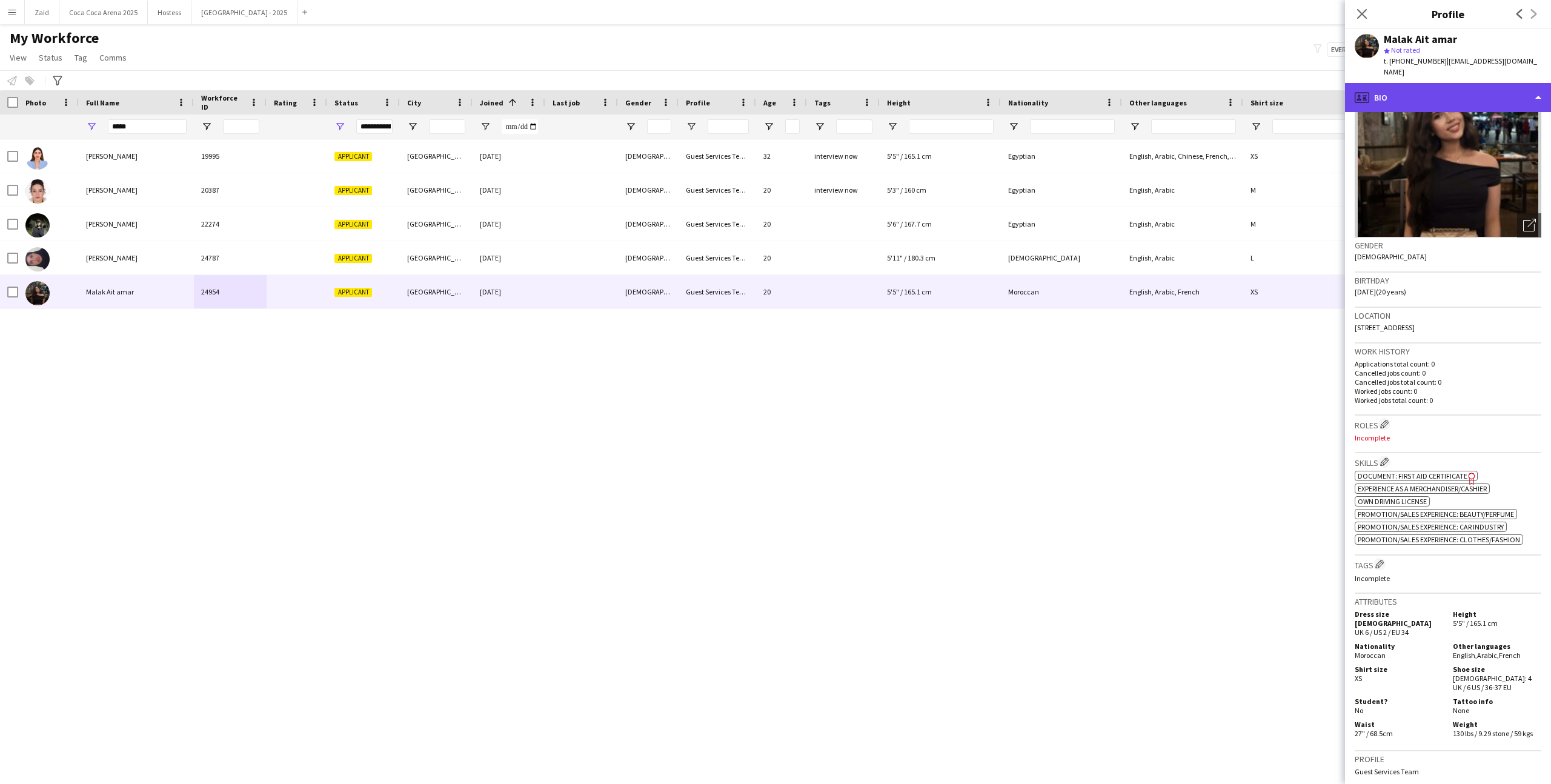
click at [1393, 92] on div "profile Bio" at bounding box center [1448, 97] width 206 height 29
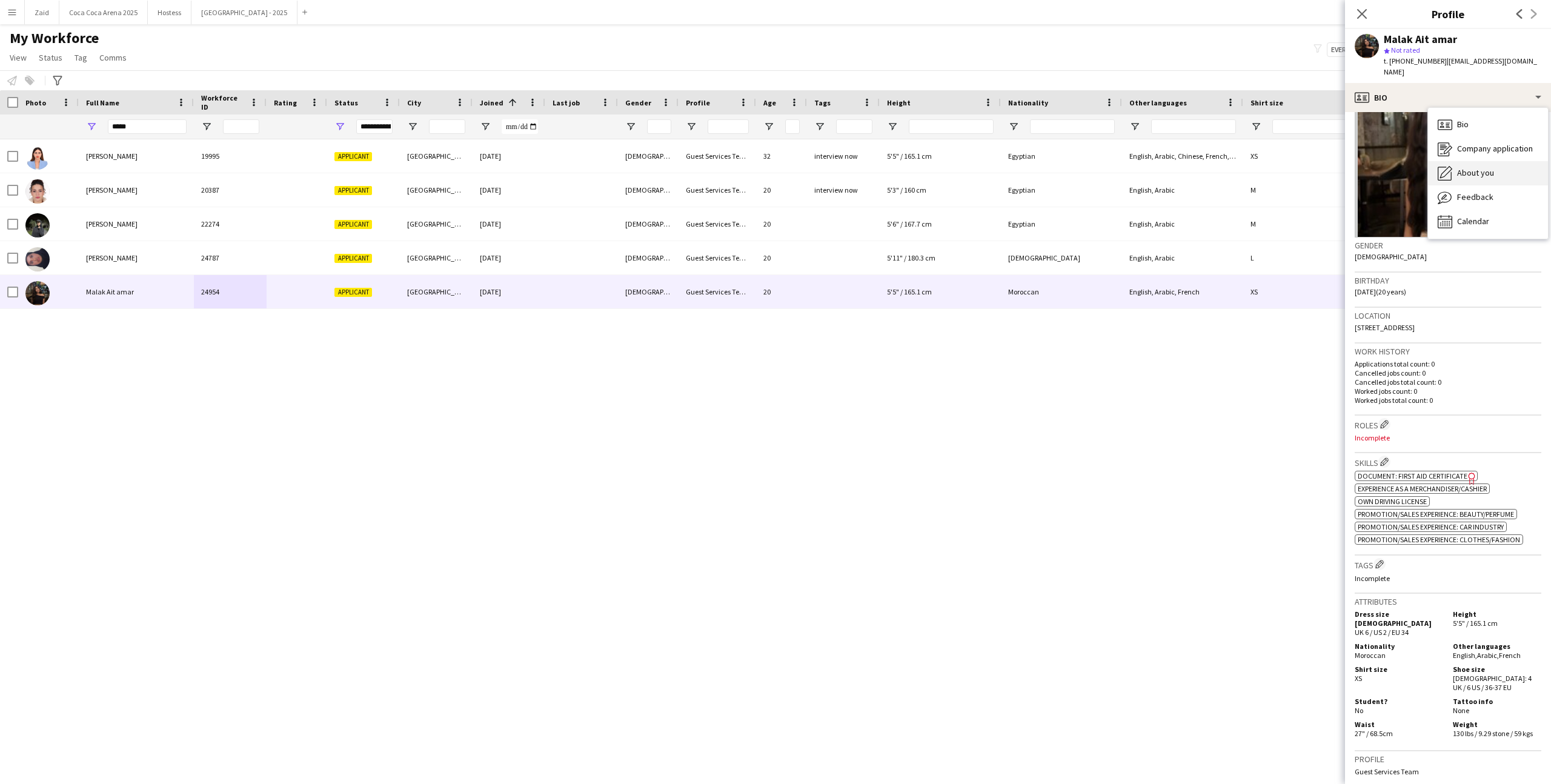
click at [1459, 167] on span "About you" at bounding box center [1475, 173] width 37 height 11
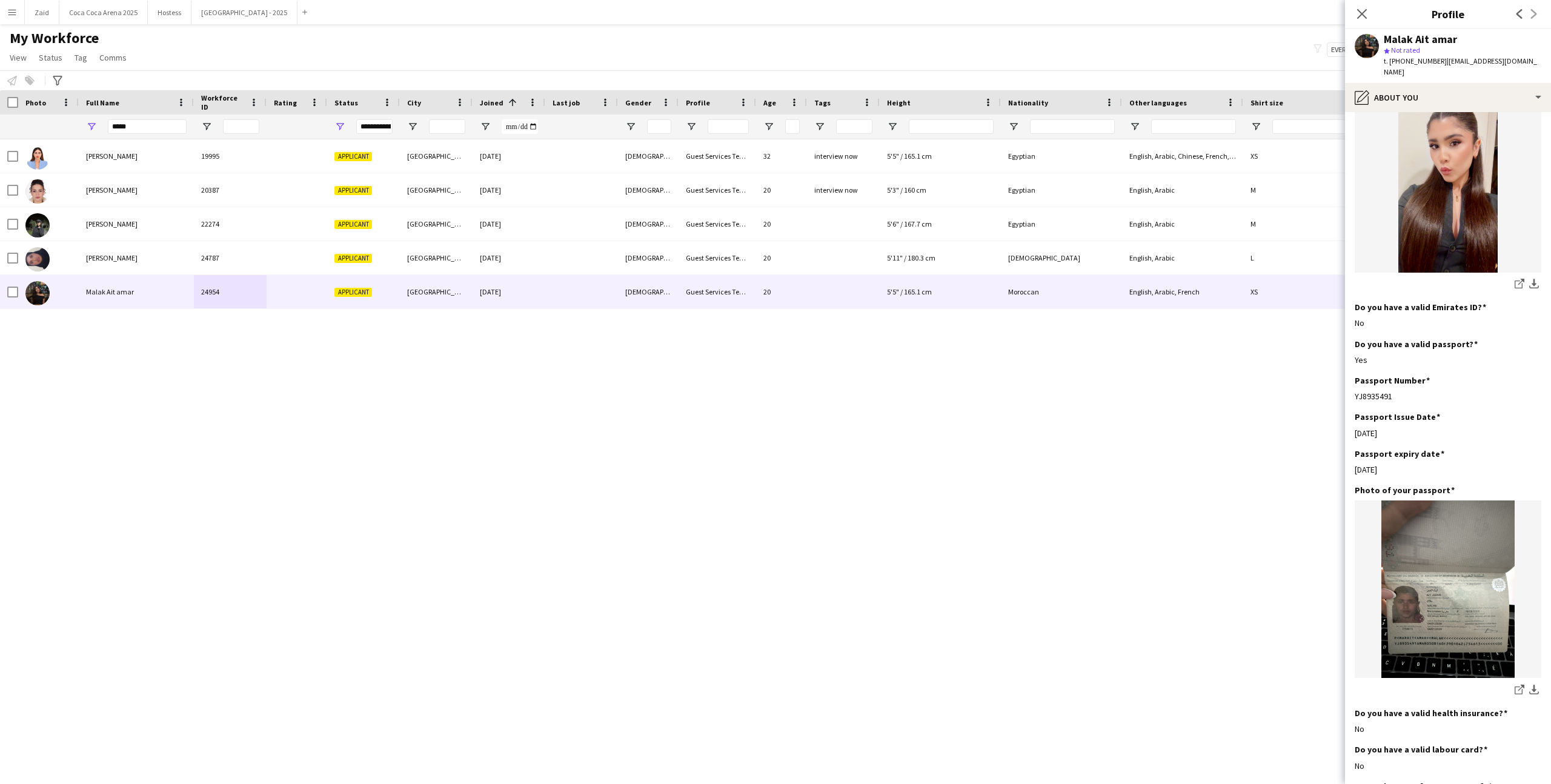
scroll to position [327, 0]
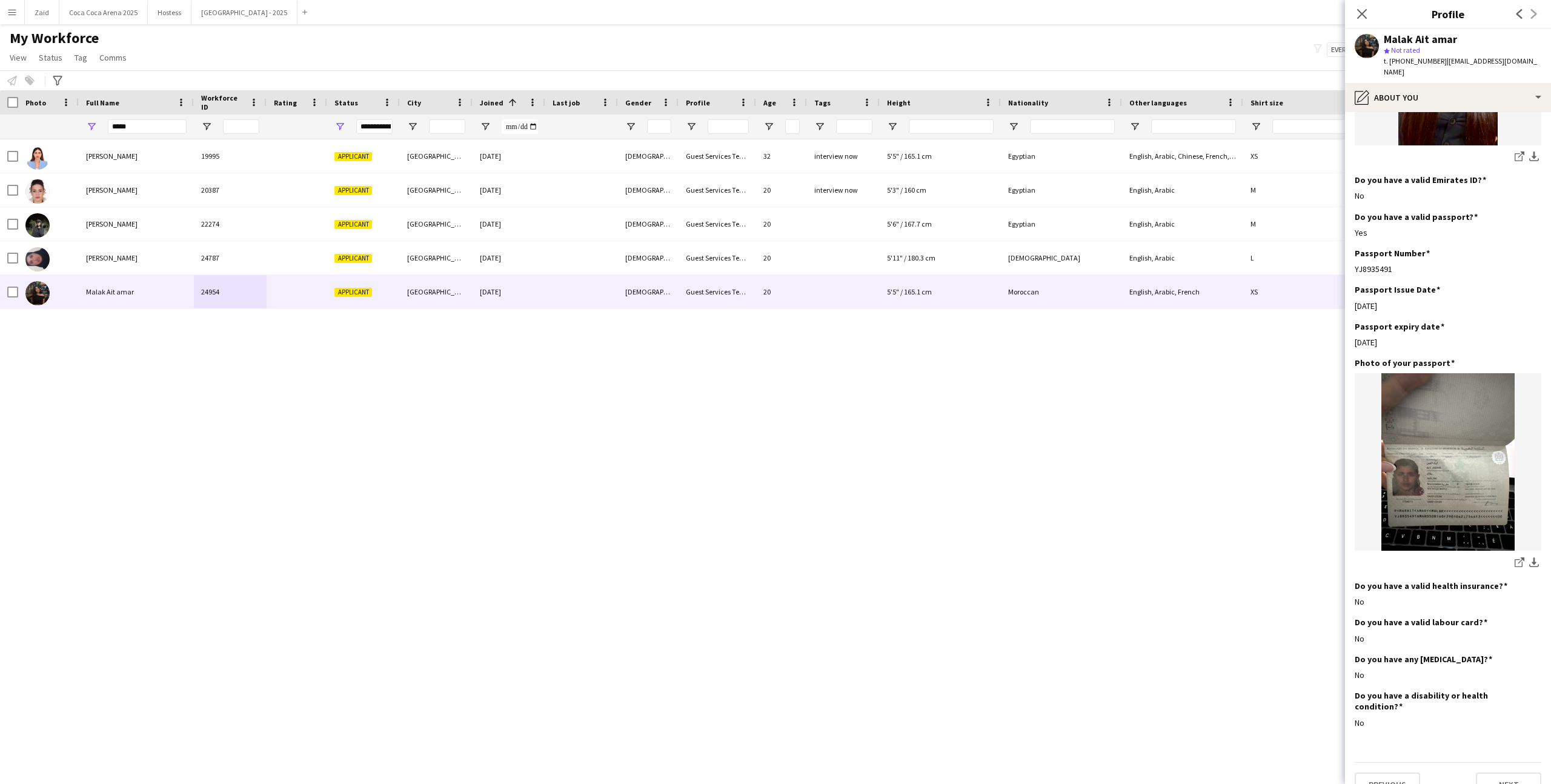
click at [604, 1] on app-navbar "Menu Boards Boards Boards All jobs Status Workforce Workforce My Workforce Recr…" at bounding box center [775, 12] width 1551 height 25
click at [1359, 7] on app-icon "Close pop-in" at bounding box center [1362, 14] width 18 height 18
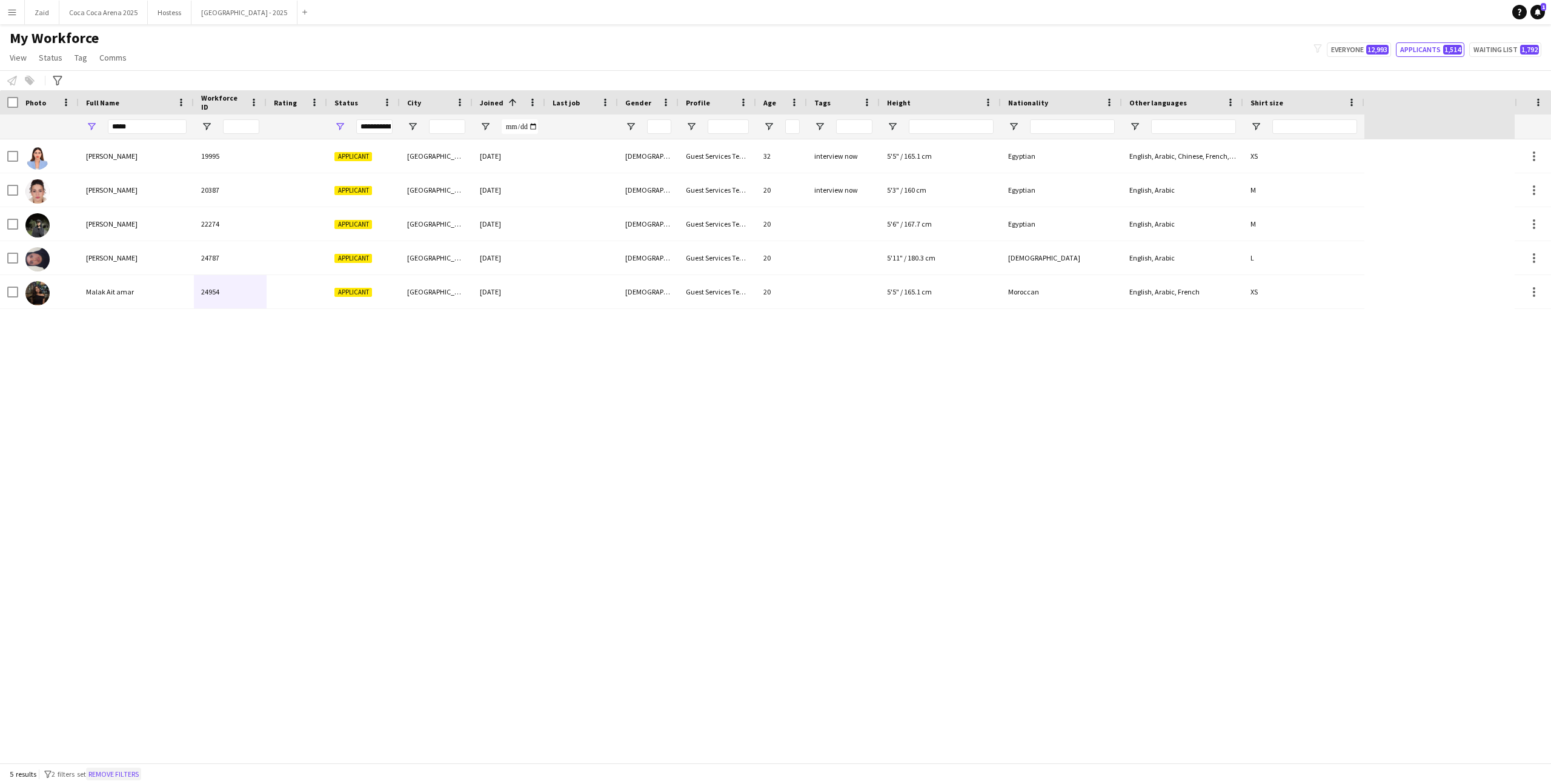
click at [110, 774] on button "Remove filters" at bounding box center [113, 774] width 55 height 13
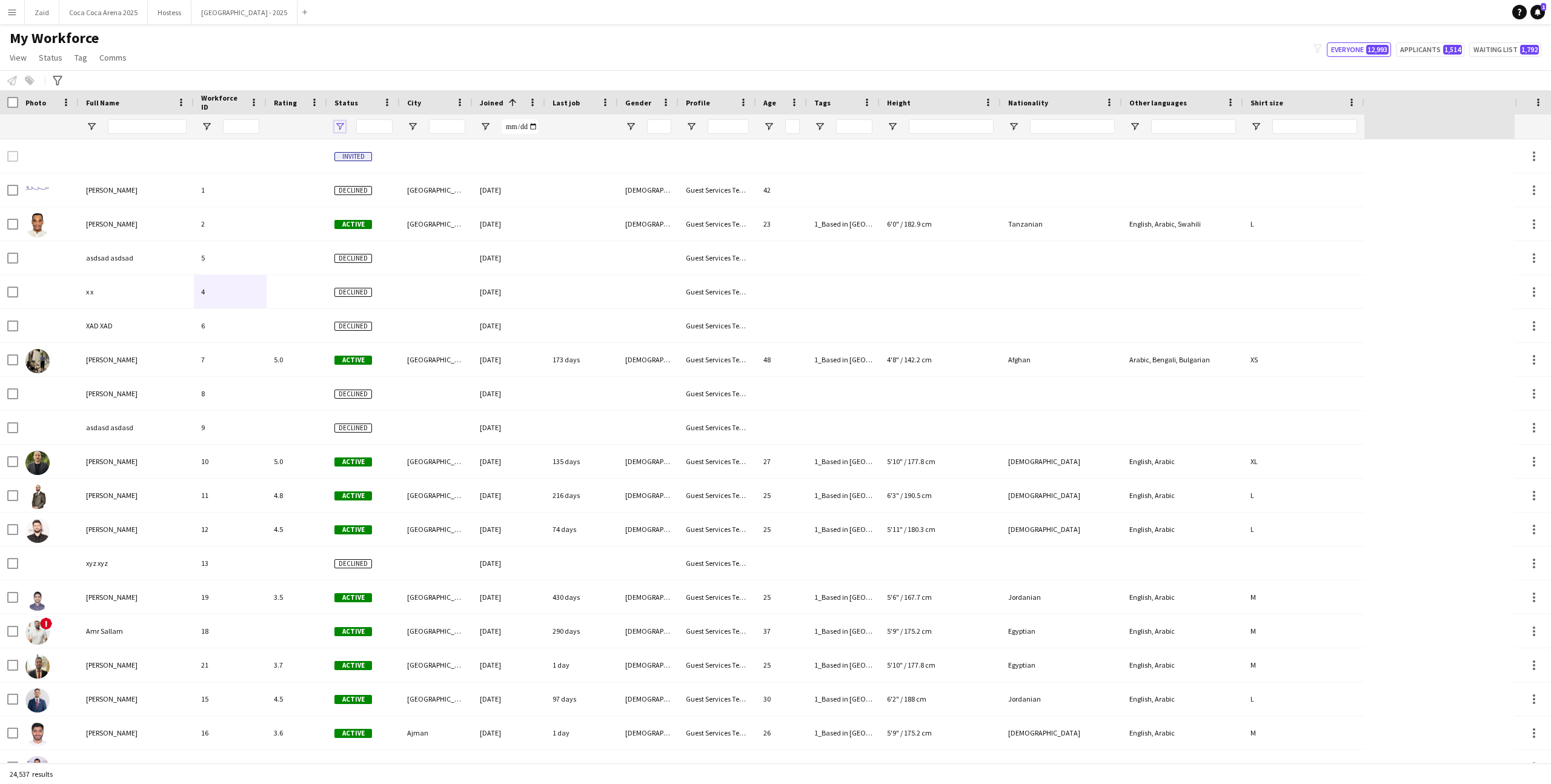
click at [344, 126] on span "Open Filter Menu" at bounding box center [340, 126] width 11 height 11
click at [375, 204] on div "(Select All)" at bounding box center [401, 201] width 95 height 9
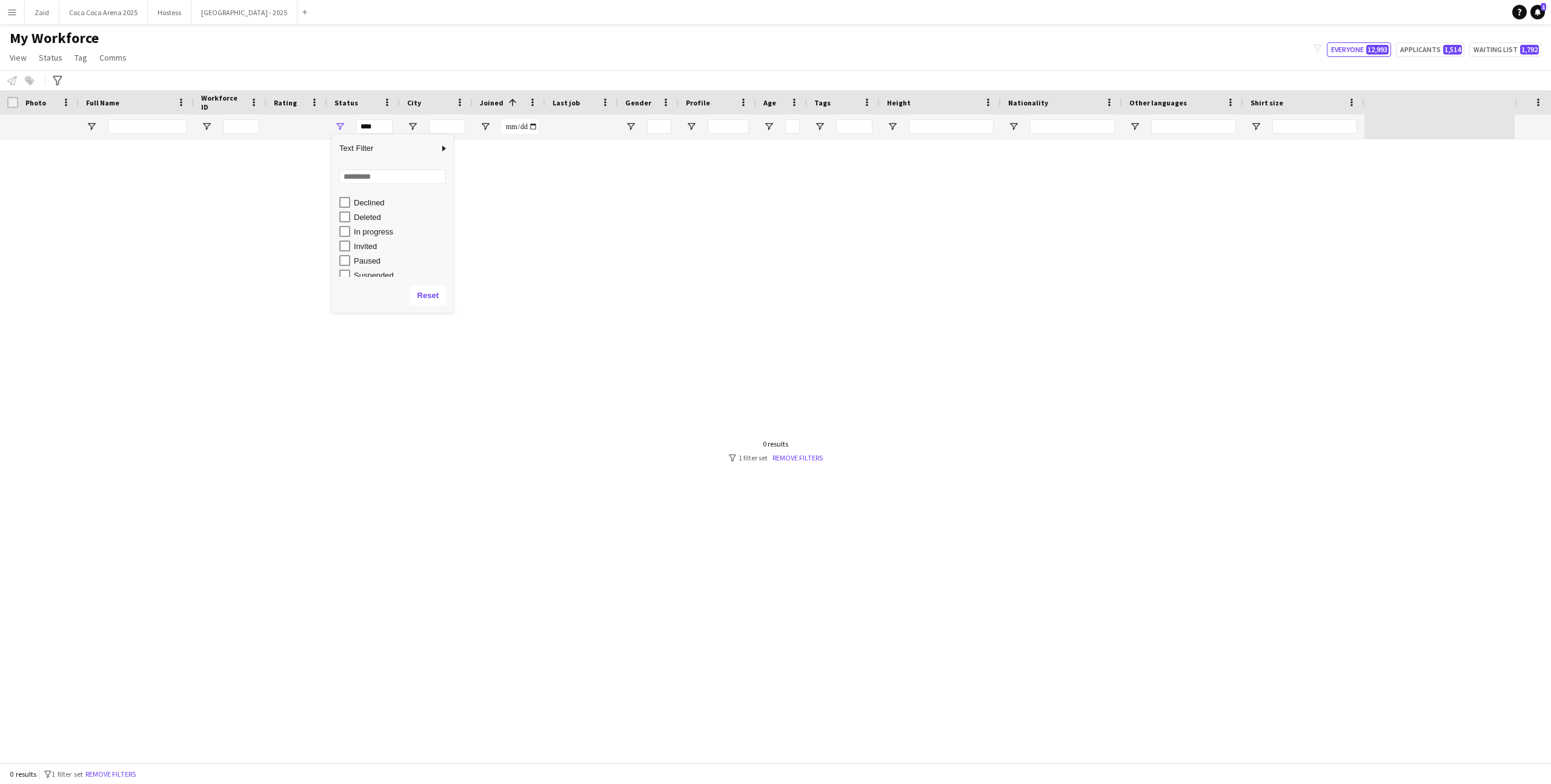
scroll to position [76, 0]
click at [362, 219] on div "Invited" at bounding box center [396, 225] width 114 height 14
click at [362, 214] on div "In progress" at bounding box center [401, 212] width 95 height 9
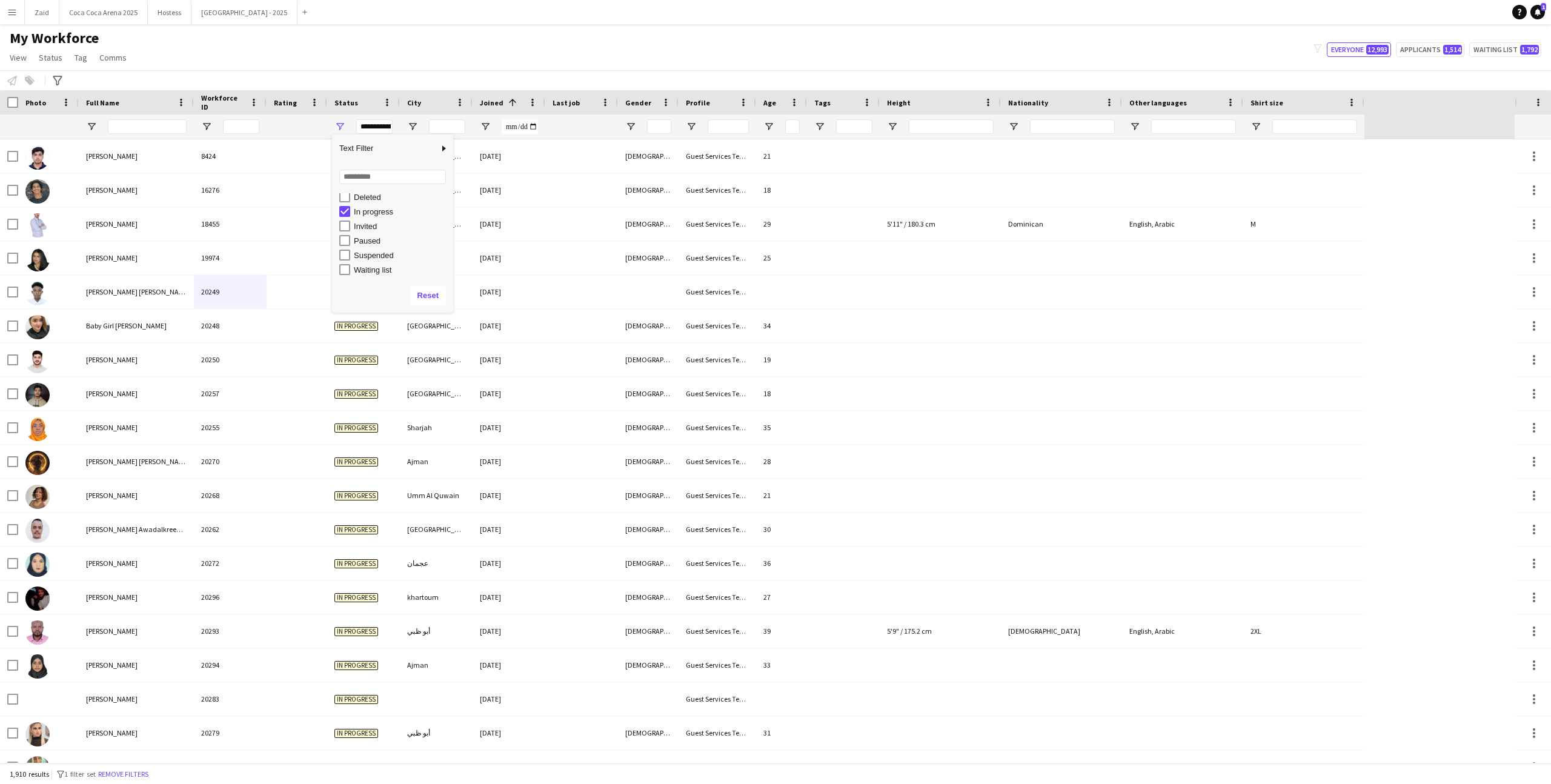
click at [352, 228] on div "Invited" at bounding box center [396, 225] width 114 height 14
type input "**********"
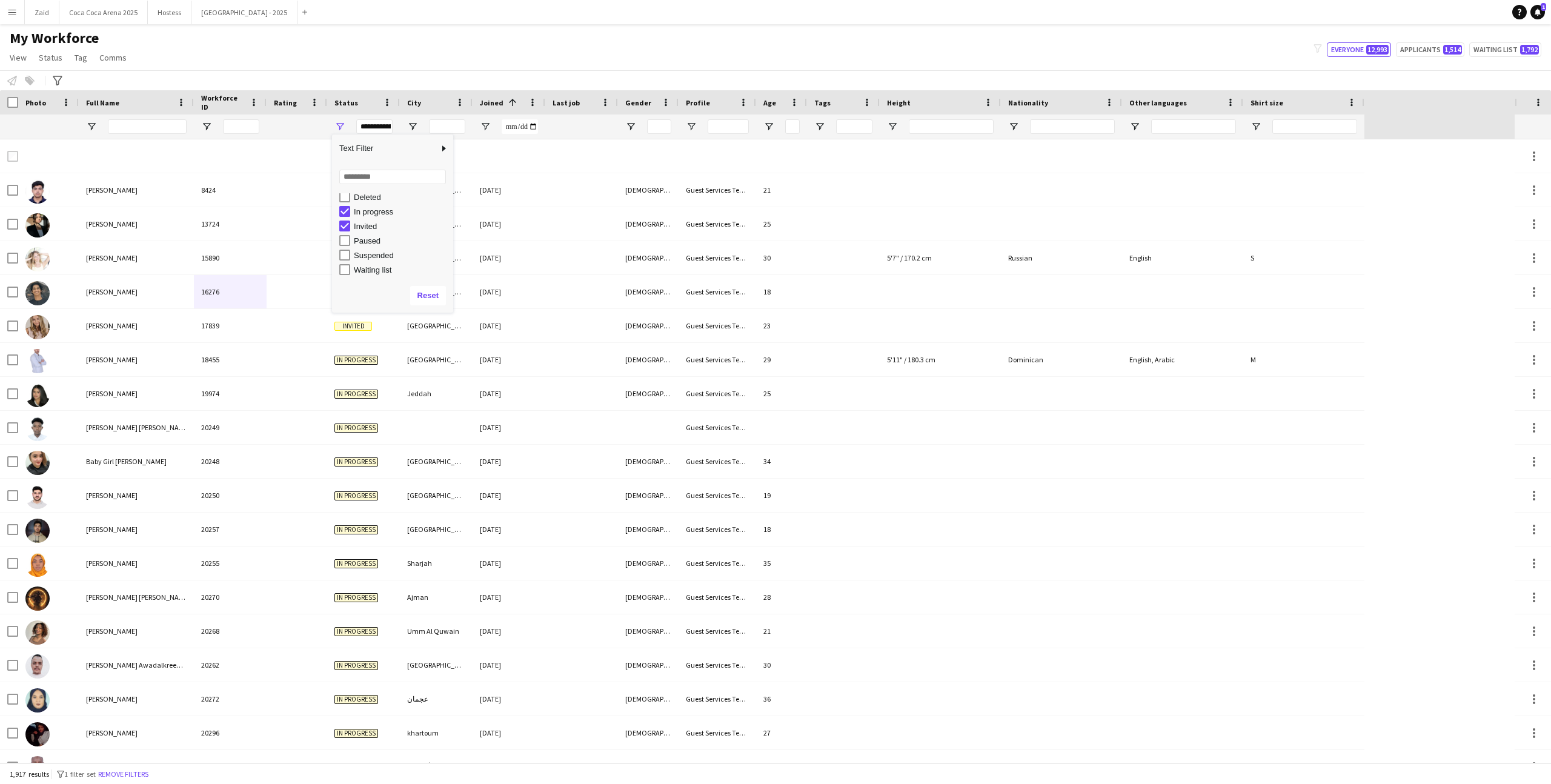
click at [397, 71] on div "Notify workforce Add to tag Select at least one crew to tag him or her. Advance…" at bounding box center [775, 79] width 1551 height 20
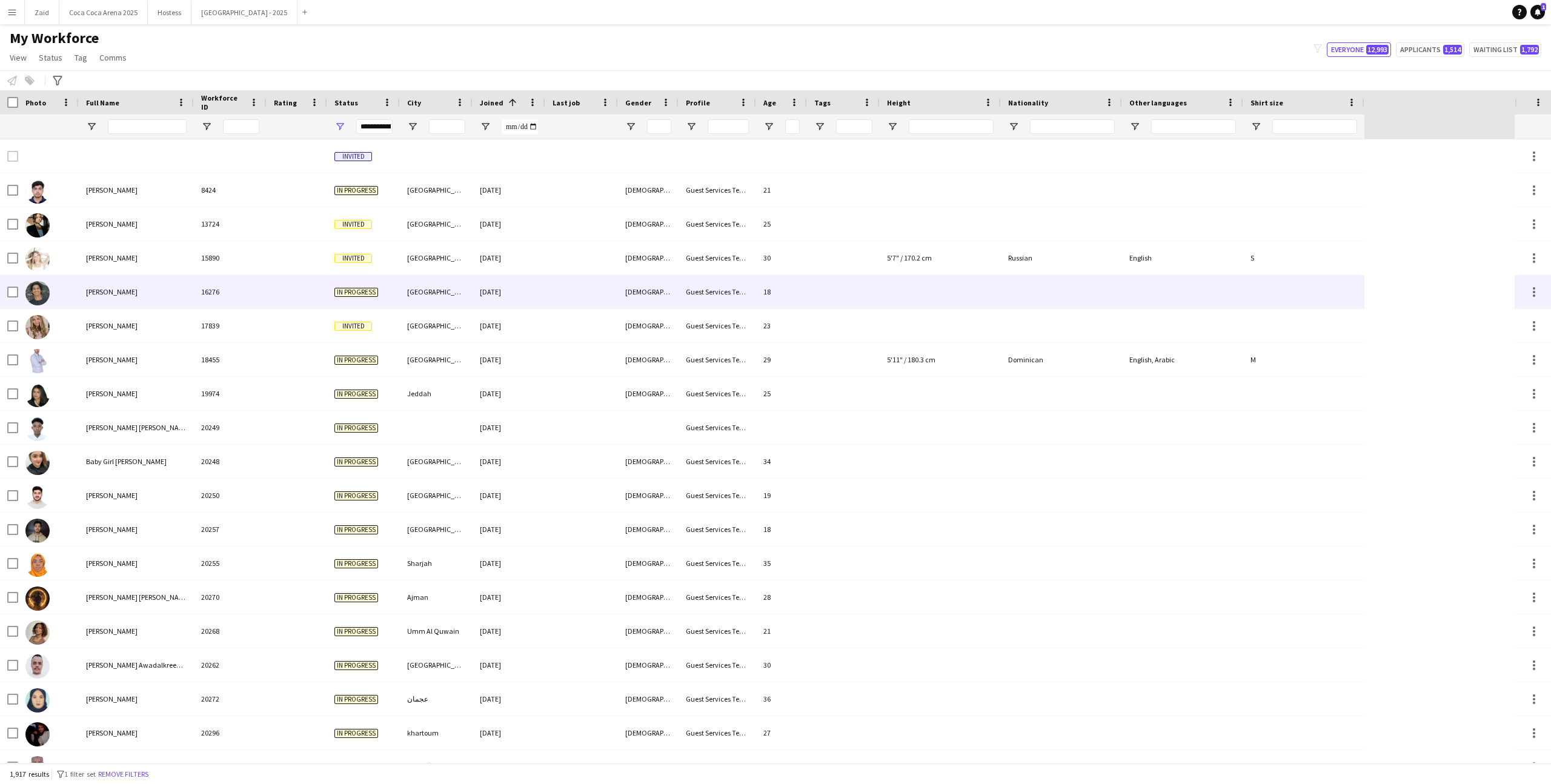
click at [146, 298] on div "Faheem Abdul Azees" at bounding box center [136, 291] width 115 height 33
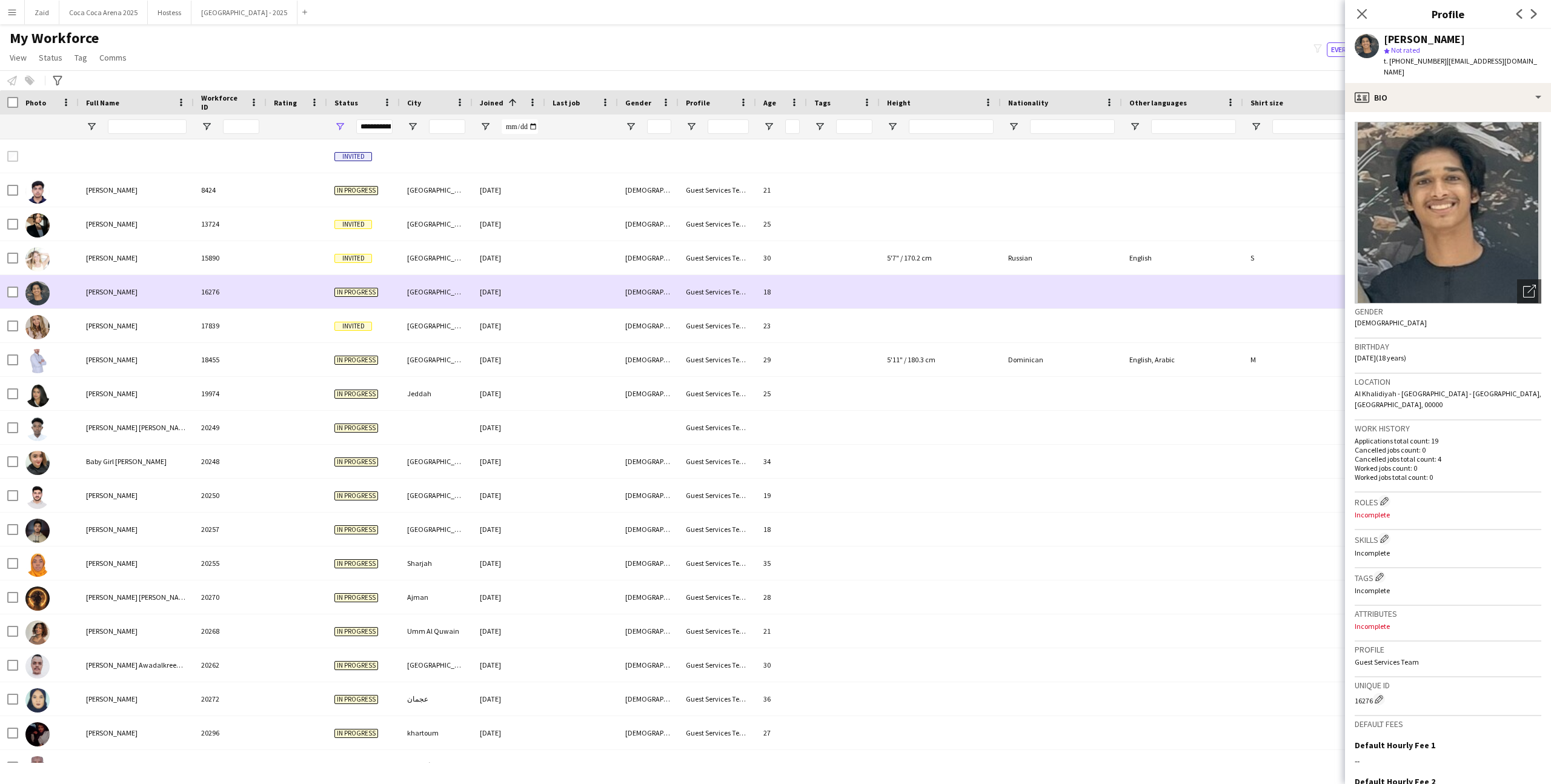
click at [150, 311] on div "Andrea Simkova" at bounding box center [136, 325] width 115 height 33
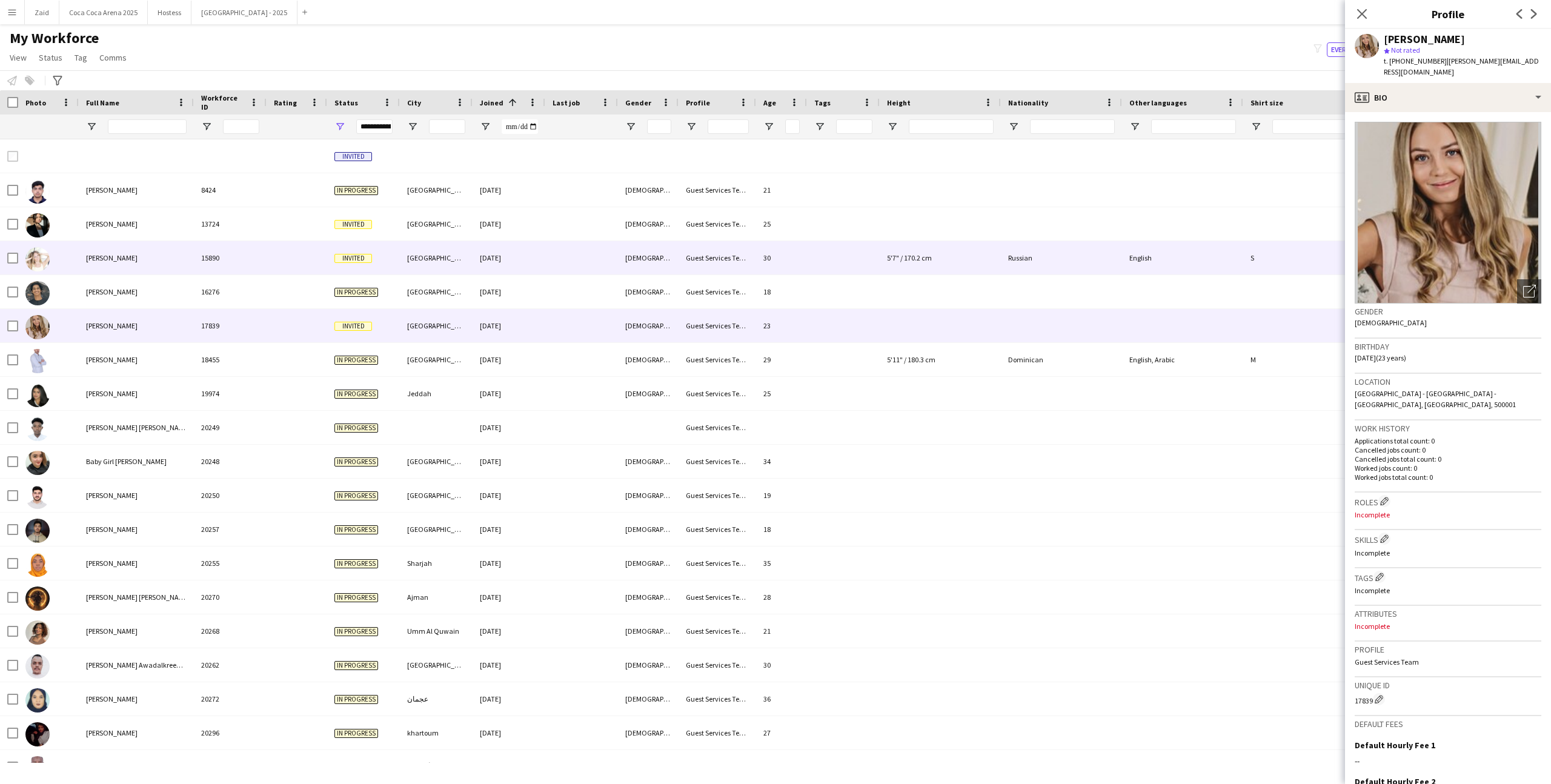
click at [150, 253] on div "Daria Bilyk" at bounding box center [136, 257] width 115 height 33
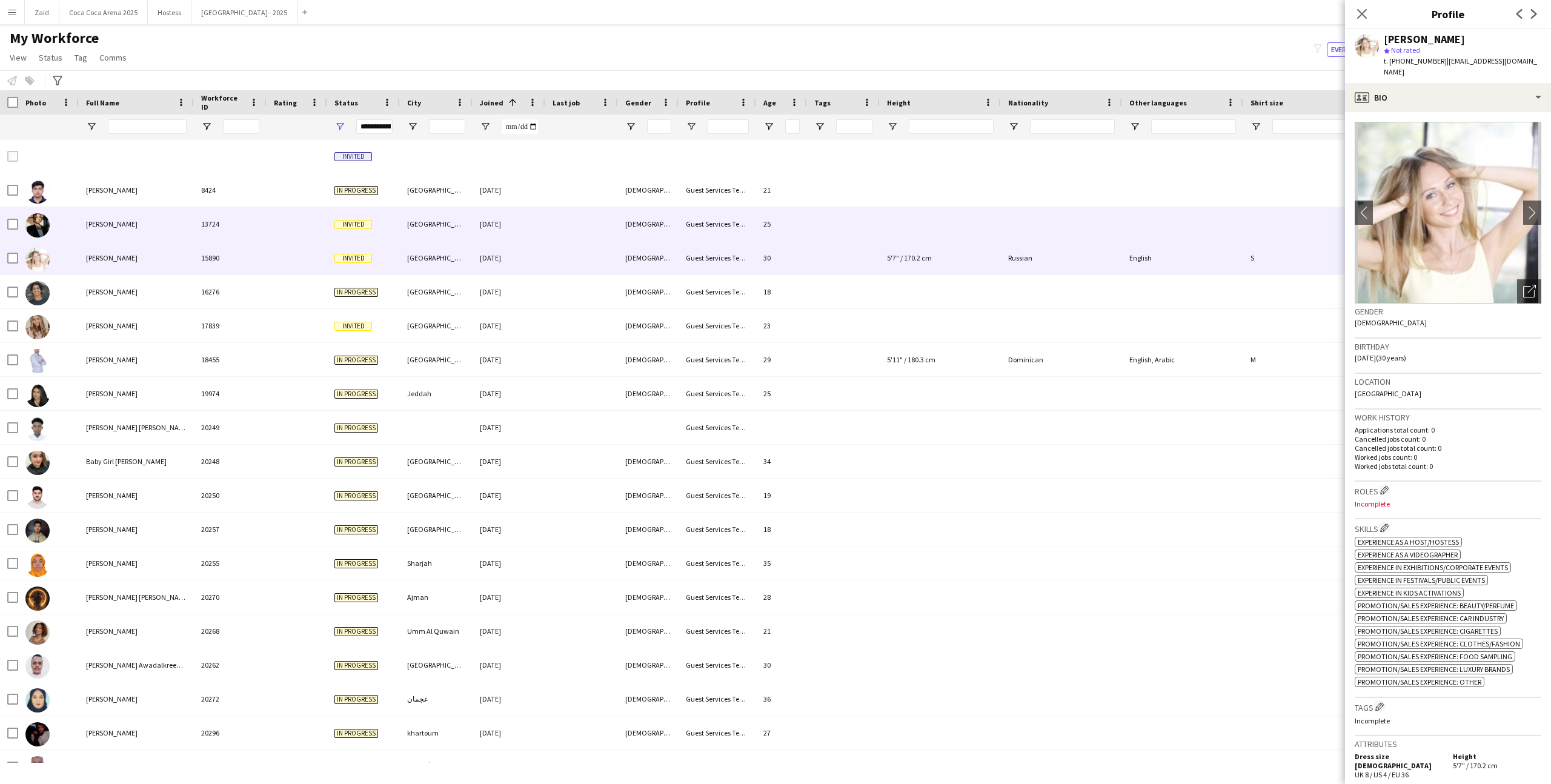
click at [138, 222] on span "Anastasia Trynova" at bounding box center [111, 224] width 52 height 9
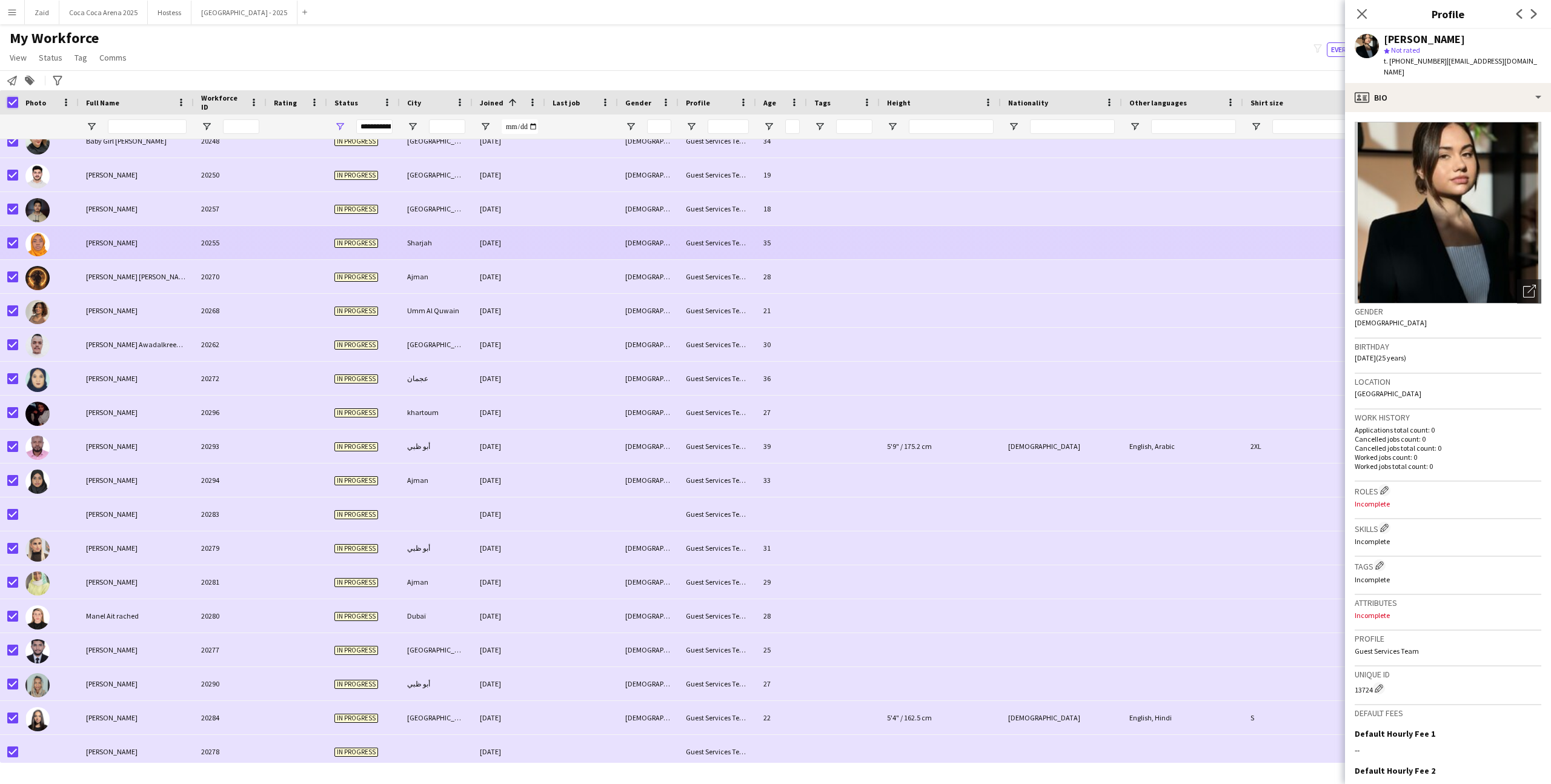
scroll to position [0, 0]
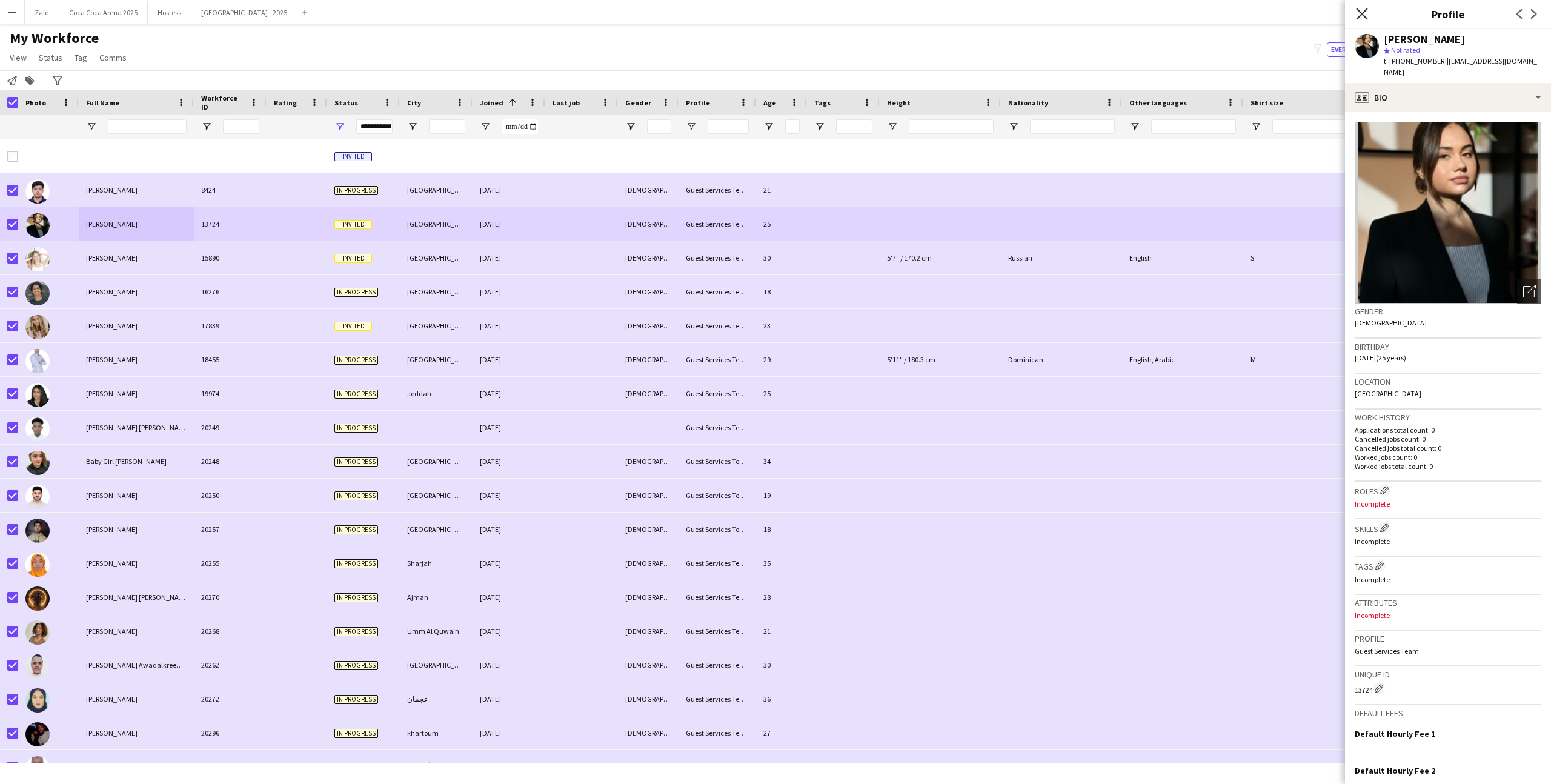
click at [1357, 9] on icon at bounding box center [1361, 13] width 11 height 11
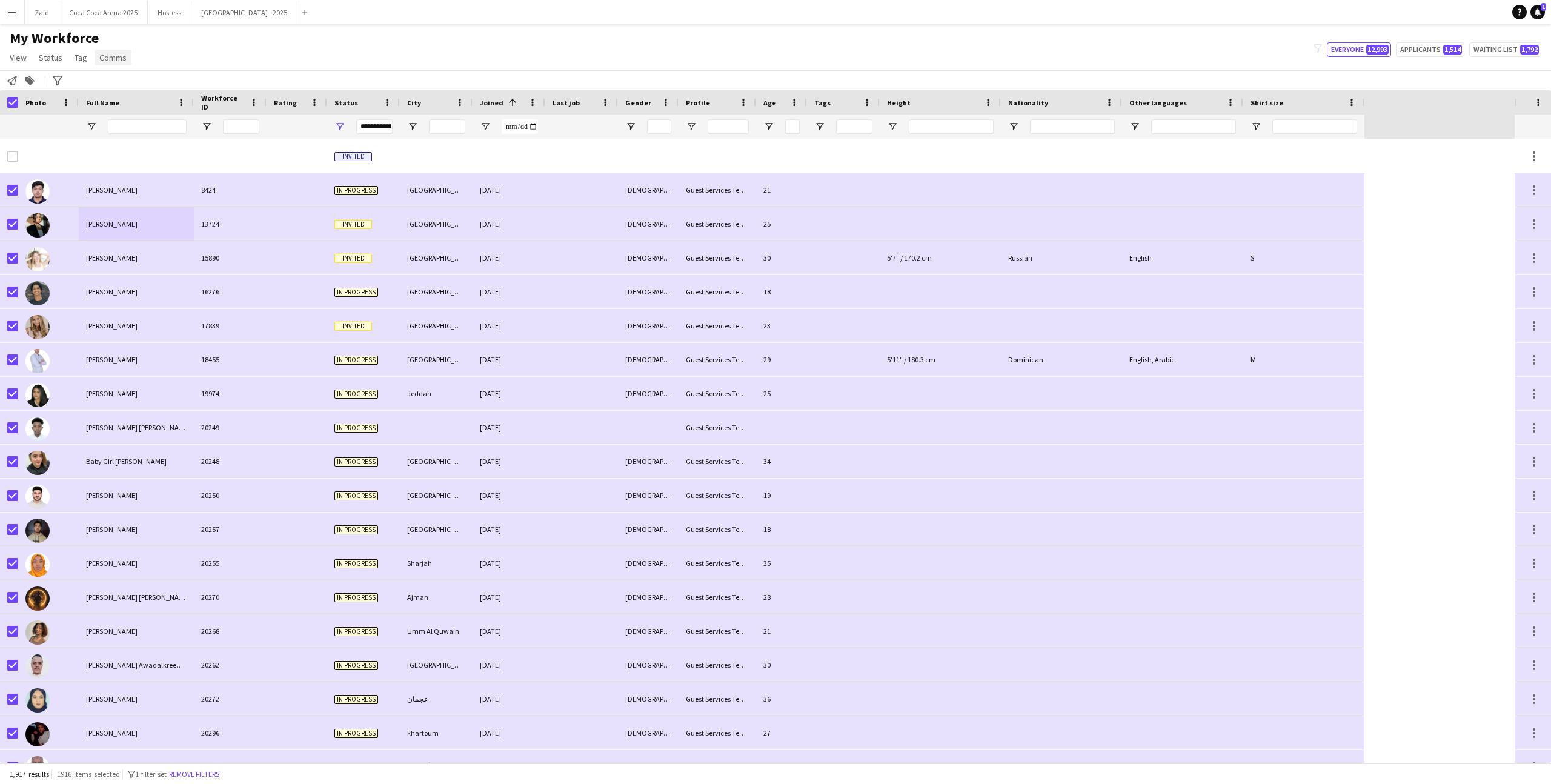
click at [119, 63] on link "Comms" at bounding box center [112, 58] width 37 height 16
click at [146, 82] on span "Send notification" at bounding box center [133, 84] width 61 height 11
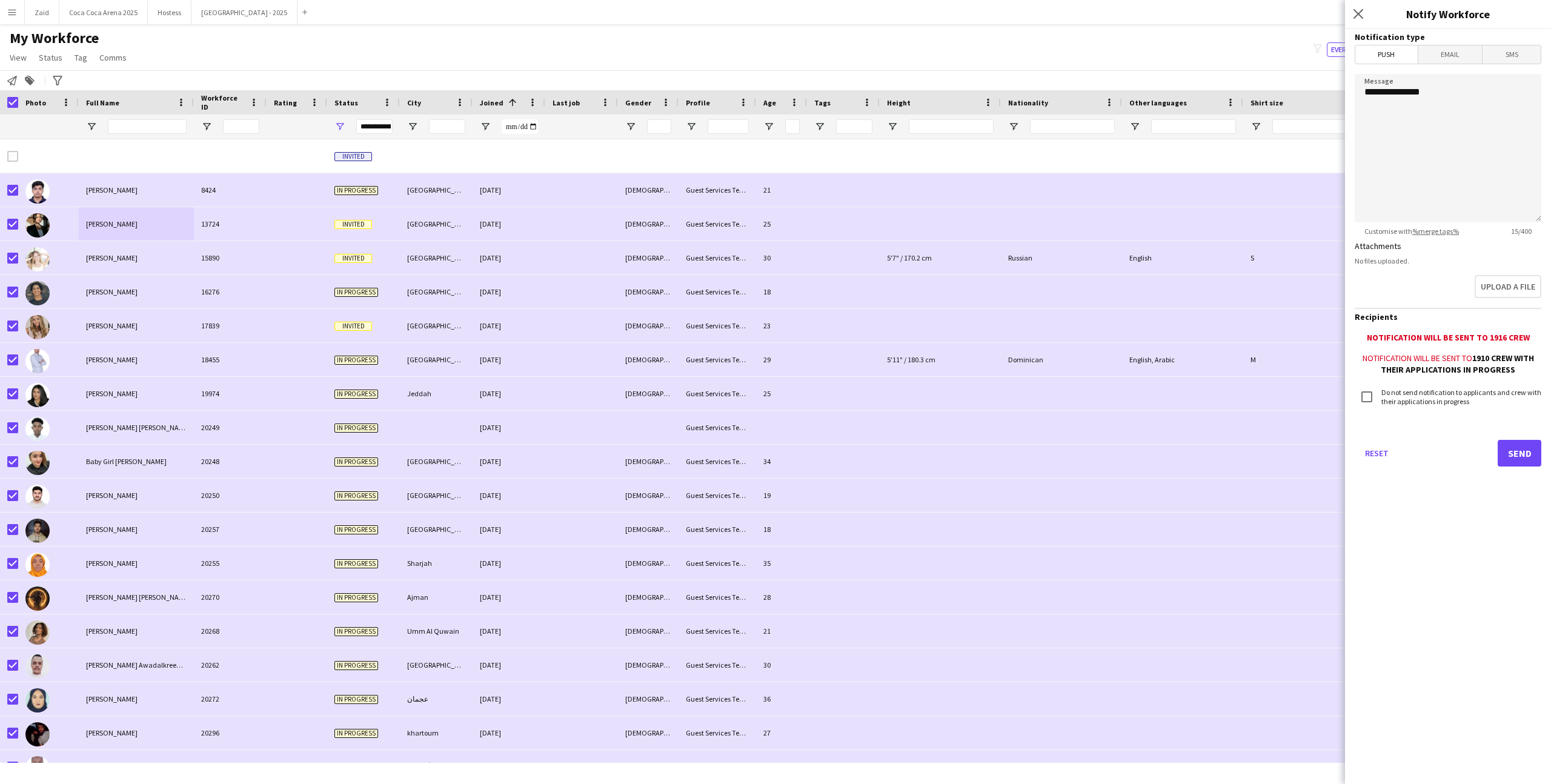
click at [1457, 55] on span "Email" at bounding box center [1451, 54] width 64 height 18
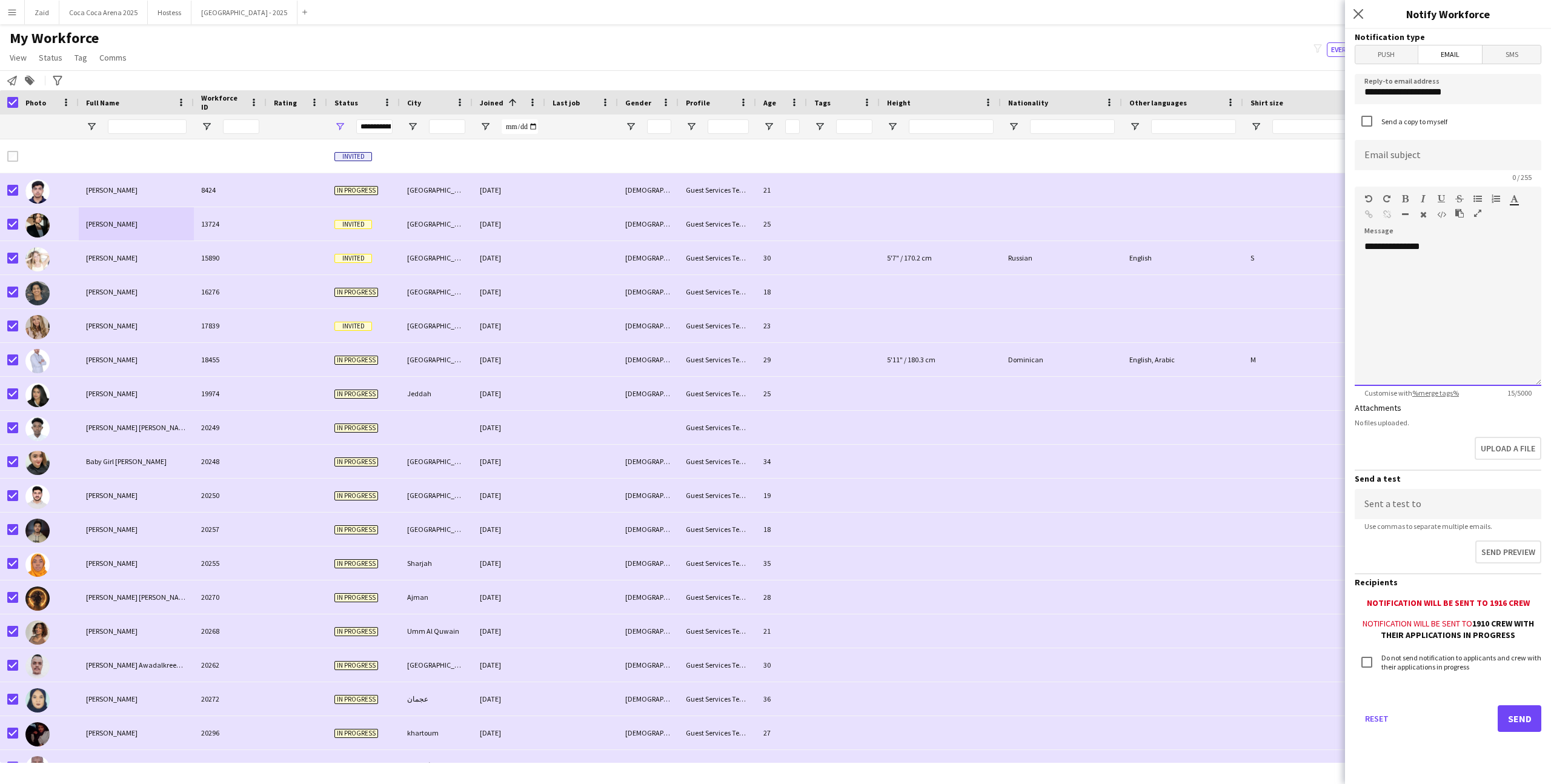
click at [1445, 307] on div "**********" at bounding box center [1448, 313] width 187 height 145
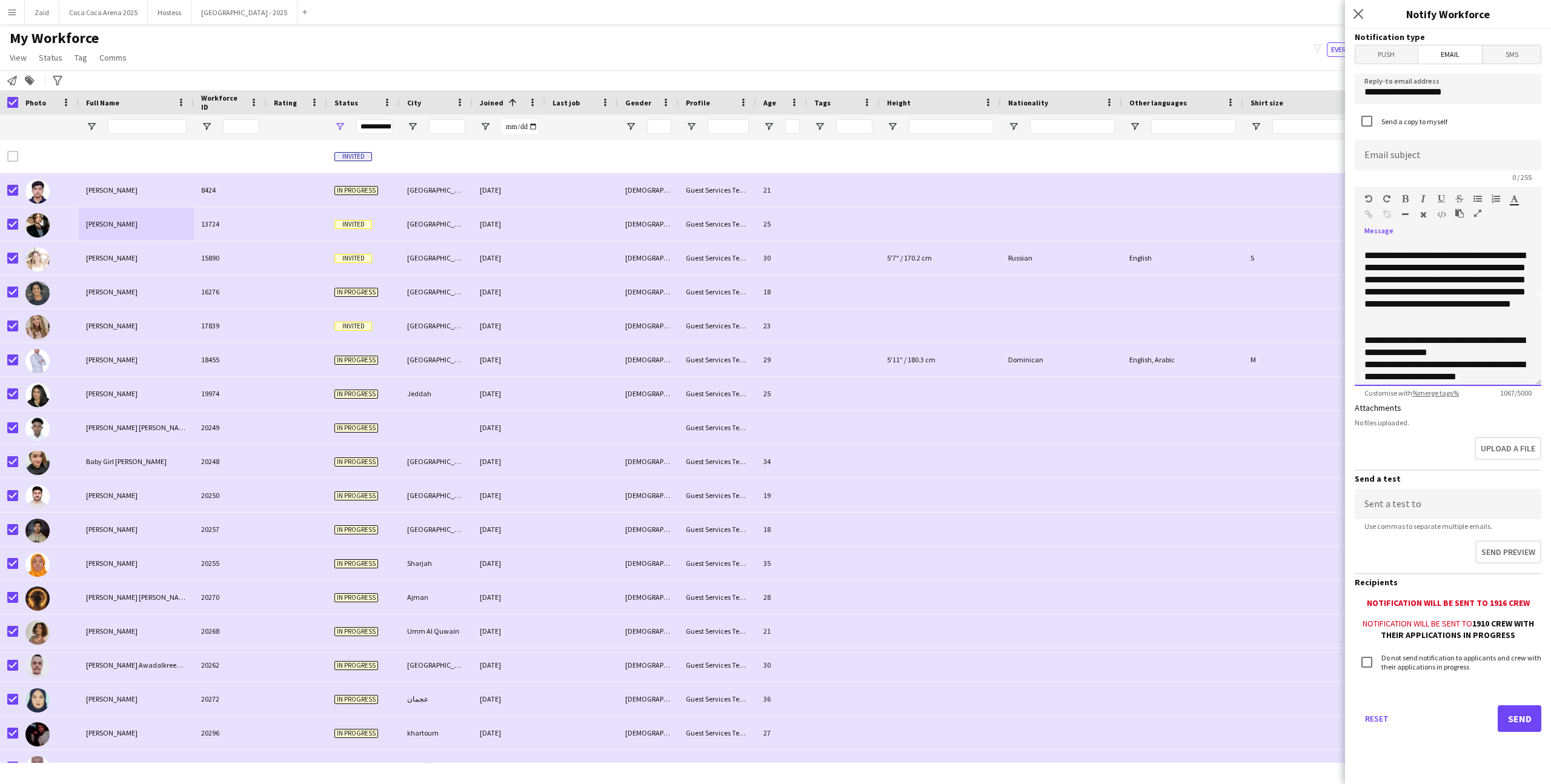
scroll to position [92, 0]
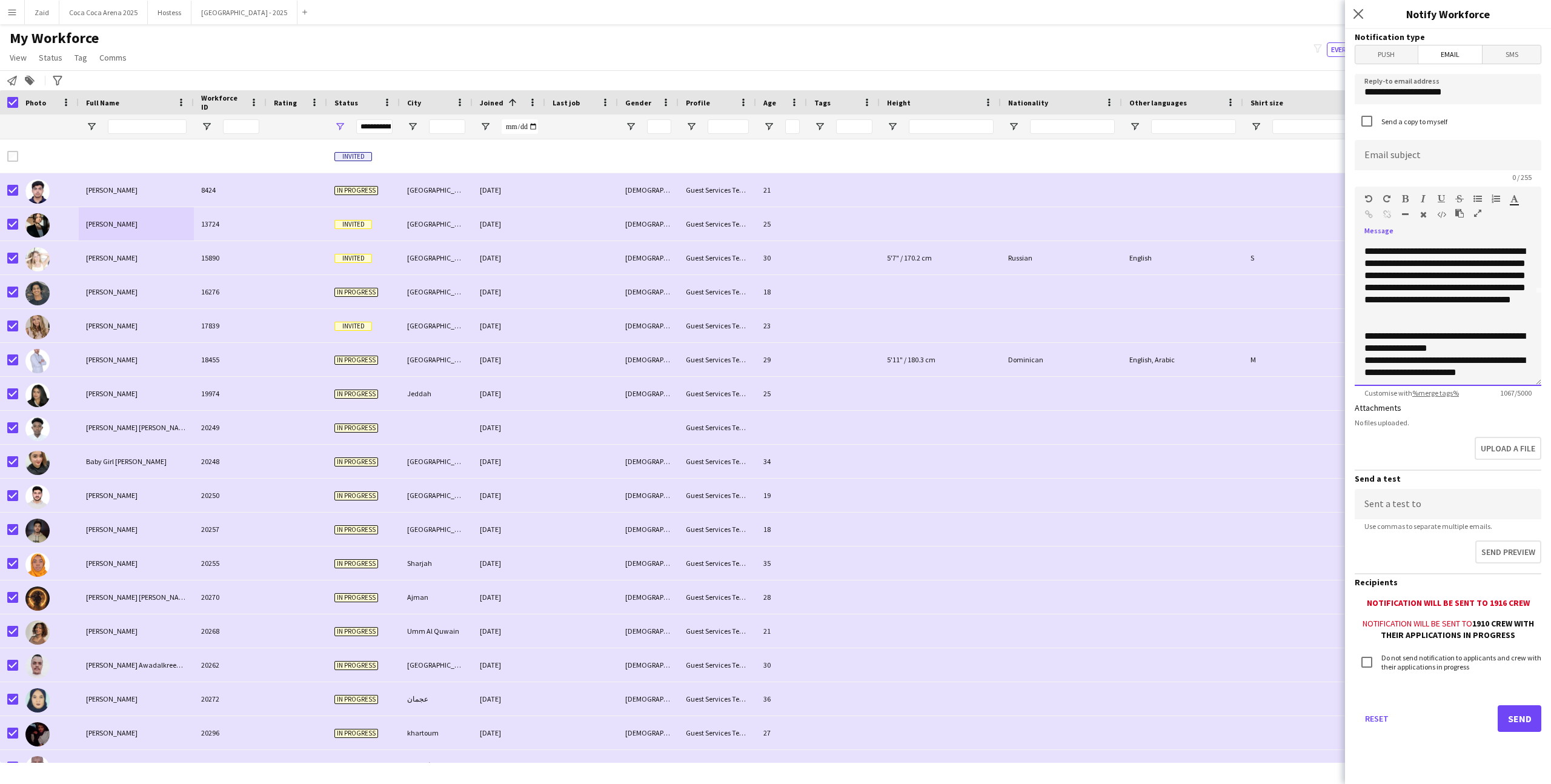
click at [1419, 359] on div "**********" at bounding box center [1447, 372] width 167 height 37
click at [1456, 342] on div "**********" at bounding box center [1447, 342] width 167 height 25
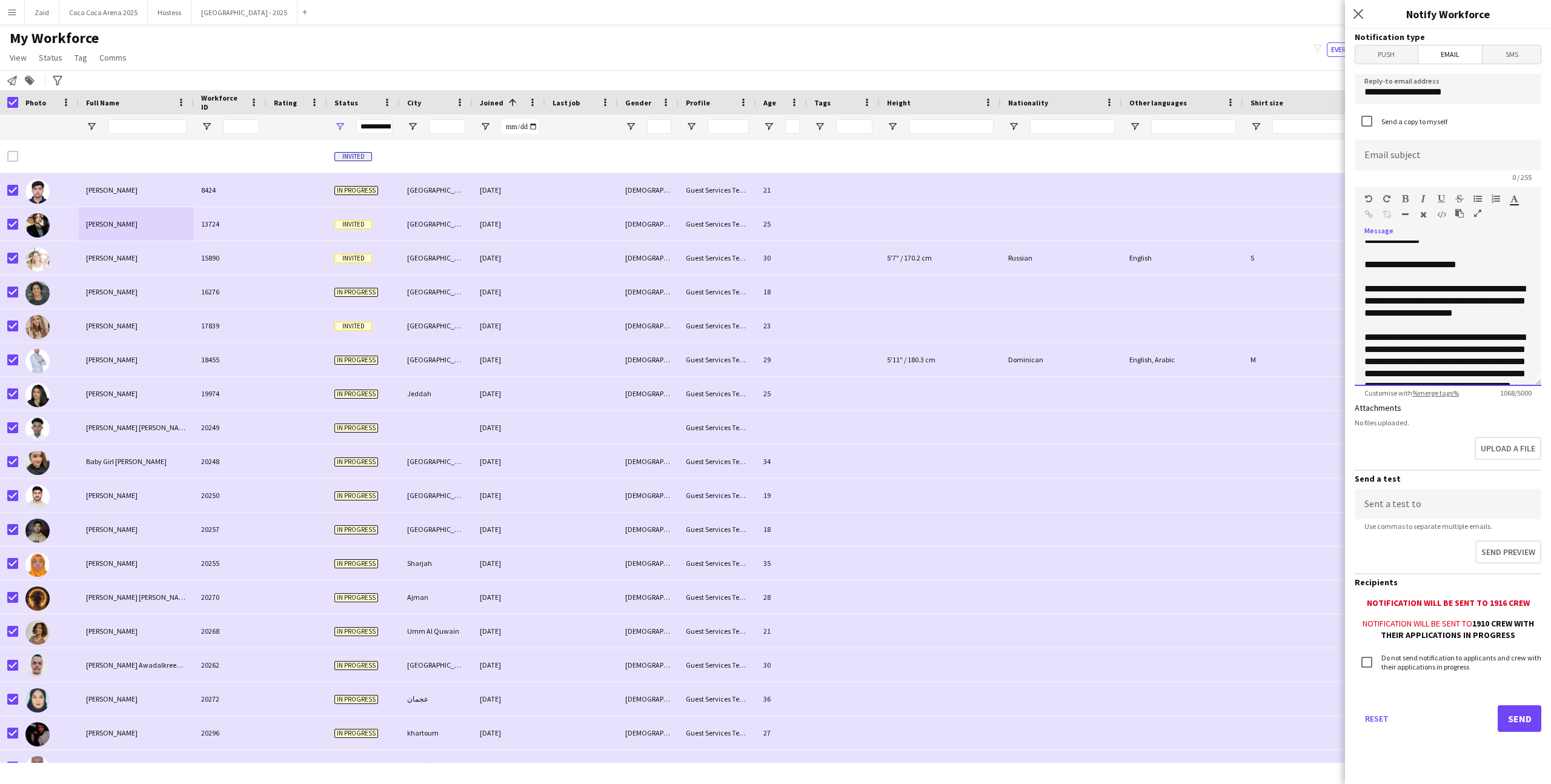
scroll to position [0, 0]
drag, startPoint x: 1432, startPoint y: 293, endPoint x: 1398, endPoint y: 291, distance: 34.1
click at [1398, 291] on div "**********" at bounding box center [1447, 307] width 167 height 37
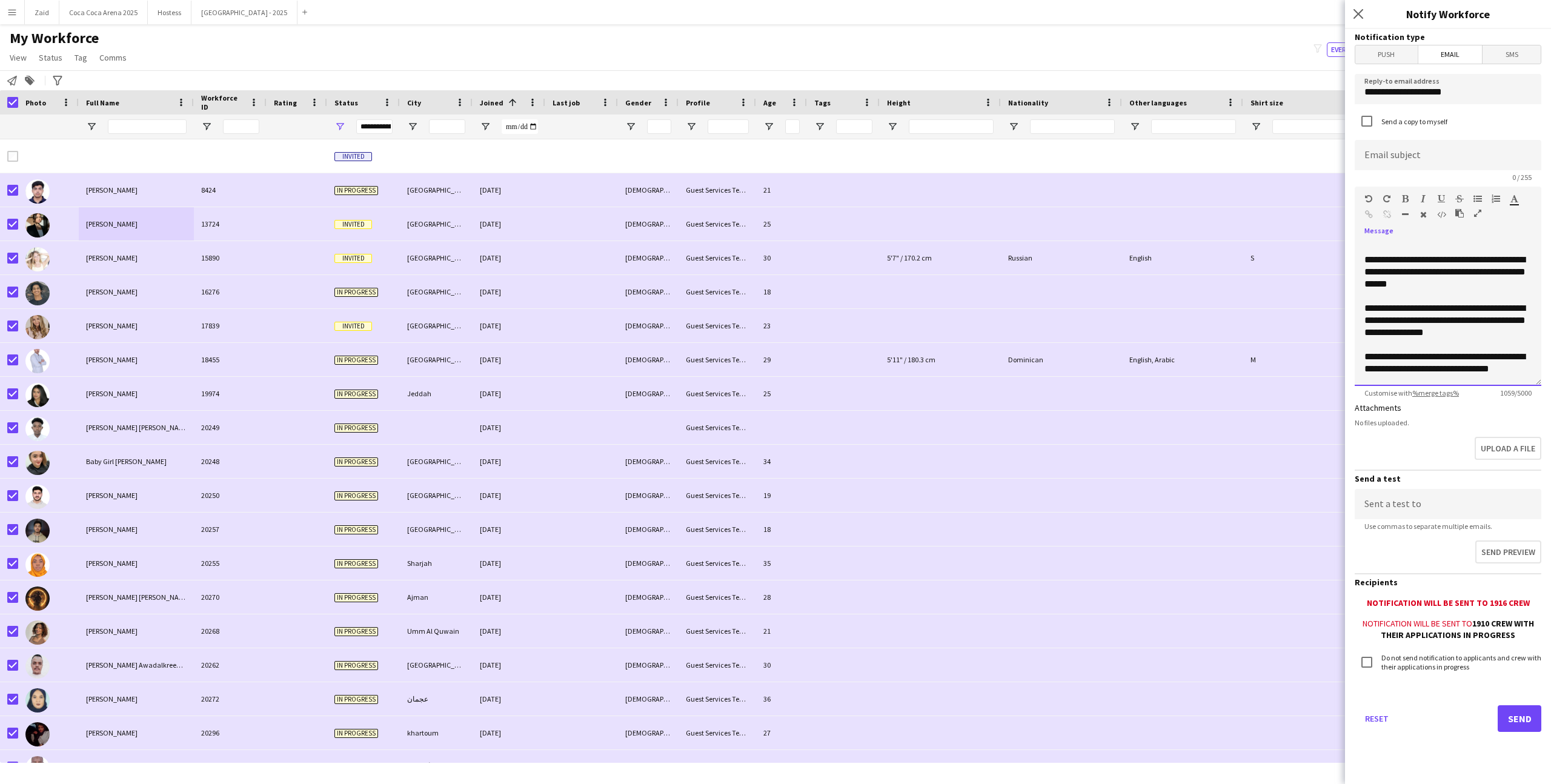
scroll to position [385, 0]
click at [1427, 349] on div "**********" at bounding box center [1447, 345] width 167 height 12
drag, startPoint x: 1437, startPoint y: 349, endPoint x: 1361, endPoint y: 342, distance: 76.3
click at [1361, 342] on div "**********" at bounding box center [1448, 313] width 187 height 145
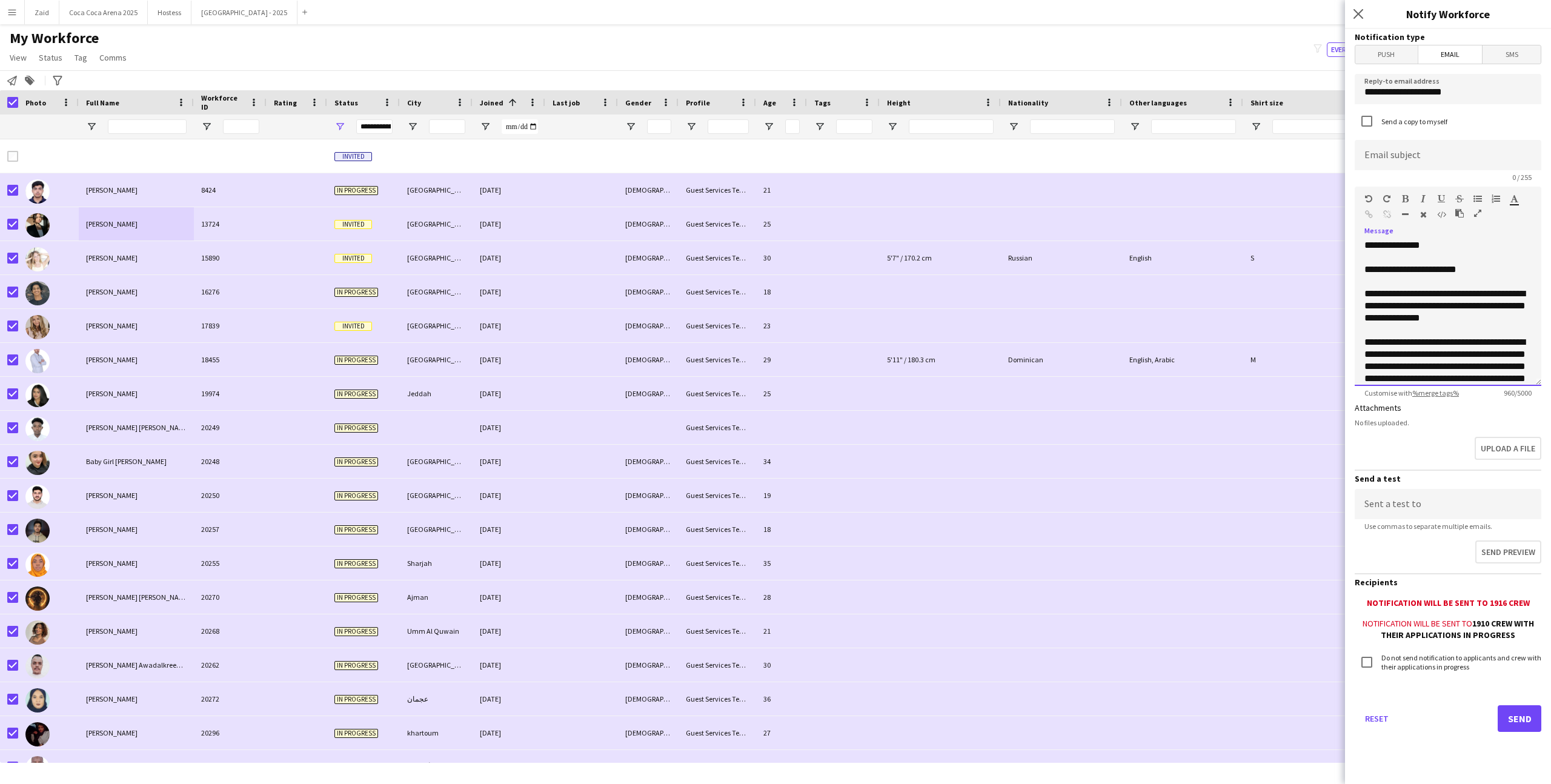
scroll to position [0, 0]
click at [1479, 158] on input at bounding box center [1448, 155] width 187 height 30
click at [1408, 161] on input at bounding box center [1448, 155] width 187 height 30
paste input "**********"
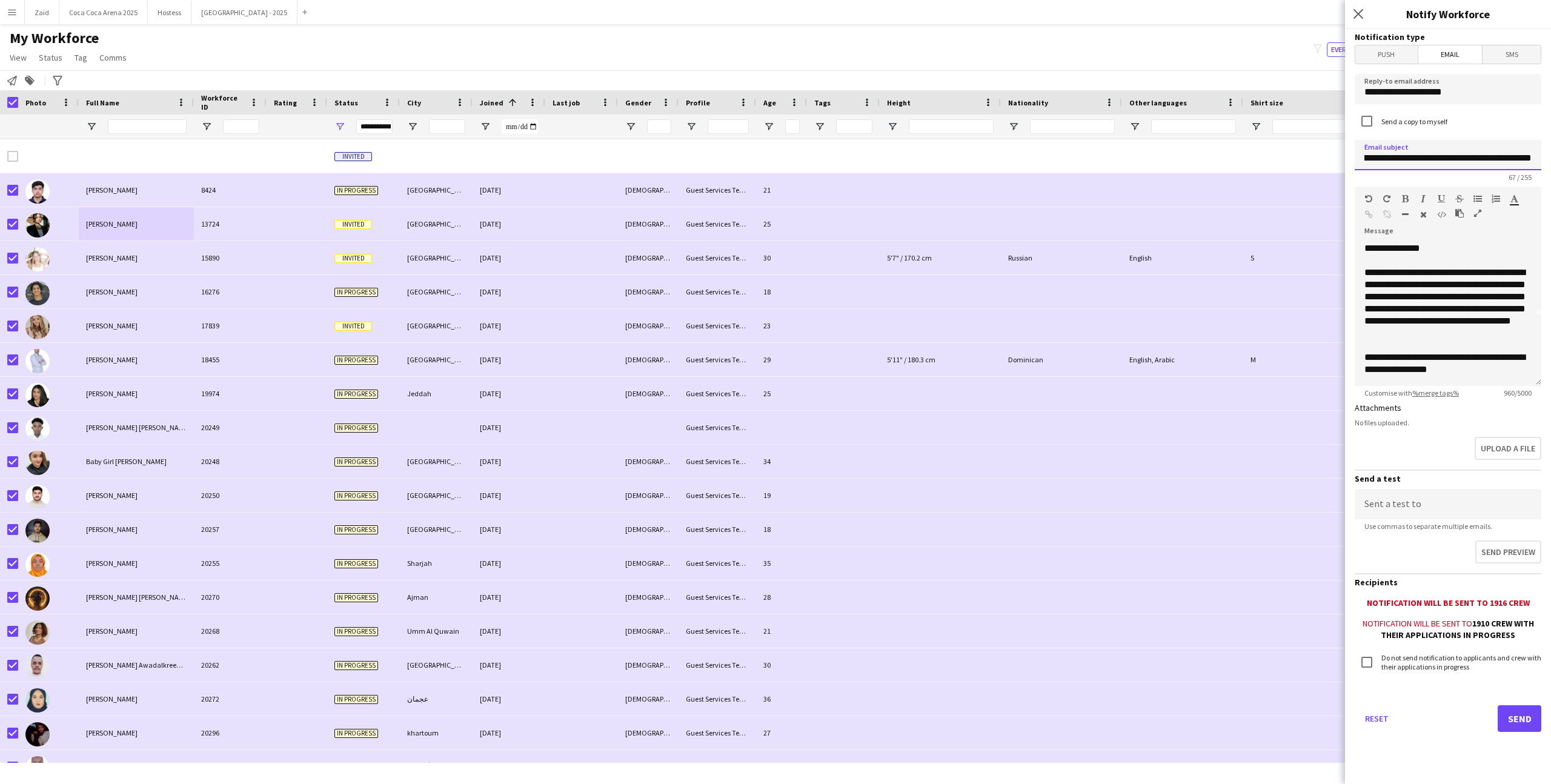
scroll to position [84, 0]
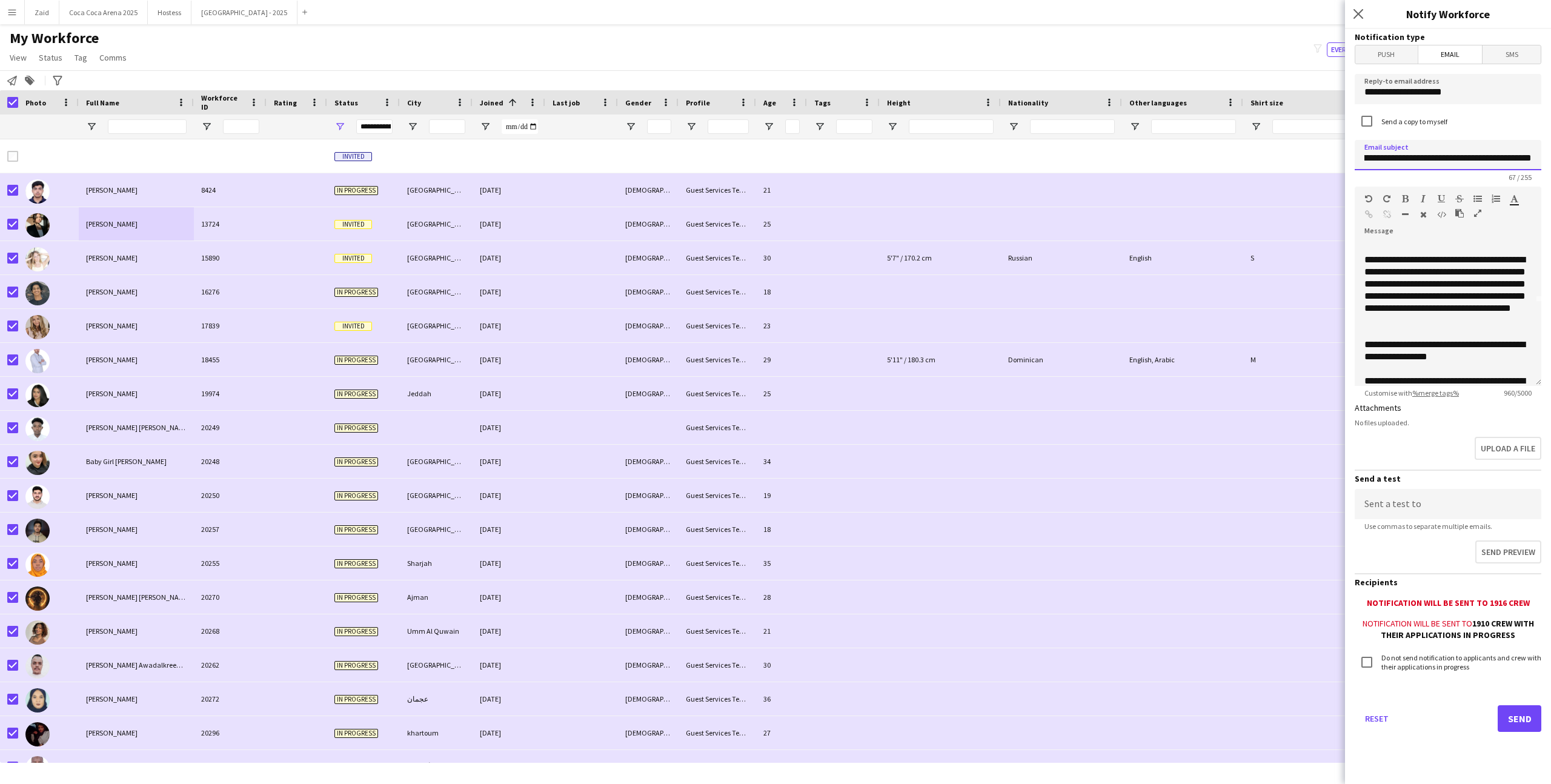
type input "**********"
click at [1477, 507] on input at bounding box center [1448, 504] width 187 height 30
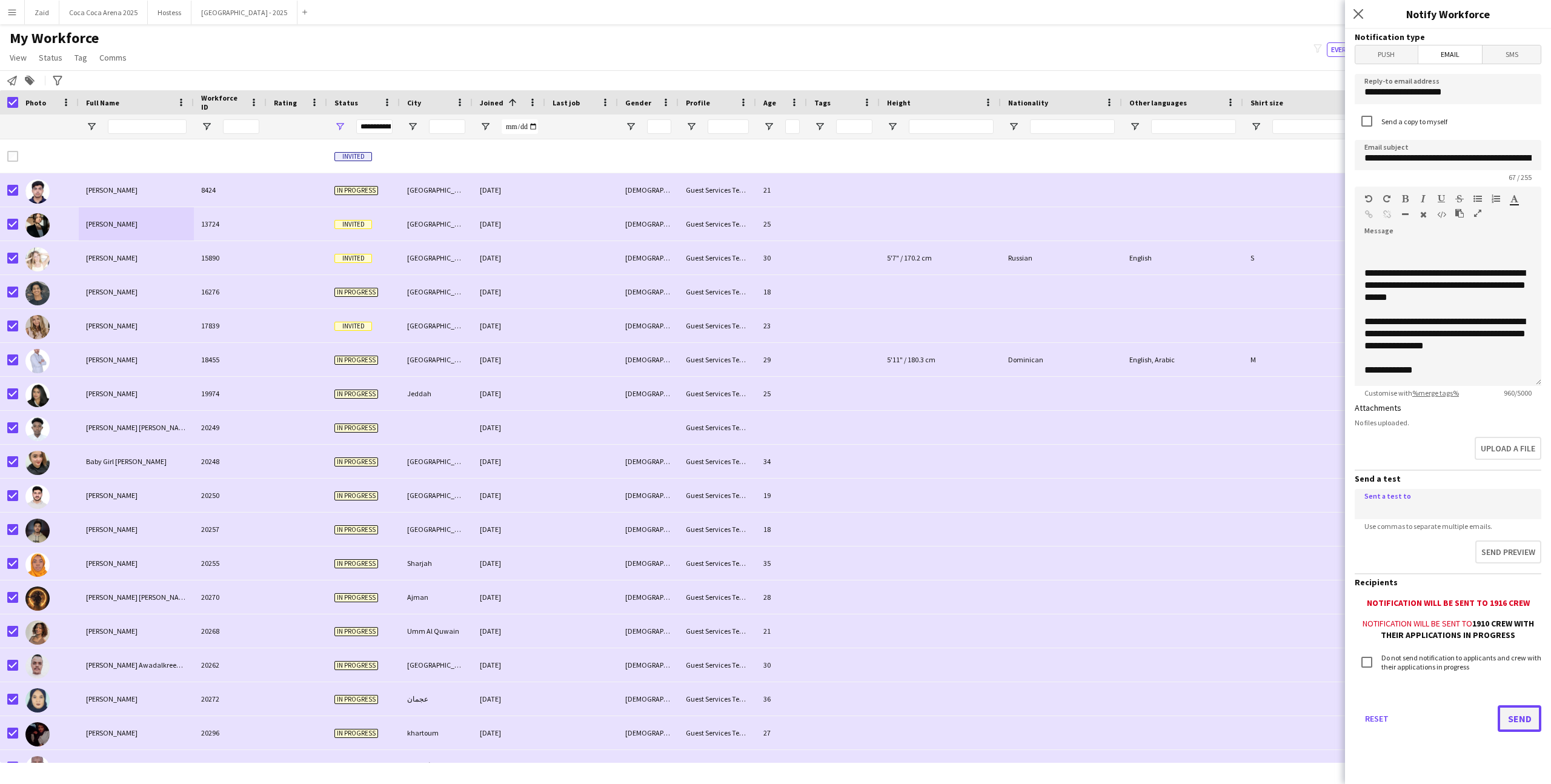
click at [1507, 712] on button "Send" at bounding box center [1520, 718] width 43 height 26
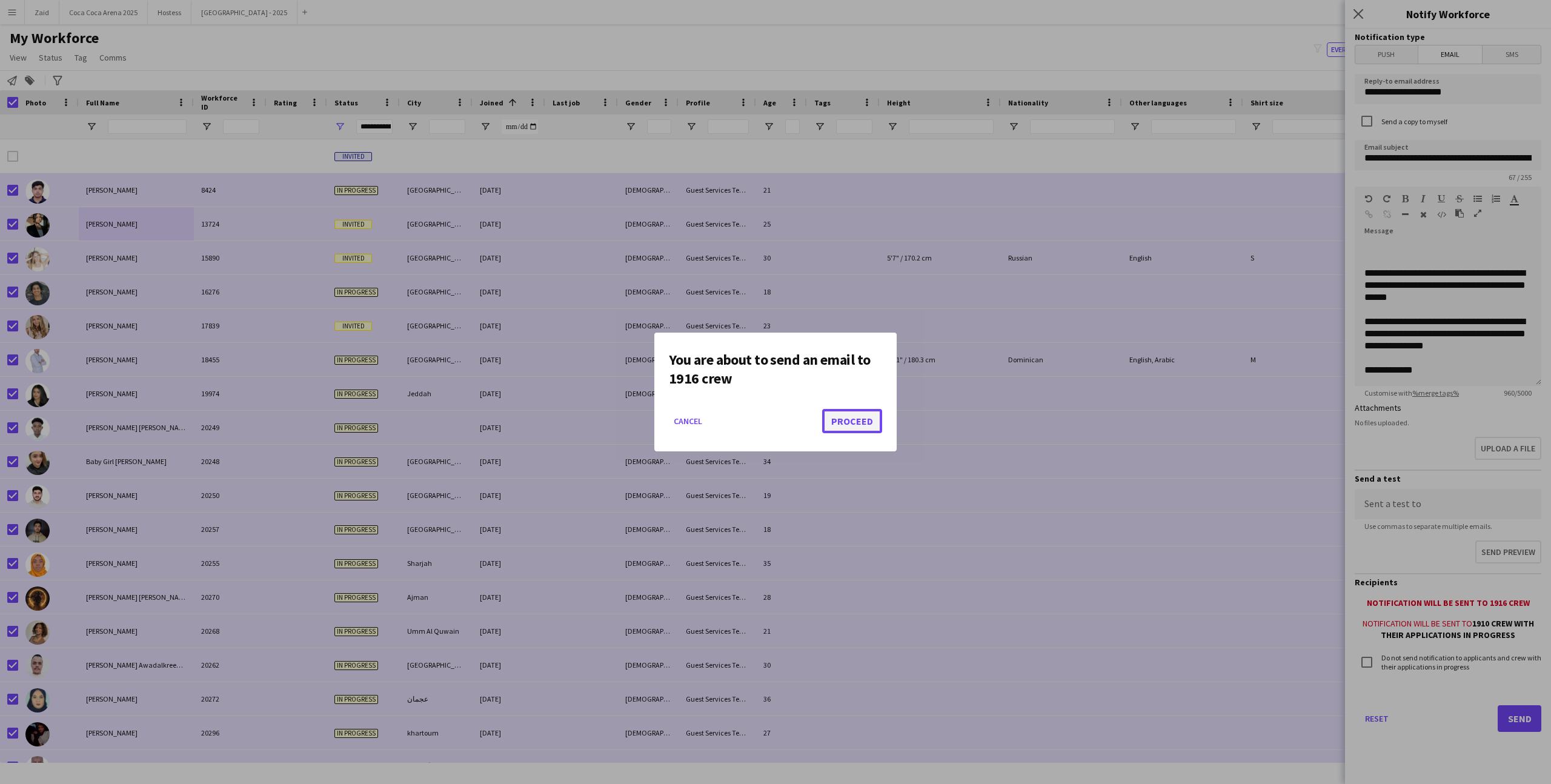
click at [857, 426] on button "Proceed" at bounding box center [852, 421] width 60 height 25
